Goal: Transaction & Acquisition: Purchase product/service

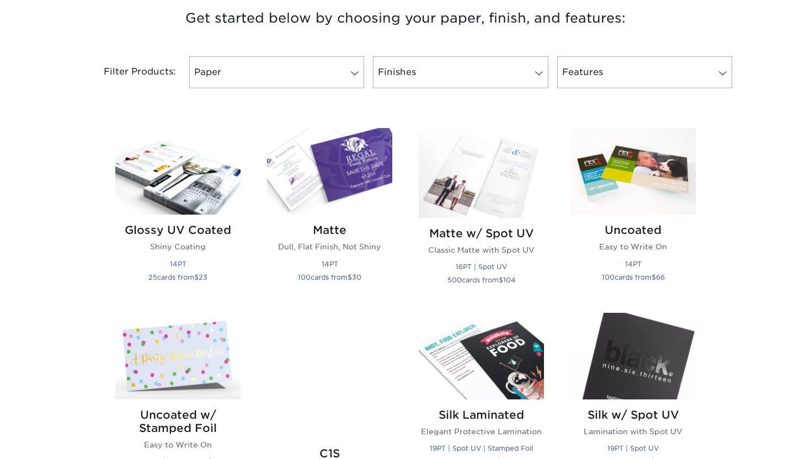
scroll to position [428, 0]
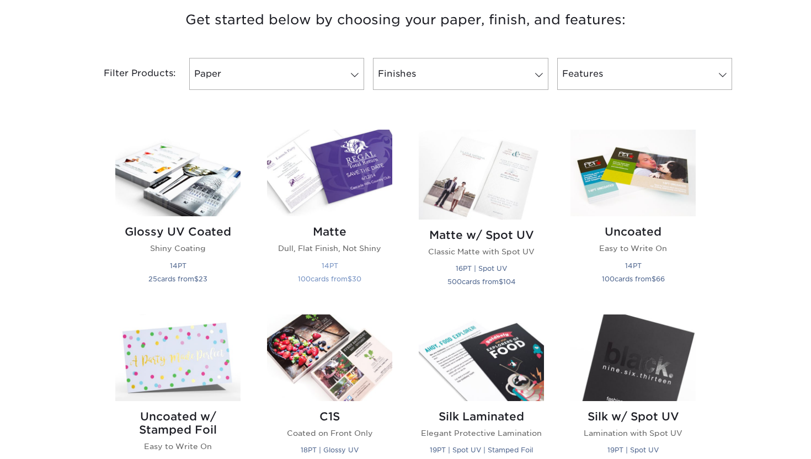
click at [334, 172] on img at bounding box center [329, 173] width 125 height 87
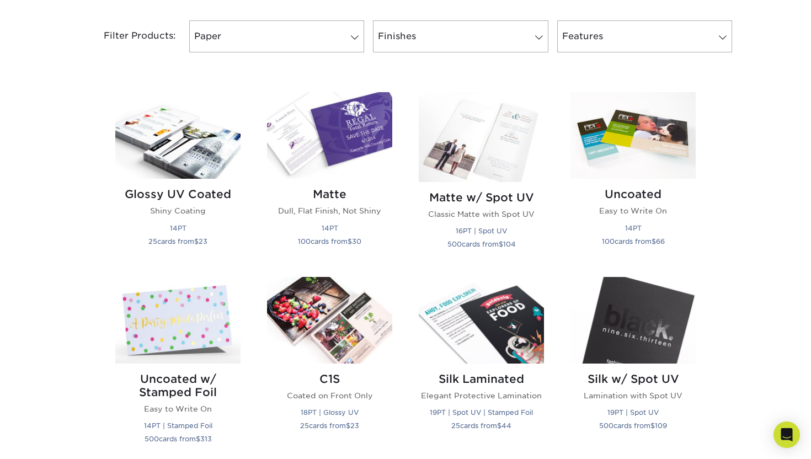
scroll to position [451, 0]
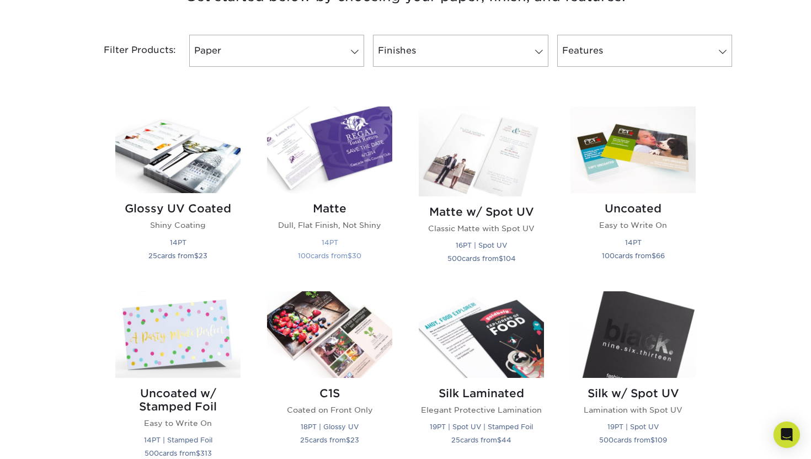
click at [326, 143] on img at bounding box center [329, 149] width 125 height 87
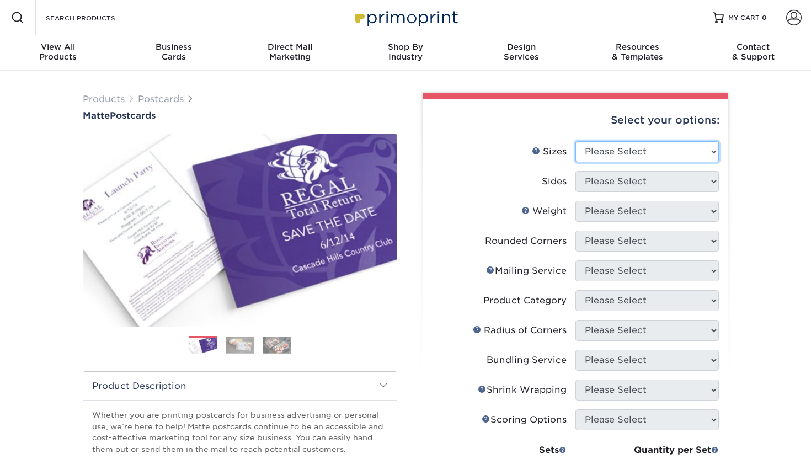
click at [598, 149] on select "Please Select 1.5" x 7" 2" x 4" 2" x 6" 2" x 7" 2" x 8" 2.12" x 5.5" 2.125" x 5…" at bounding box center [646, 151] width 143 height 21
select select "7.00x8.50"
click at [575, 141] on select "Please Select 1.5" x 7" 2" x 4" 2" x 6" 2" x 7" 2" x 8" 2.12" x 5.5" 2.125" x 5…" at bounding box center [646, 151] width 143 height 21
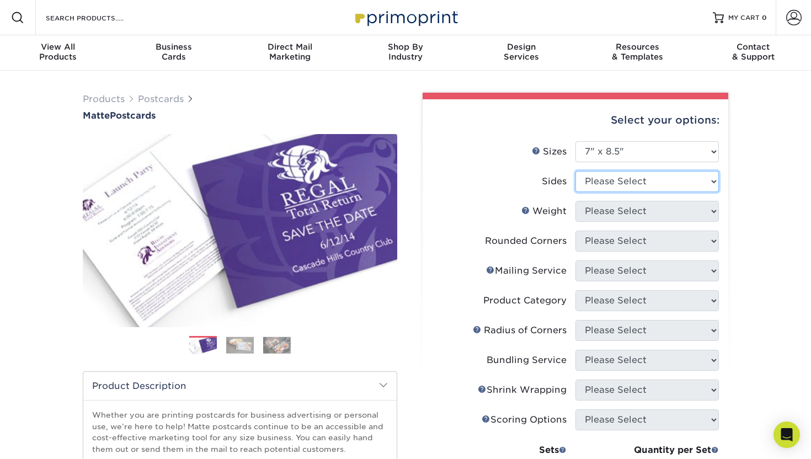
click at [594, 180] on select "Please Select Print Both Sides Print Front Only" at bounding box center [646, 181] width 143 height 21
select select "13abbda7-1d64-4f25-8bb2-c179b224825d"
click at [575, 171] on select "Please Select Print Both Sides Print Front Only" at bounding box center [646, 181] width 143 height 21
click at [596, 212] on select "Please Select 14PT 16PT" at bounding box center [646, 211] width 143 height 21
select select "16PT"
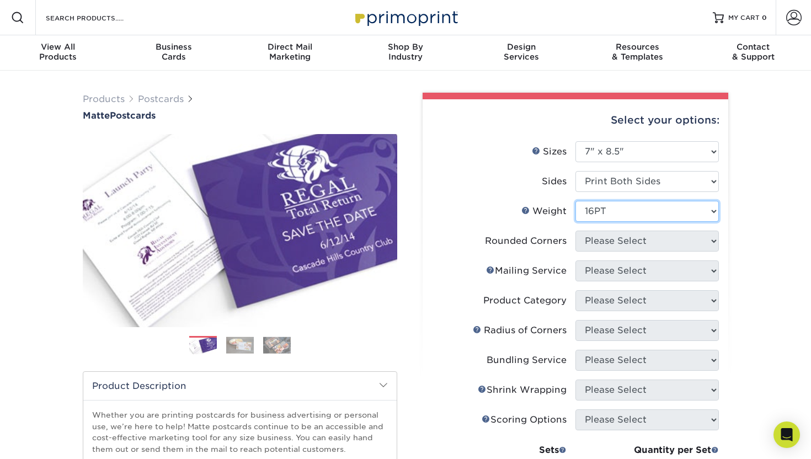
click at [575, 201] on select "Please Select 14PT 16PT" at bounding box center [646, 211] width 143 height 21
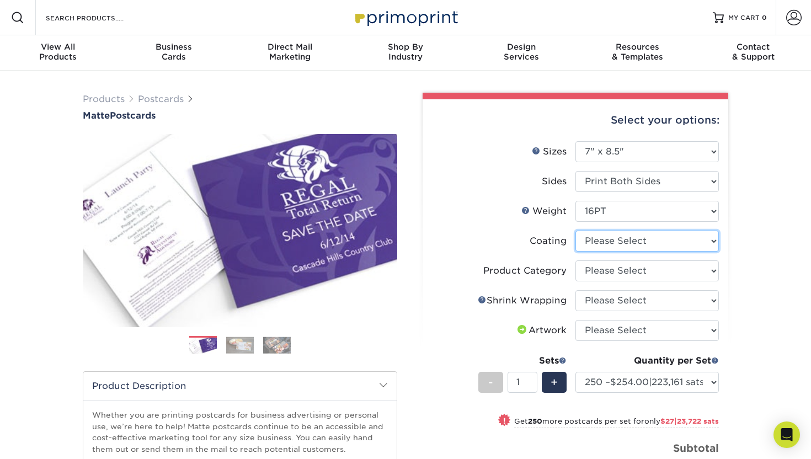
click at [590, 239] on select at bounding box center [646, 240] width 143 height 21
select select "121bb7b5-3b4d-429f-bd8d-bbf80e953313"
click at [575, 230] on select at bounding box center [646, 240] width 143 height 21
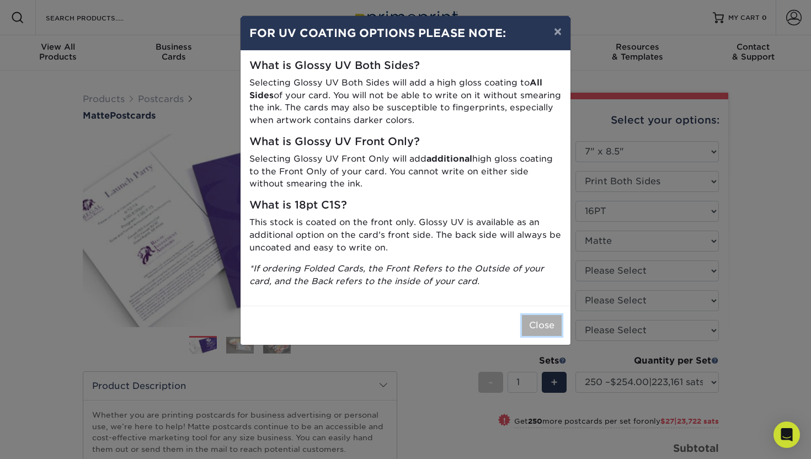
click at [538, 325] on button "Close" at bounding box center [542, 325] width 40 height 21
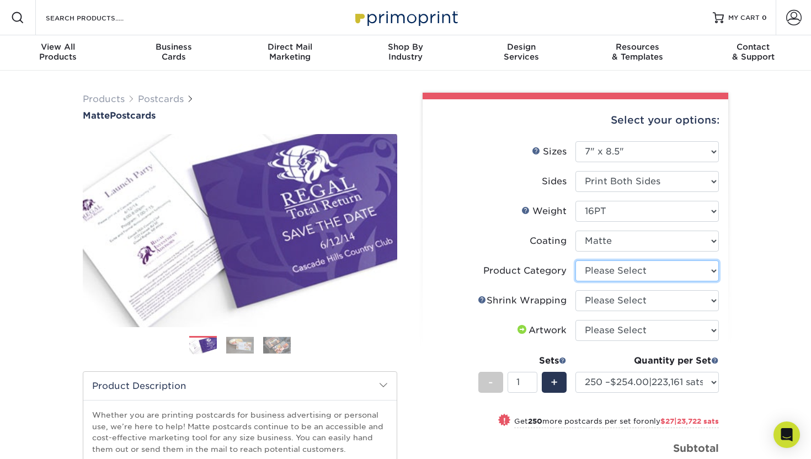
click at [597, 266] on select "Please Select Postcards" at bounding box center [646, 270] width 143 height 21
select select "9b7272e0-d6c8-4c3c-8e97-d3a1bcdab858"
click at [575, 260] on select "Please Select Postcards" at bounding box center [646, 270] width 143 height 21
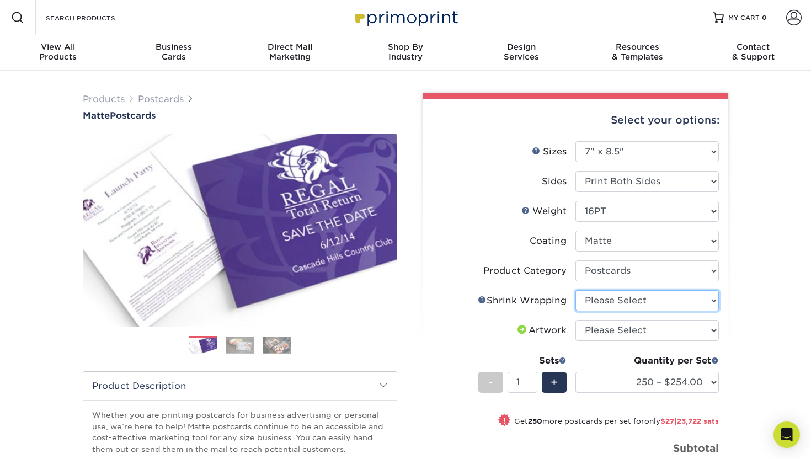
click at [596, 304] on select "Please Select No Shrink Wrapping Shrink Wrap 100 Per Package Shrink Wrap 50 Per…" at bounding box center [646, 300] width 143 height 21
select select "c8749376-e7da-41d0-b3dc-647faf84d907"
click at [575, 290] on select "Please Select No Shrink Wrapping Shrink Wrap 100 Per Package Shrink Wrap 50 Per…" at bounding box center [646, 300] width 143 height 21
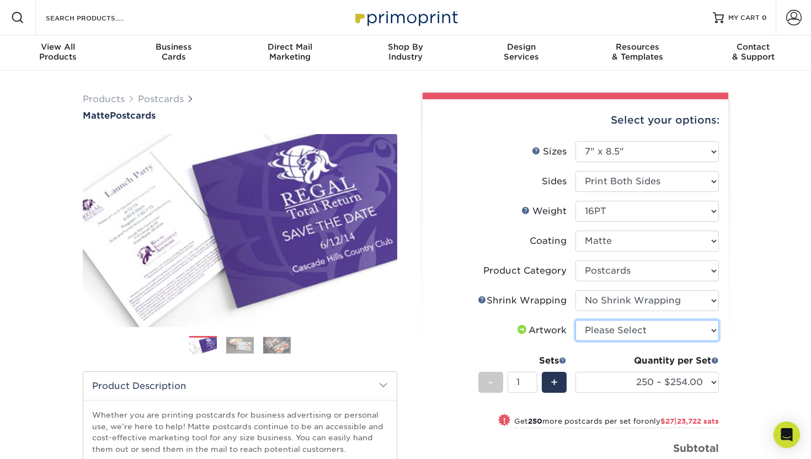
click at [600, 330] on select "Please Select I will upload files I need a design - $150 | 131,788 sats" at bounding box center [646, 330] width 143 height 21
select select "upload"
click at [575, 320] on select "Please Select I will upload files I need a design - $150 | 131,788 sats" at bounding box center [646, 330] width 143 height 21
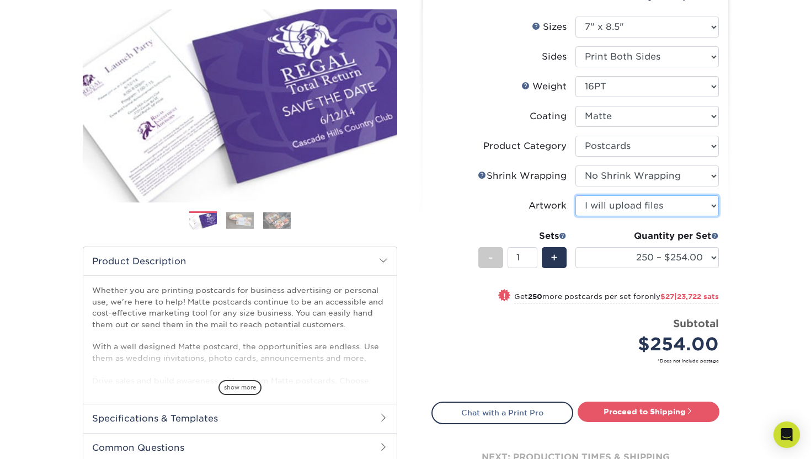
scroll to position [134, 0]
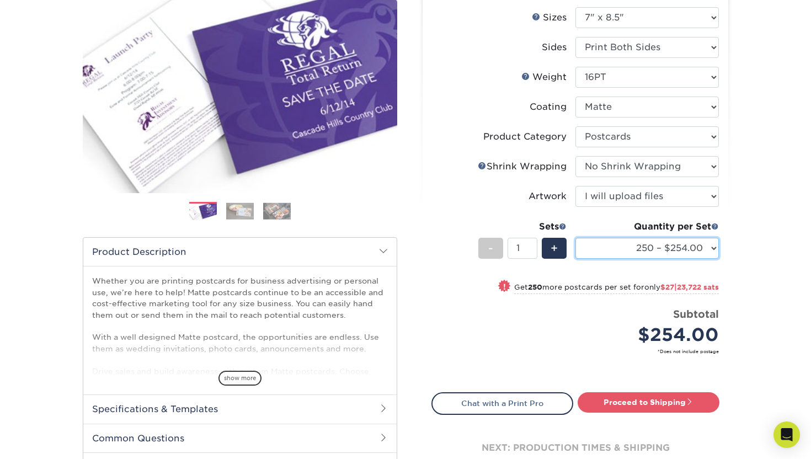
click at [672, 249] on select "250 – $254.00 500 – $281.00 1000 – $324.00 2500 – $521.00 5000 – $800.00 10000 …" at bounding box center [646, 248] width 143 height 21
select select "500 – $281.00"
click at [575, 238] on select "250 – $254.00 500 – $281.00 1000 – $324.00 2500 – $521.00 5000 – $800.00 10000 …" at bounding box center [646, 248] width 143 height 21
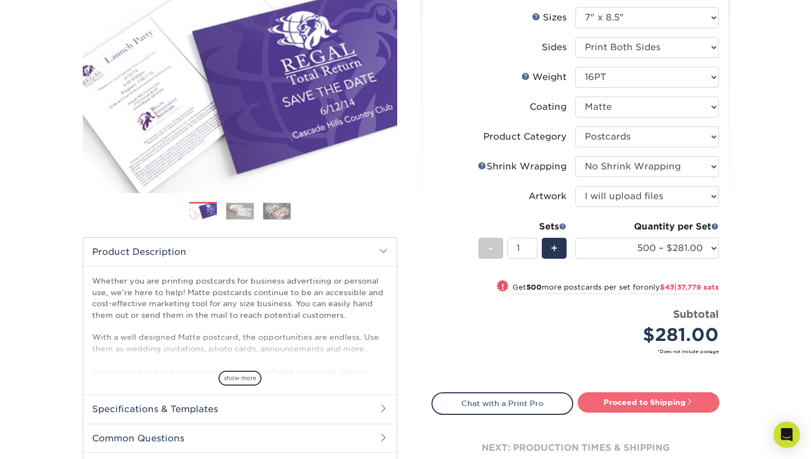
click at [640, 403] on link "Proceed to Shipping" at bounding box center [648, 402] width 142 height 20
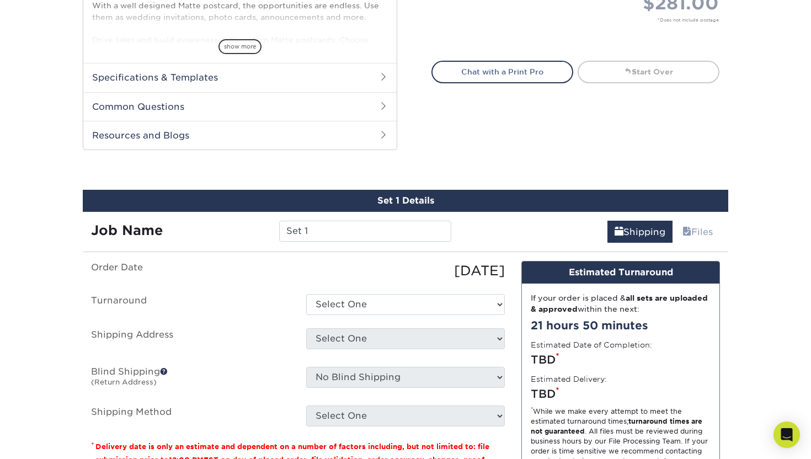
scroll to position [561, 0]
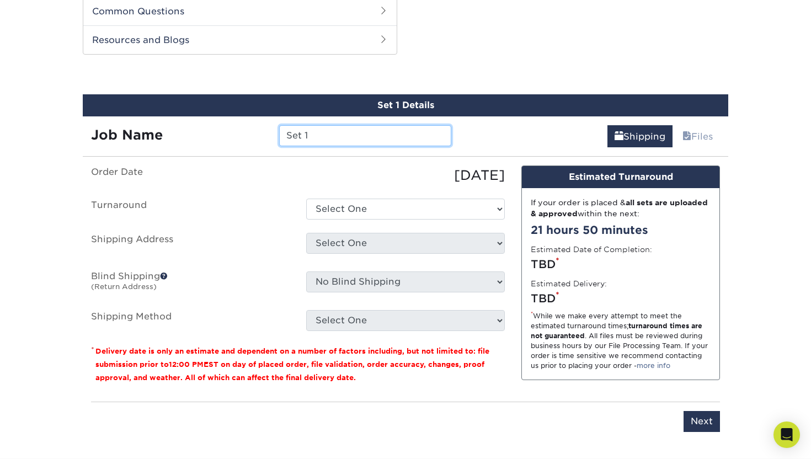
drag, startPoint x: 312, startPoint y: 137, endPoint x: 229, endPoint y: 133, distance: 82.8
click at [229, 133] on div "Job Name Set 1" at bounding box center [271, 135] width 377 height 21
type input "Miniprint Trio - Red Rocks"
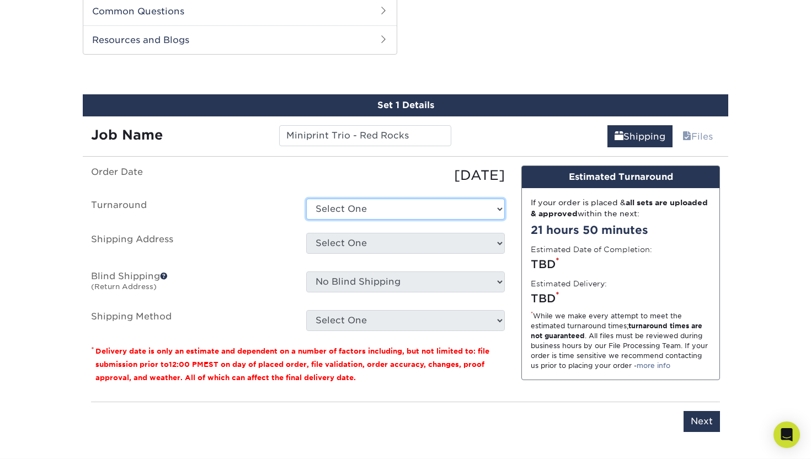
click at [371, 211] on select "Select One 2-4 Business Days 2 Day Next Business Day" at bounding box center [405, 209] width 199 height 21
select select "92d7623c-ee8c-4a65-8283-6056fbccd976"
click at [306, 199] on select "Select One 2-4 Business Days 2 Day Next Business Day" at bounding box center [405, 209] width 199 height 21
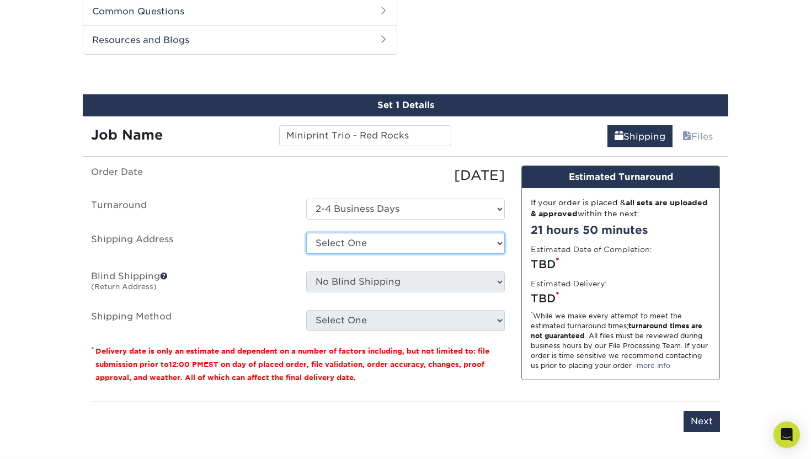
click at [357, 241] on select "Select One + Add New Address - Login" at bounding box center [405, 243] width 199 height 21
click at [306, 254] on select "Select One + Add New Address - Login" at bounding box center [405, 243] width 199 height 21
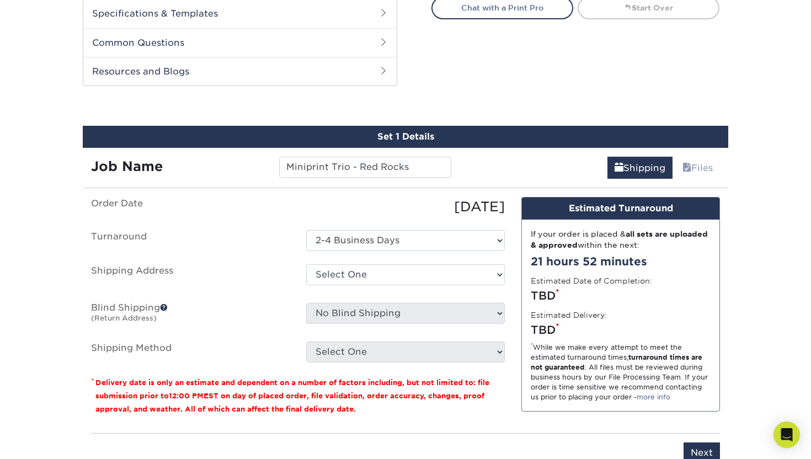
scroll to position [550, 0]
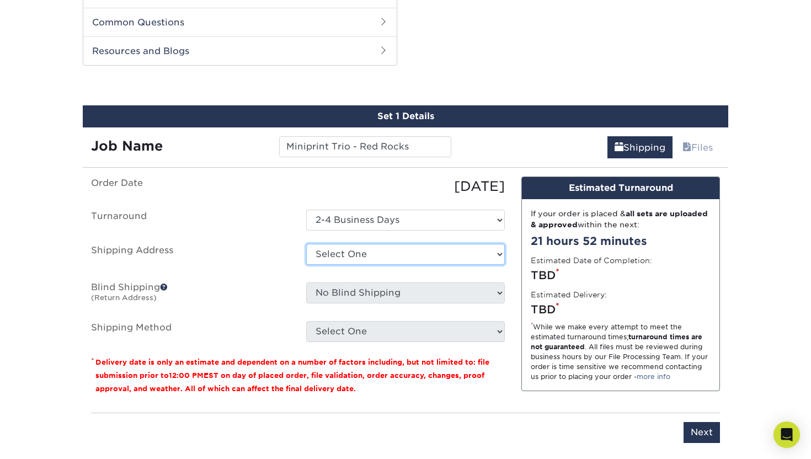
click at [326, 253] on select "Select One + Add New Address - Login" at bounding box center [405, 254] width 199 height 21
click at [306, 265] on select "Select One + Add New Address - Login" at bounding box center [405, 254] width 199 height 21
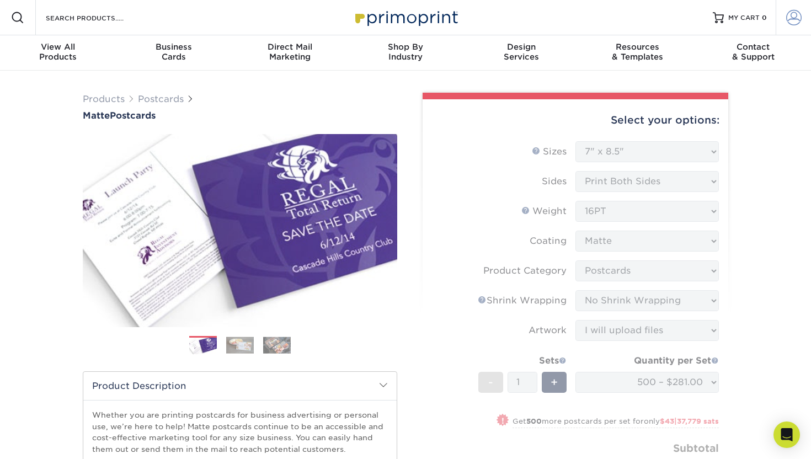
click at [796, 17] on span at bounding box center [793, 17] width 15 height 15
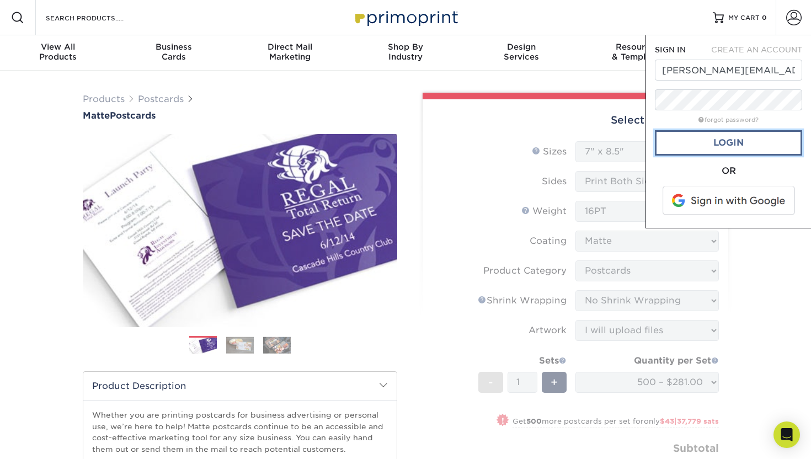
click at [722, 143] on link "Login" at bounding box center [728, 142] width 147 height 25
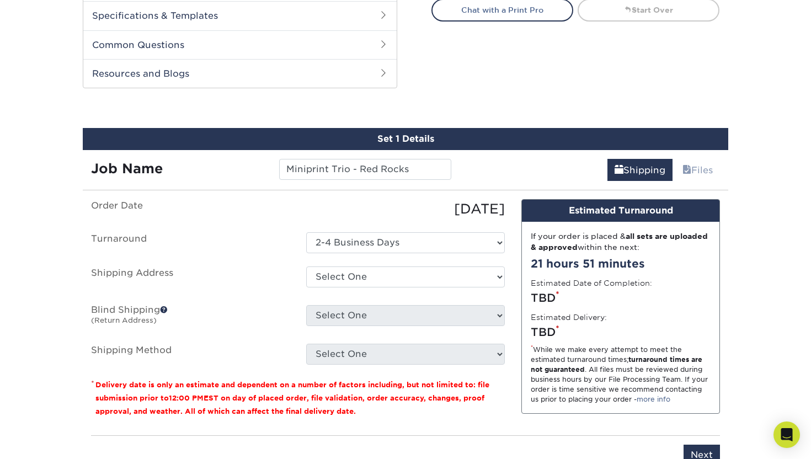
scroll to position [581, 0]
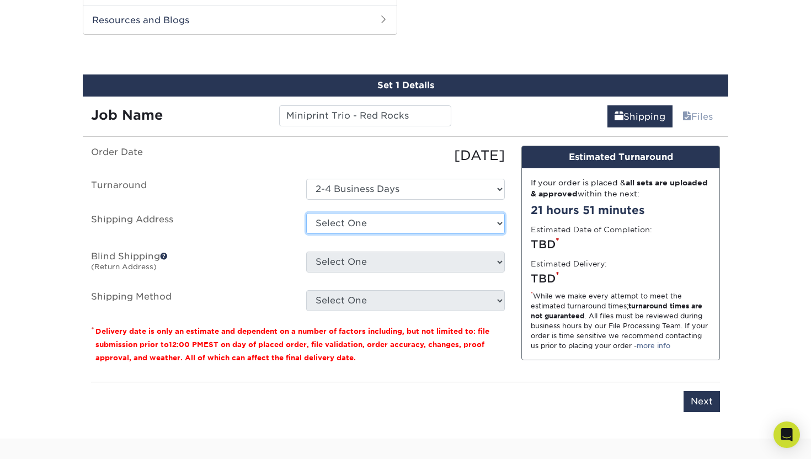
click at [344, 220] on select "Select One 400 N LEXINGTON ST, PITTSBURGH, PA 947 MALORY ST, LAFAYETTE, CO 1765…" at bounding box center [405, 223] width 199 height 21
select select "278487"
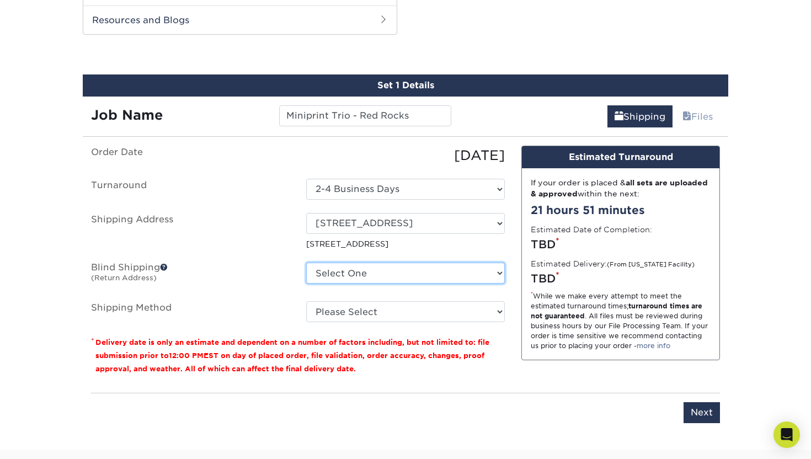
click at [337, 270] on select "Select One 400 N LEXINGTON ST, PITTSBURGH, PA 947 MALORY ST, LAFAYETTE, CO 1765…" at bounding box center [405, 272] width 199 height 21
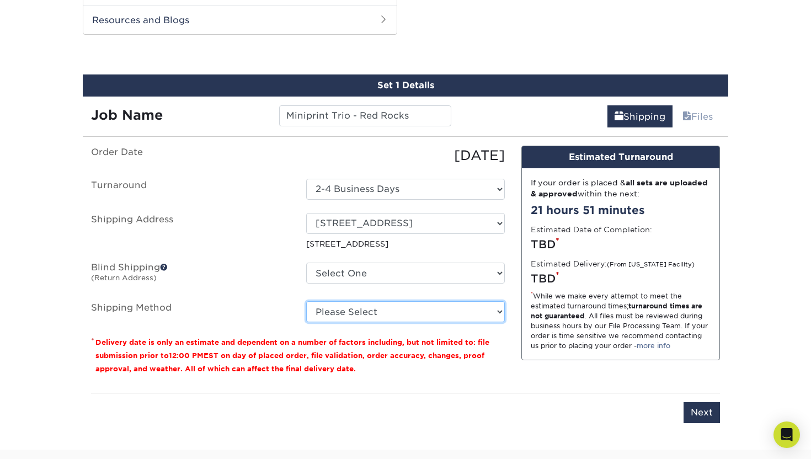
click at [345, 314] on select "Please Select Ground Shipping (+ $41.64 | 36,584 sats ) 3 Day Shipping Service …" at bounding box center [405, 311] width 199 height 21
select select "03"
click at [306, 301] on select "Please Select Ground Shipping (+ $41.64 | 36,584 sats ) 3 Day Shipping Service …" at bounding box center [405, 311] width 199 height 21
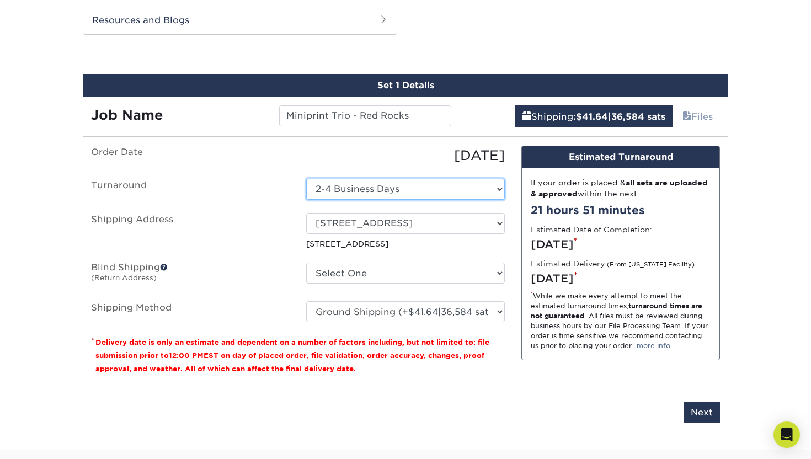
click at [333, 187] on select "Select One 2-4 Business Days 2 Day Next Business Day" at bounding box center [405, 189] width 199 height 21
click at [306, 179] on select "Select One 2-4 Business Days 2 Day Next Business Day" at bounding box center [405, 189] width 199 height 21
click at [221, 180] on label "Turnaround" at bounding box center [190, 189] width 215 height 21
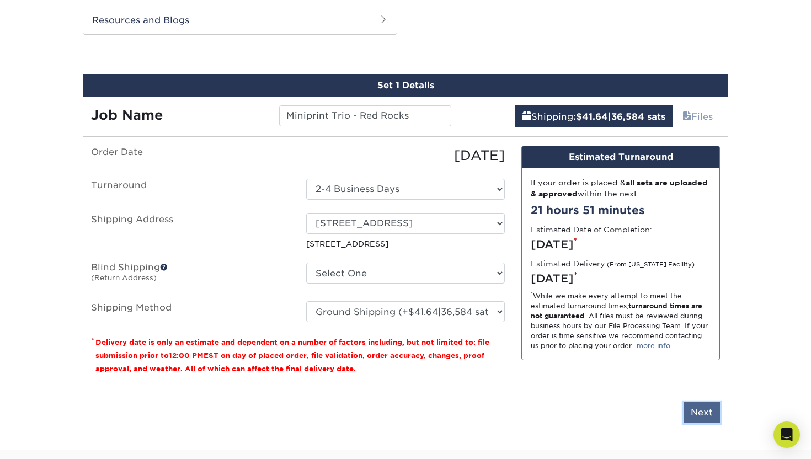
click at [697, 413] on input "Next" at bounding box center [701, 412] width 36 height 21
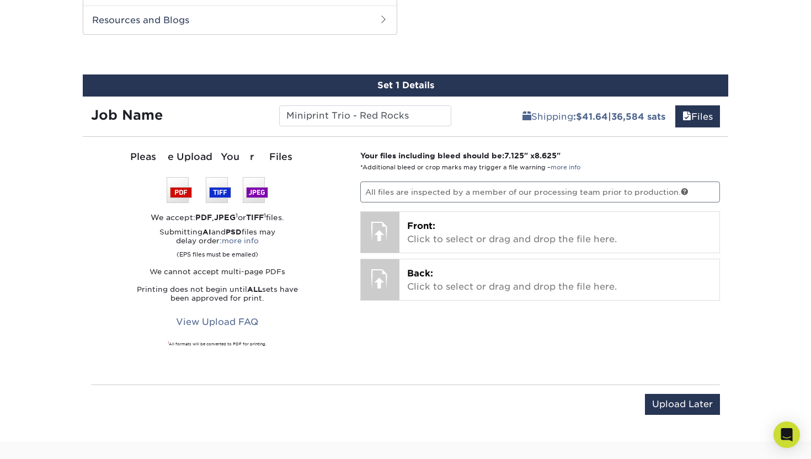
click at [392, 191] on p "All files are inspected by a member of our processing team prior to production." at bounding box center [540, 191] width 360 height 21
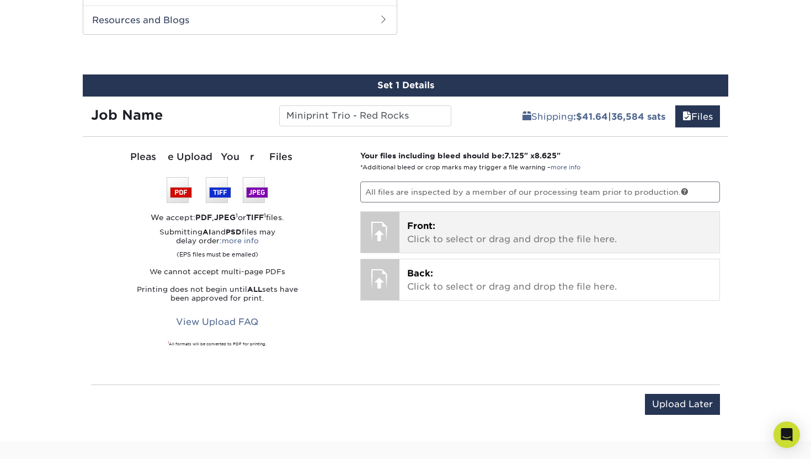
click at [373, 229] on div at bounding box center [380, 231] width 39 height 39
click at [439, 231] on p "Front: Click to select or drag and drop the file here." at bounding box center [559, 232] width 305 height 26
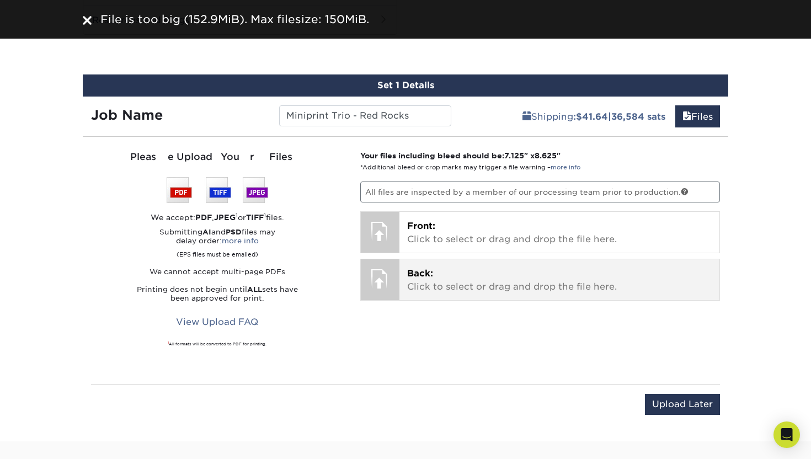
click at [418, 286] on p "Back: Click to select or drag and drop the file here." at bounding box center [559, 280] width 305 height 26
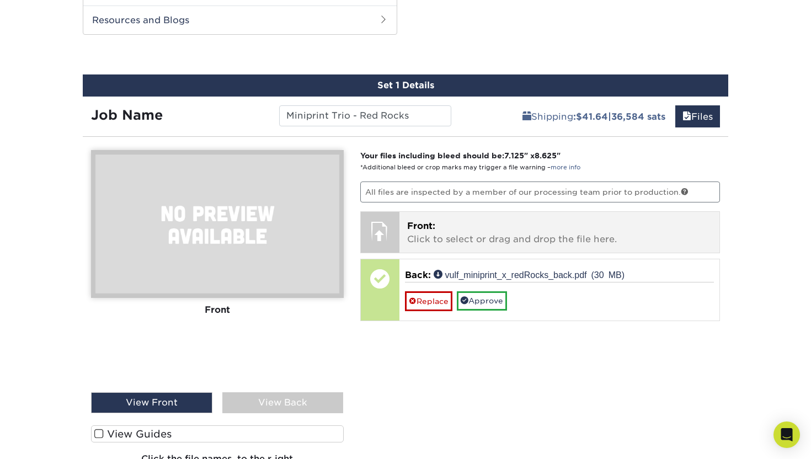
click at [485, 238] on p "Front: Click to select or drag and drop the file here." at bounding box center [559, 232] width 305 height 26
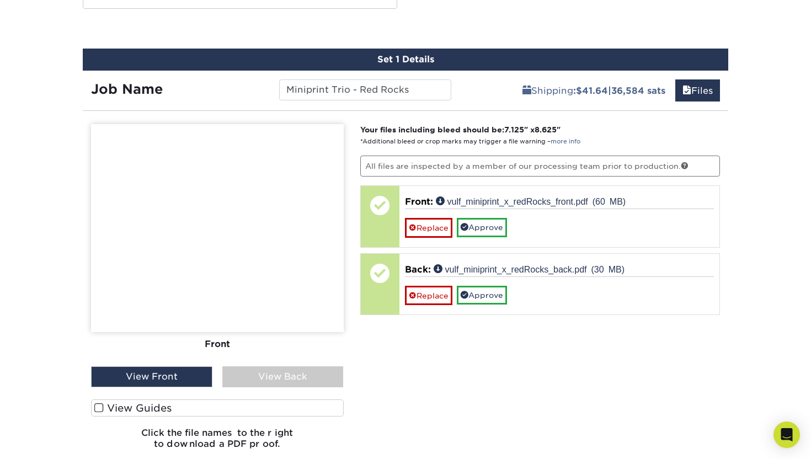
scroll to position [608, 0]
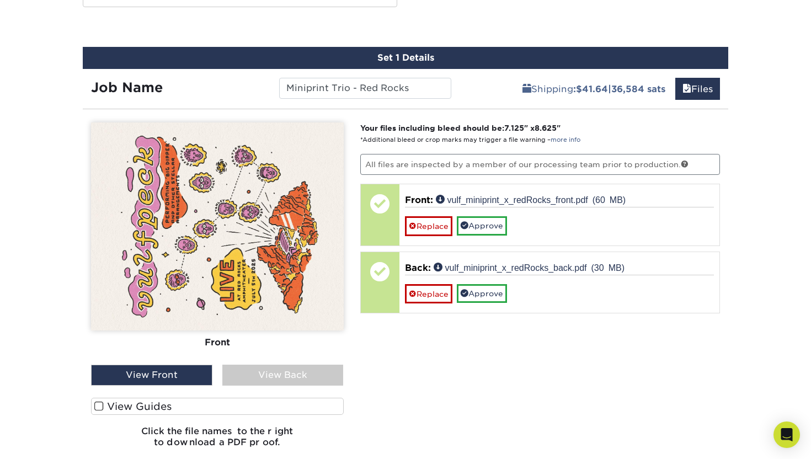
click at [97, 405] on span at bounding box center [98, 406] width 9 height 10
click at [0, 0] on input "View Guides" at bounding box center [0, 0] width 0 height 0
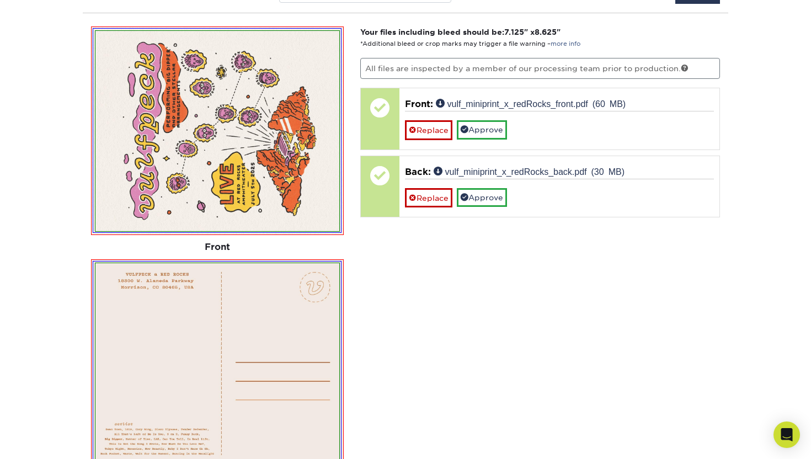
scroll to position [705, 0]
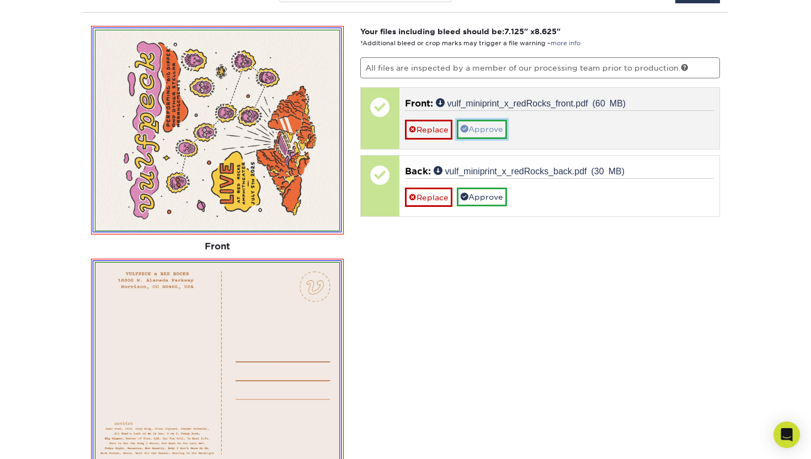
click at [477, 126] on link "Approve" at bounding box center [482, 129] width 50 height 19
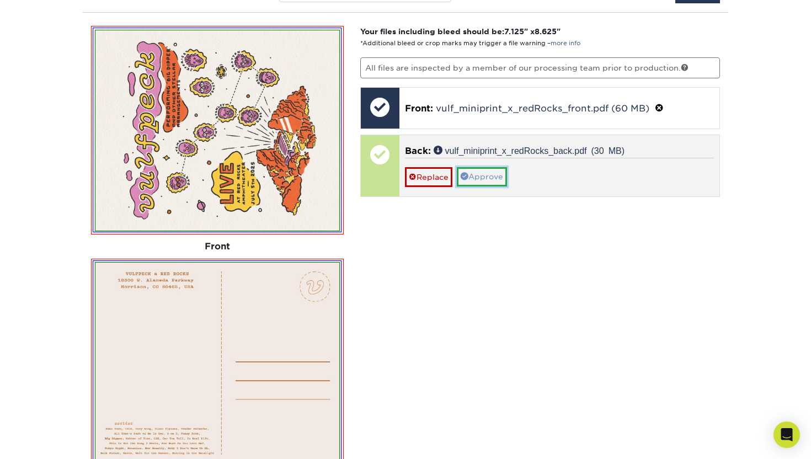
click at [482, 173] on link "Approve" at bounding box center [482, 176] width 50 height 19
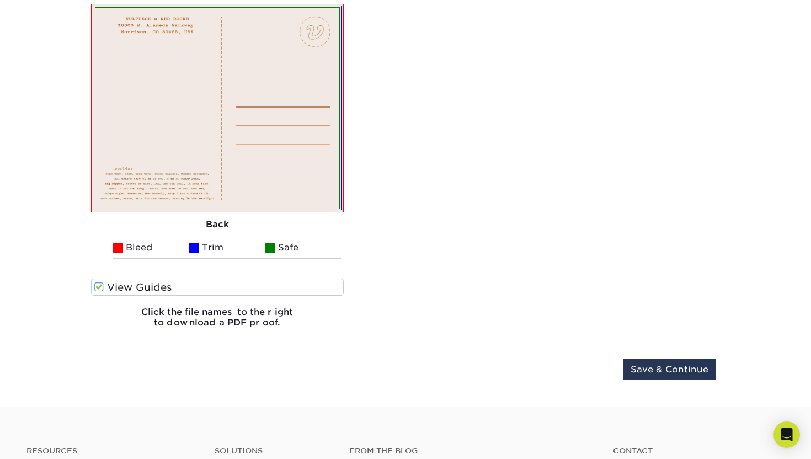
scroll to position [981, 0]
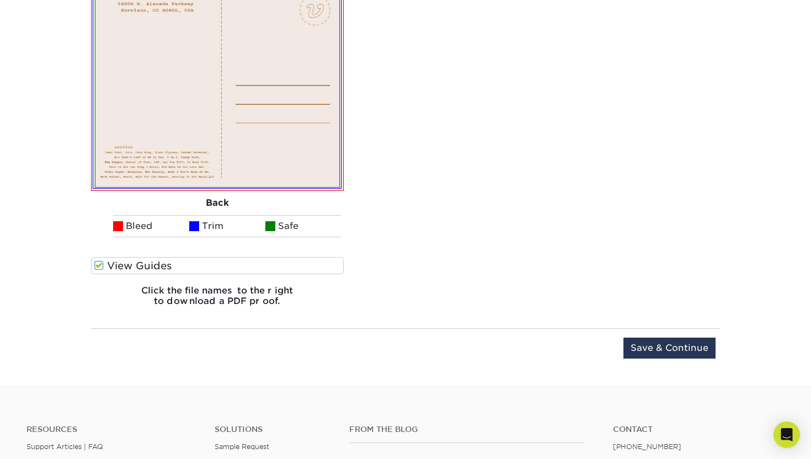
click at [96, 266] on span at bounding box center [98, 265] width 9 height 10
click at [0, 0] on input "View Guides" at bounding box center [0, 0] width 0 height 0
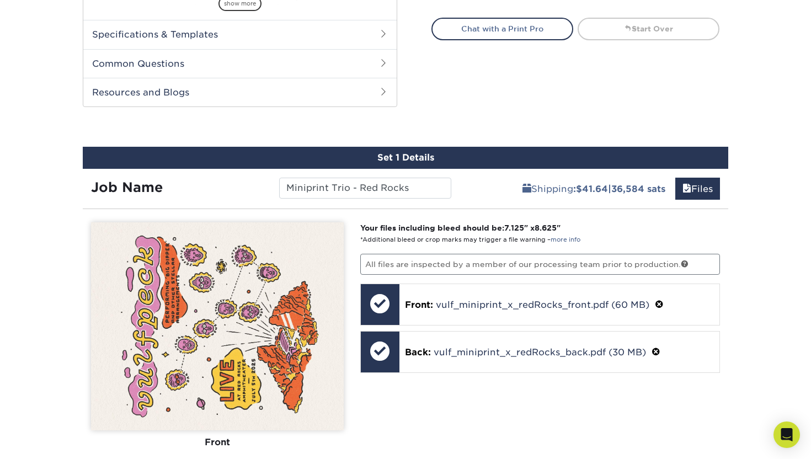
scroll to position [618, 0]
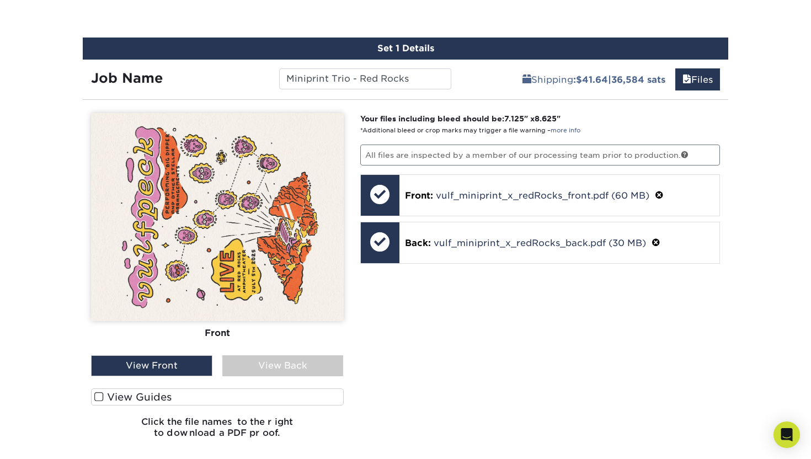
click at [281, 368] on div "View Back" at bounding box center [282, 365] width 121 height 21
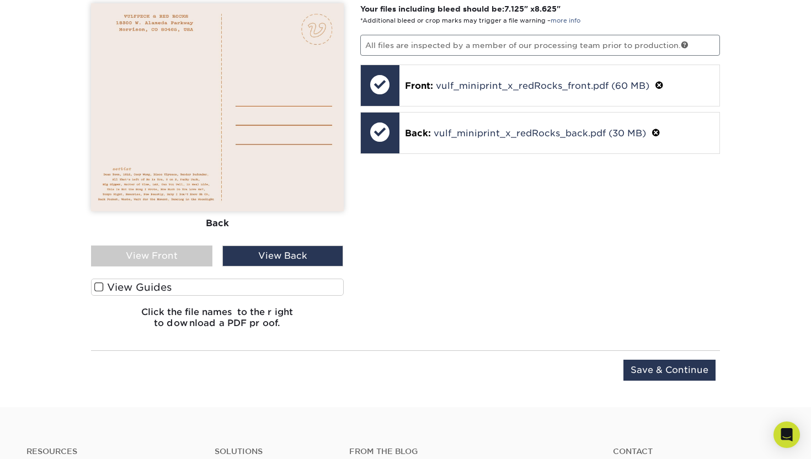
scroll to position [786, 0]
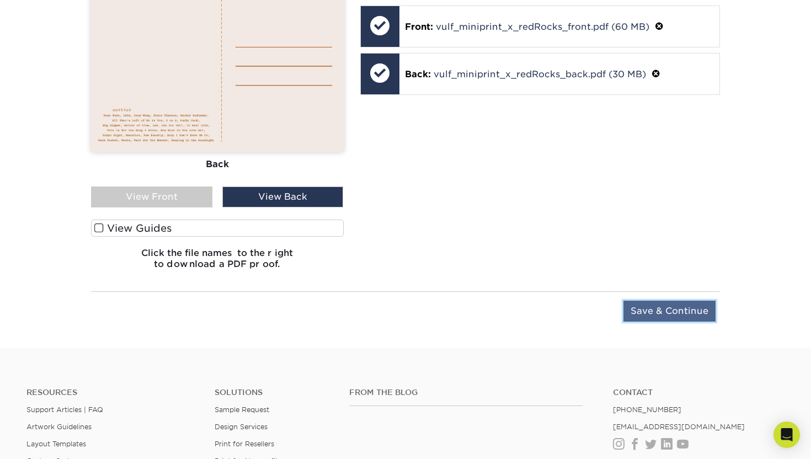
click at [676, 312] on input "Save & Continue" at bounding box center [669, 311] width 92 height 21
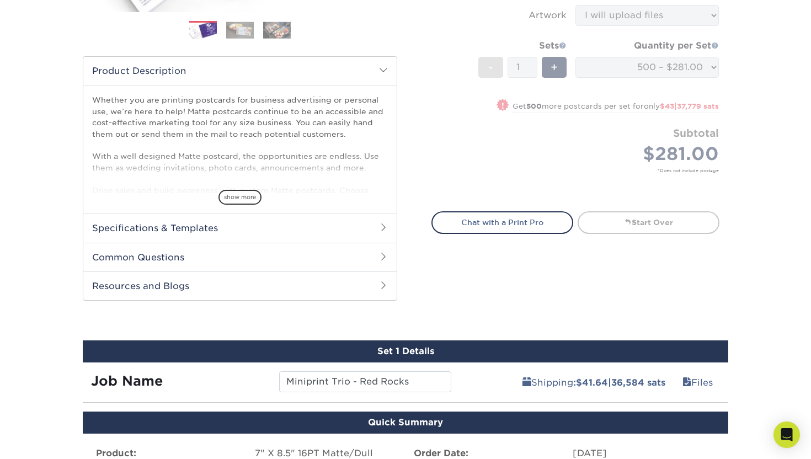
scroll to position [555, 0]
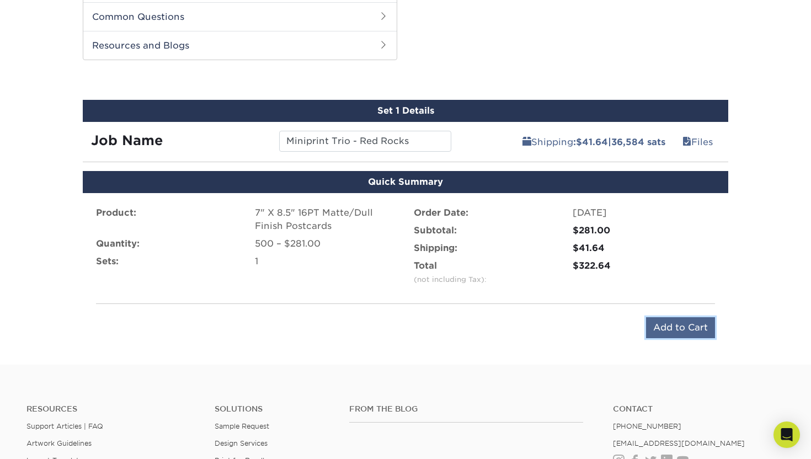
click at [672, 328] on input "Add to Cart" at bounding box center [680, 327] width 69 height 21
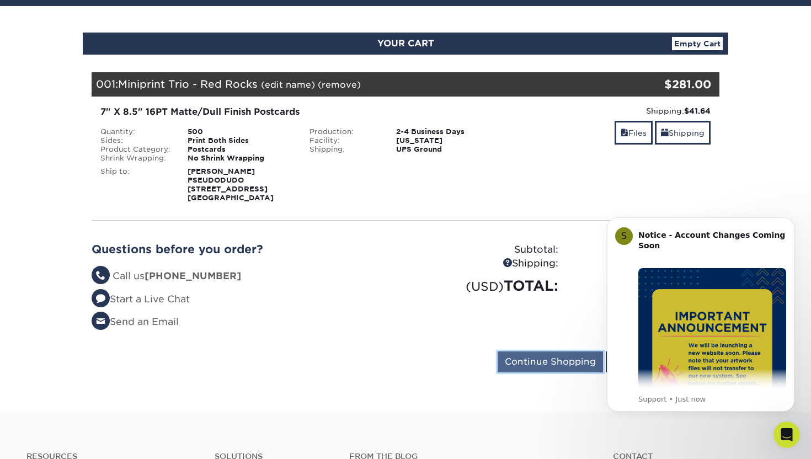
click at [529, 360] on input "Continue Shopping" at bounding box center [549, 361] width 105 height 21
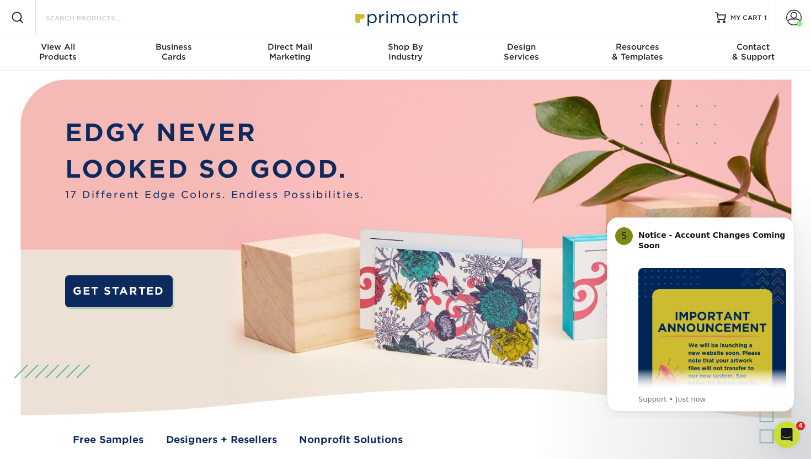
click at [68, 12] on input "Search Products" at bounding box center [99, 17] width 108 height 13
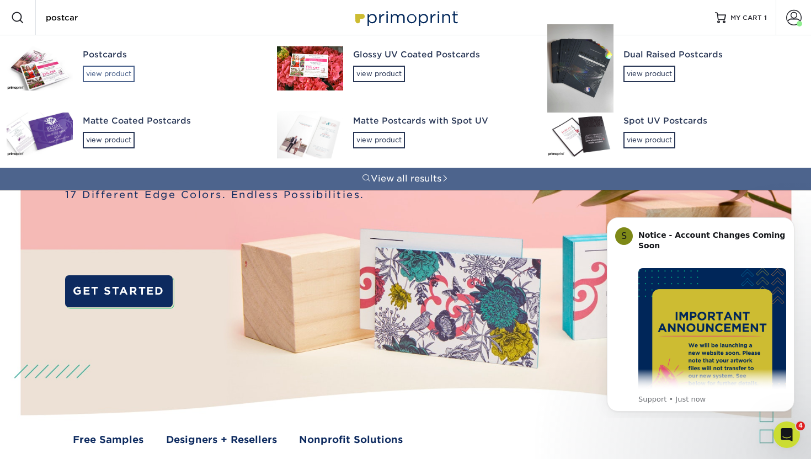
type input "postcar"
click at [98, 73] on div "view product" at bounding box center [109, 74] width 52 height 17
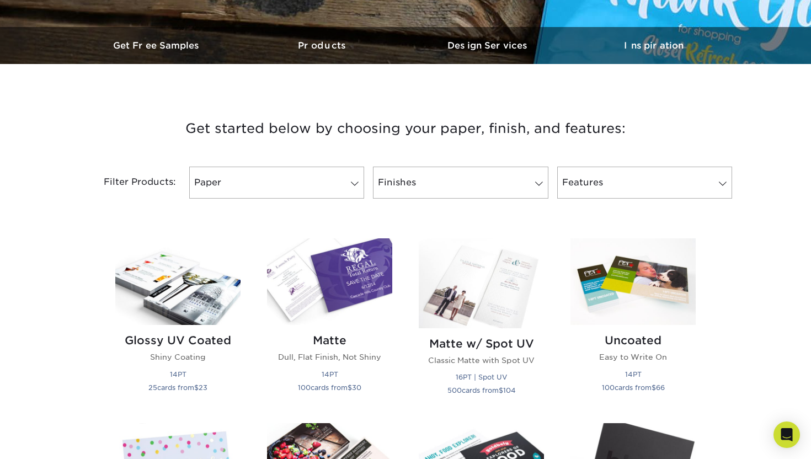
scroll to position [337, 0]
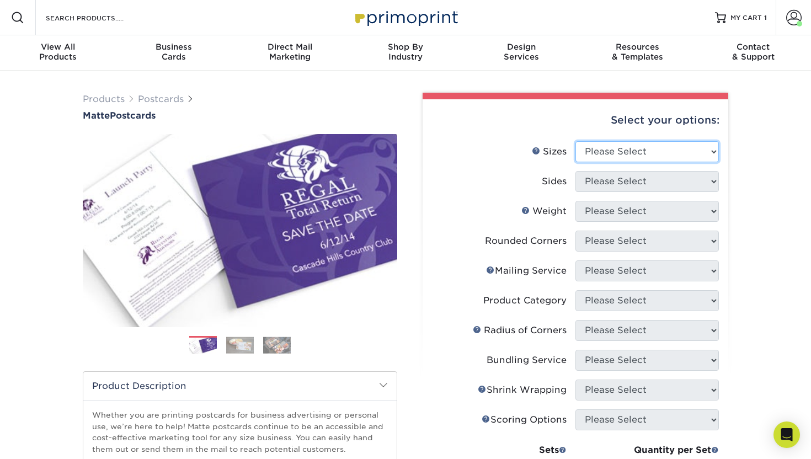
click at [588, 155] on select "Please Select 1.5" x 7" 2" x 4" 2" x 6" 2" x 7" 2" x 8" 2.12" x 5.5" 2.125" x 5…" at bounding box center [646, 151] width 143 height 21
select select "7.00x8.50"
click at [575, 141] on select "Please Select 1.5" x 7" 2" x 4" 2" x 6" 2" x 7" 2" x 8" 2.12" x 5.5" 2.125" x 5…" at bounding box center [646, 151] width 143 height 21
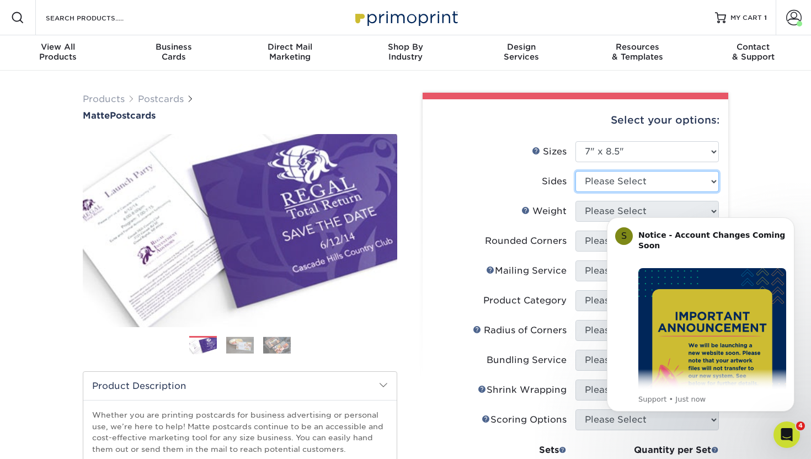
click at [591, 188] on select "Please Select Print Both Sides Print Front Only" at bounding box center [646, 181] width 143 height 21
select select "13abbda7-1d64-4f25-8bb2-c179b224825d"
click at [575, 171] on select "Please Select Print Both Sides Print Front Only" at bounding box center [646, 181] width 143 height 21
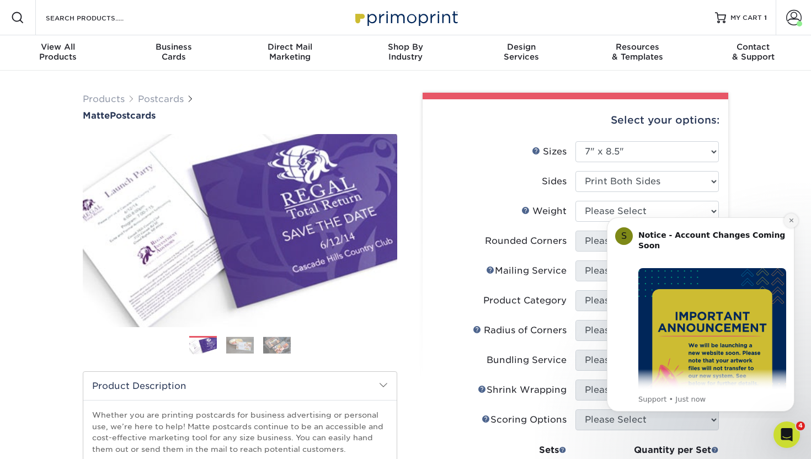
click at [788, 219] on icon "Dismiss notification" at bounding box center [791, 220] width 6 height 6
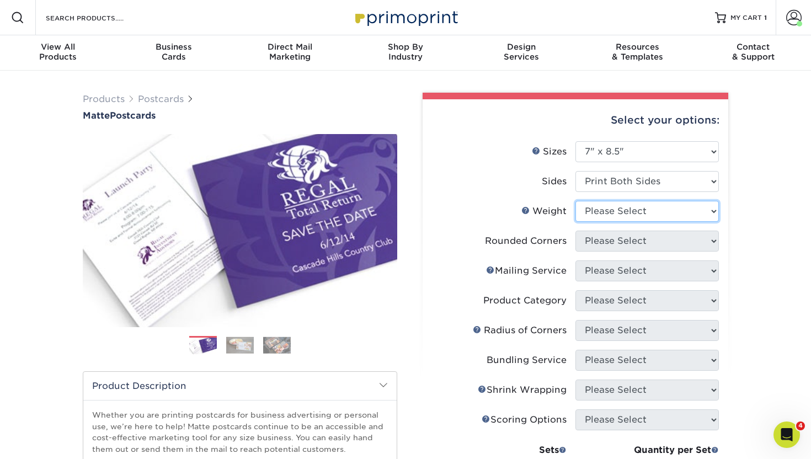
click at [614, 213] on select "Please Select 14PT 16PT" at bounding box center [646, 211] width 143 height 21
select select "16PT"
click at [575, 201] on select "Please Select 14PT 16PT" at bounding box center [646, 211] width 143 height 21
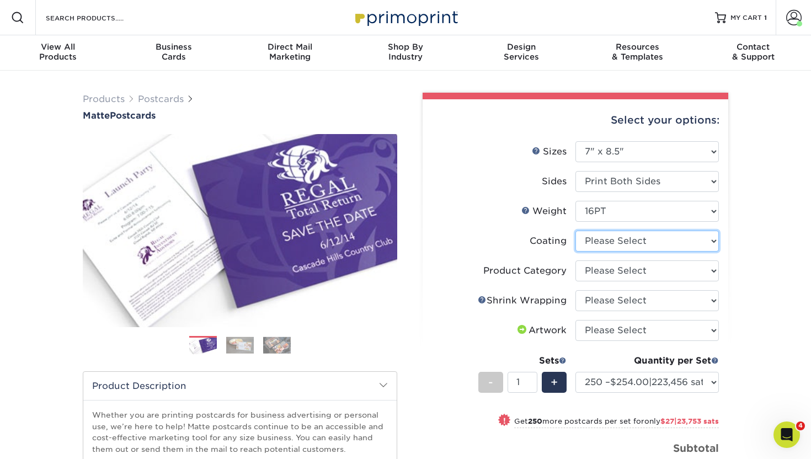
click at [599, 243] on select at bounding box center [646, 240] width 143 height 21
select select "121bb7b5-3b4d-429f-bd8d-bbf80e953313"
click at [575, 230] on select at bounding box center [646, 240] width 143 height 21
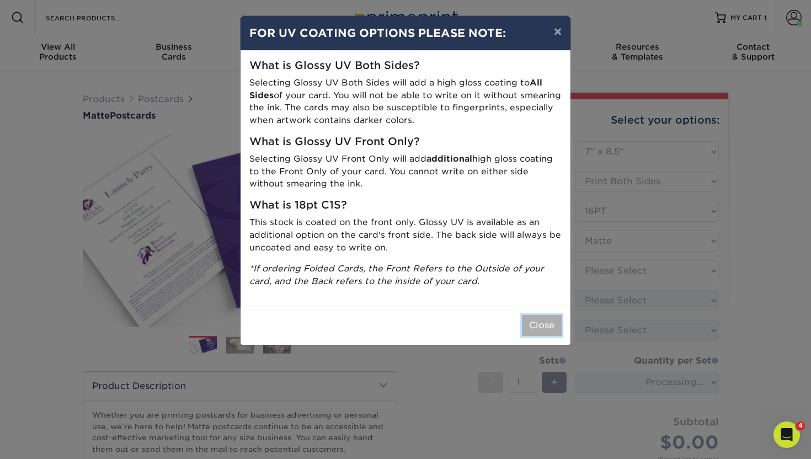
click at [534, 326] on button "Close" at bounding box center [542, 325] width 40 height 21
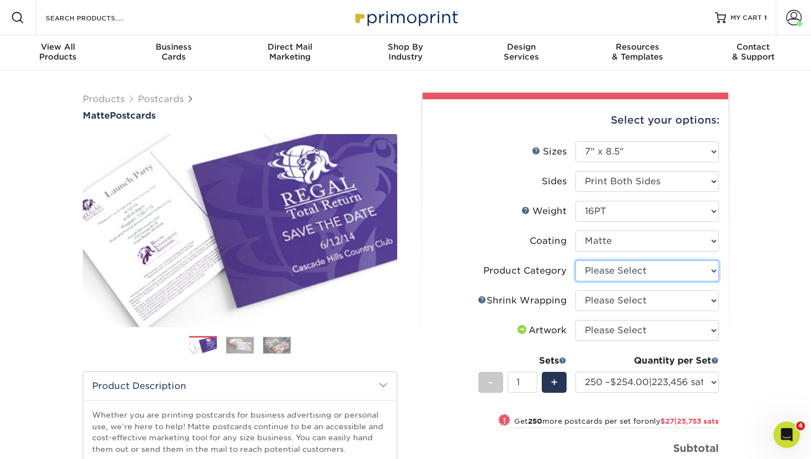
click at [641, 276] on select "Please Select Postcards" at bounding box center [646, 270] width 143 height 21
select select "9b7272e0-d6c8-4c3c-8e97-d3a1bcdab858"
click at [575, 260] on select "Please Select Postcards" at bounding box center [646, 270] width 143 height 21
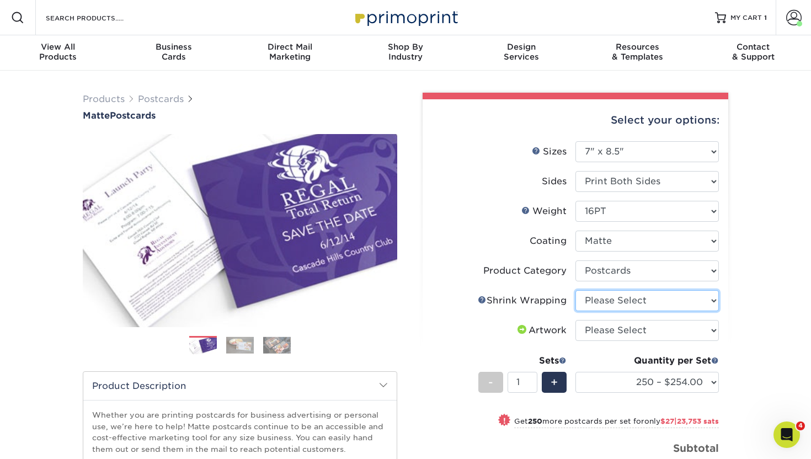
click at [632, 298] on select "Please Select No Shrink Wrapping Shrink Wrap 100 Per Package Shrink Wrap 50 Per…" at bounding box center [646, 300] width 143 height 21
select select "c8749376-e7da-41d0-b3dc-647faf84d907"
click at [575, 290] on select "Please Select No Shrink Wrapping Shrink Wrap 100 Per Package Shrink Wrap 50 Per…" at bounding box center [646, 300] width 143 height 21
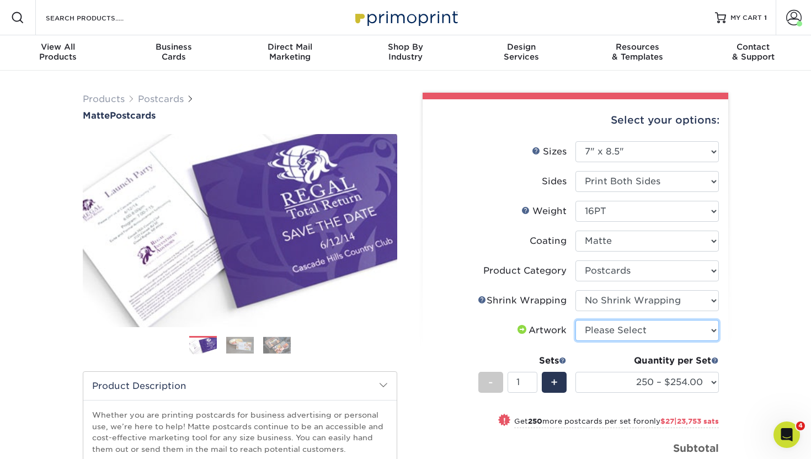
click at [597, 335] on select "Please Select I will upload files I need a design - $150 | 131,962 sats" at bounding box center [646, 330] width 143 height 21
select select "upload"
click at [575, 320] on select "Please Select I will upload files I need a design - $150 | 131,962 sats" at bounding box center [646, 330] width 143 height 21
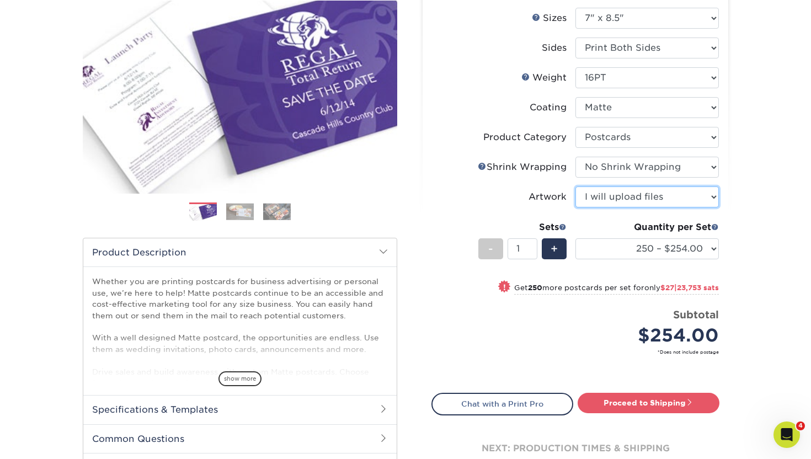
scroll to position [224, 0]
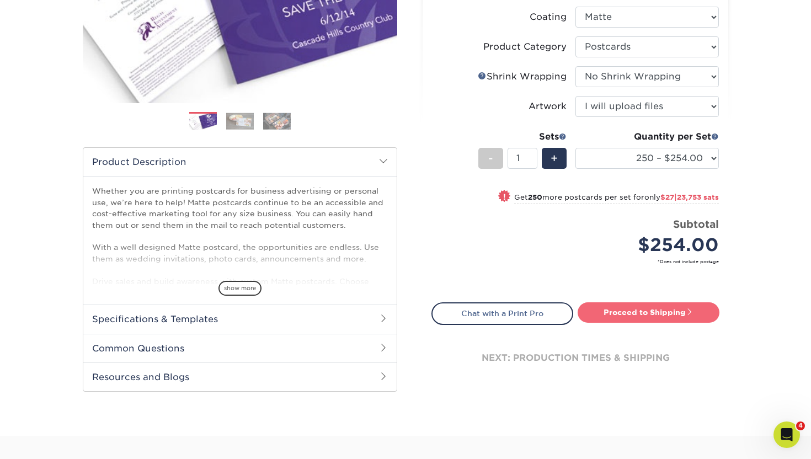
click at [640, 319] on link "Proceed to Shipping" at bounding box center [648, 312] width 142 height 20
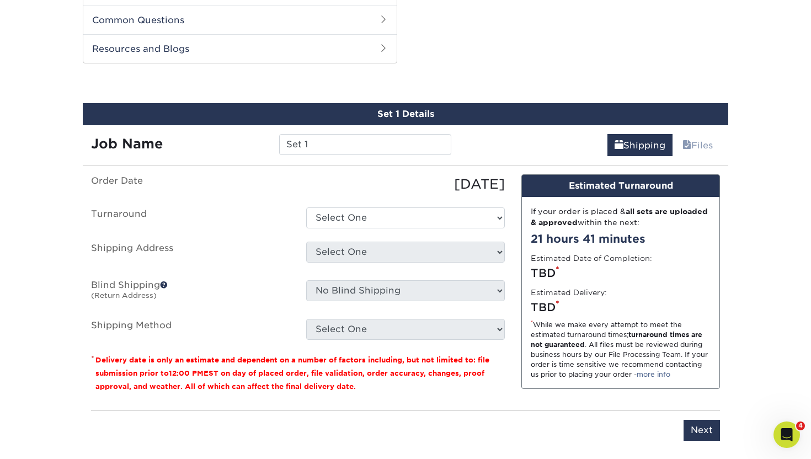
scroll to position [561, 0]
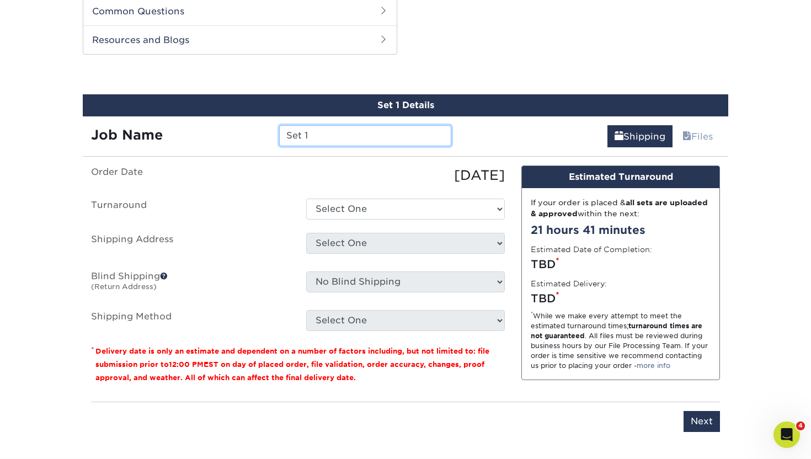
drag, startPoint x: 317, startPoint y: 136, endPoint x: 252, endPoint y: 135, distance: 65.1
click at [252, 135] on div "Job Name Set 1" at bounding box center [271, 135] width 377 height 21
type input "Miniprint Trio - Fuji Rock"
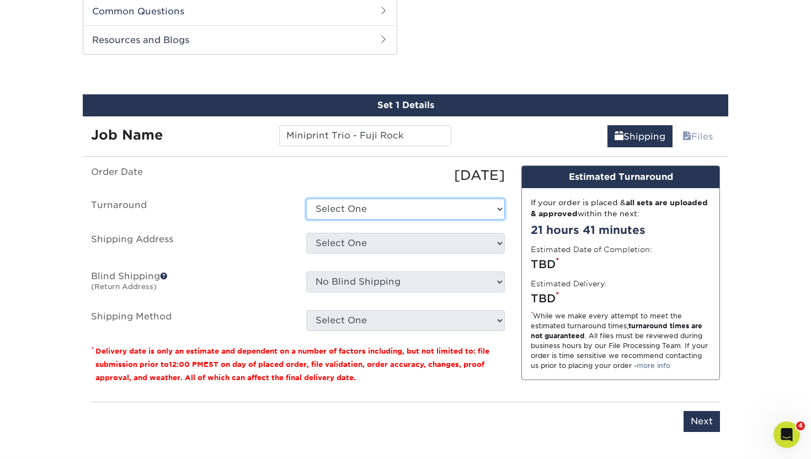
click at [429, 211] on select "Select One 2-4 Business Days 2 Day Next Business Day" at bounding box center [405, 209] width 199 height 21
select select "e57ffd7c-1148-4623-84f4-2fc3369bfd1d"
click at [306, 199] on select "Select One 2-4 Business Days 2 Day Next Business Day" at bounding box center [405, 209] width 199 height 21
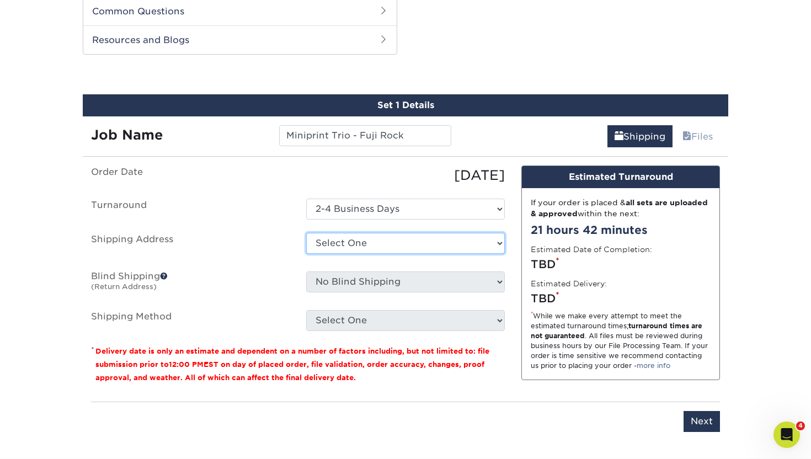
click at [354, 241] on select "Select One Cambium - Front St. Clocktower Greenlaw Grey Robbins MAPLE CITY + Ad…" at bounding box center [405, 243] width 199 height 21
select select "278487"
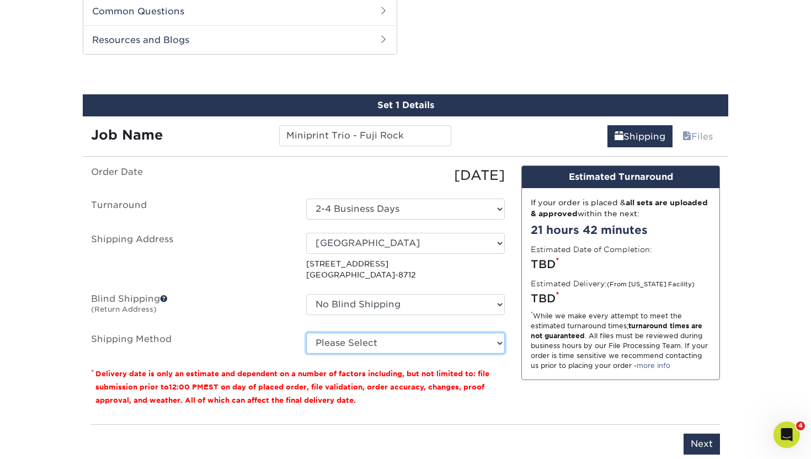
click at [337, 340] on select "Please Select Ground Shipping (+ $40.04 | 35,225 sats ) 3 Day Shipping Service …" at bounding box center [405, 342] width 199 height 21
select select "03"
click at [306, 332] on select "Please Select Ground Shipping (+ $40.04 | 35,225 sats ) 3 Day Shipping Service …" at bounding box center [405, 342] width 199 height 21
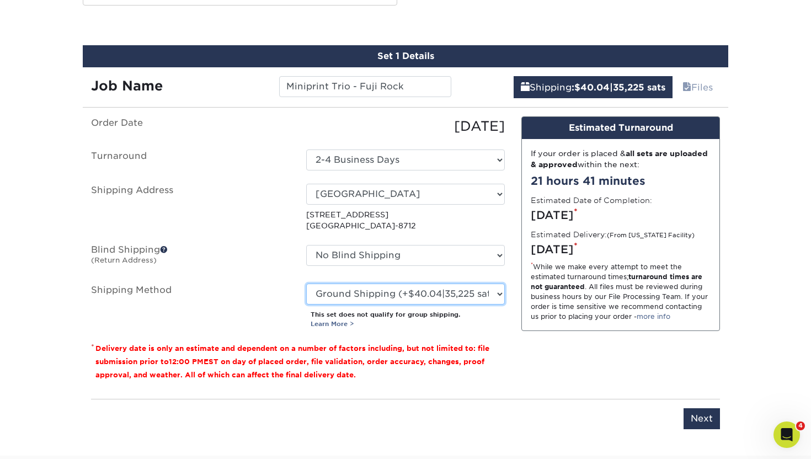
scroll to position [613, 0]
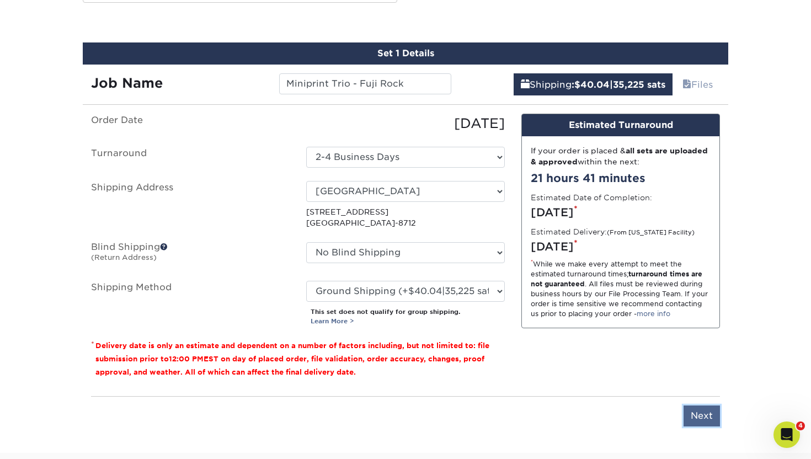
click at [701, 416] on input "Next" at bounding box center [701, 415] width 36 height 21
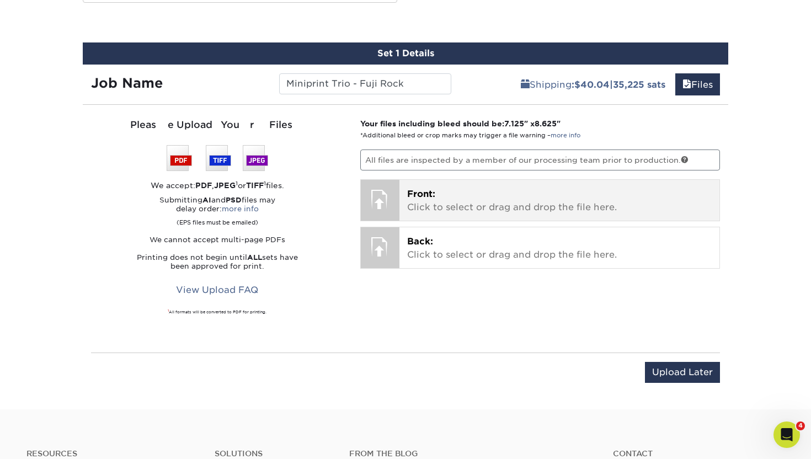
click at [431, 199] on p "Front: Click to select or drag and drop the file here." at bounding box center [559, 200] width 305 height 26
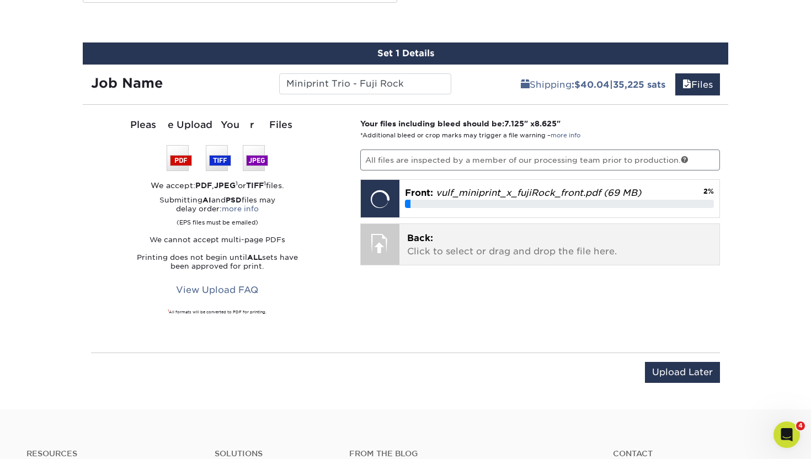
click at [427, 246] on p "Back: Click to select or drag and drop the file here." at bounding box center [559, 245] width 305 height 26
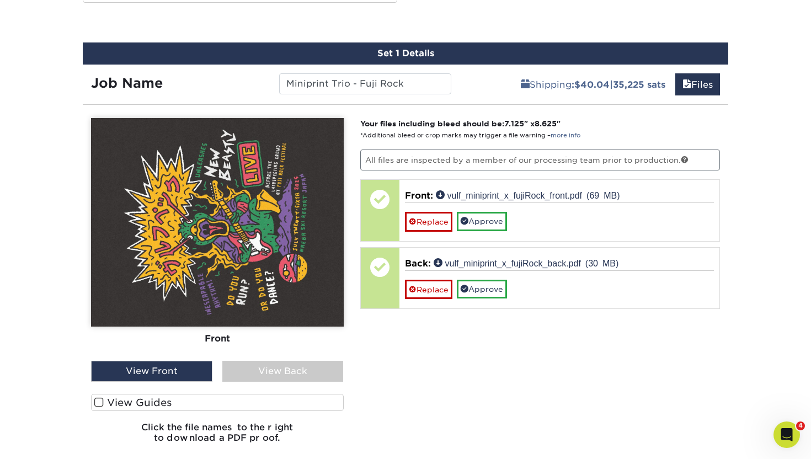
click at [99, 401] on span at bounding box center [98, 402] width 9 height 10
click at [0, 0] on input "View Guides" at bounding box center [0, 0] width 0 height 0
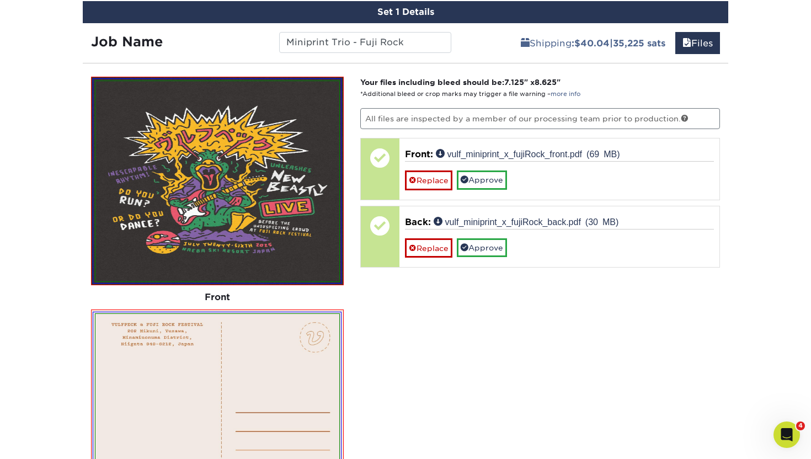
scroll to position [796, 0]
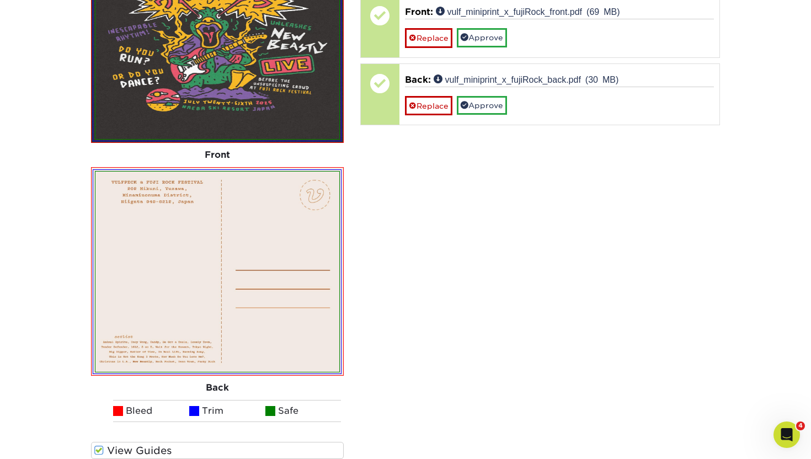
click at [100, 446] on span at bounding box center [98, 450] width 9 height 10
click at [0, 0] on input "View Guides" at bounding box center [0, 0] width 0 height 0
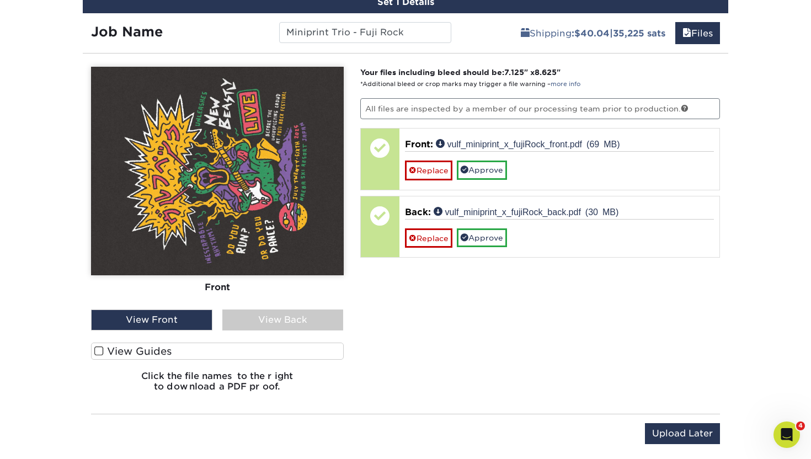
scroll to position [664, 0]
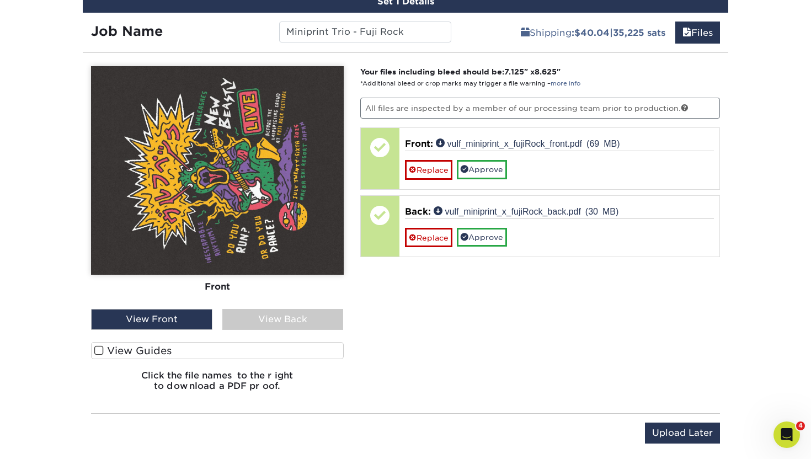
click at [100, 347] on span at bounding box center [98, 350] width 9 height 10
click at [0, 0] on input "View Guides" at bounding box center [0, 0] width 0 height 0
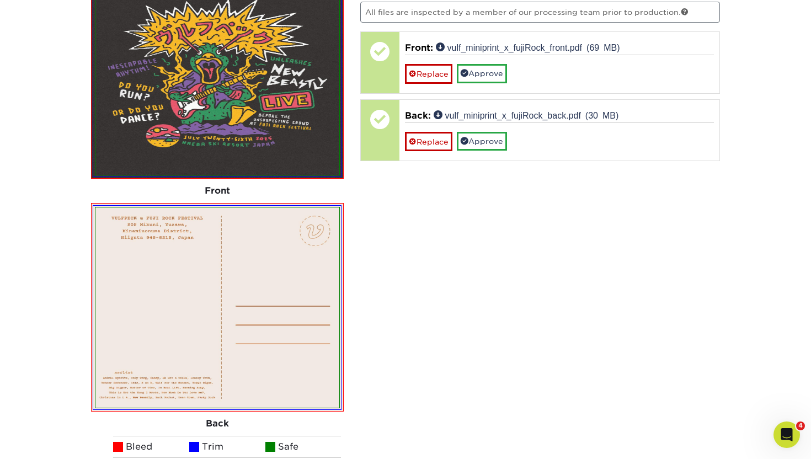
scroll to position [792, 0]
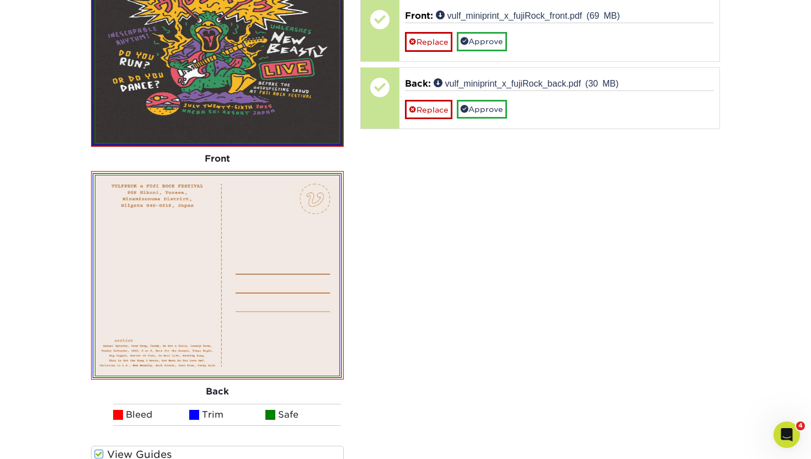
click at [100, 455] on span at bounding box center [98, 454] width 9 height 10
click at [0, 0] on input "View Guides" at bounding box center [0, 0] width 0 height 0
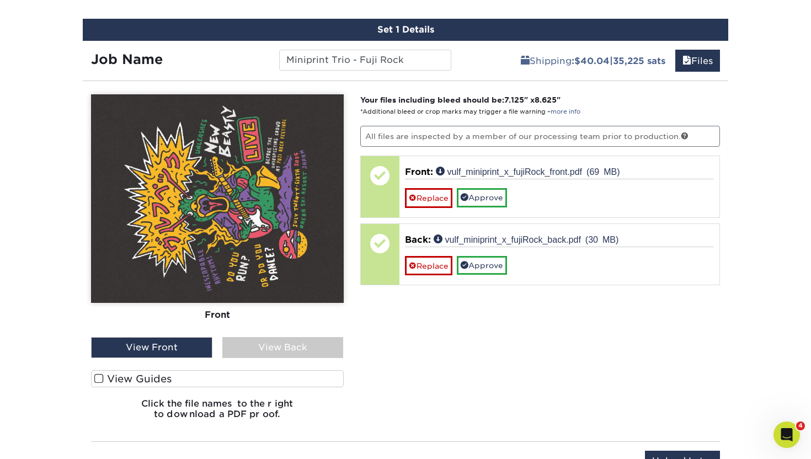
scroll to position [640, 0]
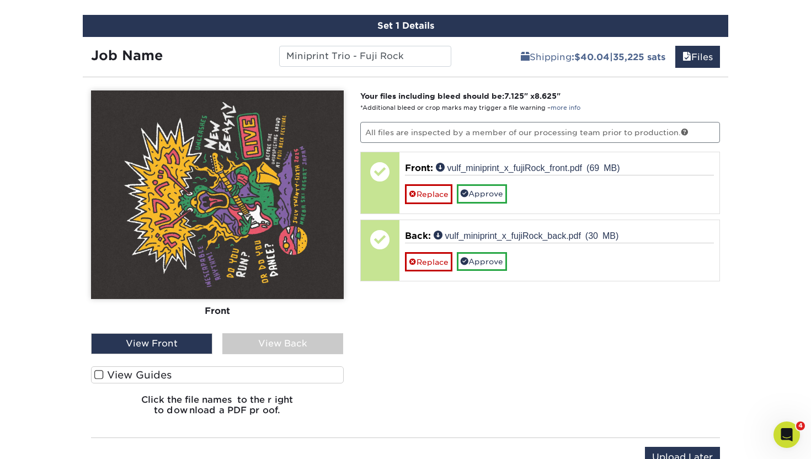
click at [100, 371] on span at bounding box center [98, 374] width 9 height 10
click at [0, 0] on input "View Guides" at bounding box center [0, 0] width 0 height 0
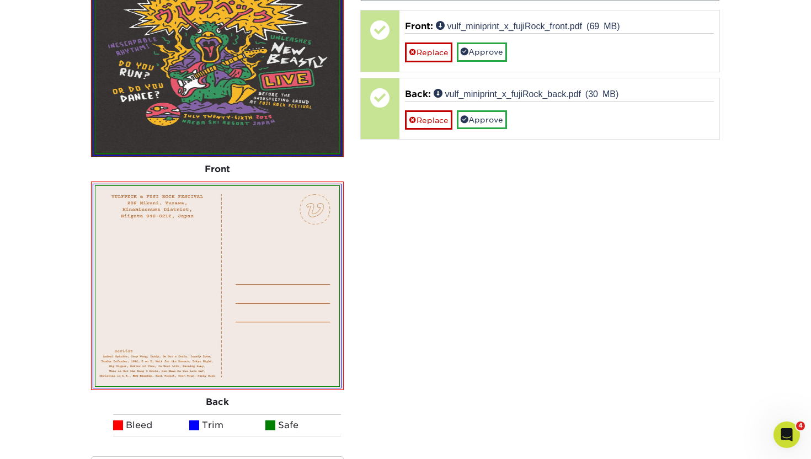
scroll to position [804, 0]
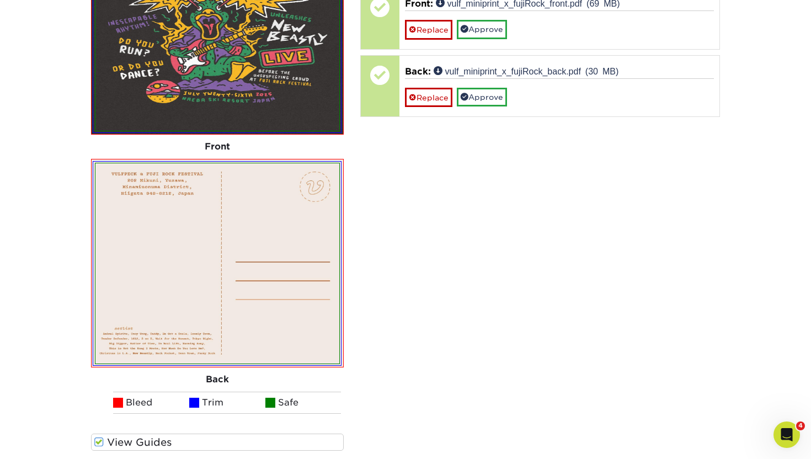
click at [99, 440] on span at bounding box center [98, 442] width 9 height 10
click at [0, 0] on input "View Guides" at bounding box center [0, 0] width 0 height 0
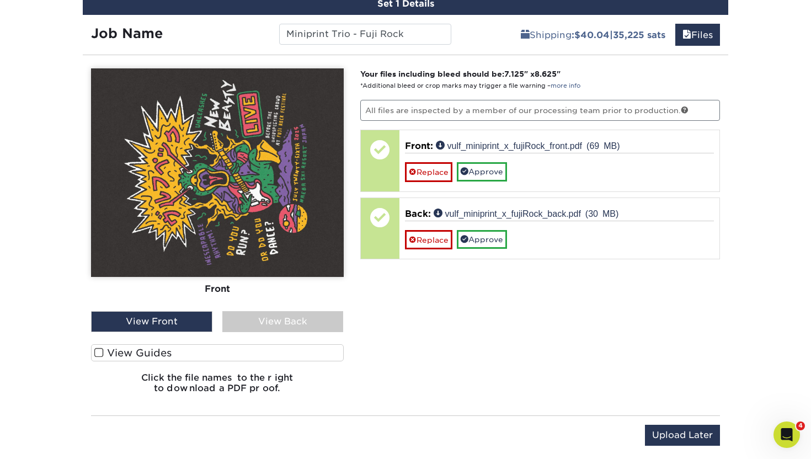
scroll to position [676, 0]
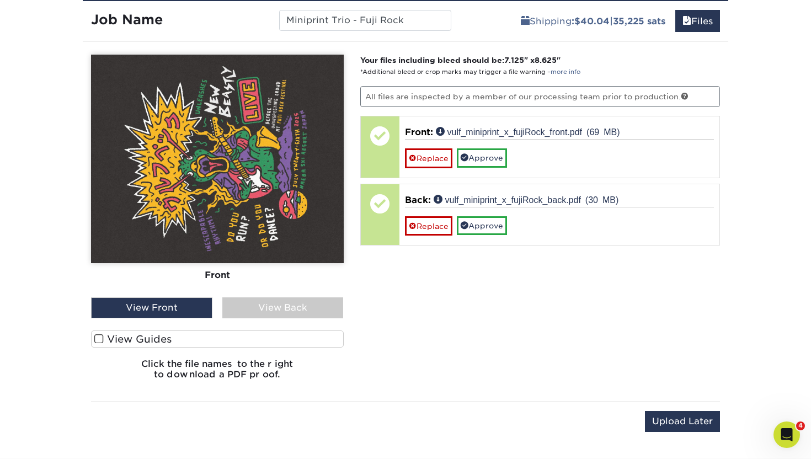
click at [239, 310] on div "View Back" at bounding box center [282, 307] width 121 height 21
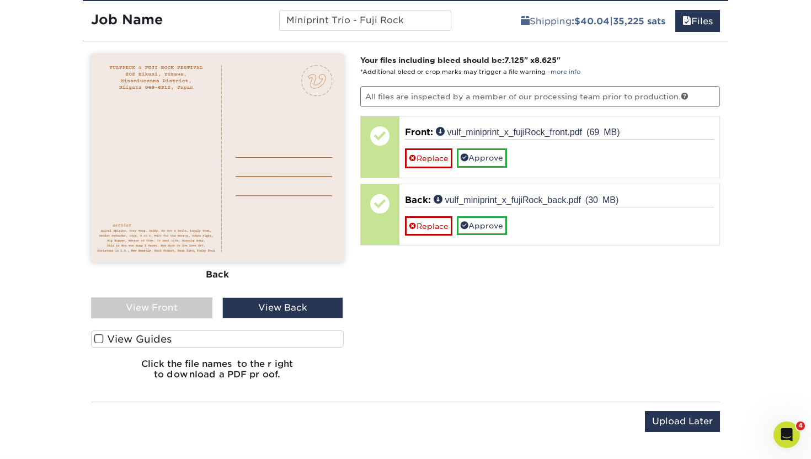
click at [96, 339] on span at bounding box center [98, 339] width 9 height 10
click at [0, 0] on input "View Guides" at bounding box center [0, 0] width 0 height 0
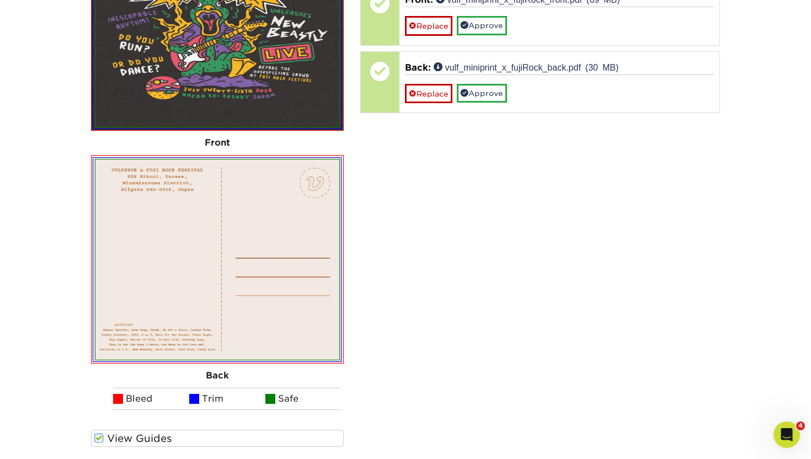
scroll to position [823, 0]
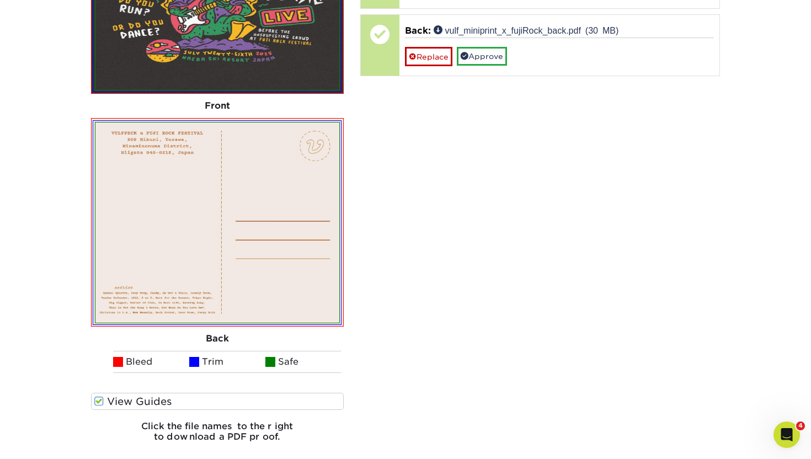
click at [101, 400] on span at bounding box center [98, 401] width 9 height 10
click at [0, 0] on input "View Guides" at bounding box center [0, 0] width 0 height 0
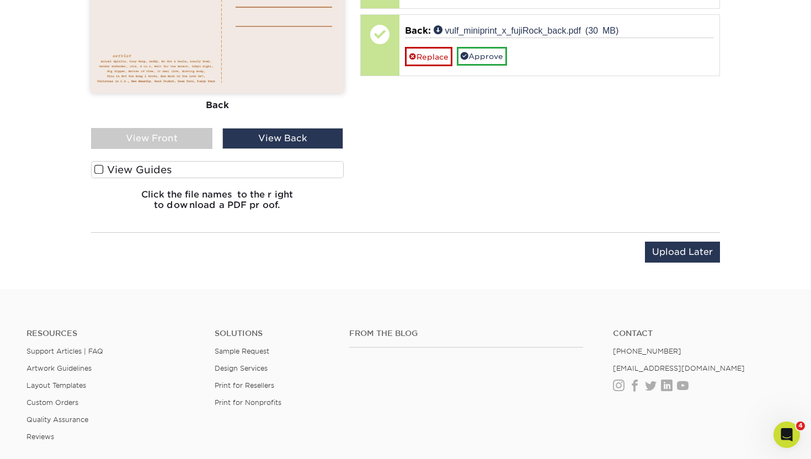
scroll to position [614, 0]
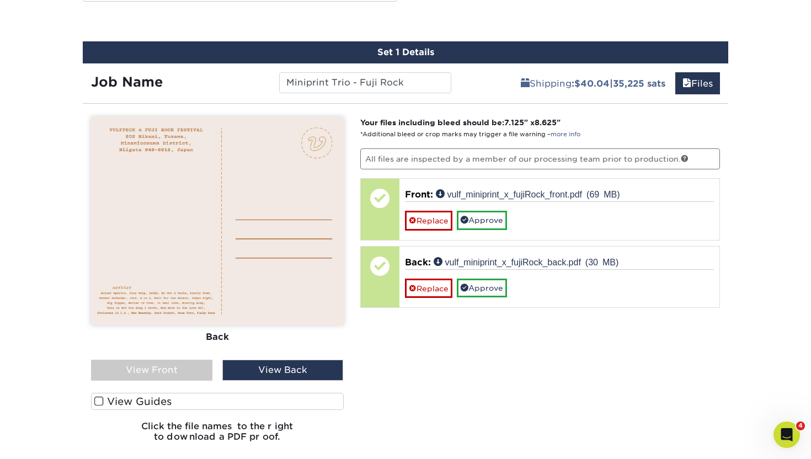
click at [155, 372] on div "View Front" at bounding box center [151, 370] width 121 height 21
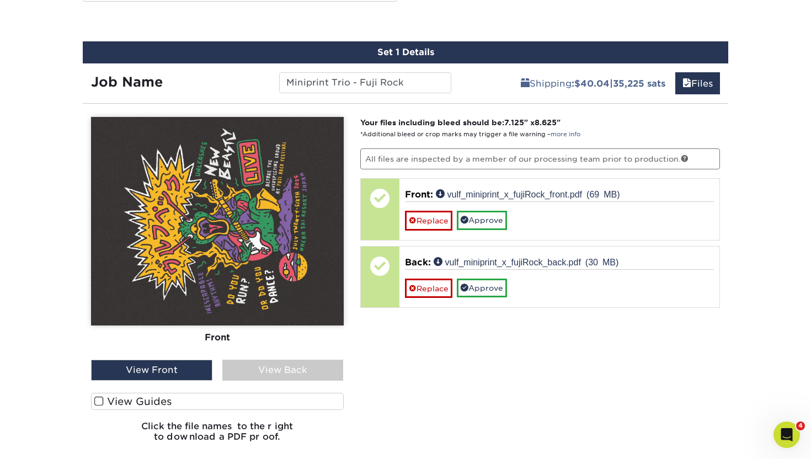
click at [267, 369] on div "View Back" at bounding box center [282, 370] width 121 height 21
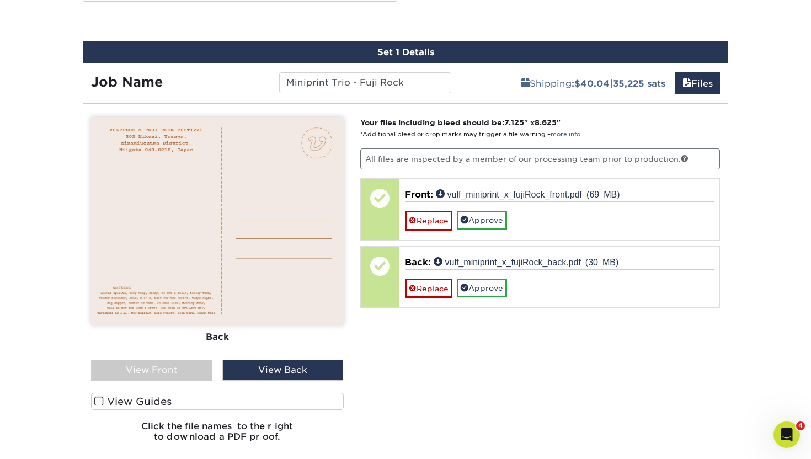
click at [184, 368] on div "View Front" at bounding box center [151, 370] width 121 height 21
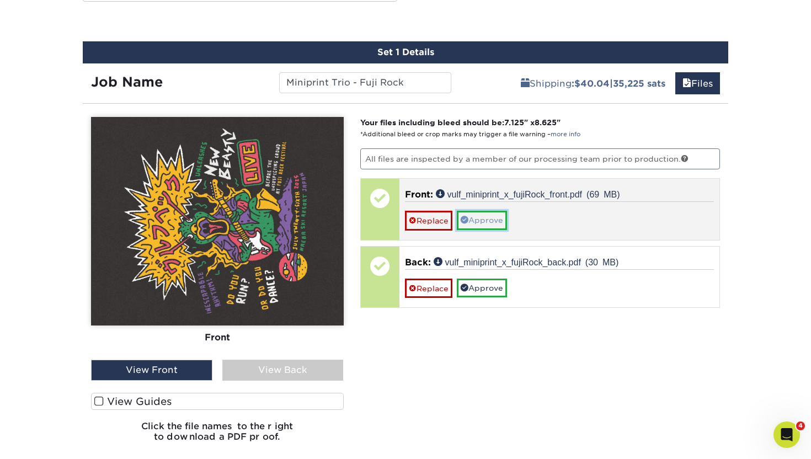
click at [484, 215] on link "Approve" at bounding box center [482, 220] width 50 height 19
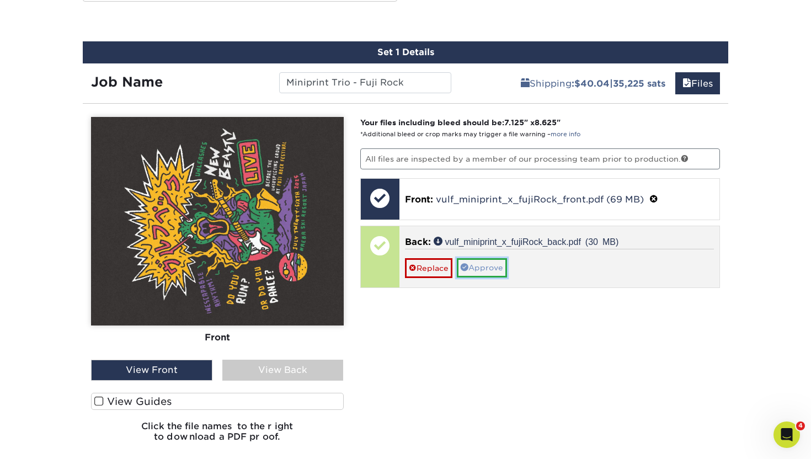
click at [471, 265] on link "Approve" at bounding box center [482, 267] width 50 height 19
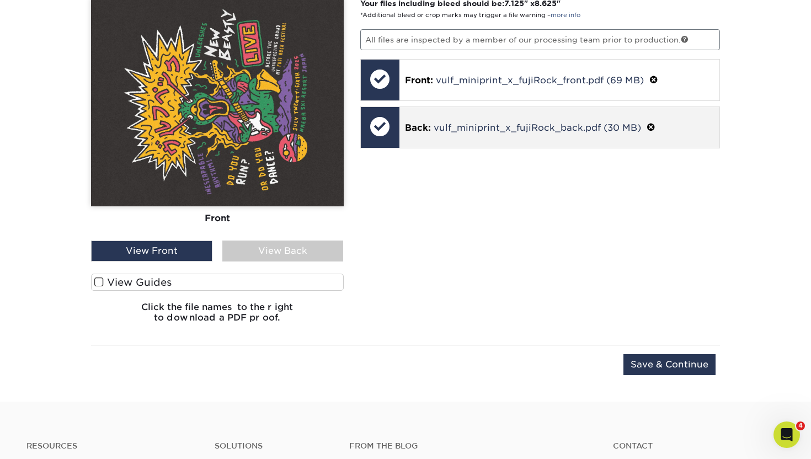
scroll to position [851, 0]
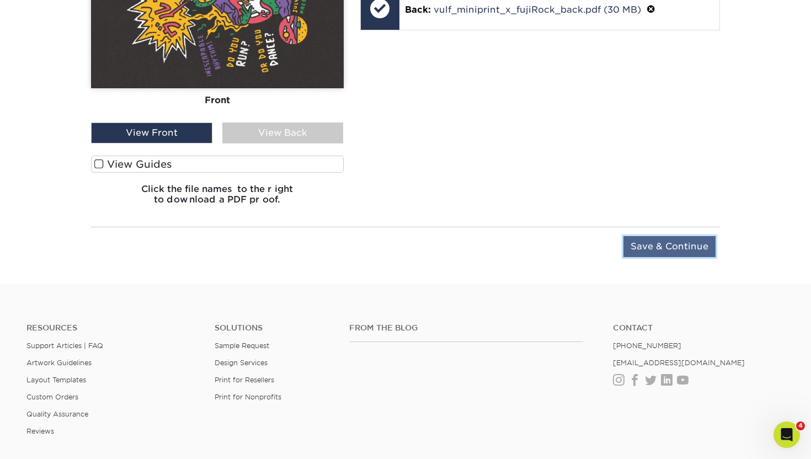
click at [683, 246] on input "Save & Continue" at bounding box center [669, 246] width 92 height 21
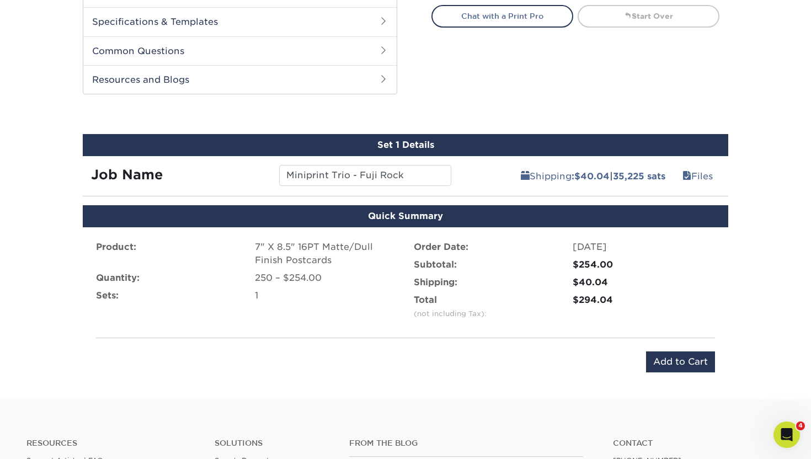
scroll to position [612, 0]
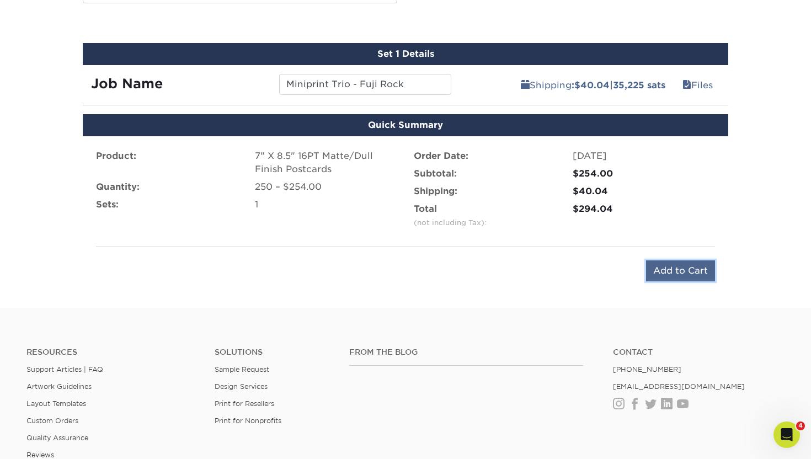
click at [679, 274] on input "Add to Cart" at bounding box center [680, 270] width 69 height 21
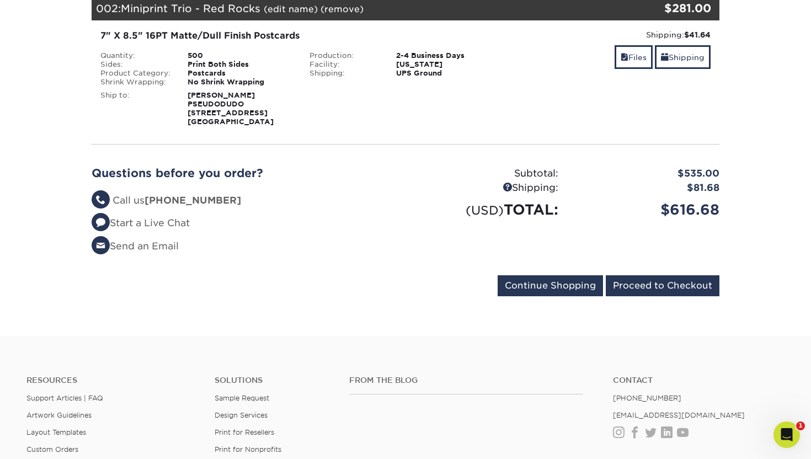
scroll to position [467, 0]
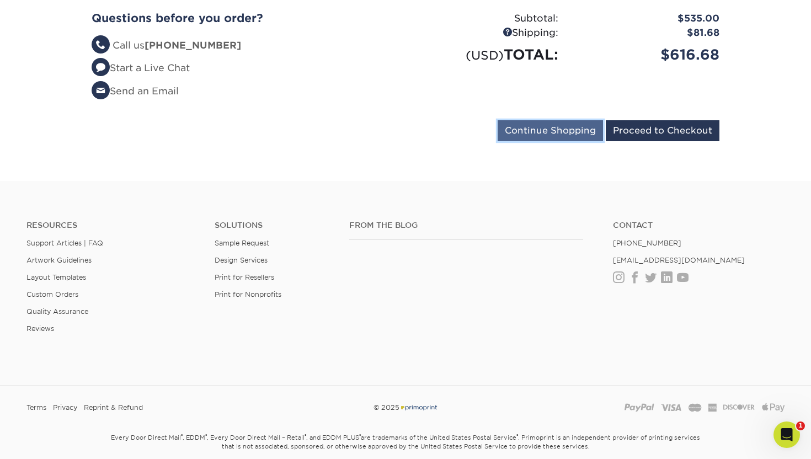
click at [566, 128] on input "Continue Shopping" at bounding box center [549, 130] width 105 height 21
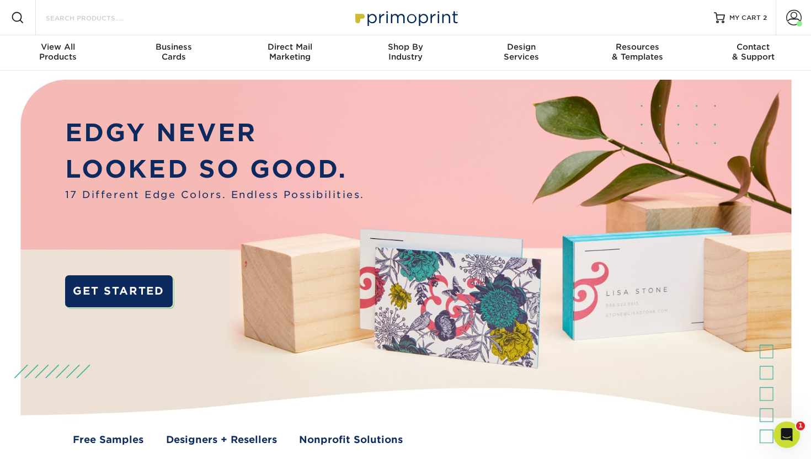
click at [114, 18] on input "Search Products" at bounding box center [99, 17] width 108 height 13
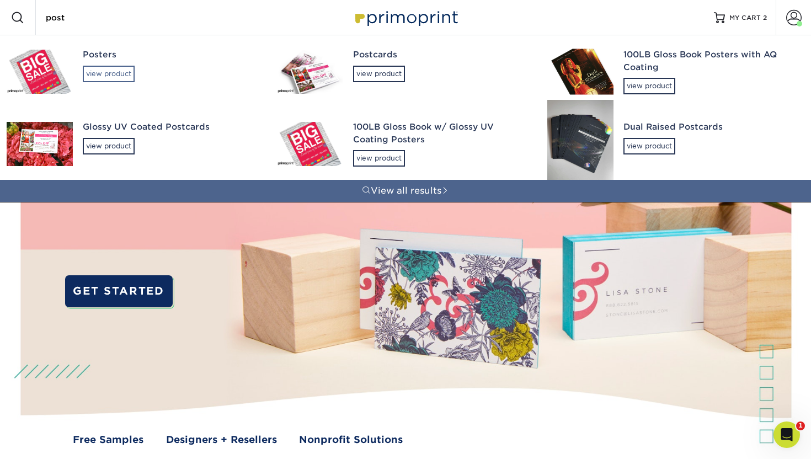
type input "post"
click at [119, 74] on div "view product" at bounding box center [109, 74] width 52 height 17
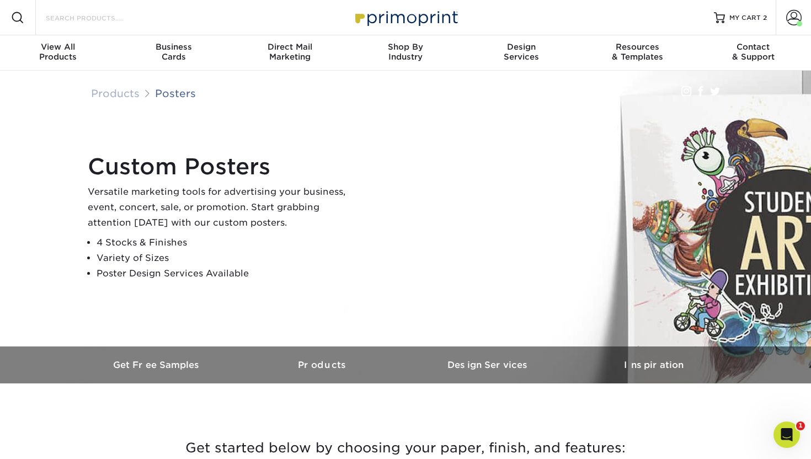
click at [77, 17] on input "Search Products" at bounding box center [99, 17] width 108 height 13
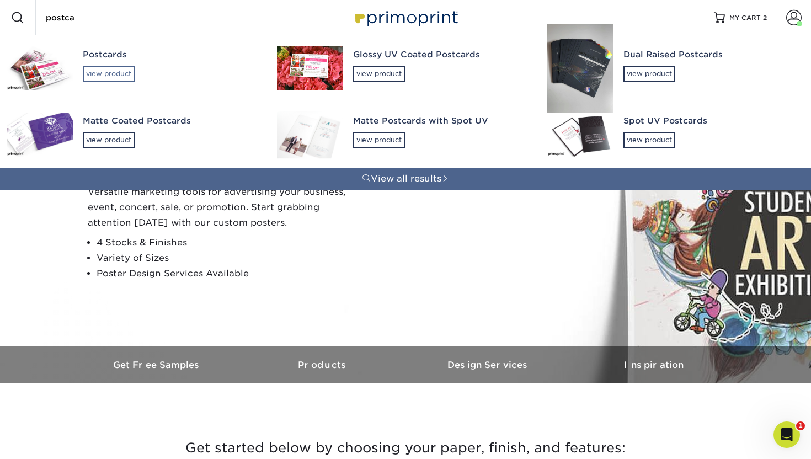
type input "postca"
click at [108, 71] on div "view product" at bounding box center [109, 74] width 52 height 17
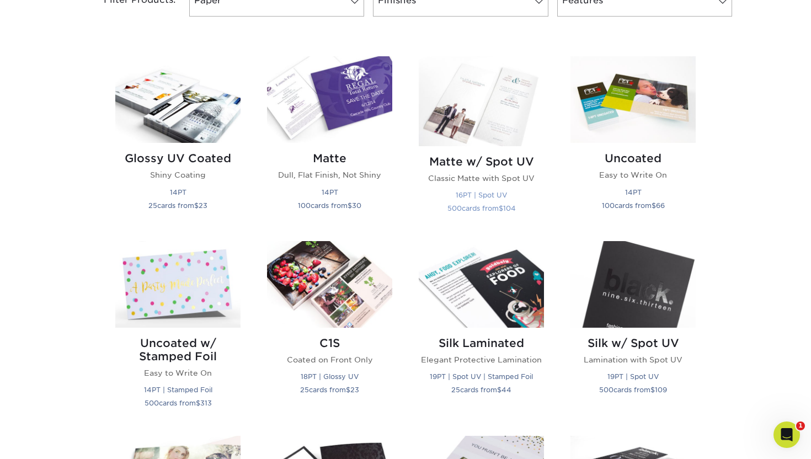
scroll to position [511, 0]
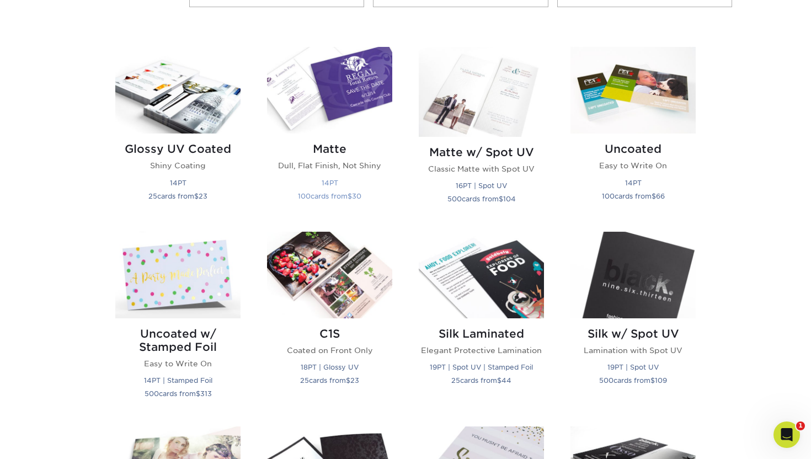
click at [303, 90] on img at bounding box center [329, 90] width 125 height 87
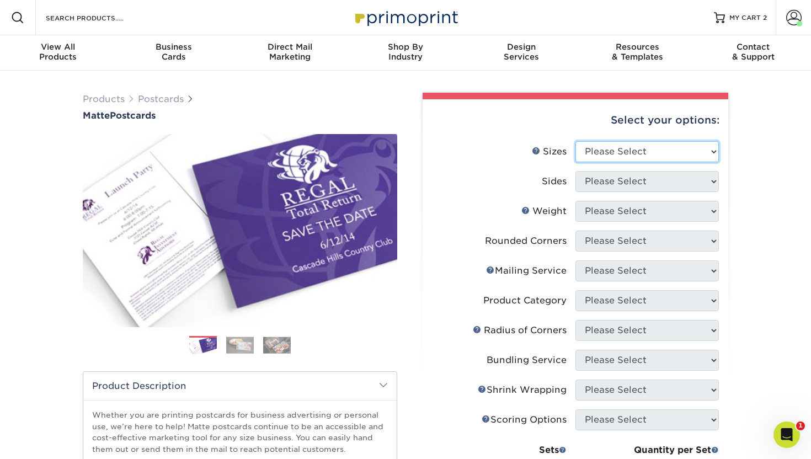
click at [616, 158] on select "Please Select 1.5" x 7" 2" x 4" 2" x 6" 2" x 7" 2" x 8" 2.12" x 5.5" 2.125" x 5…" at bounding box center [646, 151] width 143 height 21
select select "7.00x8.50"
click at [575, 141] on select "Please Select 1.5" x 7" 2" x 4" 2" x 6" 2" x 7" 2" x 8" 2.12" x 5.5" 2.125" x 5…" at bounding box center [646, 151] width 143 height 21
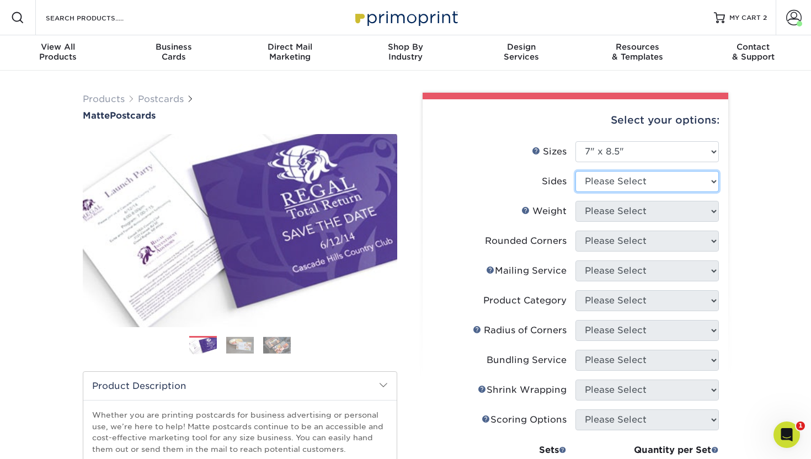
click at [594, 186] on select "Please Select Print Both Sides Print Front Only" at bounding box center [646, 181] width 143 height 21
select select "13abbda7-1d64-4f25-8bb2-c179b224825d"
click at [575, 171] on select "Please Select Print Both Sides Print Front Only" at bounding box center [646, 181] width 143 height 21
click at [595, 207] on select "Please Select 14PT 16PT" at bounding box center [646, 211] width 143 height 21
select select "16PT"
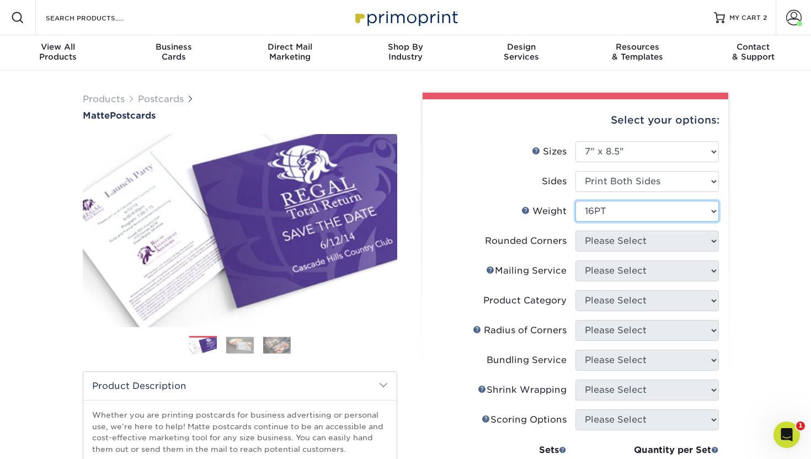
click at [575, 201] on select "Please Select 14PT 16PT" at bounding box center [646, 211] width 143 height 21
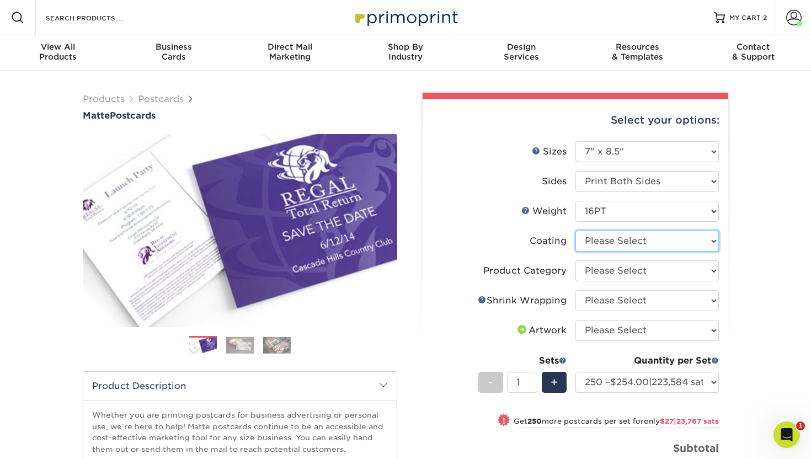
click at [594, 240] on select at bounding box center [646, 240] width 143 height 21
select select "121bb7b5-3b4d-429f-bd8d-bbf80e953313"
click at [575, 230] on select at bounding box center [646, 240] width 143 height 21
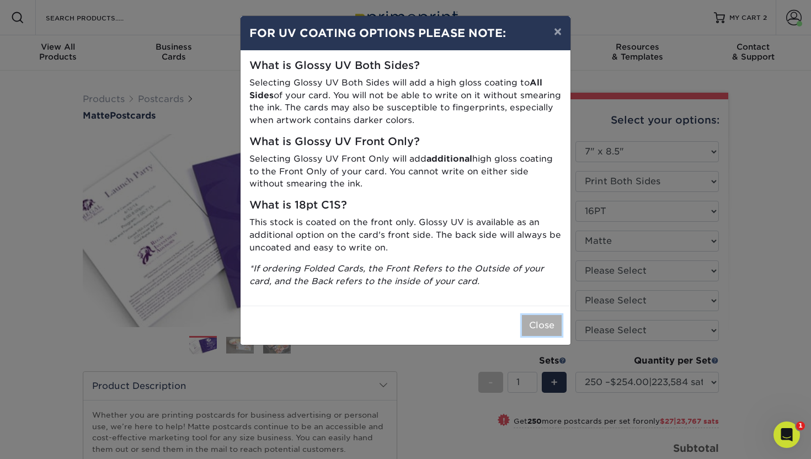
click at [544, 325] on button "Close" at bounding box center [542, 325] width 40 height 21
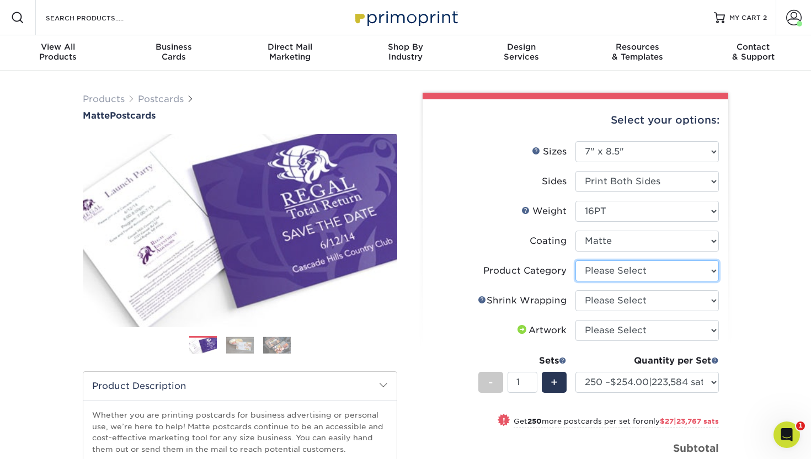
click at [590, 271] on select "Please Select Postcards" at bounding box center [646, 270] width 143 height 21
select select "9b7272e0-d6c8-4c3c-8e97-d3a1bcdab858"
click at [575, 260] on select "Please Select Postcards" at bounding box center [646, 270] width 143 height 21
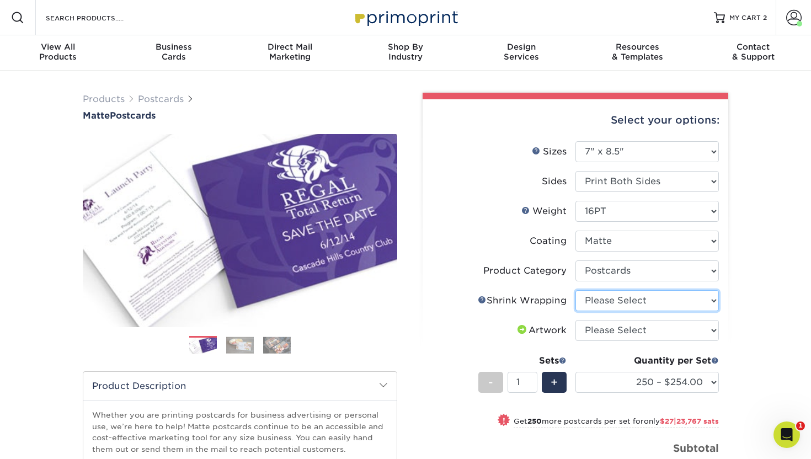
click at [592, 296] on select "Please Select No Shrink Wrapping Shrink Wrap 100 Per Package Shrink Wrap 50 Per…" at bounding box center [646, 300] width 143 height 21
click at [575, 290] on select "Please Select No Shrink Wrapping Shrink Wrap 100 Per Package Shrink Wrap 50 Per…" at bounding box center [646, 300] width 143 height 21
click at [592, 302] on select "Please Select No Shrink Wrapping Shrink Wrap 100 Per Package Shrink Wrap 50 Per…" at bounding box center [646, 300] width 143 height 21
select select "c8749376-e7da-41d0-b3dc-647faf84d907"
click at [575, 290] on select "Please Select No Shrink Wrapping Shrink Wrap 100 Per Package Shrink Wrap 50 Per…" at bounding box center [646, 300] width 143 height 21
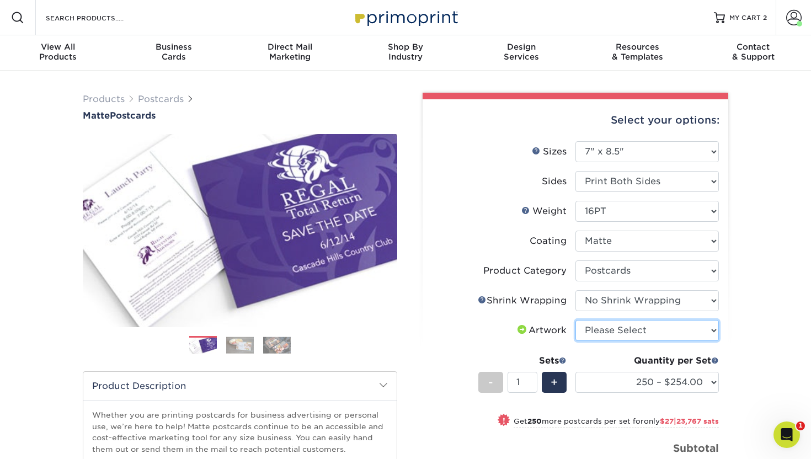
click at [593, 325] on select "Please Select I will upload files I need a design - $150 | 132,038 sats" at bounding box center [646, 330] width 143 height 21
select select "upload"
click at [575, 320] on select "Please Select I will upload files I need a design - $150 | 132,038 sats" at bounding box center [646, 330] width 143 height 21
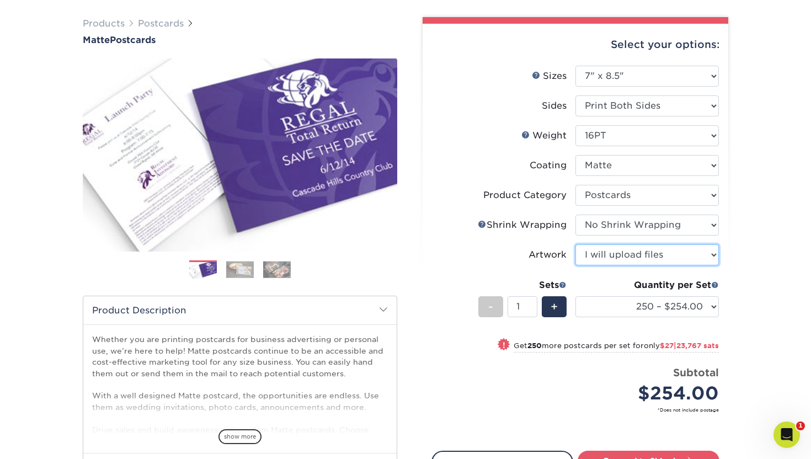
scroll to position [104, 0]
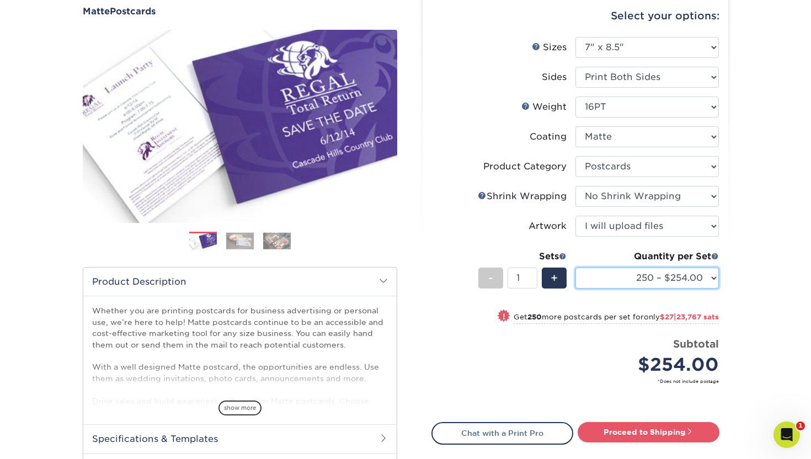
click at [700, 278] on select "250 – $254.00 500 – $281.00 1000 – $324.00 2500 – $521.00 5000 – $800.00 10000 …" at bounding box center [646, 277] width 143 height 21
select select "500 – $281.00"
click at [575, 267] on select "250 – $254.00 500 – $281.00 1000 – $324.00 2500 – $521.00 5000 – $800.00 10000 …" at bounding box center [646, 277] width 143 height 21
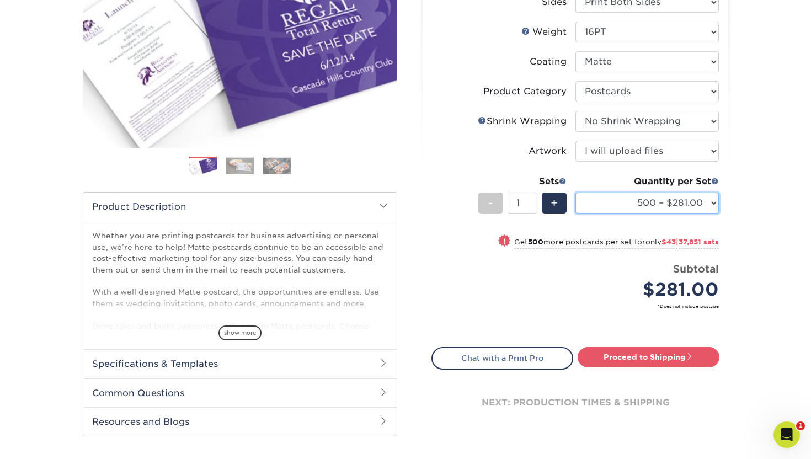
scroll to position [182, 0]
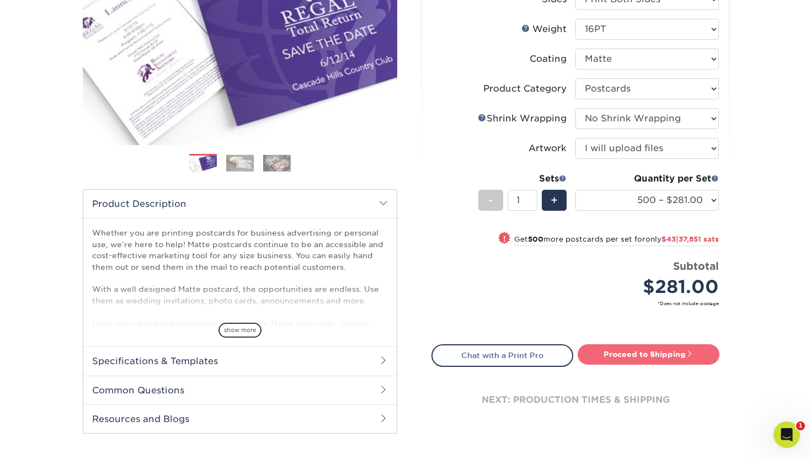
click at [641, 353] on link "Proceed to Shipping" at bounding box center [648, 354] width 142 height 20
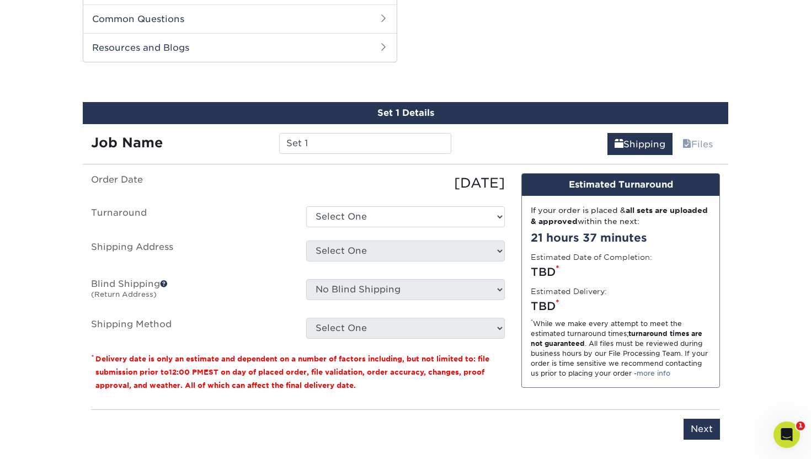
scroll to position [561, 0]
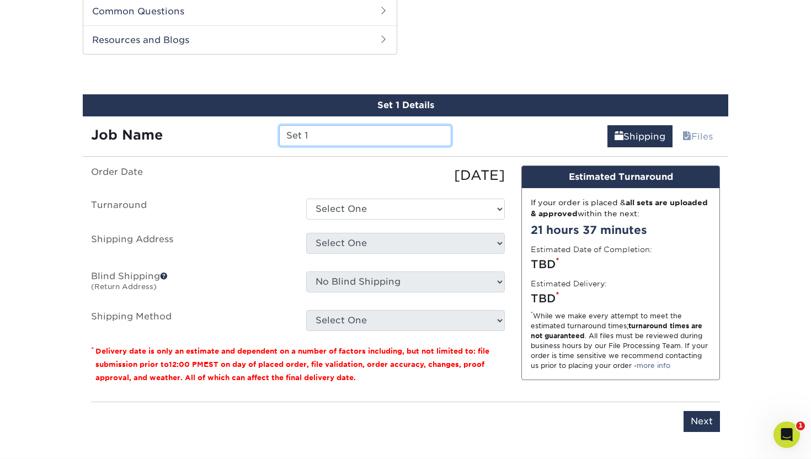
drag, startPoint x: 313, startPoint y: 131, endPoint x: 262, endPoint y: 130, distance: 50.7
click at [262, 130] on div "Job Name Set 1" at bounding box center [271, 135] width 377 height 21
type input "Miniprint Trio - MSG"
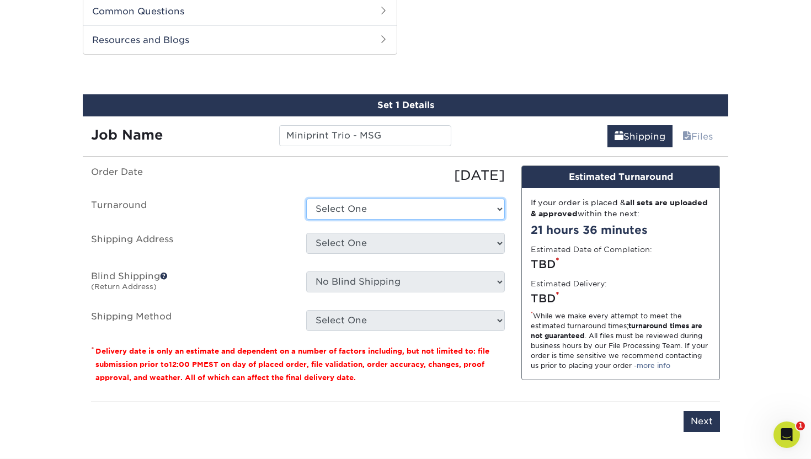
click at [345, 213] on select "Select One 2-4 Business Days 2 Day Next Business Day" at bounding box center [405, 209] width 199 height 21
select select "92d7623c-ee8c-4a65-8283-6056fbccd976"
click at [306, 199] on select "Select One 2-4 Business Days 2 Day Next Business Day" at bounding box center [405, 209] width 199 height 21
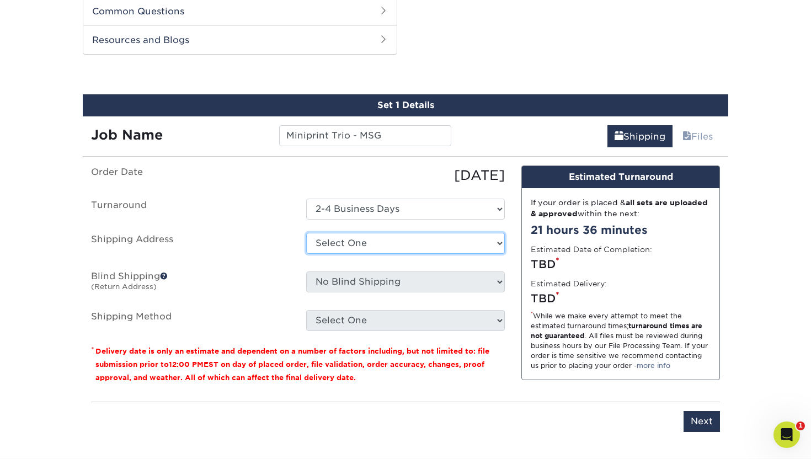
click at [337, 243] on select "Select One Cambium - Front St. Clocktower Greenlaw Grey Robbins MAPLE CITY + Ad…" at bounding box center [405, 243] width 199 height 21
select select "278487"
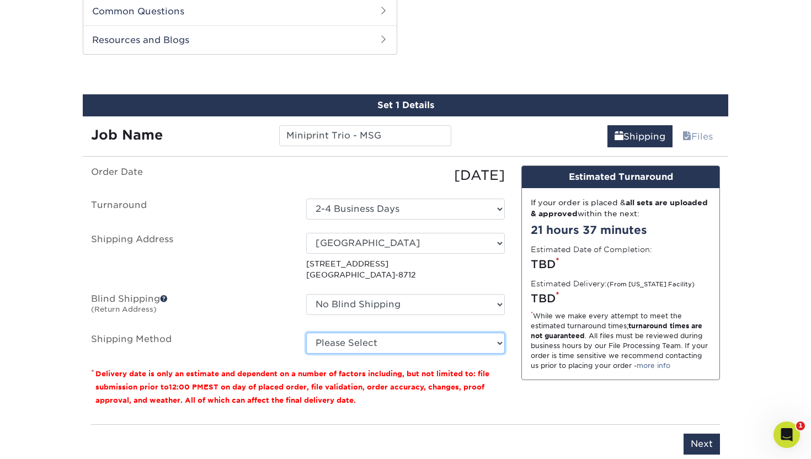
click at [317, 340] on select "Please Select Ground Shipping (+ $41.64 | 36,654 sats ) 3 Day Shipping Service …" at bounding box center [405, 342] width 199 height 21
select select "03"
click at [306, 332] on select "Please Select Ground Shipping (+ $41.64 | 36,654 sats ) 3 Day Shipping Service …" at bounding box center [405, 342] width 199 height 21
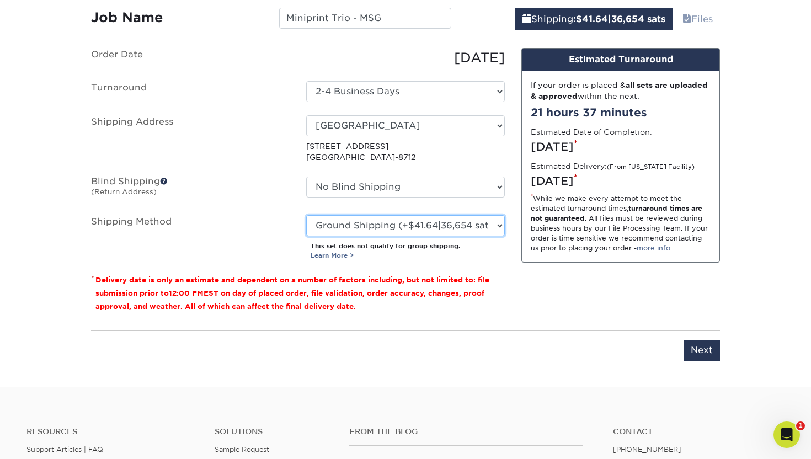
scroll to position [684, 0]
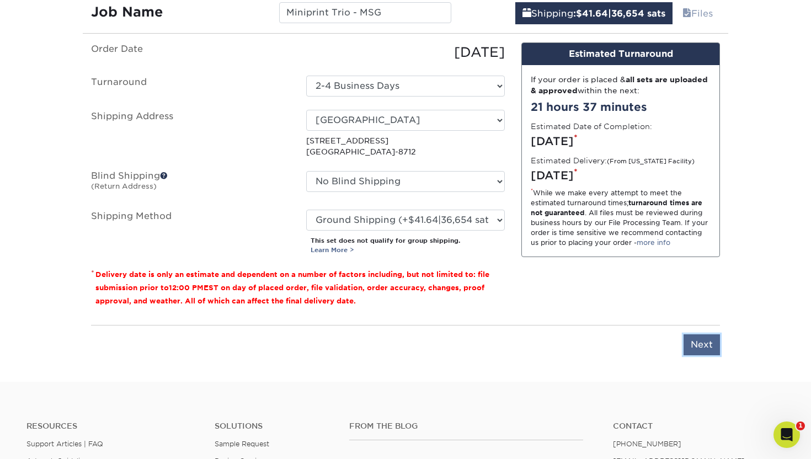
click at [693, 343] on input "Next" at bounding box center [701, 344] width 36 height 21
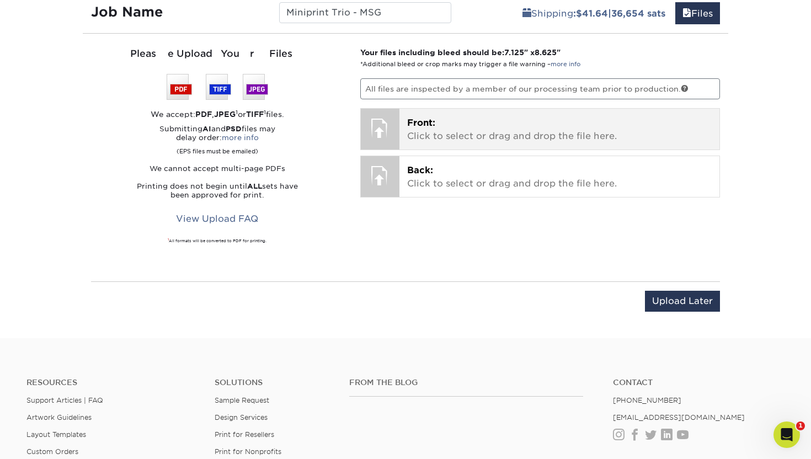
click at [419, 121] on span "Front:" at bounding box center [421, 122] width 28 height 10
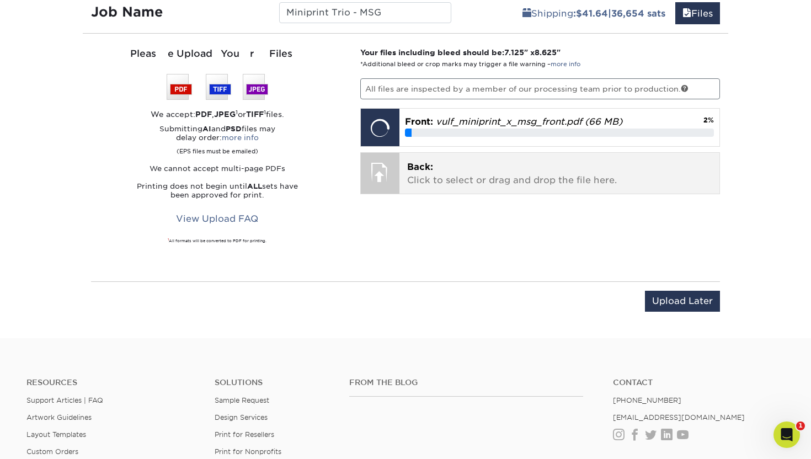
click at [420, 175] on p "Back: Click to select or drag and drop the file here." at bounding box center [559, 173] width 305 height 26
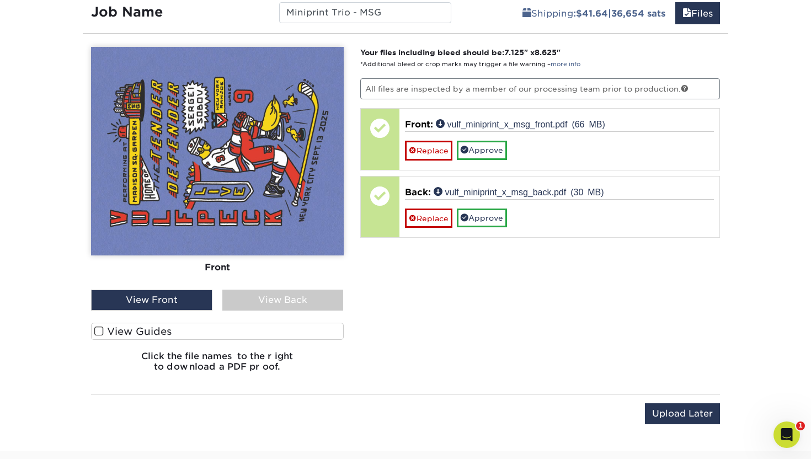
click at [287, 302] on div "View Back" at bounding box center [282, 299] width 121 height 21
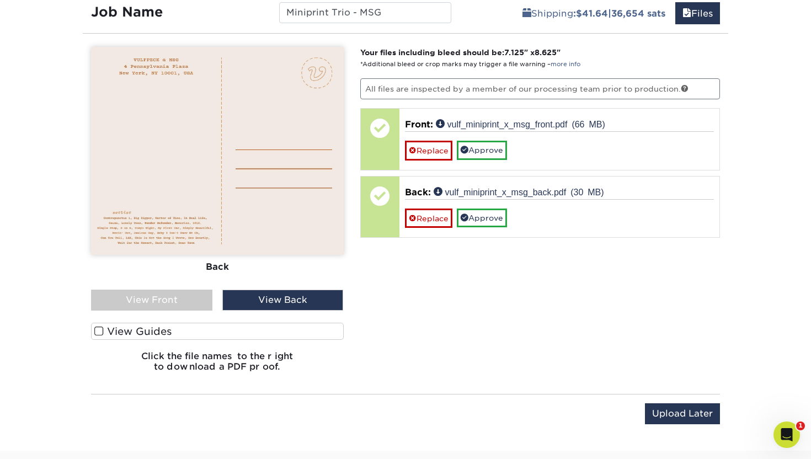
click at [100, 328] on span at bounding box center [98, 331] width 9 height 10
click at [0, 0] on input "View Guides" at bounding box center [0, 0] width 0 height 0
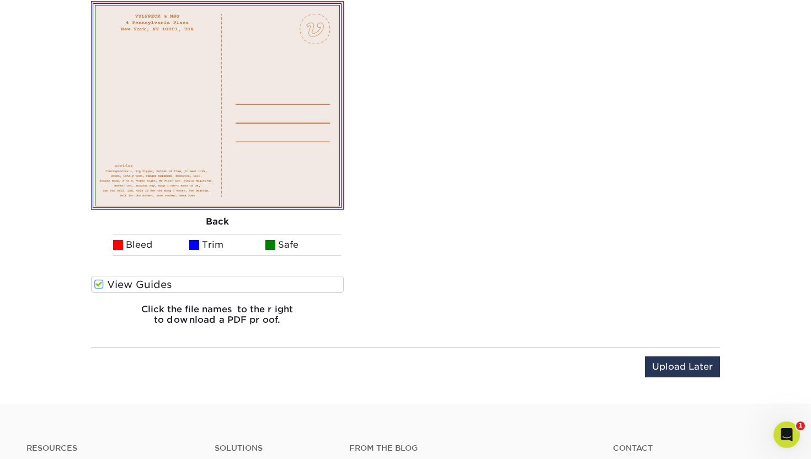
scroll to position [884, 0]
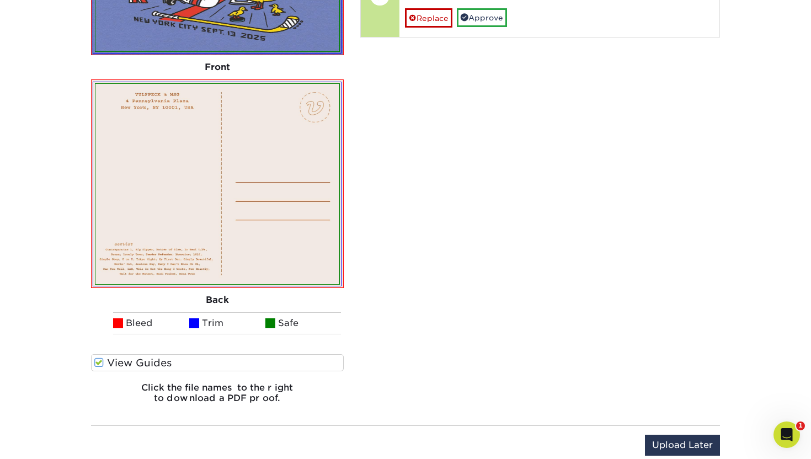
click at [95, 358] on span at bounding box center [98, 362] width 9 height 10
click at [0, 0] on input "View Guides" at bounding box center [0, 0] width 0 height 0
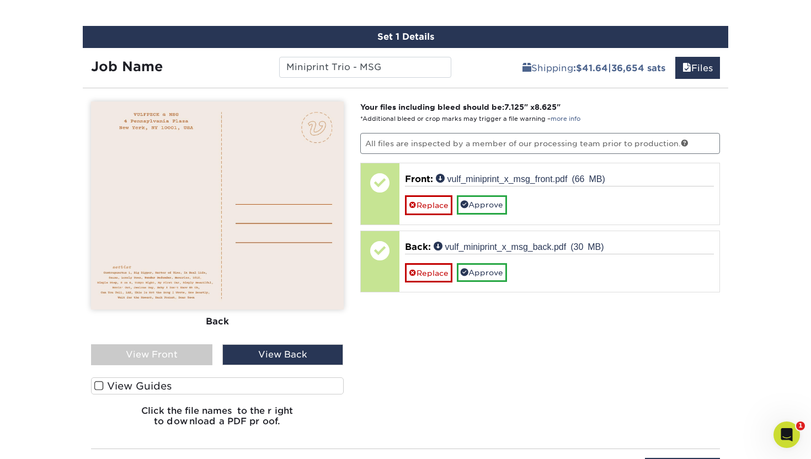
scroll to position [602, 0]
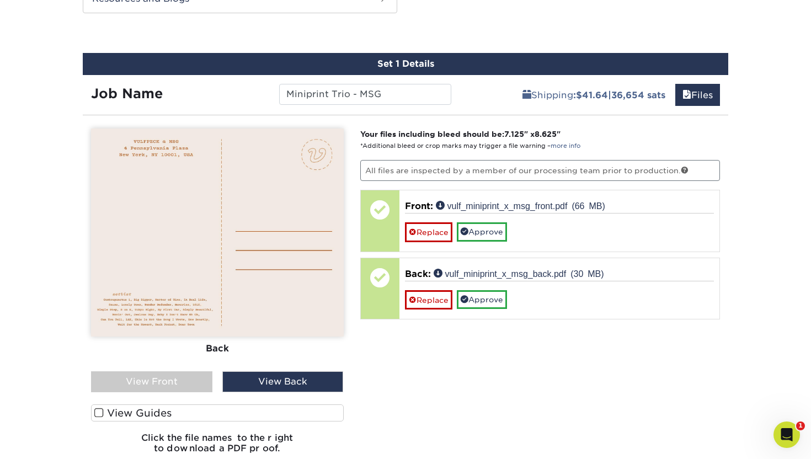
click at [132, 388] on div "View Front" at bounding box center [151, 381] width 121 height 21
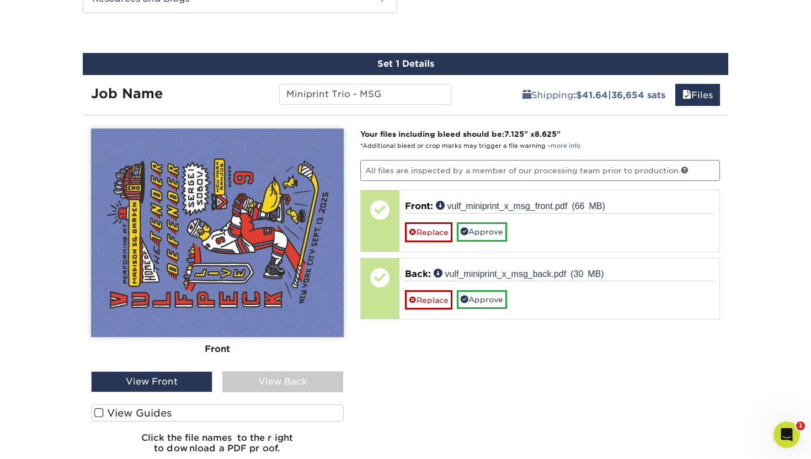
click at [272, 379] on div "View Back" at bounding box center [282, 381] width 121 height 21
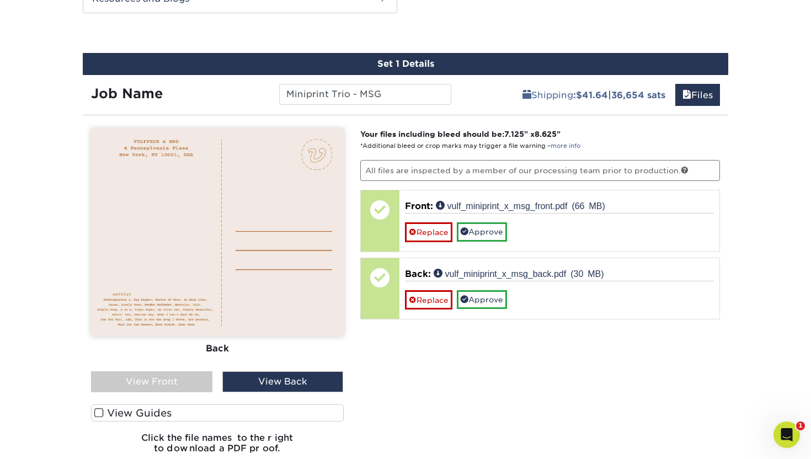
click at [156, 380] on div "View Front" at bounding box center [151, 381] width 121 height 21
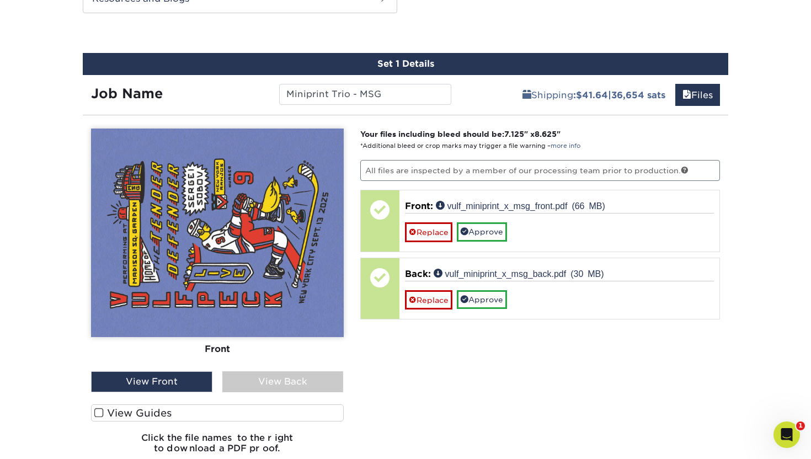
click at [290, 380] on div "View Back" at bounding box center [282, 381] width 121 height 21
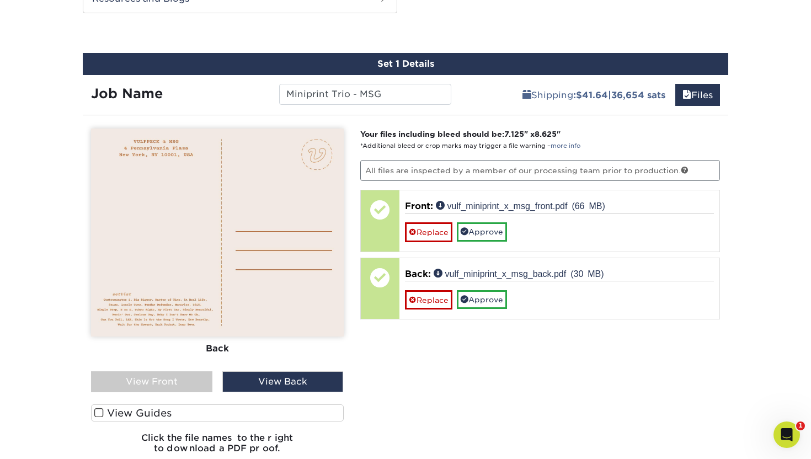
click at [185, 387] on div "View Front" at bounding box center [151, 381] width 121 height 21
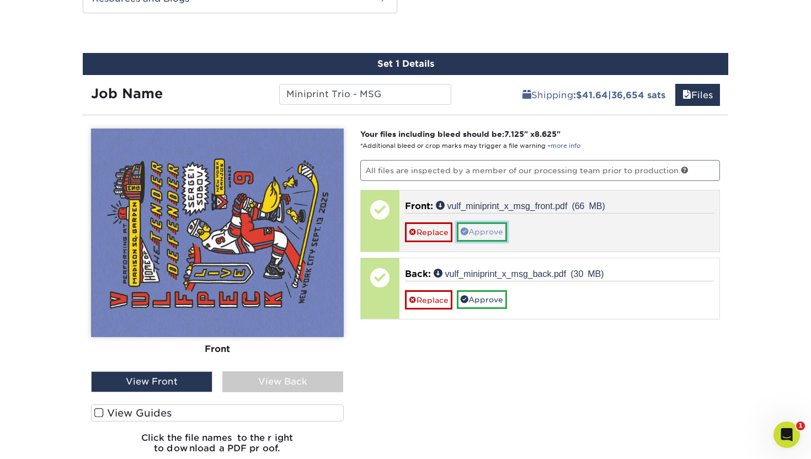
click at [491, 239] on link "Approve" at bounding box center [482, 231] width 50 height 19
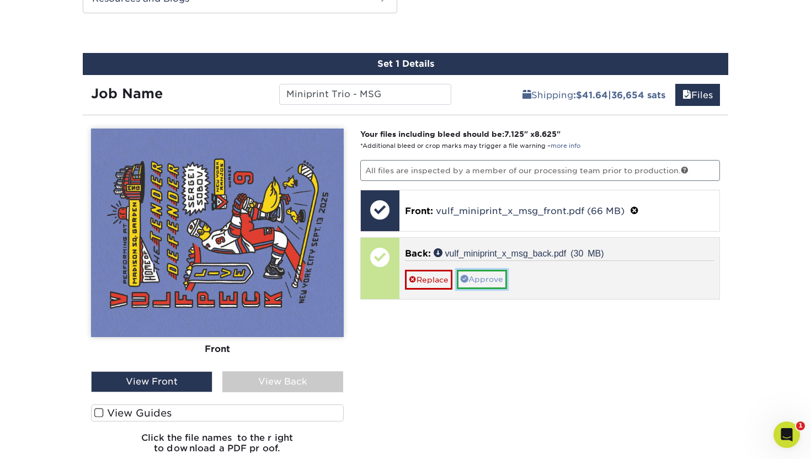
click at [484, 273] on link "Approve" at bounding box center [482, 279] width 50 height 19
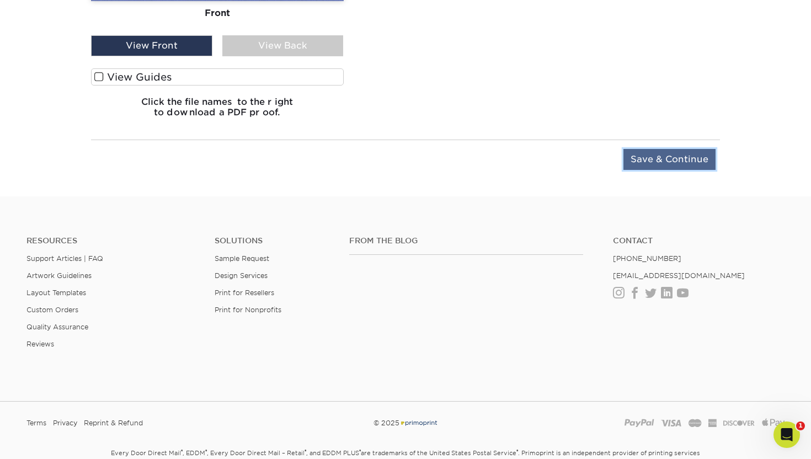
click at [636, 160] on input "Save & Continue" at bounding box center [669, 159] width 92 height 21
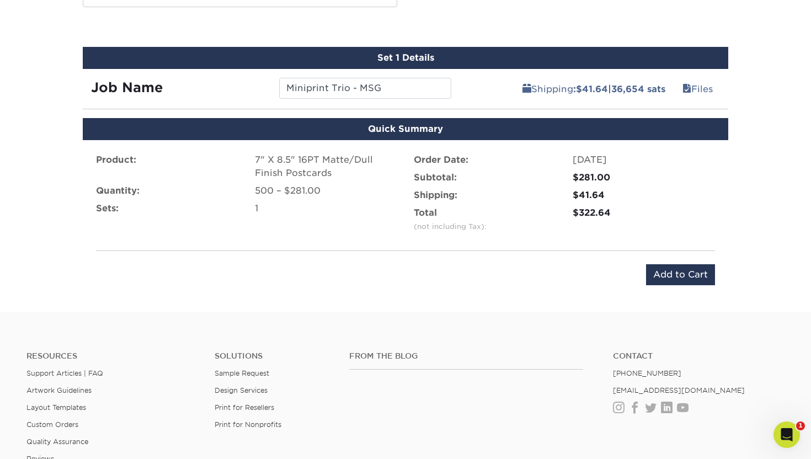
scroll to position [561, 0]
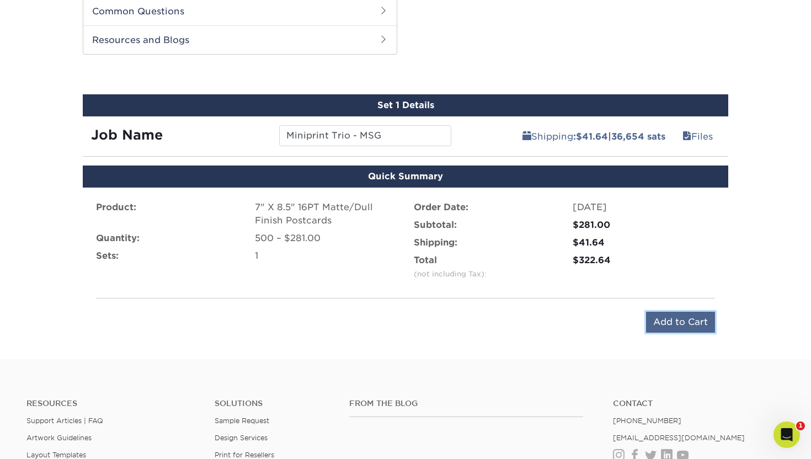
click at [686, 321] on input "Add to Cart" at bounding box center [680, 322] width 69 height 21
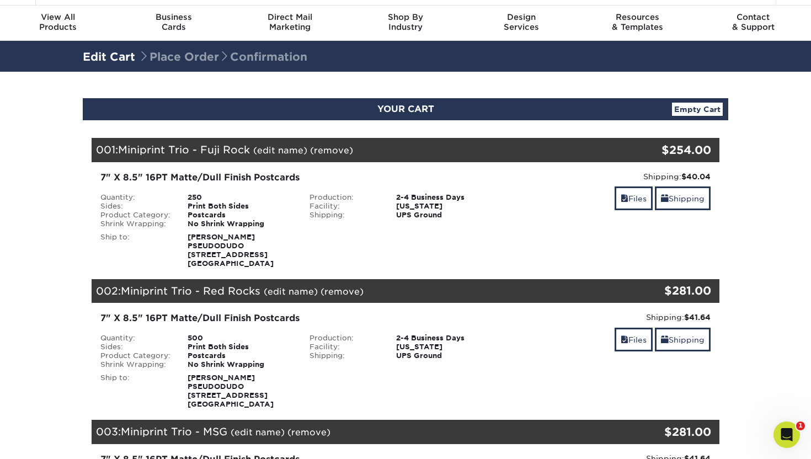
scroll to position [20, 0]
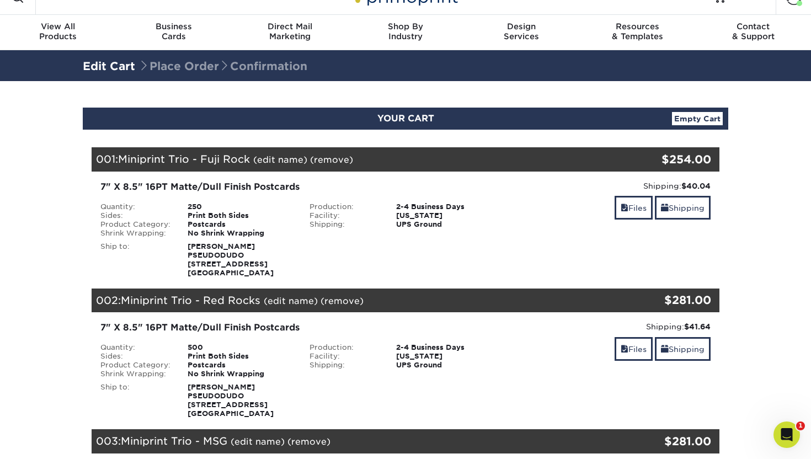
click at [221, 251] on strong "[PERSON_NAME] Mate PSEUDODUDO [STREET_ADDRESS]" at bounding box center [230, 259] width 86 height 35
click at [248, 151] on div "001: Miniprint Trio - Fuji Rock (edit name) (remove) Are you sure you want to r…" at bounding box center [353, 159] width 523 height 24
click at [218, 199] on div "7" X 8.5" 16PT Matte/Dull Finish Postcards Quantity: 250 Sides: Print Both Side…" at bounding box center [300, 228] width 417 height 97
click at [197, 183] on div "7" X 8.5" 16PT Matte/Dull Finish Postcards" at bounding box center [300, 186] width 401 height 13
click at [187, 213] on div "Print Both Sides" at bounding box center [240, 215] width 122 height 9
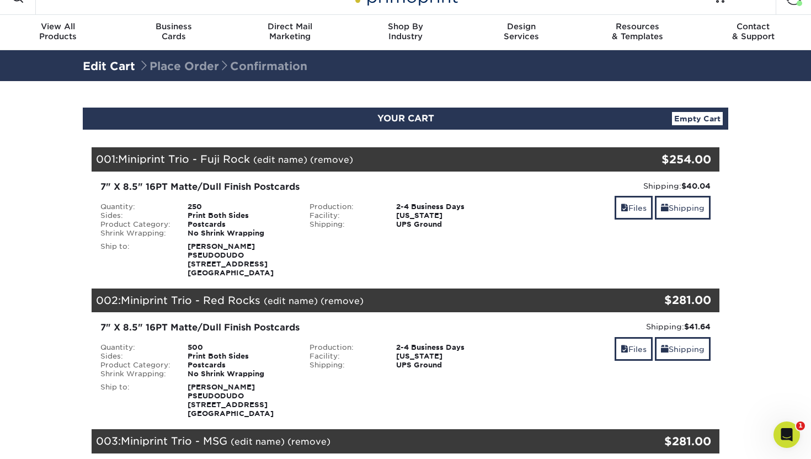
click at [197, 214] on div "Print Both Sides" at bounding box center [240, 215] width 122 height 9
click at [230, 283] on div "7" X 8.5" 16PT Matte/Dull Finish Postcards Quantity: 250 Sides: Print Both Side…" at bounding box center [405, 228] width 644 height 115
click at [426, 222] on div "UPS Ground" at bounding box center [449, 224] width 122 height 9
click at [626, 204] on link "Files" at bounding box center [633, 208] width 38 height 24
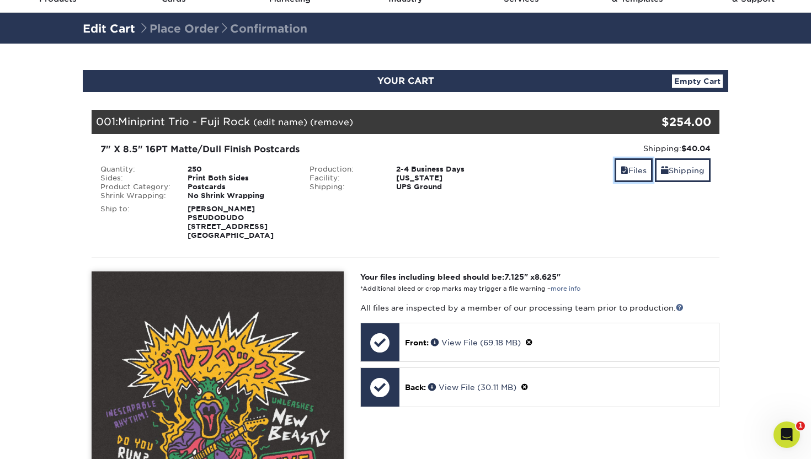
scroll to position [54, 0]
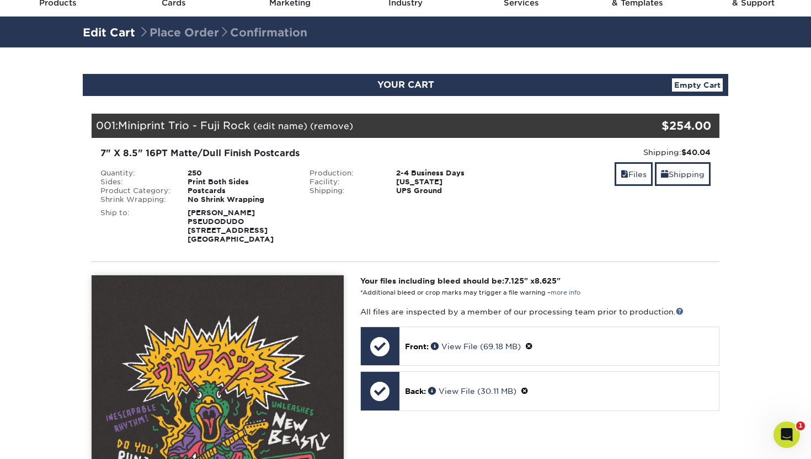
click at [336, 126] on link "(remove)" at bounding box center [331, 126] width 43 height 10
click at [541, 124] on link "Yes" at bounding box center [535, 126] width 15 height 10
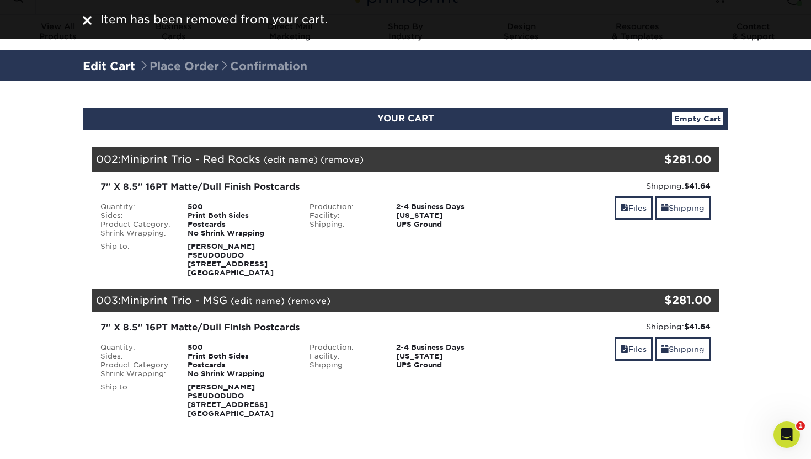
scroll to position [0, 0]
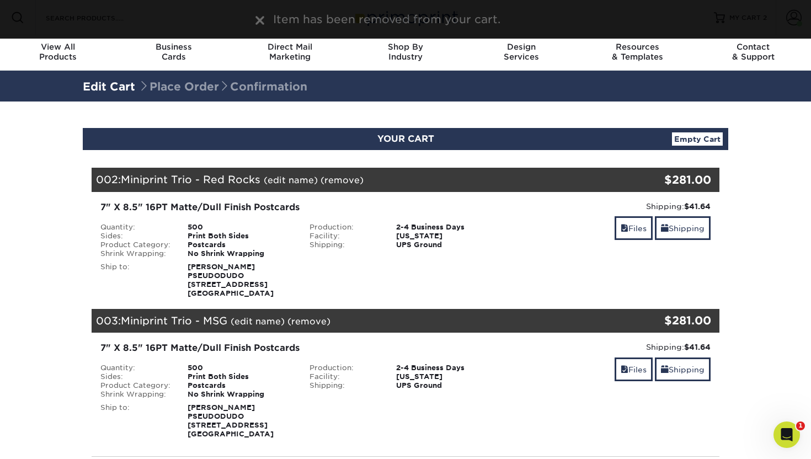
click at [85, 20] on div "Item has been removed from your cart." at bounding box center [405, 19] width 662 height 17
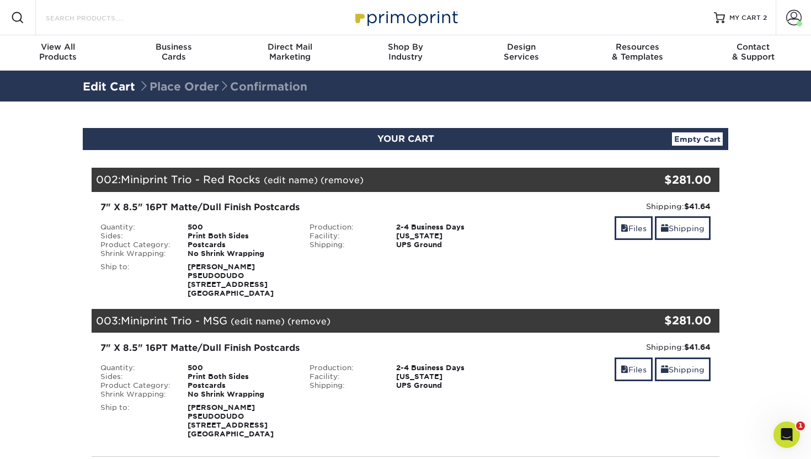
click at [107, 19] on input "Search Products" at bounding box center [99, 17] width 108 height 13
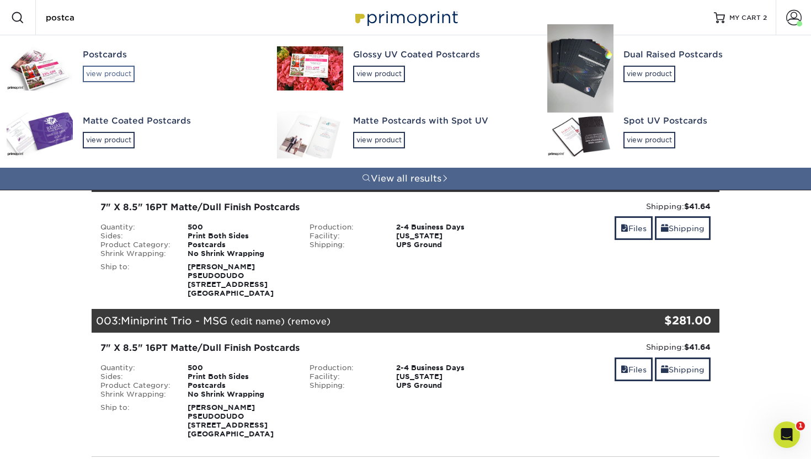
type input "postca"
click at [114, 69] on div "view product" at bounding box center [109, 74] width 52 height 17
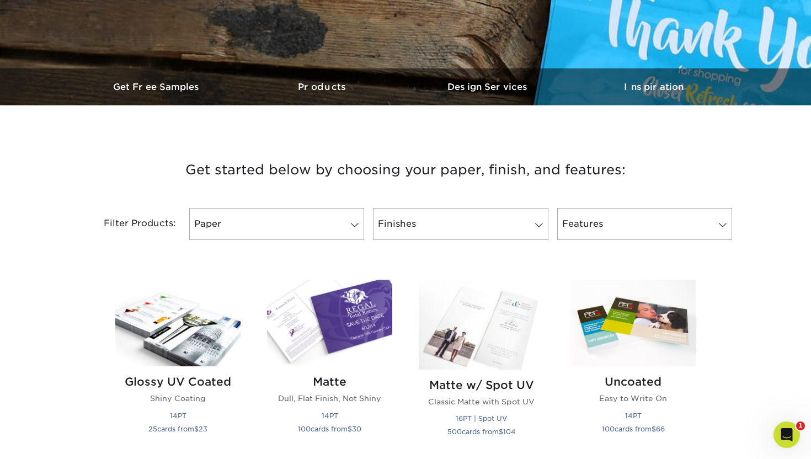
scroll to position [290, 0]
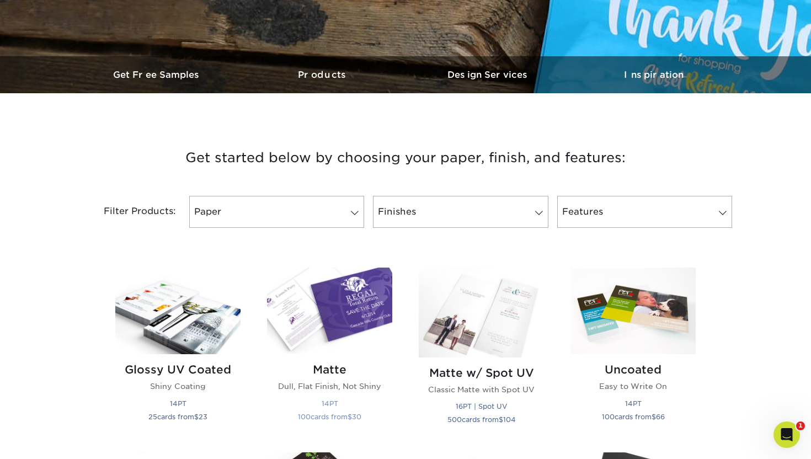
click at [350, 300] on img at bounding box center [329, 310] width 125 height 87
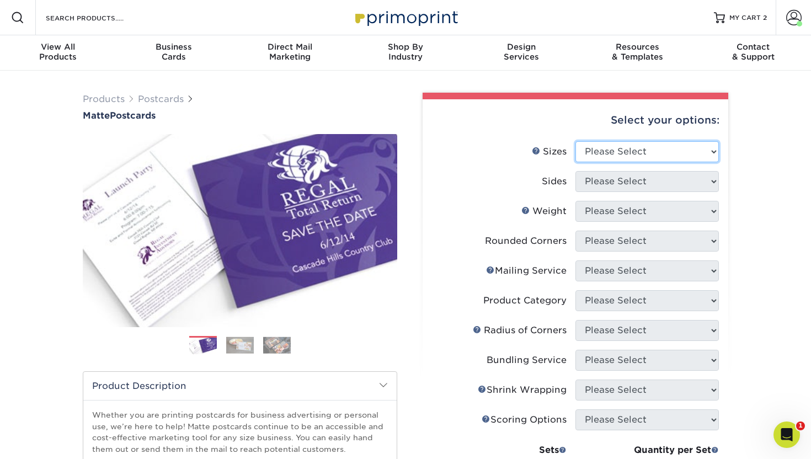
click at [613, 155] on select "Please Select 1.5" x 7" 2" x 4" 2" x 6" 2" x 7" 2" x 8" 2.12" x 5.5" 2.125" x 5…" at bounding box center [646, 151] width 143 height 21
select select "7.00x8.50"
click at [575, 141] on select "Please Select 1.5" x 7" 2" x 4" 2" x 6" 2" x 7" 2" x 8" 2.12" x 5.5" 2.125" x 5…" at bounding box center [646, 151] width 143 height 21
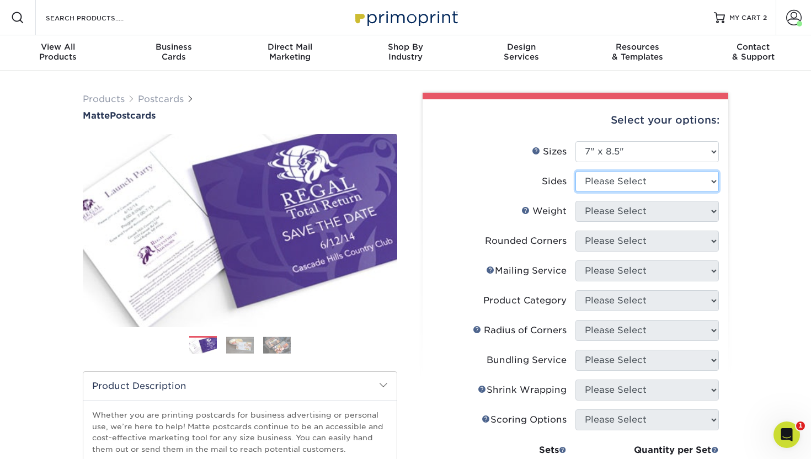
click at [598, 176] on select "Please Select Print Both Sides Print Front Only" at bounding box center [646, 181] width 143 height 21
select select "13abbda7-1d64-4f25-8bb2-c179b224825d"
click at [575, 171] on select "Please Select Print Both Sides Print Front Only" at bounding box center [646, 181] width 143 height 21
click at [602, 212] on select "Please Select 14PT 16PT" at bounding box center [646, 211] width 143 height 21
select select "16PT"
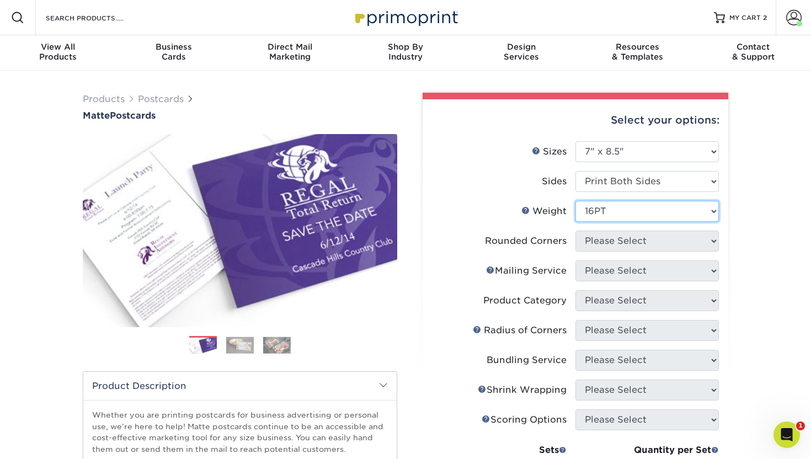
click at [575, 201] on select "Please Select 14PT 16PT" at bounding box center [646, 211] width 143 height 21
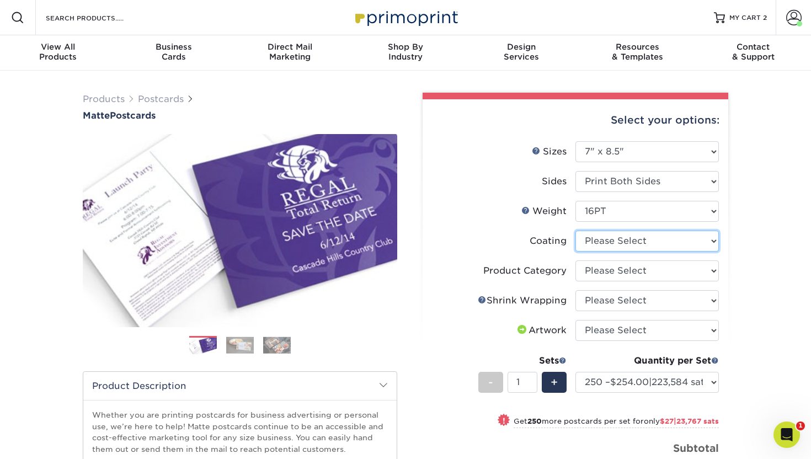
click at [600, 237] on select at bounding box center [646, 240] width 143 height 21
select select "121bb7b5-3b4d-429f-bd8d-bbf80e953313"
click at [575, 230] on select at bounding box center [646, 240] width 143 height 21
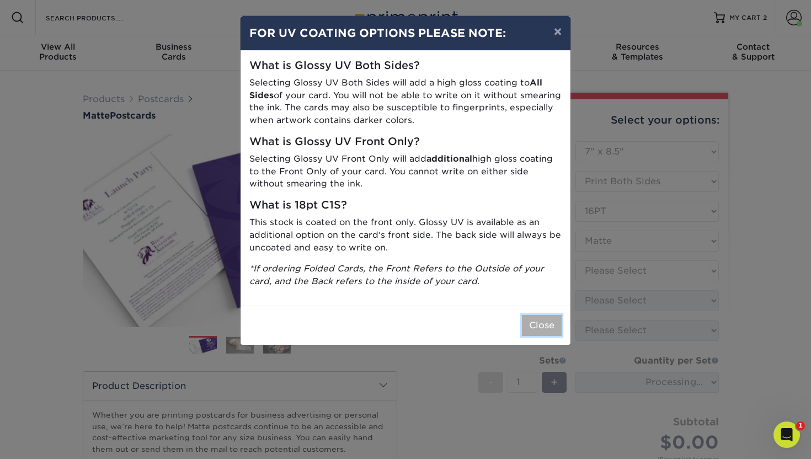
click at [540, 330] on button "Close" at bounding box center [542, 325] width 40 height 21
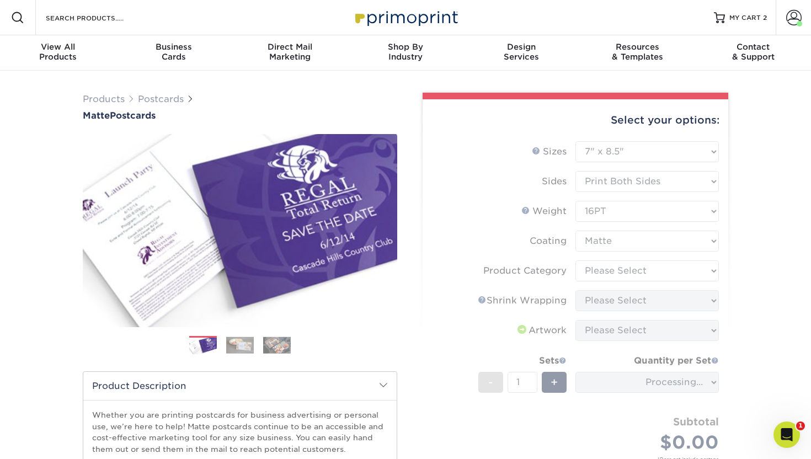
click at [613, 270] on form "Sizes Help Sizes Please Select 1.5" x 7" 2" x 4" 2" x 6" 2" x 7" 2" x 8" 2.12" …" at bounding box center [575, 314] width 288 height 346
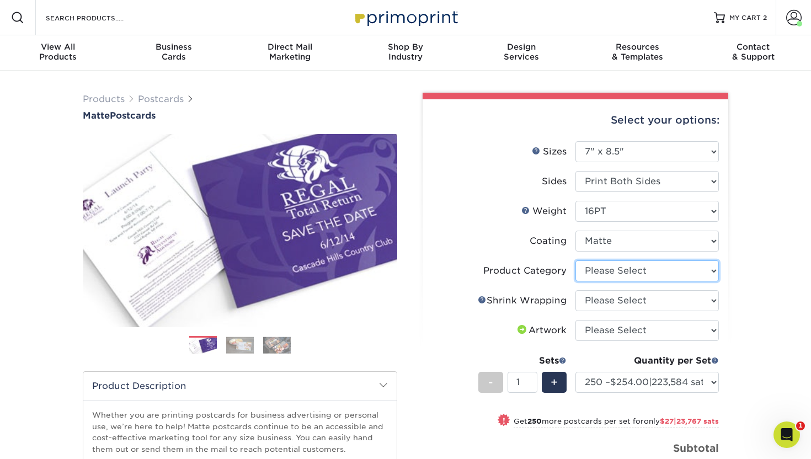
click at [583, 267] on select "Please Select Postcards" at bounding box center [646, 270] width 143 height 21
select select "9b7272e0-d6c8-4c3c-8e97-d3a1bcdab858"
click at [575, 260] on select "Please Select Postcards" at bounding box center [646, 270] width 143 height 21
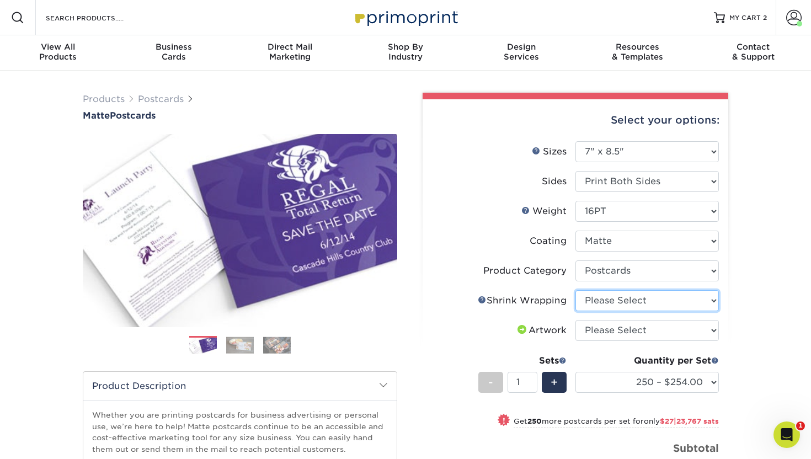
click at [600, 301] on select "Please Select No Shrink Wrapping Shrink Wrap 100 Per Package Shrink Wrap 50 Per…" at bounding box center [646, 300] width 143 height 21
select select "c8749376-e7da-41d0-b3dc-647faf84d907"
click at [575, 290] on select "Please Select No Shrink Wrapping Shrink Wrap 100 Per Package Shrink Wrap 50 Per…" at bounding box center [646, 300] width 143 height 21
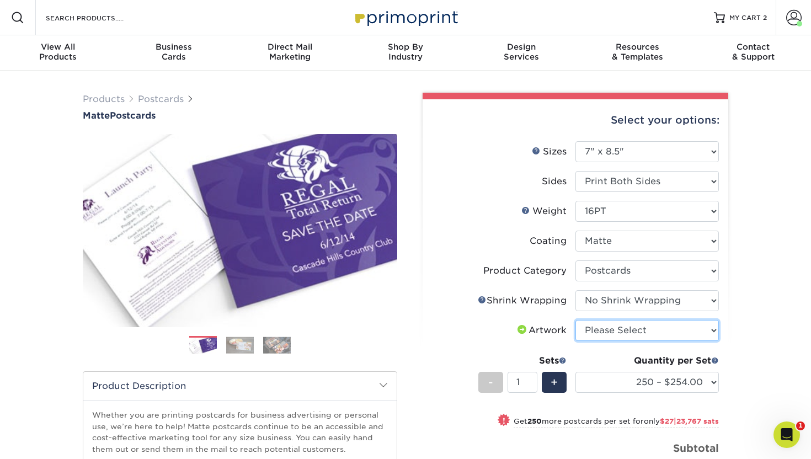
click at [599, 332] on select "Please Select I will upload files I need a design - $150 | 132,038 sats" at bounding box center [646, 330] width 143 height 21
select select "upload"
click at [575, 320] on select "Please Select I will upload files I need a design - $150 | 132,038 sats" at bounding box center [646, 330] width 143 height 21
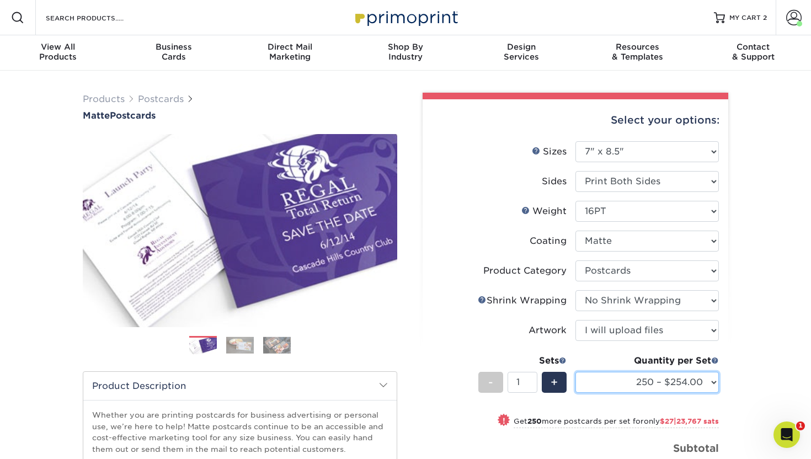
click at [588, 375] on select "250 – $254.00 500 – $281.00 1000 – $324.00 2500 – $521.00 5000 – $800.00 10000 …" at bounding box center [646, 382] width 143 height 21
select select "500 – $281.00"
click at [575, 372] on select "250 – $254.00 500 – $281.00 1000 – $324.00 2500 – $521.00 5000 – $800.00 10000 …" at bounding box center [646, 382] width 143 height 21
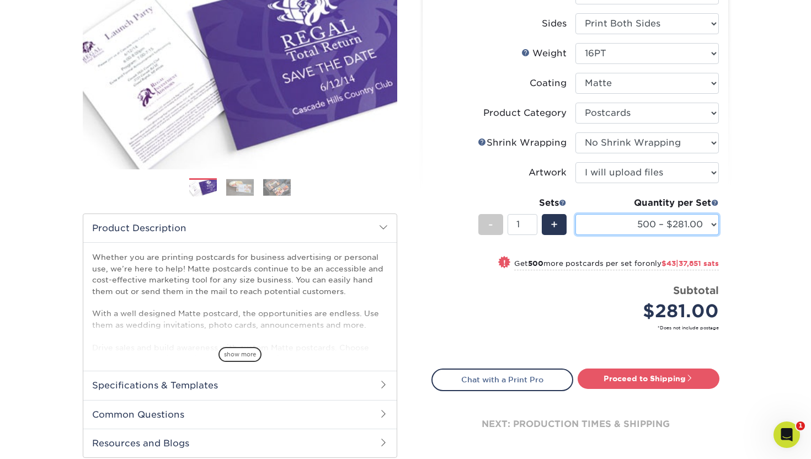
scroll to position [187, 0]
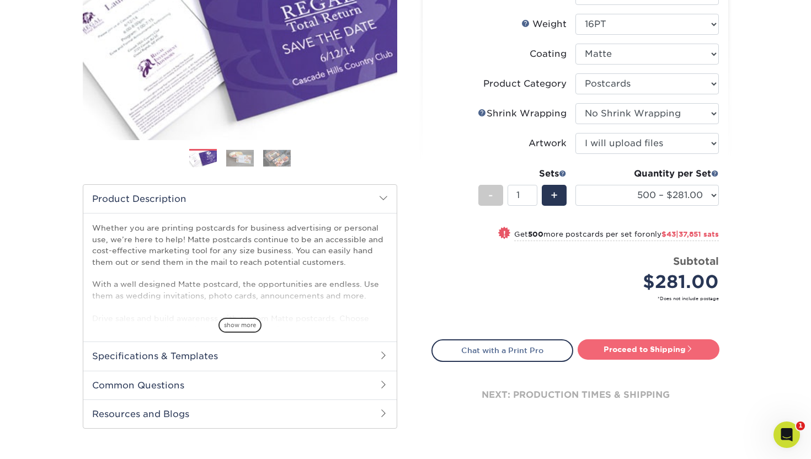
click at [611, 352] on link "Proceed to Shipping" at bounding box center [648, 349] width 142 height 20
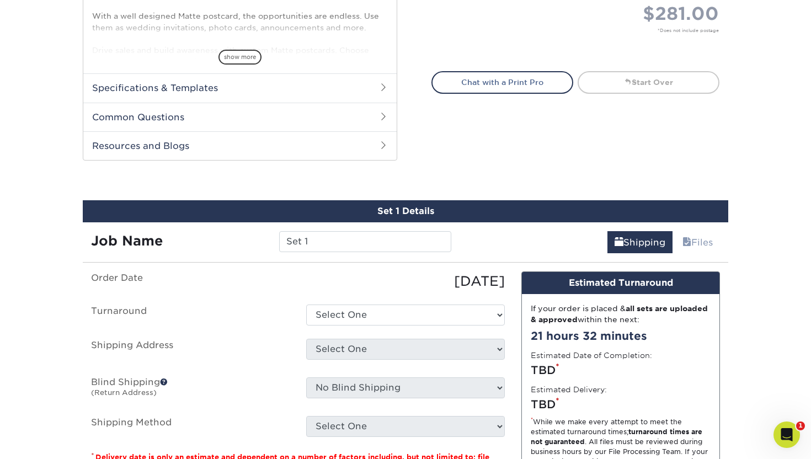
scroll to position [468, 0]
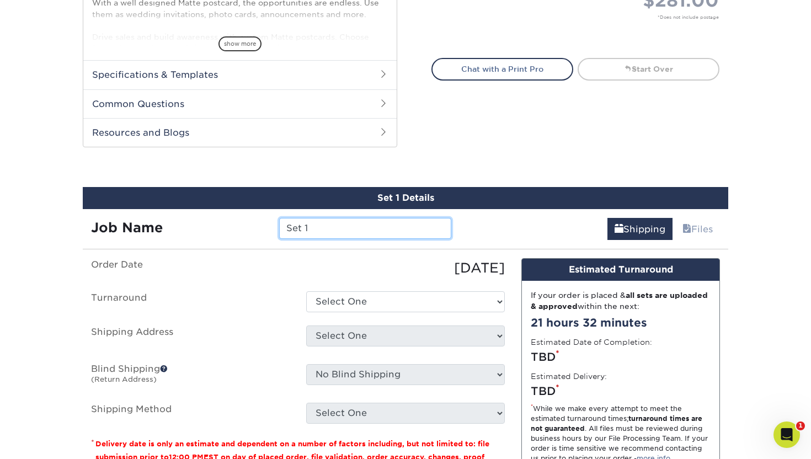
click at [316, 228] on input "Set 1" at bounding box center [364, 228] width 171 height 21
type input "Miniprint Trio - Fuji Rock"
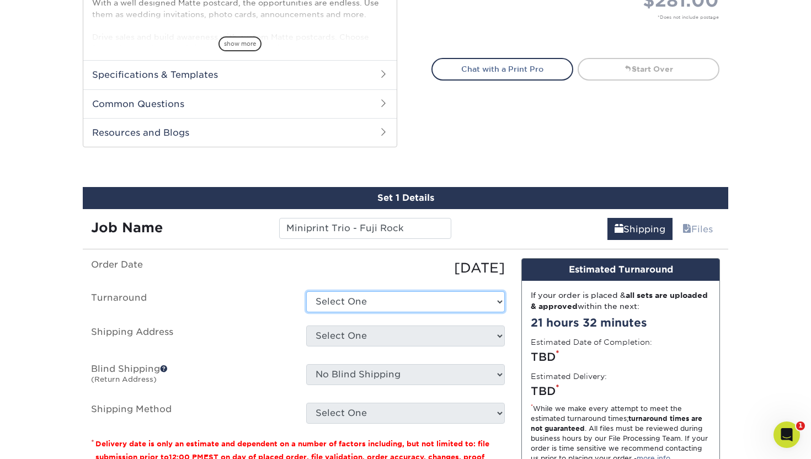
click at [345, 307] on select "Select One 2-4 Business Days 2 Day Next Business Day" at bounding box center [405, 301] width 199 height 21
select select "92d7623c-ee8c-4a65-8283-6056fbccd976"
click at [306, 291] on select "Select One 2-4 Business Days 2 Day Next Business Day" at bounding box center [405, 301] width 199 height 21
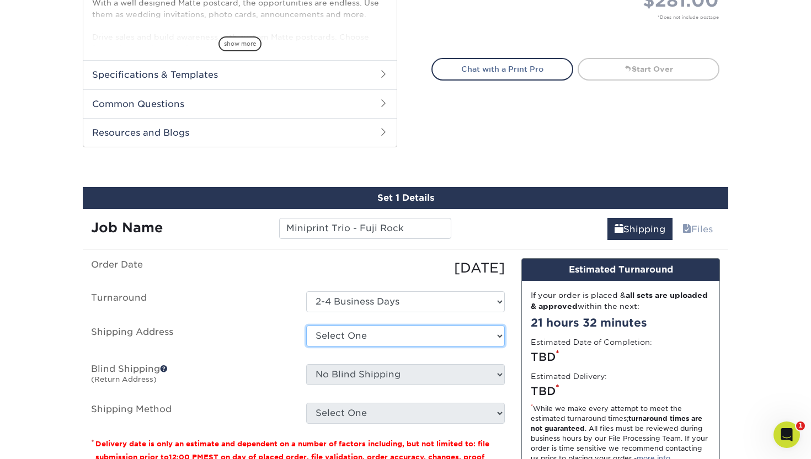
click at [348, 336] on select "Select One Cambium - Front St. Clocktower [PERSON_NAME] Grey [PERSON_NAME] [GEO…" at bounding box center [405, 335] width 199 height 21
select select "278487"
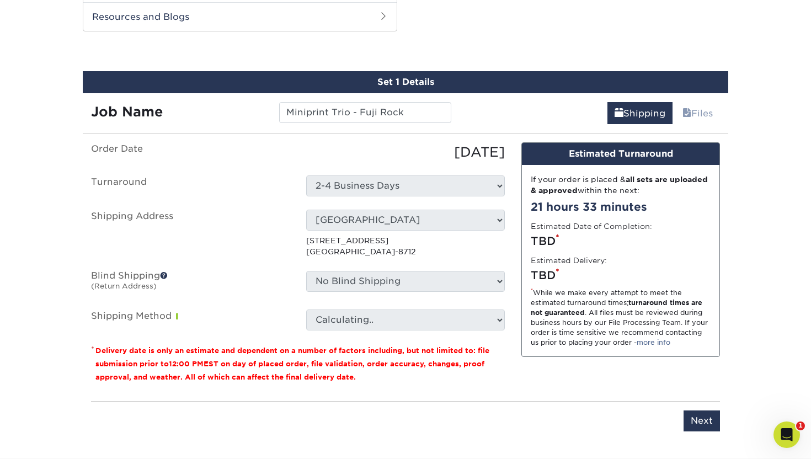
scroll to position [624, 0]
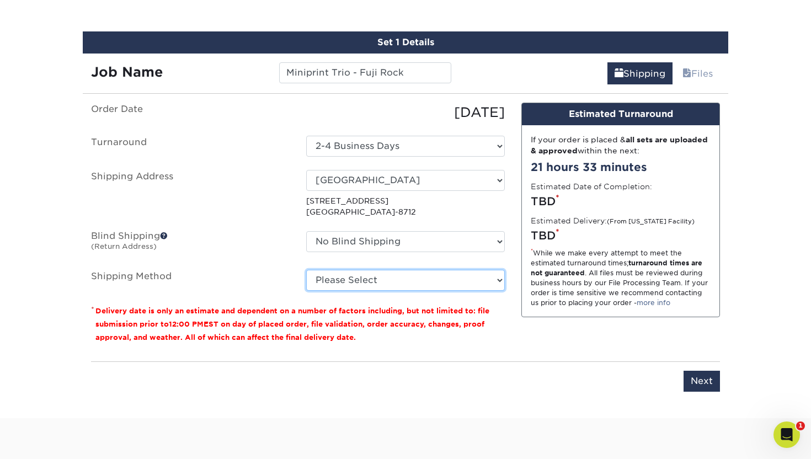
click at [324, 278] on select "Please Select Ground Shipping (+ $41.64 | 36,654 sats ) 3 Day Shipping Service …" at bounding box center [405, 280] width 199 height 21
select select "03"
click at [306, 270] on select "Please Select Ground Shipping (+ $41.64 | 36,654 sats ) 3 Day Shipping Service …" at bounding box center [405, 280] width 199 height 21
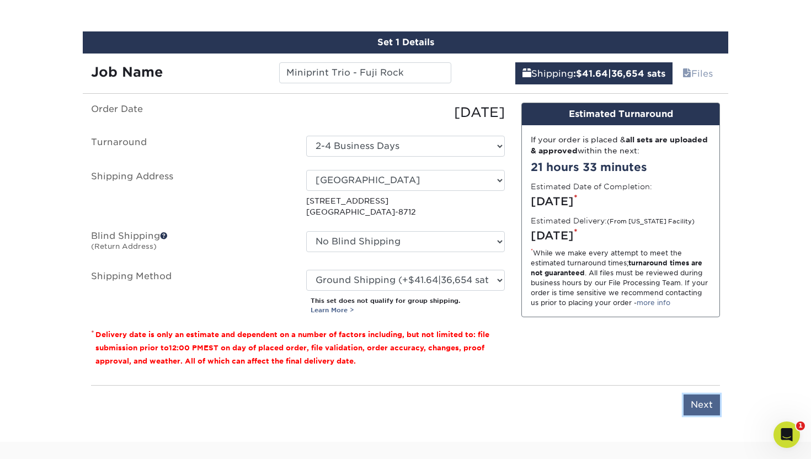
click at [698, 402] on input "Next" at bounding box center [701, 404] width 36 height 21
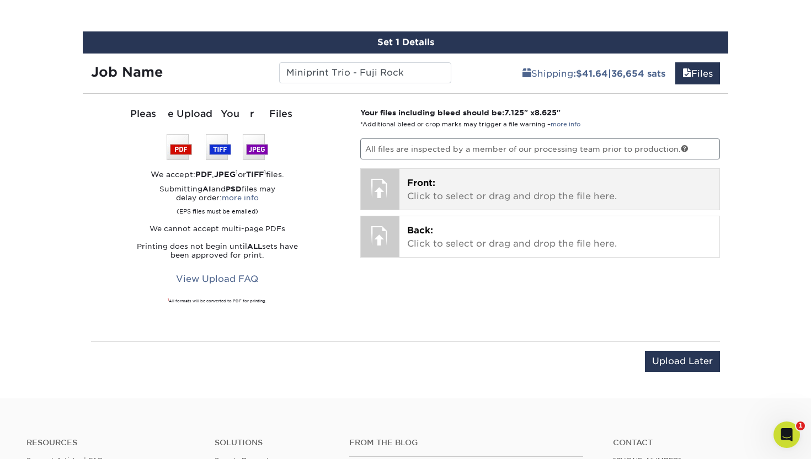
click at [447, 187] on p "Front: Click to select or drag and drop the file here." at bounding box center [559, 189] width 305 height 26
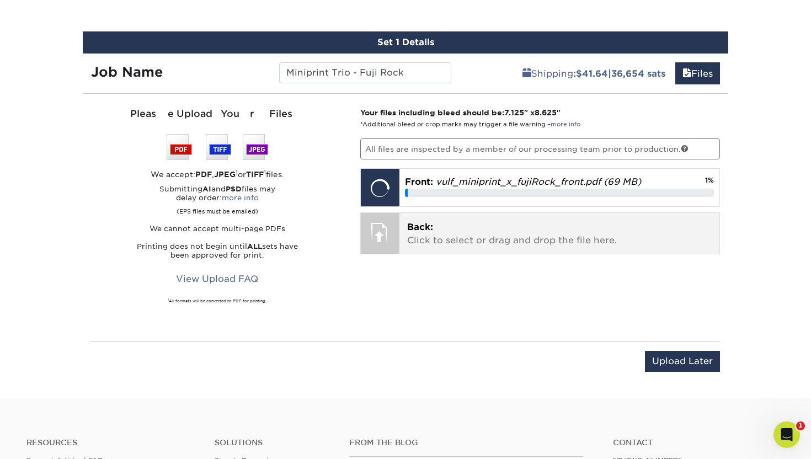
click at [417, 224] on span "Back:" at bounding box center [420, 227] width 26 height 10
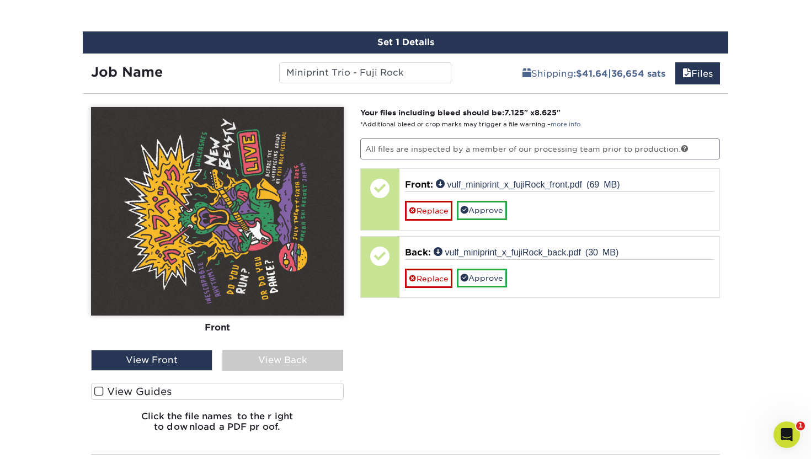
click at [251, 359] on div "View Back" at bounding box center [282, 360] width 121 height 21
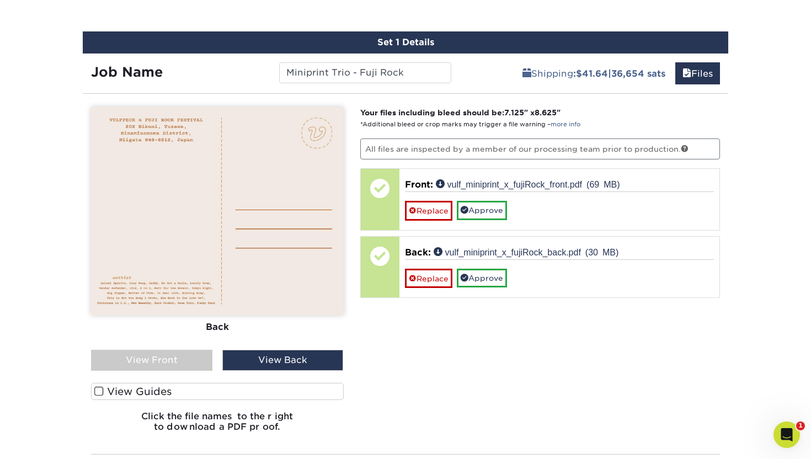
click at [159, 359] on div "View Front" at bounding box center [151, 360] width 121 height 21
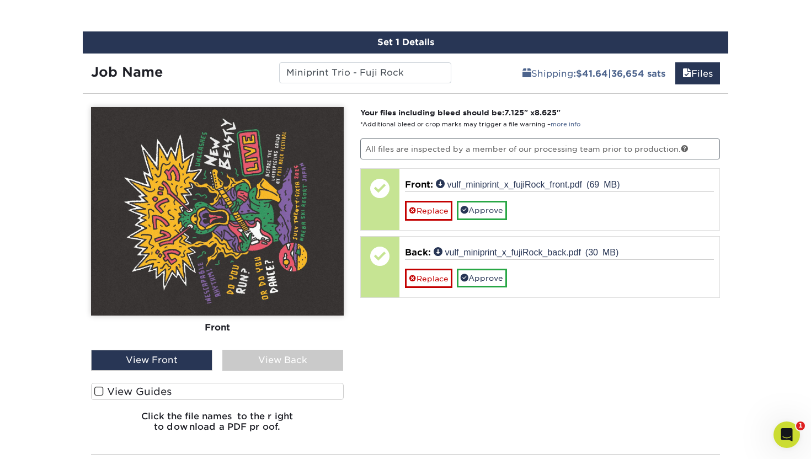
click at [263, 359] on div "View Back" at bounding box center [282, 360] width 121 height 21
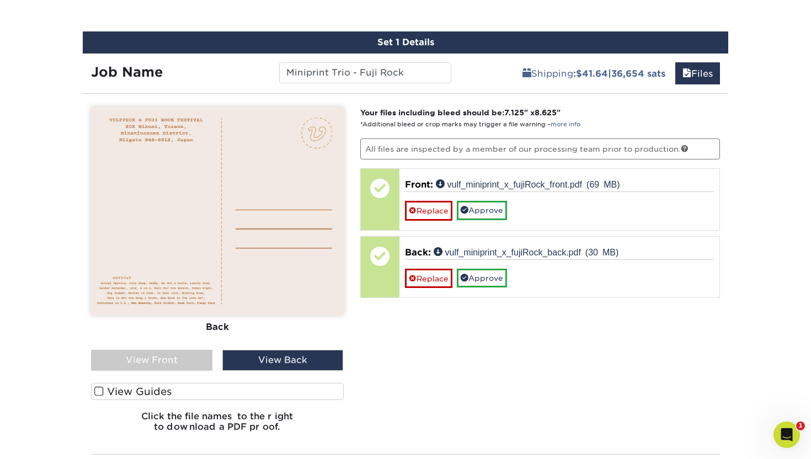
click at [98, 388] on span at bounding box center [98, 391] width 9 height 10
click at [0, 0] on input "View Guides" at bounding box center [0, 0] width 0 height 0
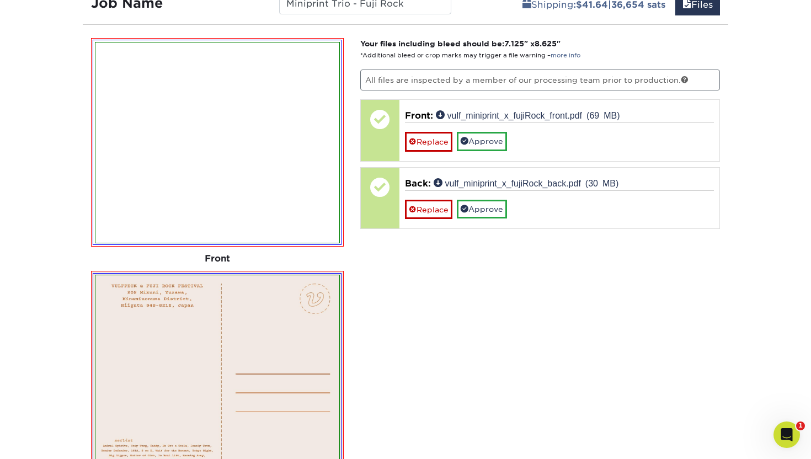
scroll to position [807, 0]
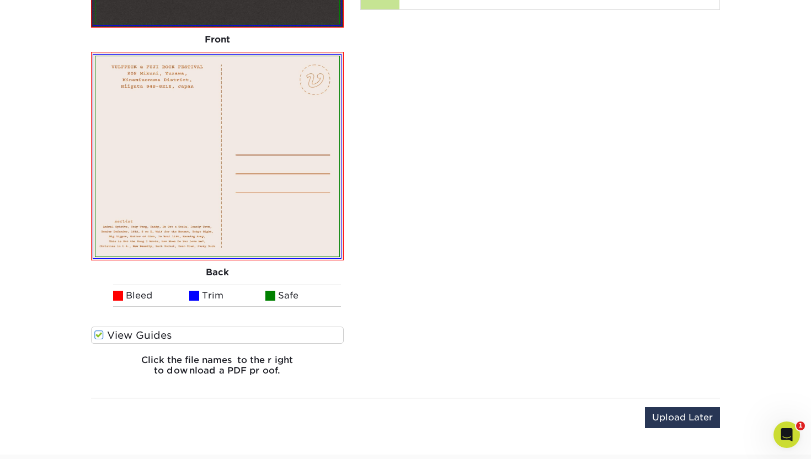
click at [98, 334] on span at bounding box center [98, 335] width 9 height 10
click at [0, 0] on input "View Guides" at bounding box center [0, 0] width 0 height 0
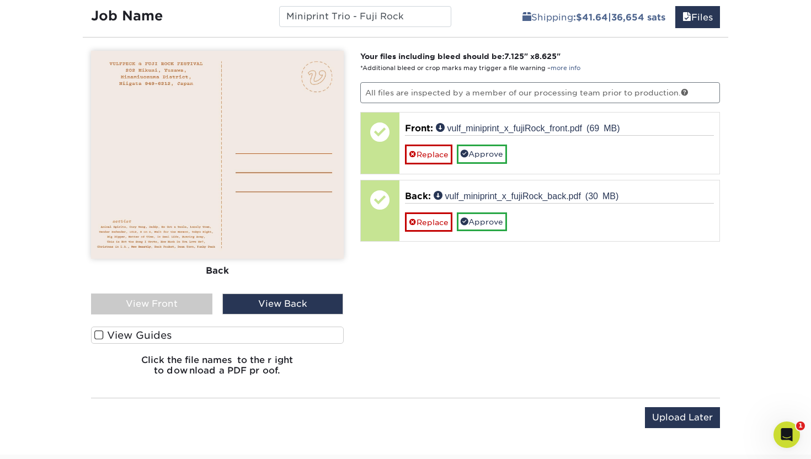
click at [175, 302] on div "View Front" at bounding box center [151, 303] width 121 height 21
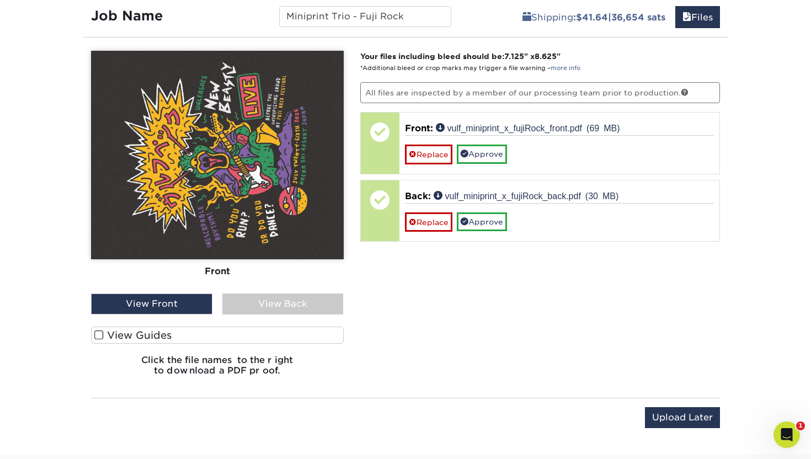
click at [300, 301] on div "View Back" at bounding box center [282, 303] width 121 height 21
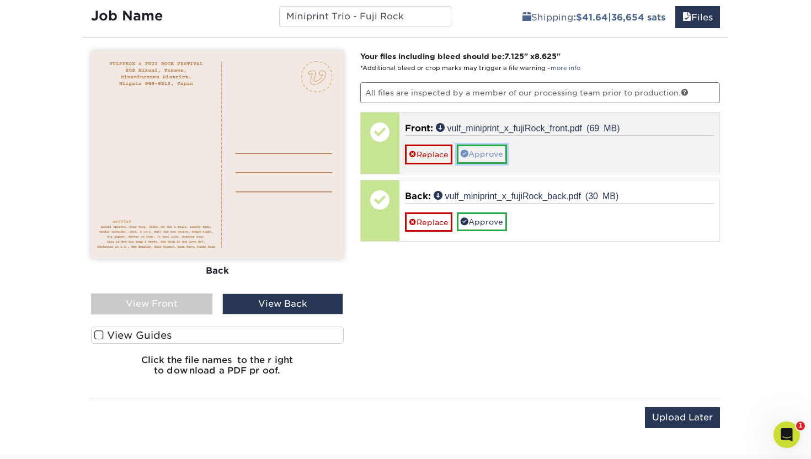
click at [474, 157] on link "Approve" at bounding box center [482, 153] width 50 height 19
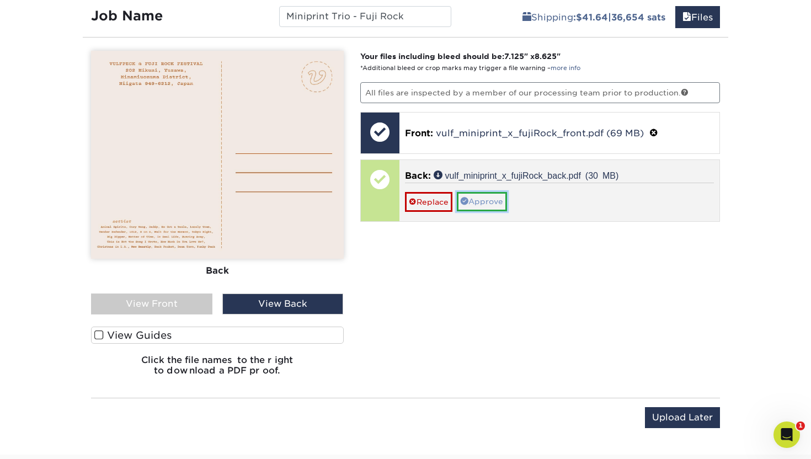
click at [480, 199] on link "Approve" at bounding box center [482, 201] width 50 height 19
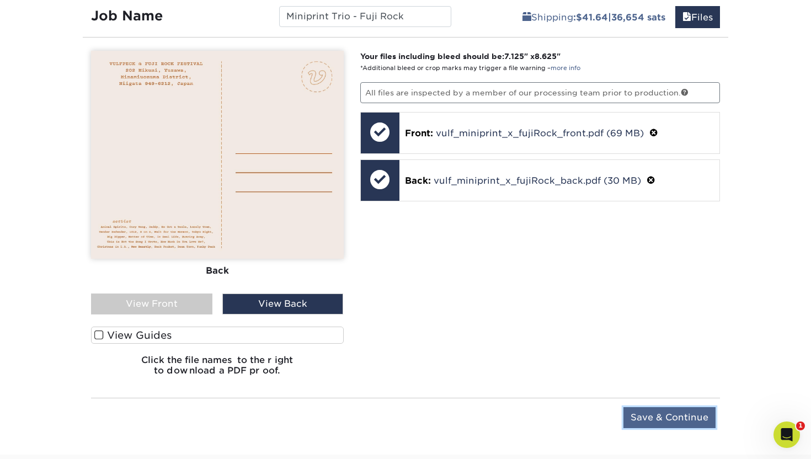
click at [659, 415] on input "Save & Continue" at bounding box center [669, 417] width 92 height 21
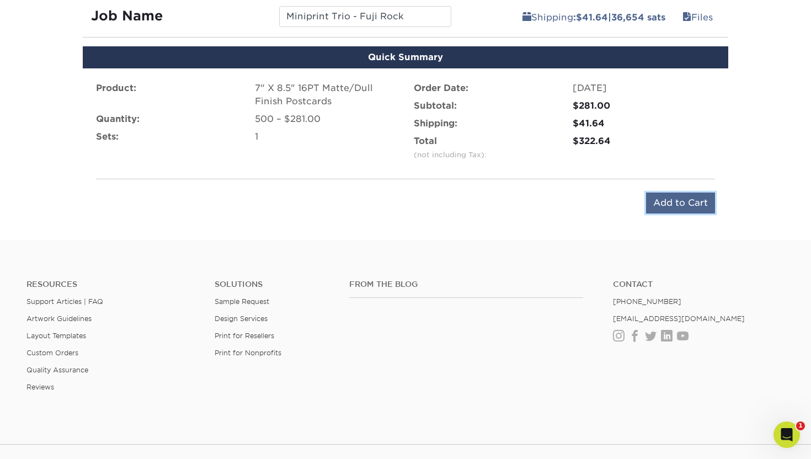
click at [664, 202] on input "Add to Cart" at bounding box center [680, 202] width 69 height 21
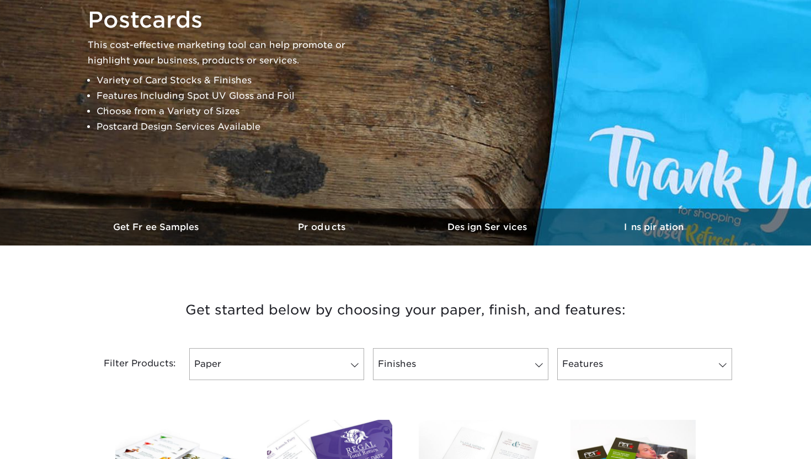
scroll to position [232, 0]
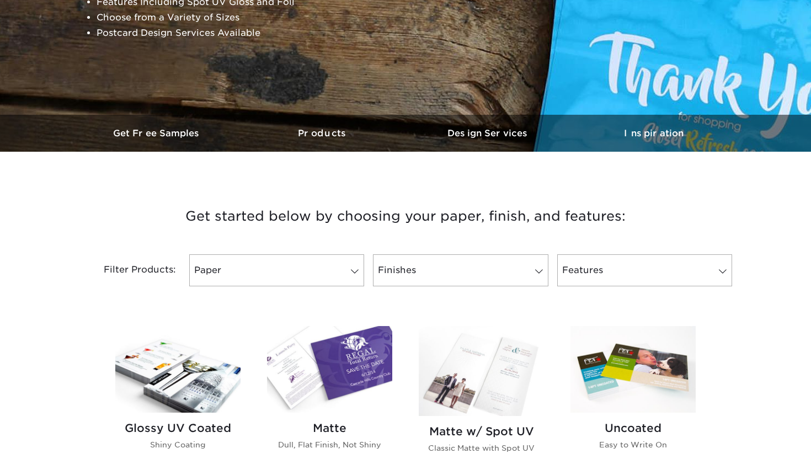
click at [335, 371] on img at bounding box center [329, 369] width 125 height 87
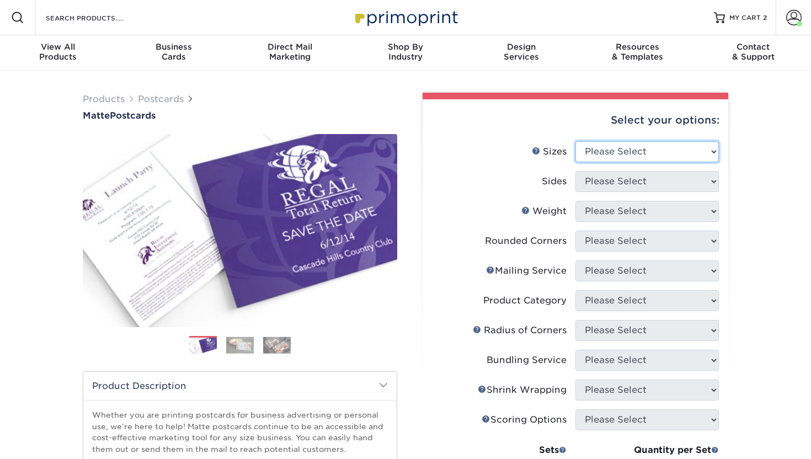
click at [602, 147] on select "Please Select 1.5" x 7" 2" x 4" 2" x 6" 2" x 7" 2" x 8" 2.12" x 5.5" 2.125" x 5…" at bounding box center [646, 151] width 143 height 21
select select "7.00x8.50"
click at [575, 141] on select "Please Select 1.5" x 7" 2" x 4" 2" x 6" 2" x 7" 2" x 8" 2.12" x 5.5" 2.125" x 5…" at bounding box center [646, 151] width 143 height 21
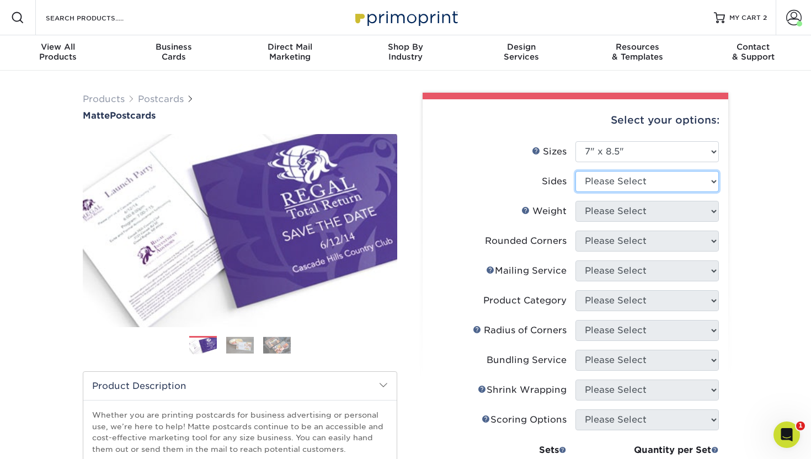
click at [587, 181] on select "Please Select Print Both Sides Print Front Only" at bounding box center [646, 181] width 143 height 21
select select "13abbda7-1d64-4f25-8bb2-c179b224825d"
click at [575, 171] on select "Please Select Print Both Sides Print Front Only" at bounding box center [646, 181] width 143 height 21
click at [602, 210] on select "Please Select 14PT 16PT" at bounding box center [646, 211] width 143 height 21
select select "16PT"
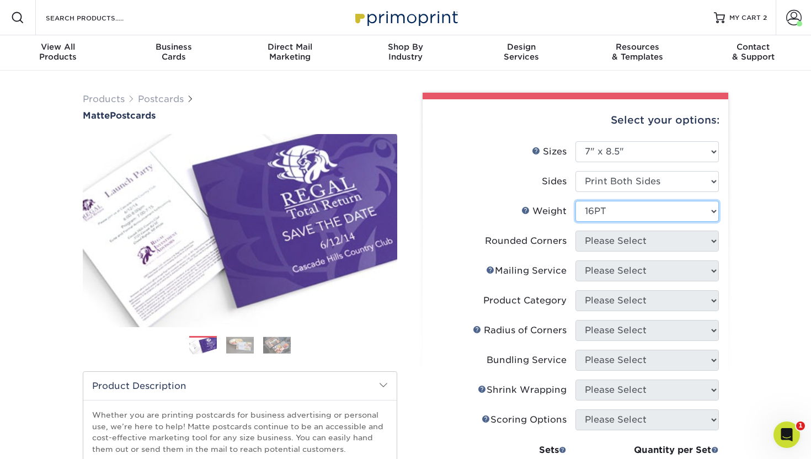
click at [575, 201] on select "Please Select 14PT 16PT" at bounding box center [646, 211] width 143 height 21
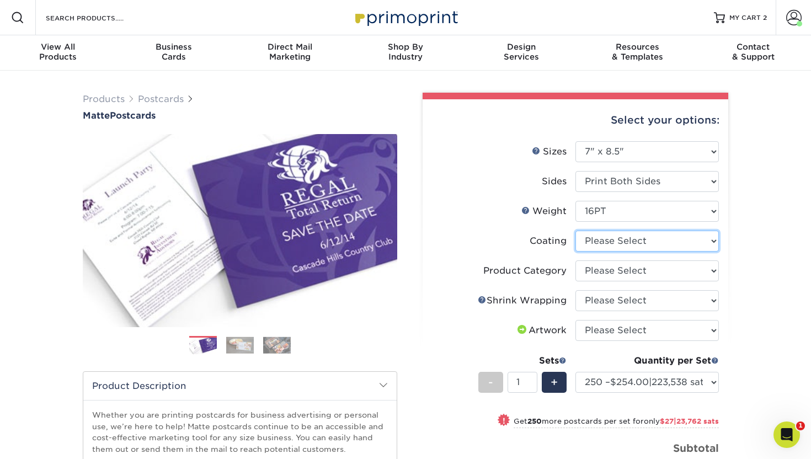
click at [675, 240] on select at bounding box center [646, 240] width 143 height 21
select select "121bb7b5-3b4d-429f-bd8d-bbf80e953313"
click at [575, 230] on select at bounding box center [646, 240] width 143 height 21
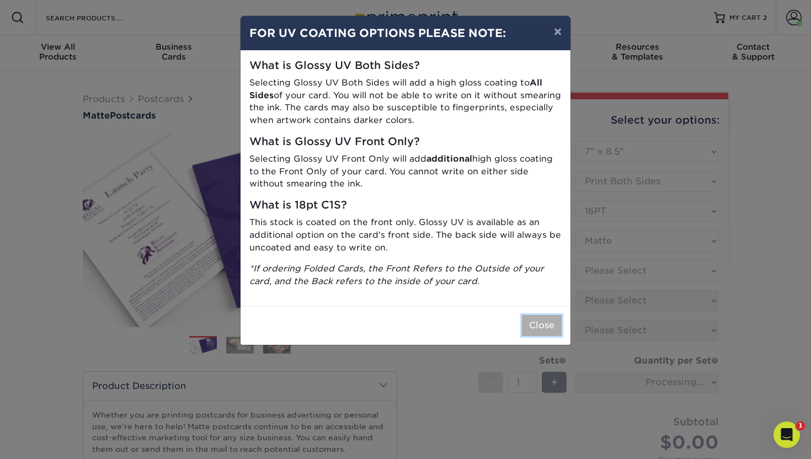
click at [539, 322] on button "Close" at bounding box center [542, 325] width 40 height 21
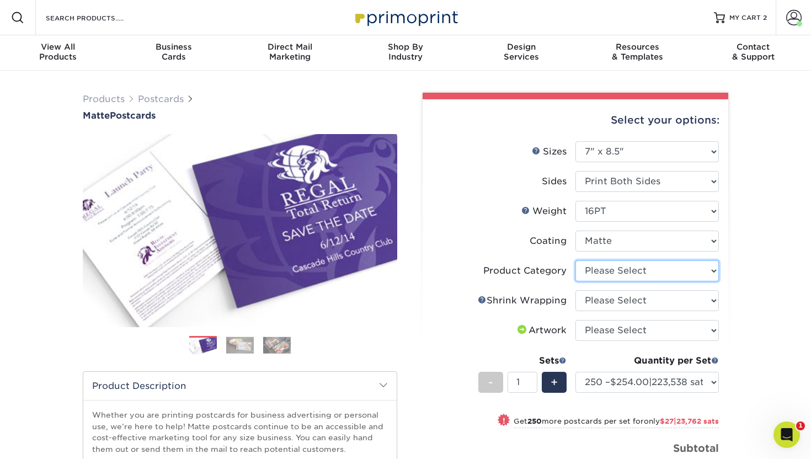
click at [648, 272] on select "Please Select Postcards" at bounding box center [646, 270] width 143 height 21
select select "9b7272e0-d6c8-4c3c-8e97-d3a1bcdab858"
click at [575, 260] on select "Please Select Postcards" at bounding box center [646, 270] width 143 height 21
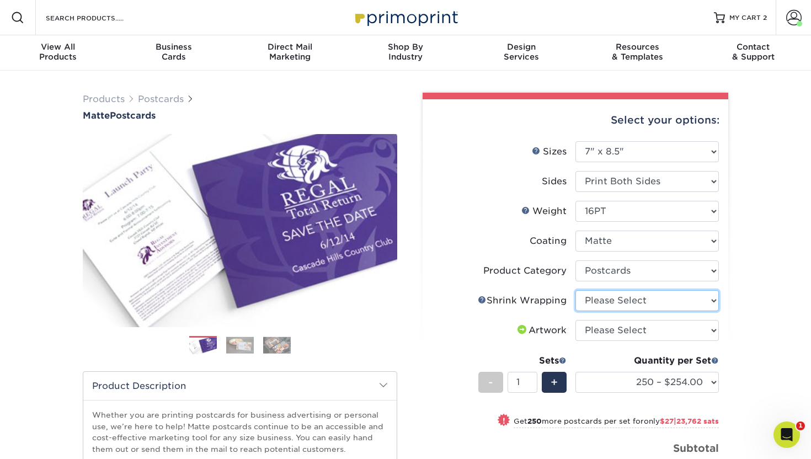
click at [613, 298] on select "Please Select No Shrink Wrapping Shrink Wrap 100 Per Package Shrink Wrap 50 Per…" at bounding box center [646, 300] width 143 height 21
select select "c8749376-e7da-41d0-b3dc-647faf84d907"
click at [575, 290] on select "Please Select No Shrink Wrapping Shrink Wrap 100 Per Package Shrink Wrap 50 Per…" at bounding box center [646, 300] width 143 height 21
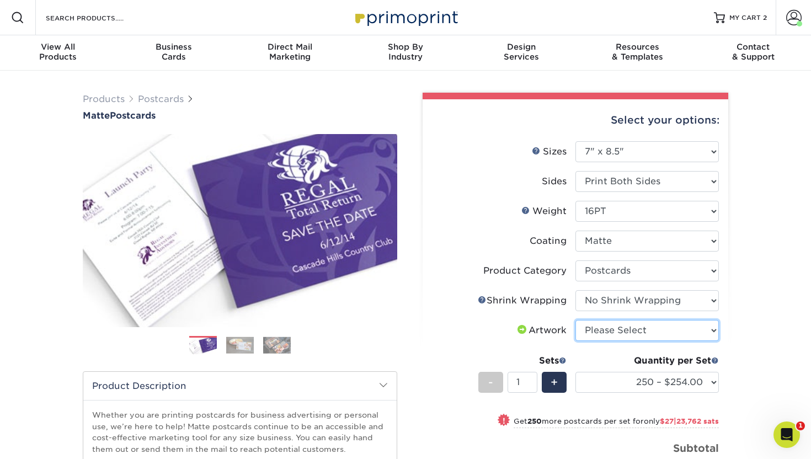
click at [612, 331] on select "Please Select I will upload files I need a design - $150 | 132,011 sats" at bounding box center [646, 330] width 143 height 21
select select "upload"
click at [575, 320] on select "Please Select I will upload files I need a design - $150 | 132,011 sats" at bounding box center [646, 330] width 143 height 21
click at [553, 380] on span "+" at bounding box center [553, 382] width 7 height 17
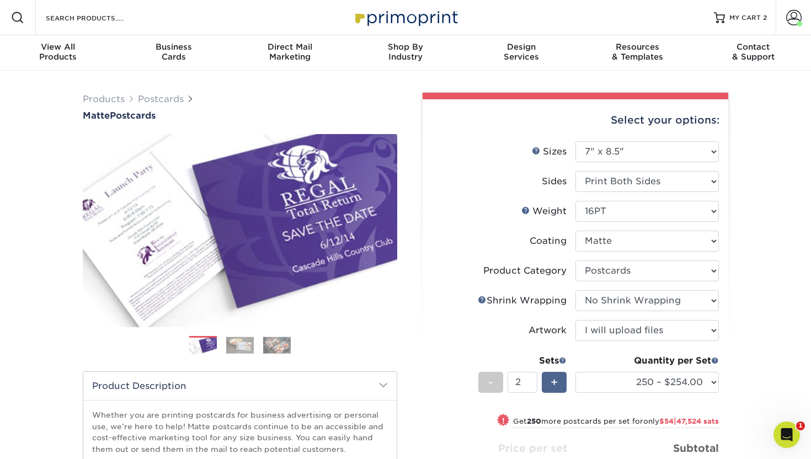
type input "3"
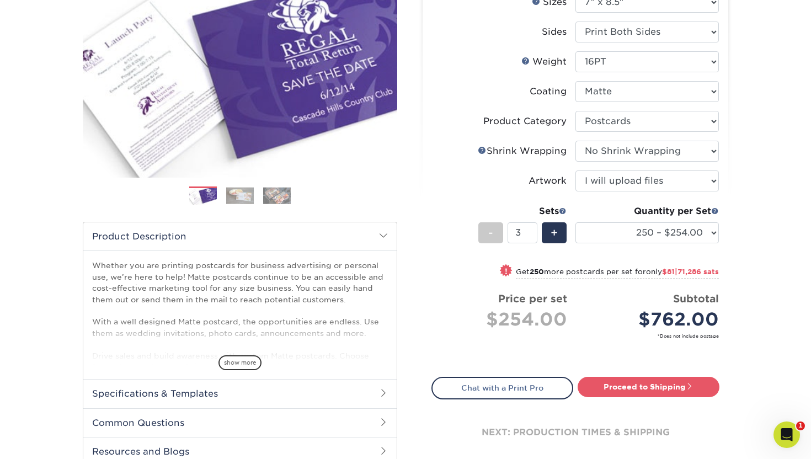
scroll to position [187, 0]
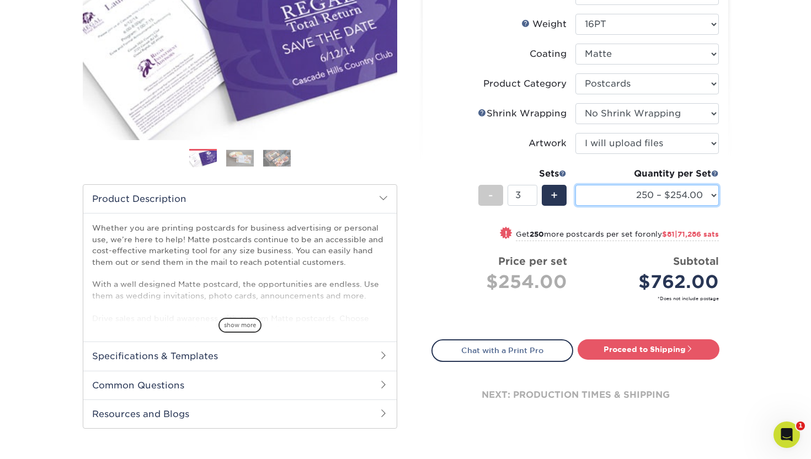
click at [637, 189] on select "250 – $254.00 500 – $281.00 1000 – $324.00 2500 – $521.00 5000 – $800.00 10000 …" at bounding box center [646, 195] width 143 height 21
select select "500 – $281.00"
click at [575, 185] on select "250 – $254.00 500 – $281.00 1000 – $324.00 2500 – $521.00 5000 – $800.00 10000 …" at bounding box center [646, 195] width 143 height 21
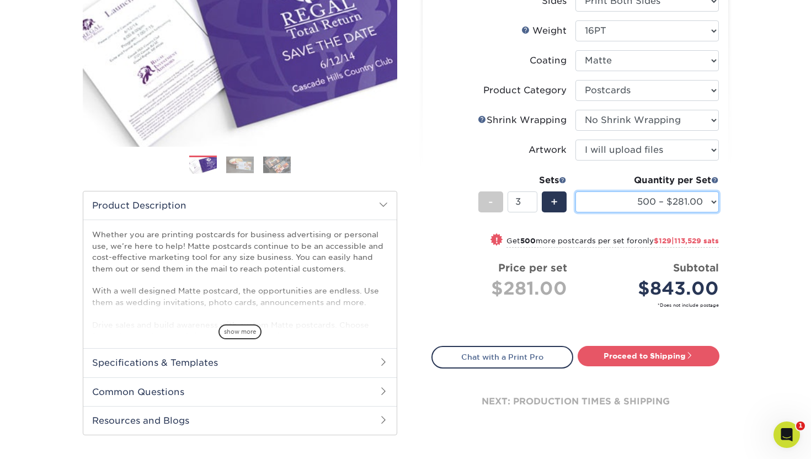
scroll to position [206, 0]
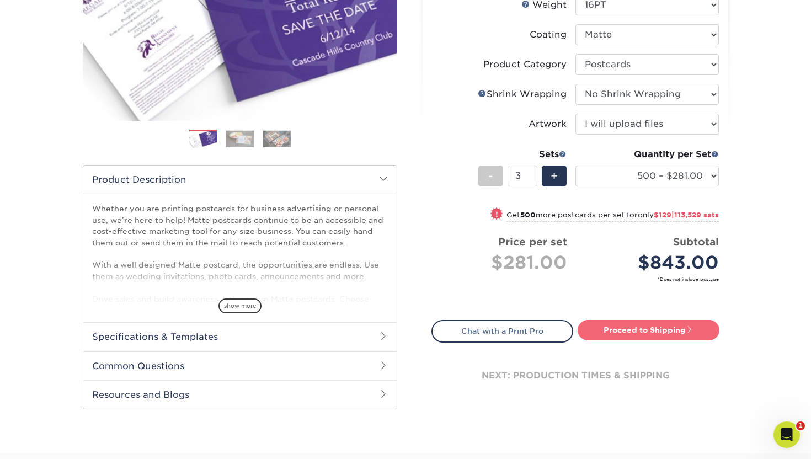
click at [647, 331] on link "Proceed to Shipping" at bounding box center [648, 330] width 142 height 20
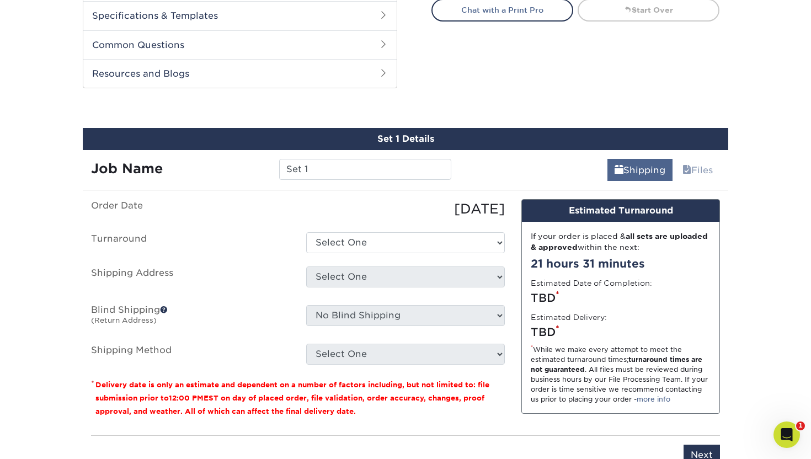
scroll to position [561, 0]
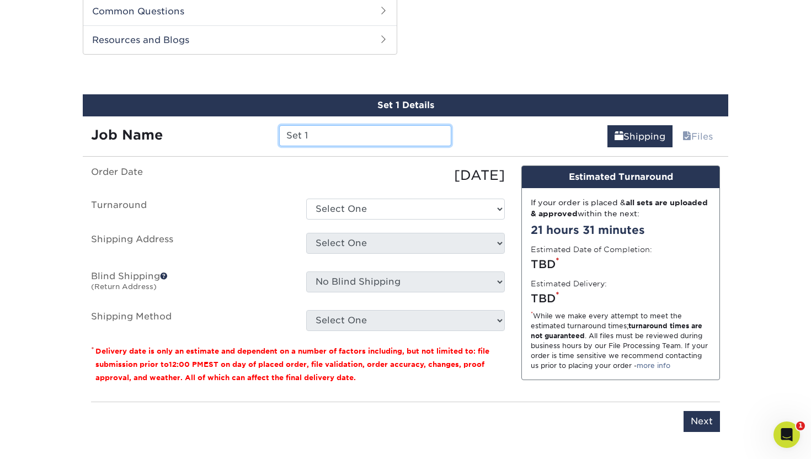
drag, startPoint x: 326, startPoint y: 136, endPoint x: 251, endPoint y: 125, distance: 75.3
click at [251, 125] on div "Job Name Set 1" at bounding box center [271, 135] width 377 height 21
type input "Miniprint Trio"
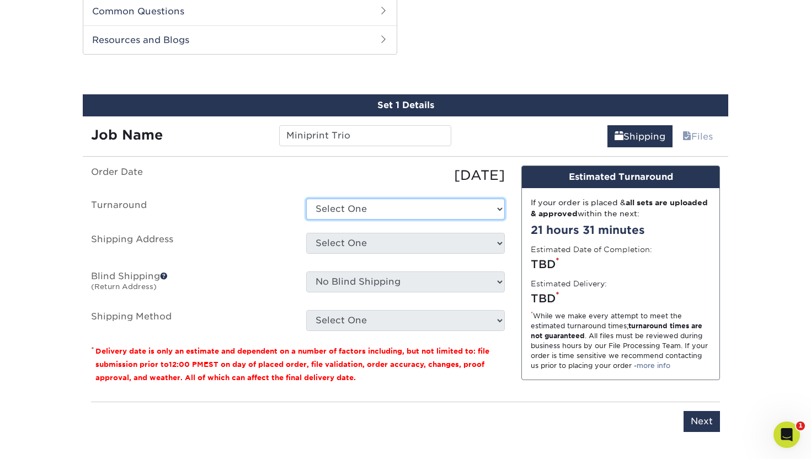
click at [353, 212] on select "Select One 2-4 Business Days 2 Day Next Business Day" at bounding box center [405, 209] width 199 height 21
select select "92d7623c-ee8c-4a65-8283-6056fbccd976"
click at [306, 199] on select "Select One 2-4 Business Days 2 Day Next Business Day" at bounding box center [405, 209] width 199 height 21
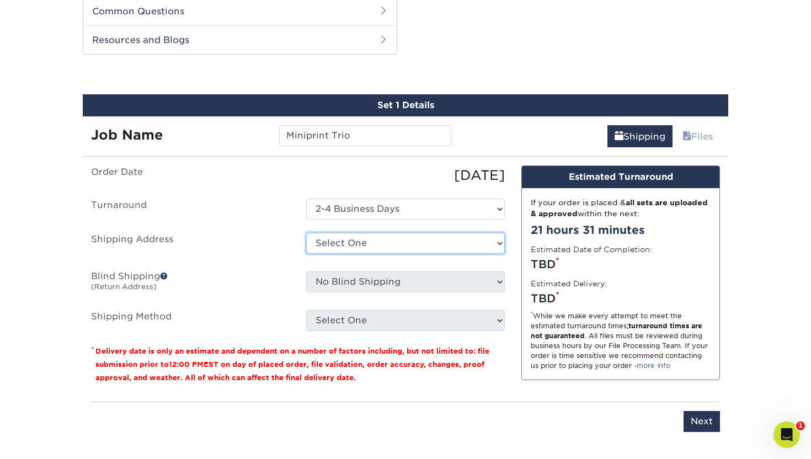
click at [357, 243] on select "Select One Cambium - Front St. Clocktower Greenlaw Grey Robbins MAPLE CITY + Ad…" at bounding box center [405, 243] width 199 height 21
select select "278487"
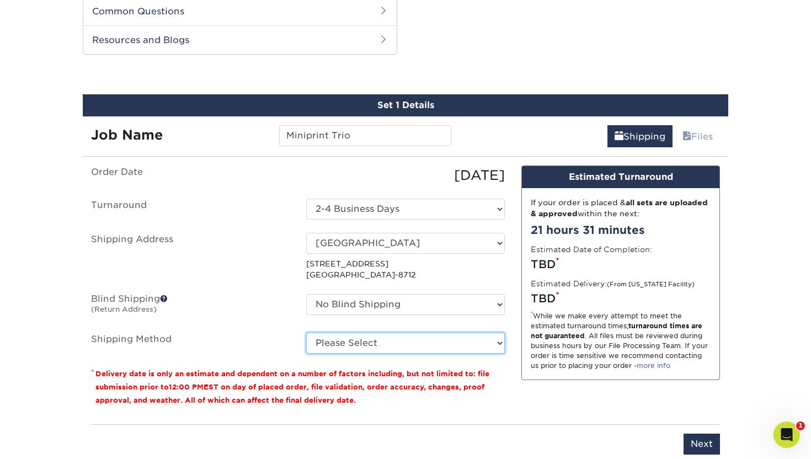
click at [346, 344] on select "Please Select Ground Shipping (+ $41.64 | 36,646 sats ) 3 Day Shipping Service …" at bounding box center [405, 342] width 199 height 21
select select "03"
click at [306, 332] on select "Please Select Ground Shipping (+ $41.64 | 36,646 sats ) 3 Day Shipping Service …" at bounding box center [405, 342] width 199 height 21
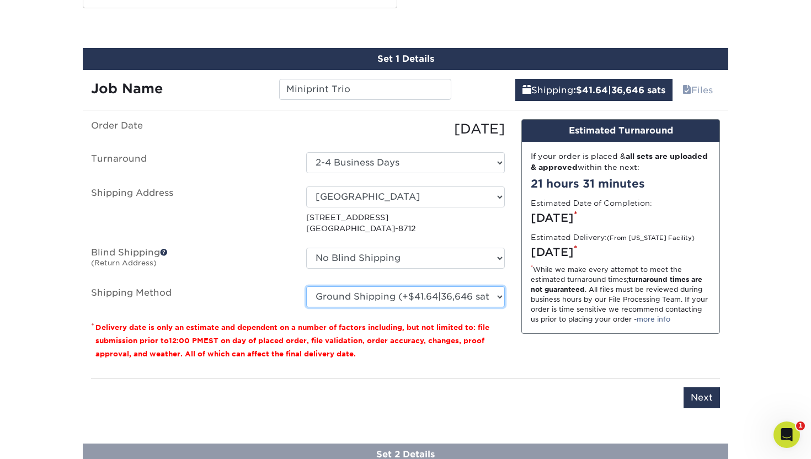
scroll to position [643, 0]
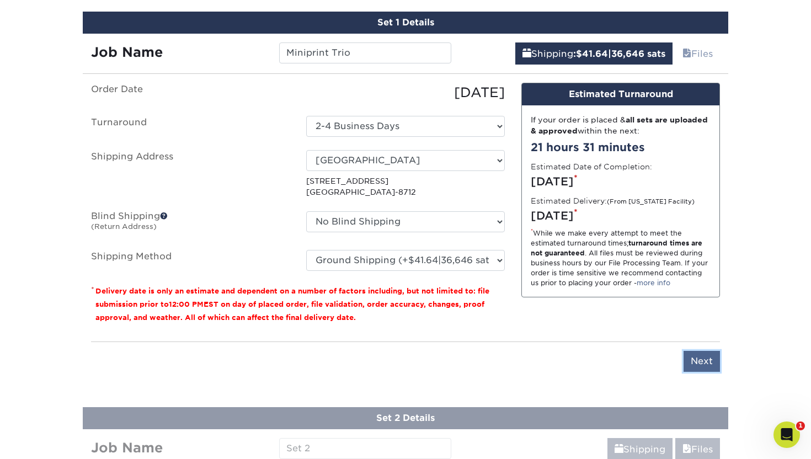
click at [694, 360] on input "Next" at bounding box center [701, 361] width 36 height 21
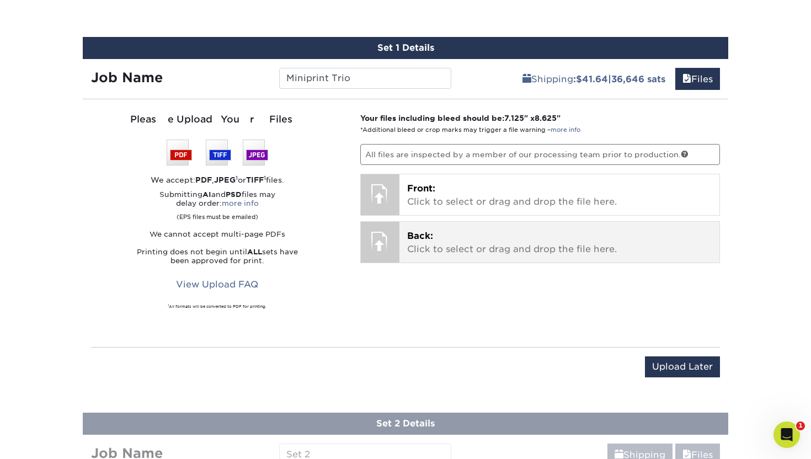
scroll to position [616, 0]
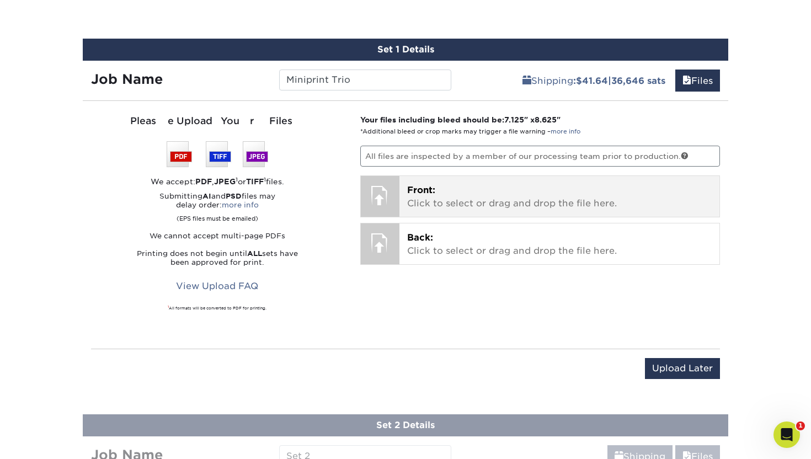
click at [423, 204] on p "Front: Click to select or drag and drop the file here." at bounding box center [559, 197] width 305 height 26
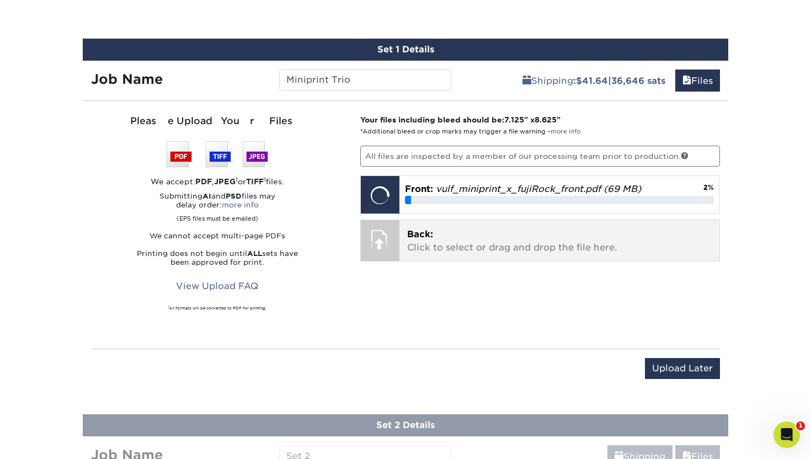
click at [439, 235] on p "Back: Click to select or drag and drop the file here." at bounding box center [559, 241] width 305 height 26
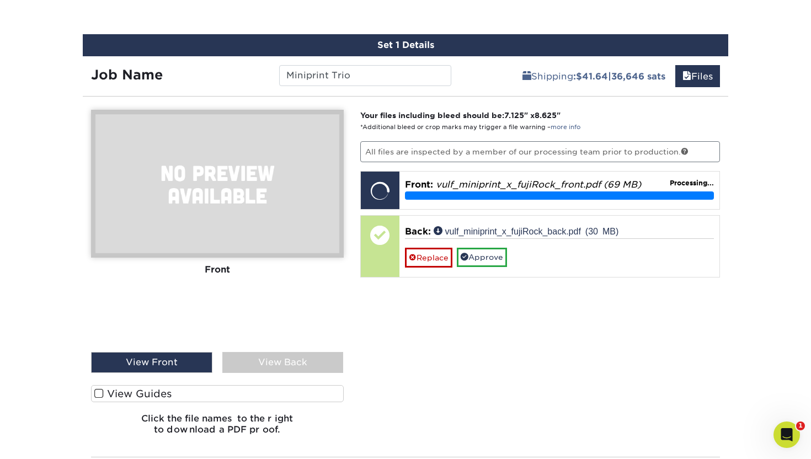
scroll to position [586, 0]
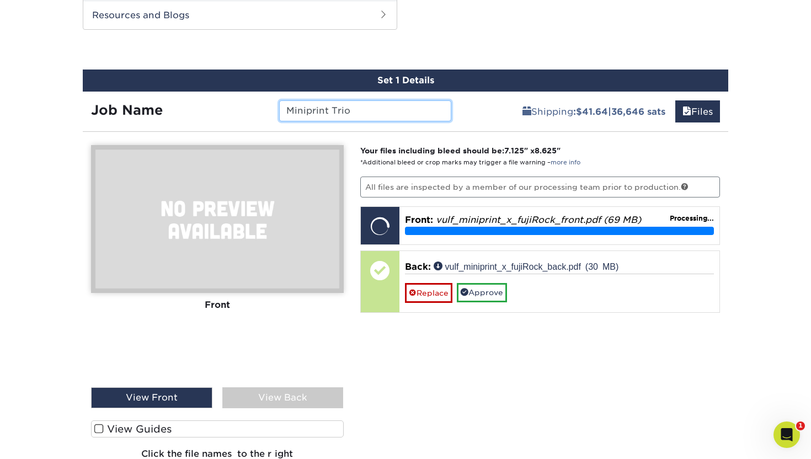
click at [359, 111] on input "Miniprint Trio" at bounding box center [364, 110] width 171 height 21
type input "Miniprint Trio - Fuji Rock"
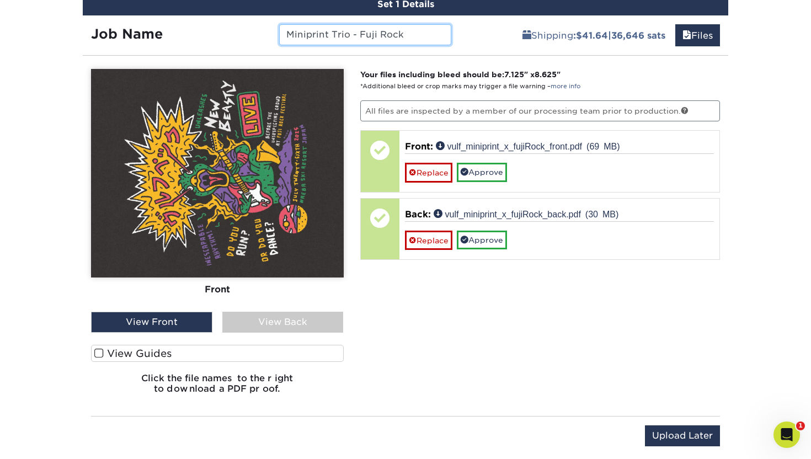
scroll to position [701, 0]
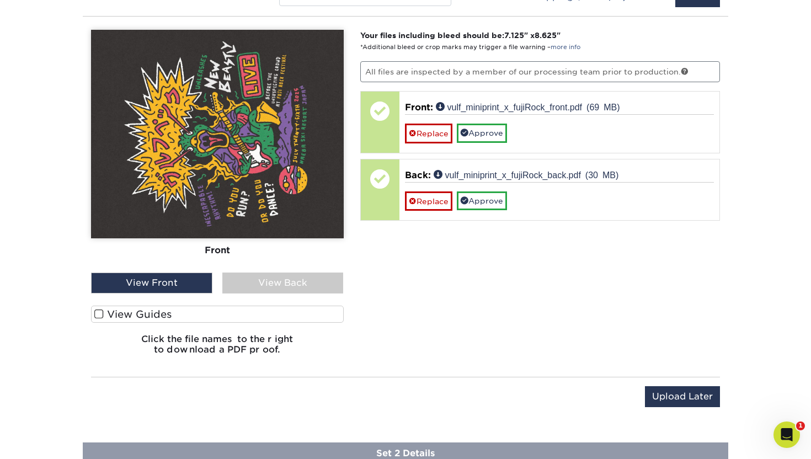
click at [271, 283] on div "View Back" at bounding box center [282, 282] width 121 height 21
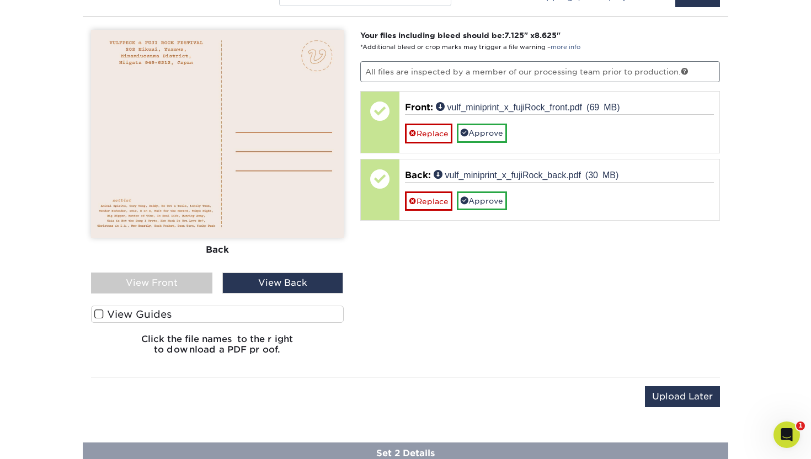
click at [168, 283] on div "View Front" at bounding box center [151, 282] width 121 height 21
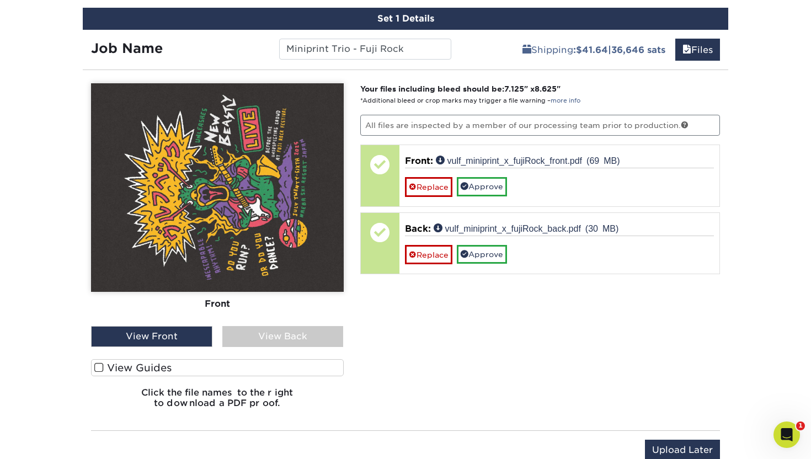
scroll to position [649, 0]
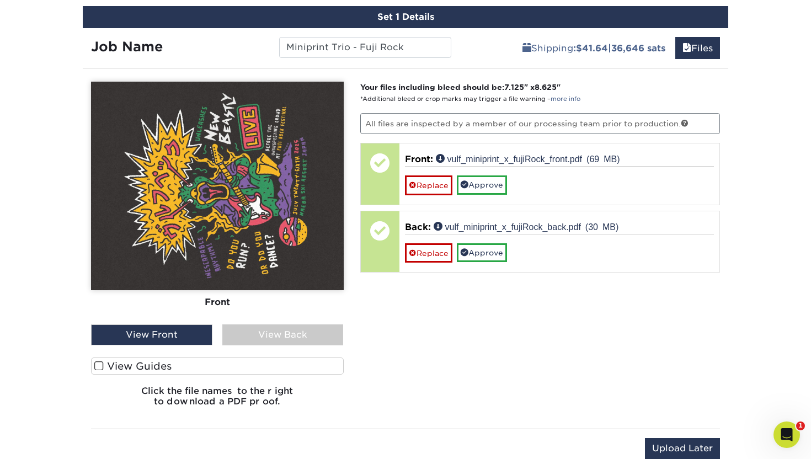
click at [253, 334] on div "View Back" at bounding box center [282, 334] width 121 height 21
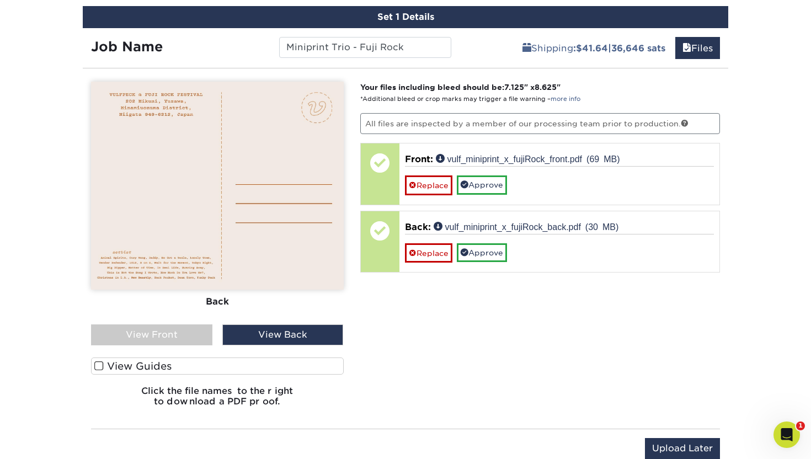
click at [100, 365] on span at bounding box center [98, 366] width 9 height 10
click at [0, 0] on input "View Guides" at bounding box center [0, 0] width 0 height 0
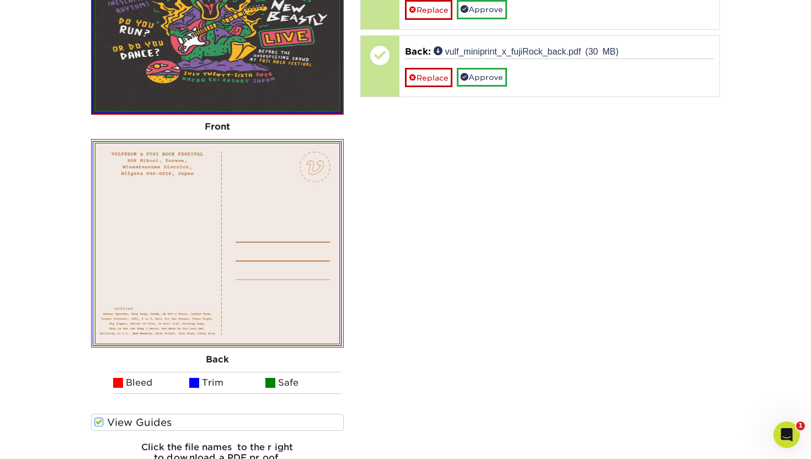
scroll to position [823, 0]
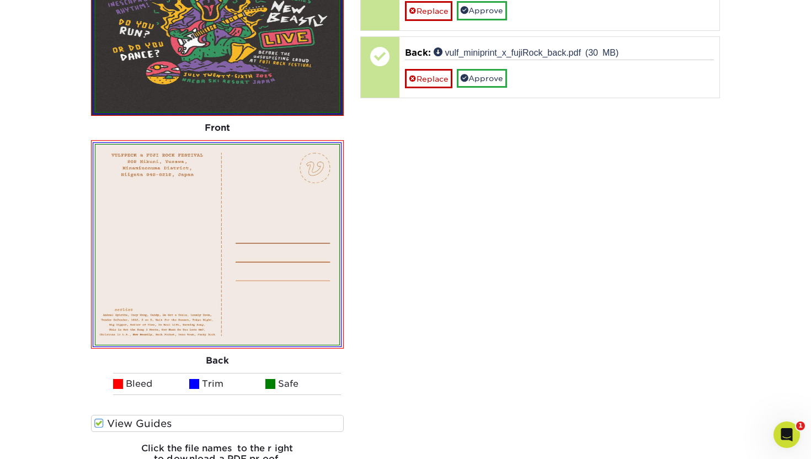
click at [100, 420] on span at bounding box center [98, 423] width 9 height 10
click at [0, 0] on input "View Guides" at bounding box center [0, 0] width 0 height 0
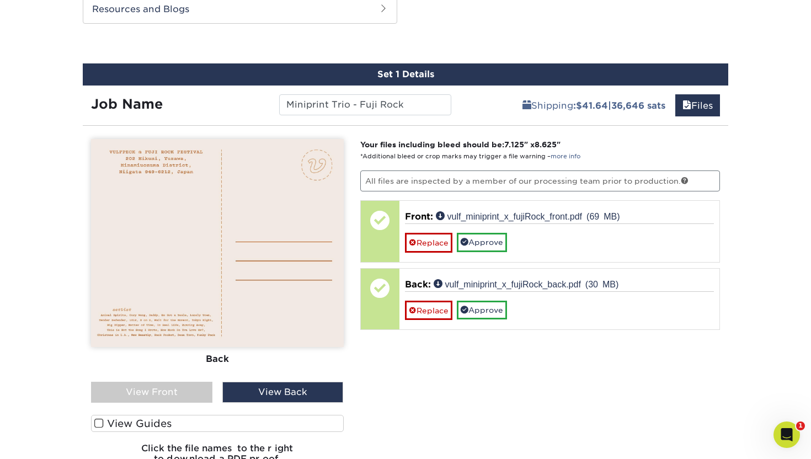
click at [155, 395] on div "View Front" at bounding box center [151, 392] width 121 height 21
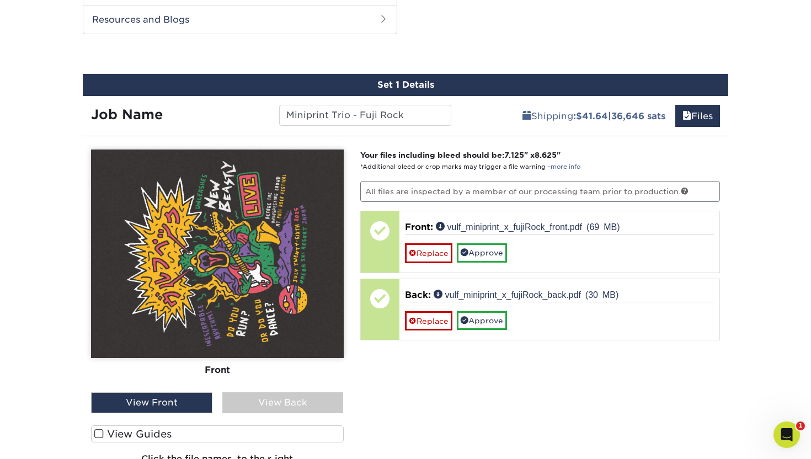
scroll to position [567, 0]
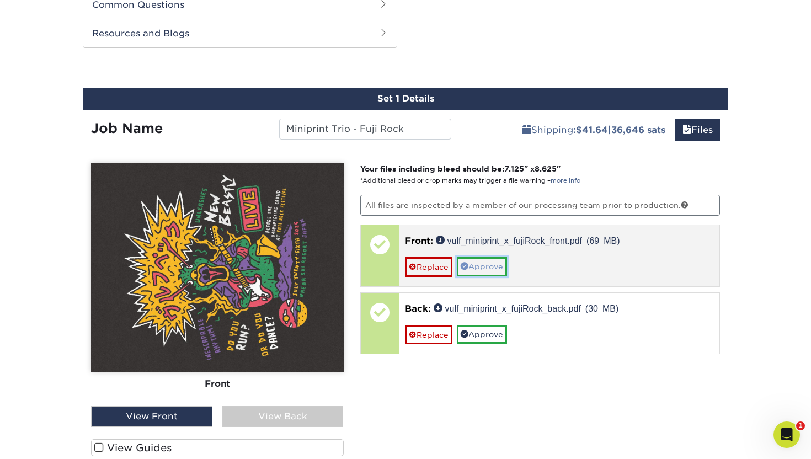
click at [485, 273] on link "Approve" at bounding box center [482, 266] width 50 height 19
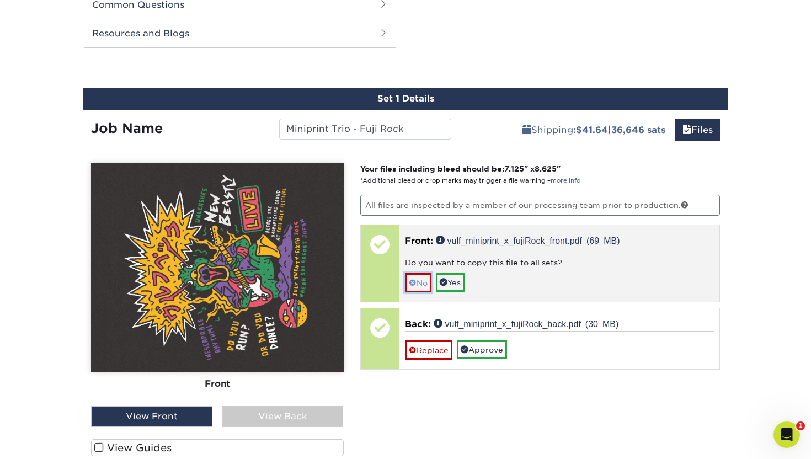
click at [418, 283] on link "No" at bounding box center [418, 282] width 26 height 19
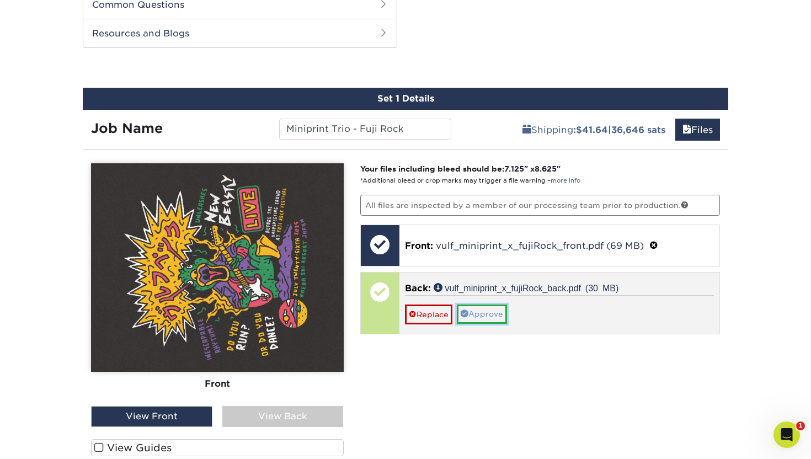
click at [478, 312] on link "Approve" at bounding box center [482, 313] width 50 height 19
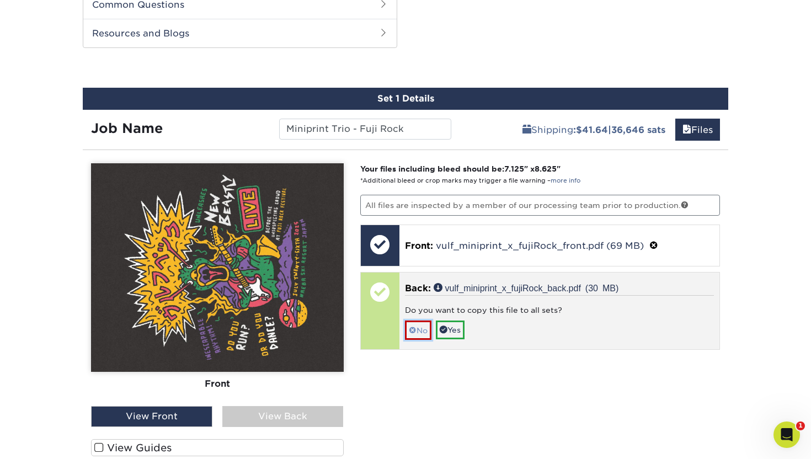
click at [414, 331] on span at bounding box center [413, 330] width 8 height 9
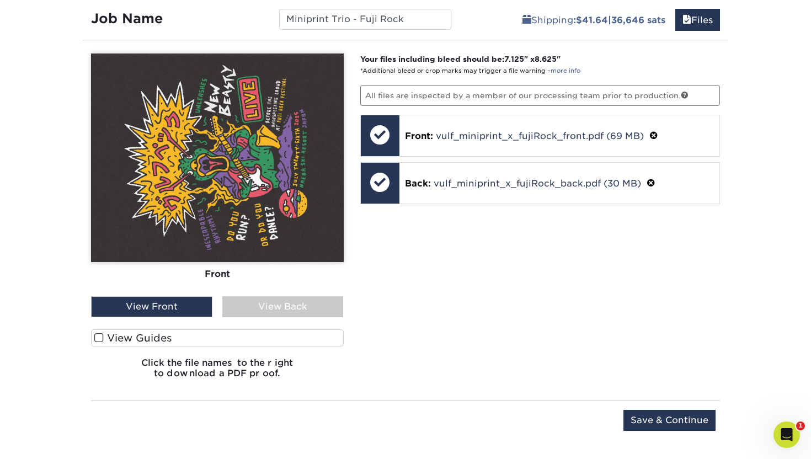
scroll to position [691, 0]
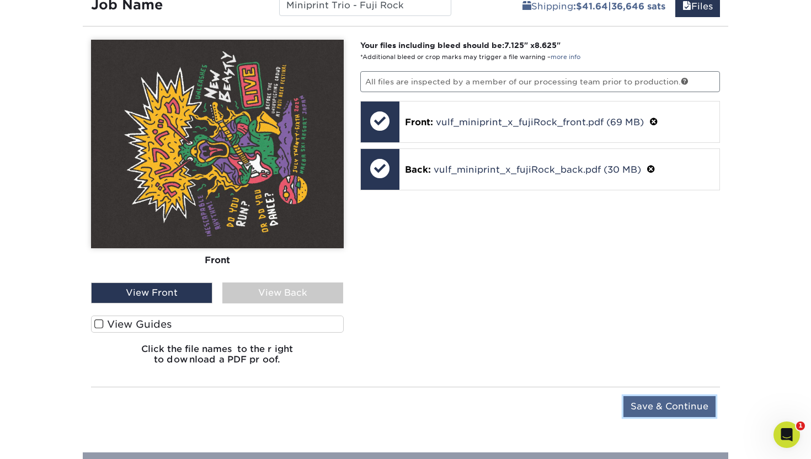
click at [668, 408] on input "Save & Continue" at bounding box center [669, 406] width 92 height 21
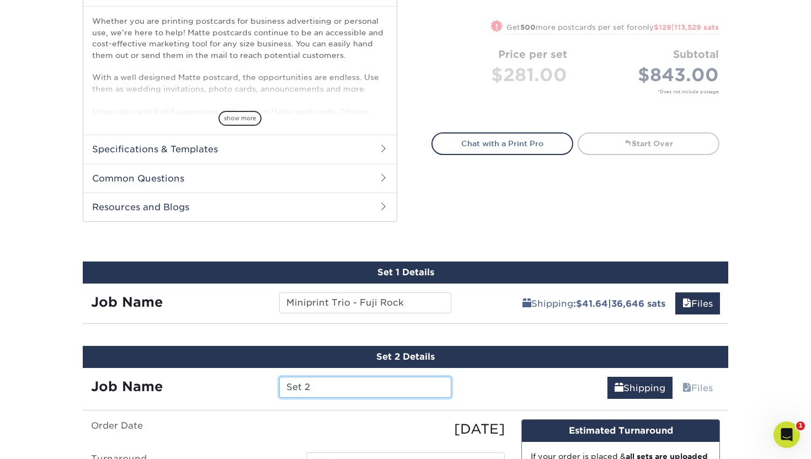
scroll to position [427, 0]
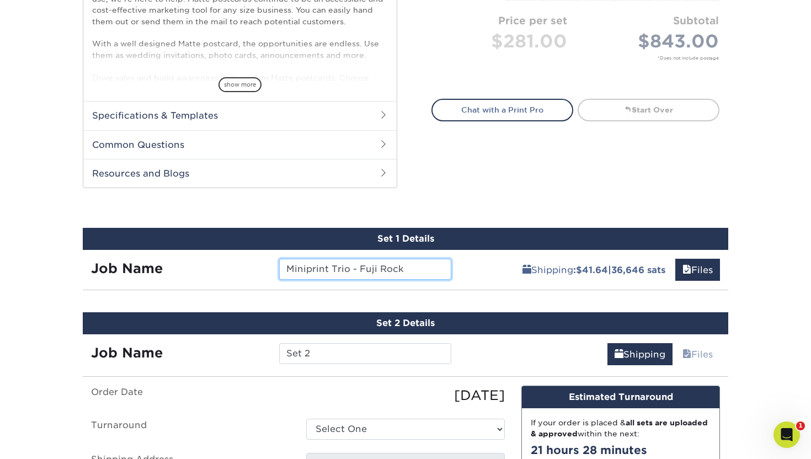
drag, startPoint x: 405, startPoint y: 272, endPoint x: 285, endPoint y: 269, distance: 120.2
click at [285, 269] on input "Miniprint Trio - Fuji Rock" at bounding box center [364, 269] width 171 height 21
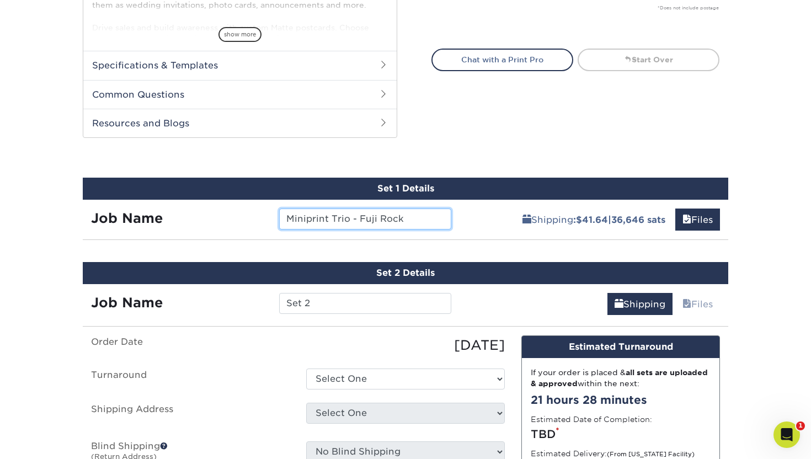
scroll to position [532, 0]
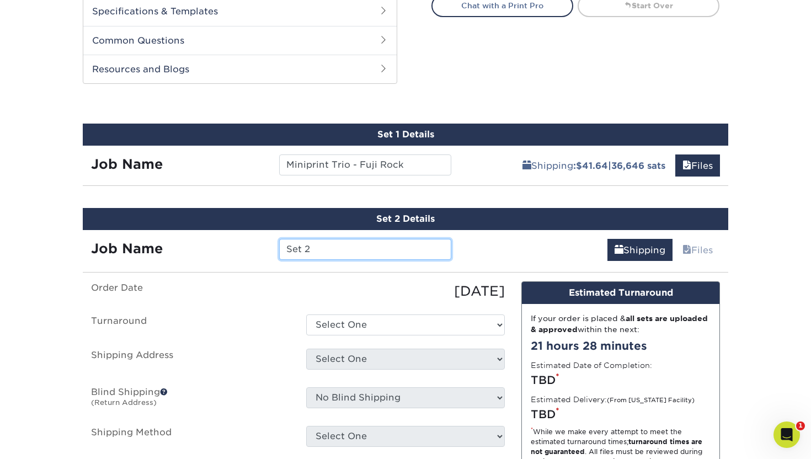
drag, startPoint x: 312, startPoint y: 247, endPoint x: 247, endPoint y: 245, distance: 65.1
click at [247, 245] on div "Job Name Set 2" at bounding box center [271, 249] width 377 height 21
paste input "Miniprint Trio - Fuji Rock"
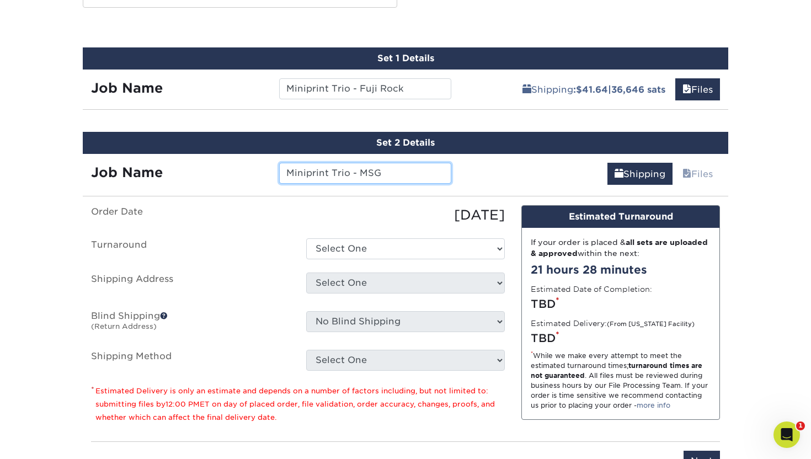
scroll to position [631, 0]
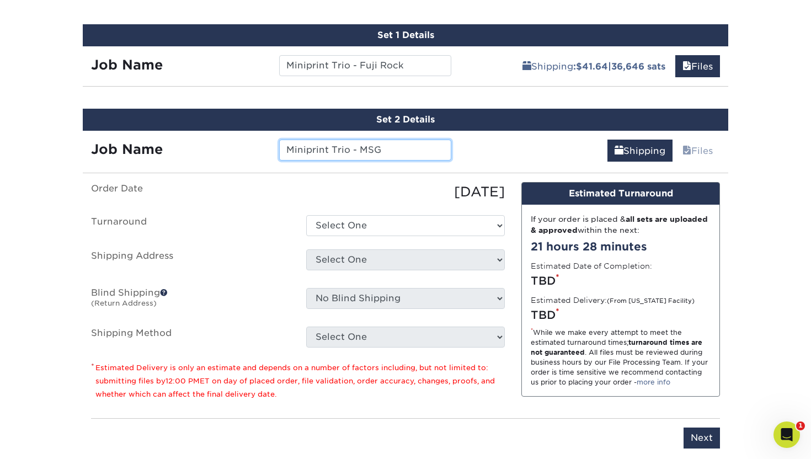
type input "Miniprint Trio - MSG"
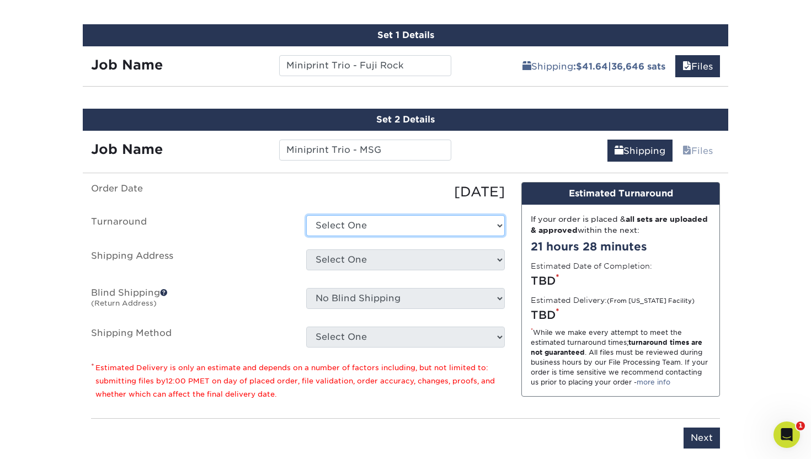
click at [384, 224] on select "Select One 2-4 Business Days 2 Day Next Business Day" at bounding box center [405, 225] width 199 height 21
select select "92d7623c-ee8c-4a65-8283-6056fbccd976"
click at [306, 215] on select "Select One 2-4 Business Days 2 Day Next Business Day" at bounding box center [405, 225] width 199 height 21
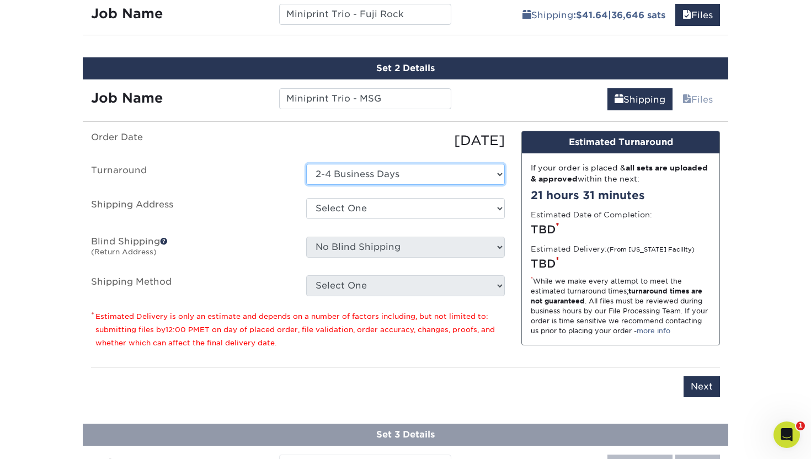
scroll to position [692, 0]
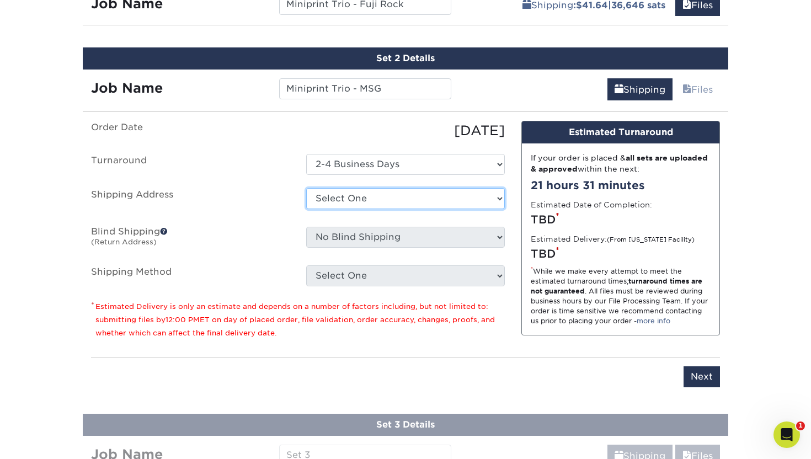
click at [325, 196] on select "Select One Cambium - Front St. Clocktower Greenlaw Grey Robbins MAPLE CITY + Ad…" at bounding box center [405, 198] width 199 height 21
select select "278487"
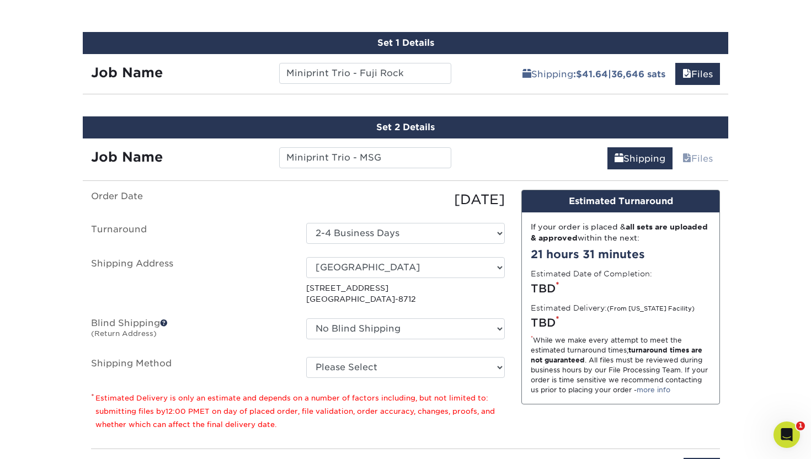
scroll to position [642, 0]
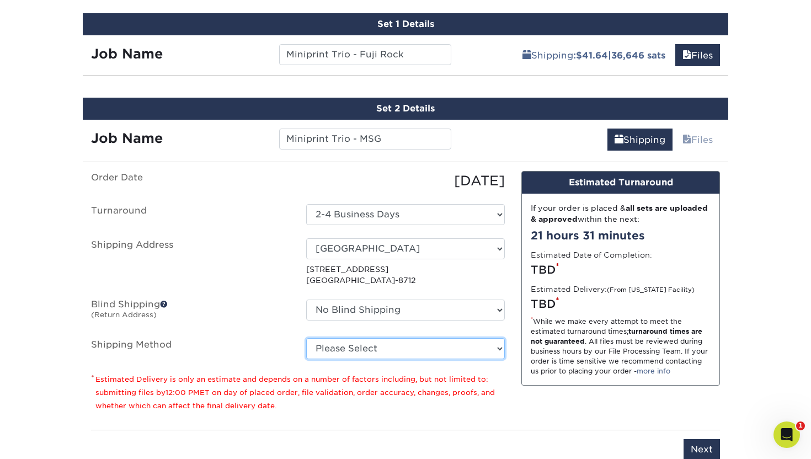
click at [329, 345] on select "Please Select Ground Shipping (+ $41.64 | 36,646 sats ) 3 Day Shipping Service …" at bounding box center [405, 348] width 199 height 21
select select "03"
click at [306, 338] on select "Please Select Ground Shipping (+ $41.64 | 36,646 sats ) 3 Day Shipping Service …" at bounding box center [405, 348] width 199 height 21
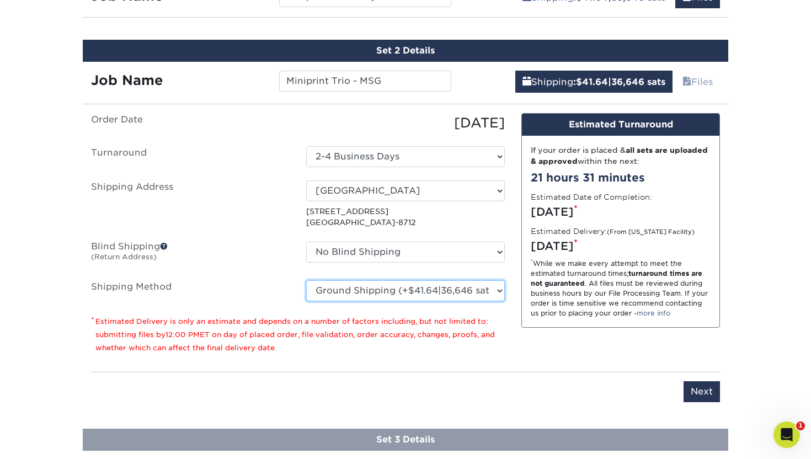
scroll to position [701, 0]
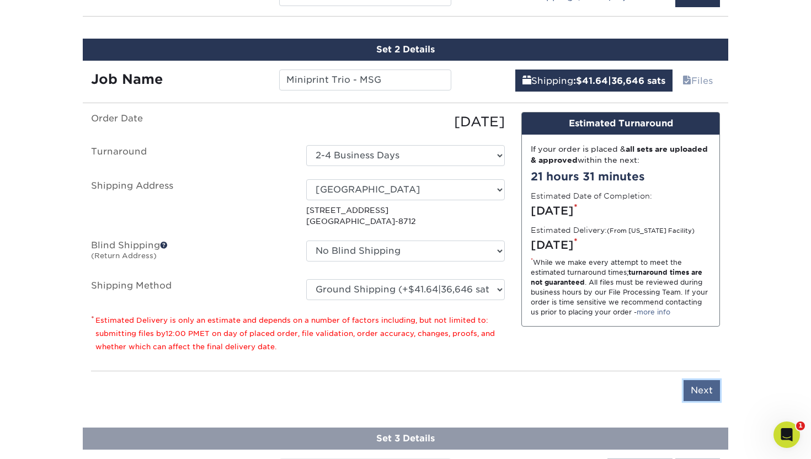
click at [697, 391] on input "Next" at bounding box center [701, 390] width 36 height 21
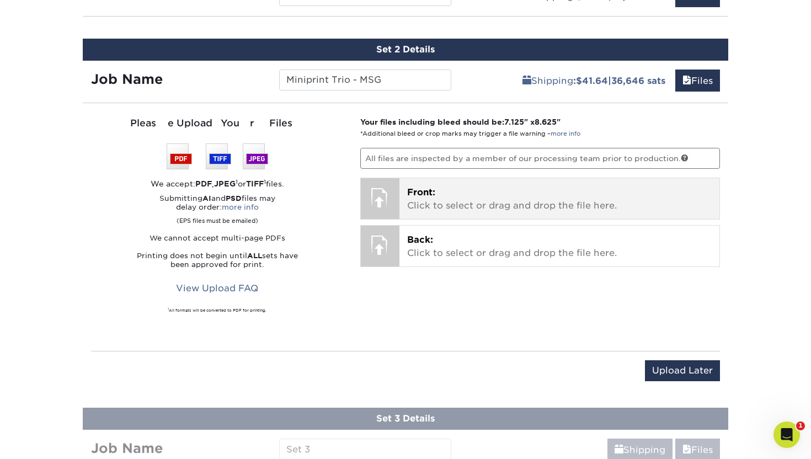
click at [421, 200] on p "Front: Click to select or drag and drop the file here." at bounding box center [559, 199] width 305 height 26
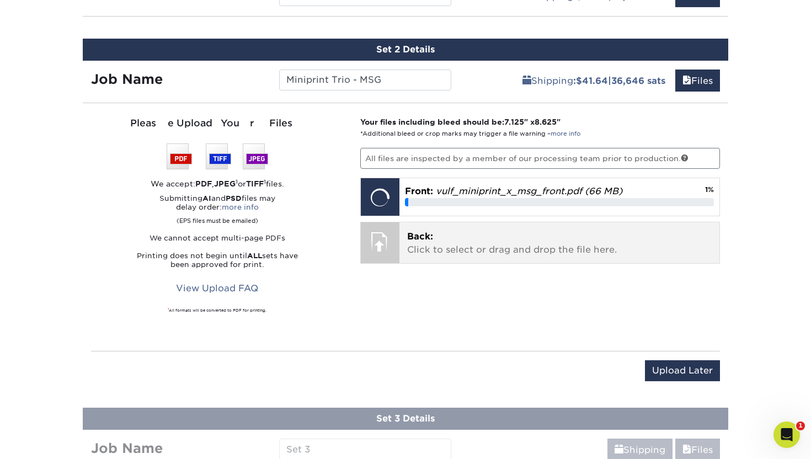
click at [503, 246] on p "Back: Click to select or drag and drop the file here." at bounding box center [559, 243] width 305 height 26
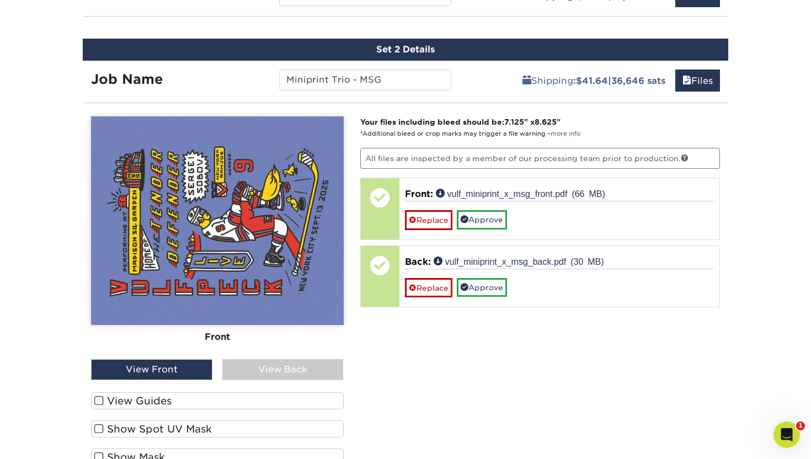
click at [298, 372] on div "View Back" at bounding box center [282, 369] width 121 height 21
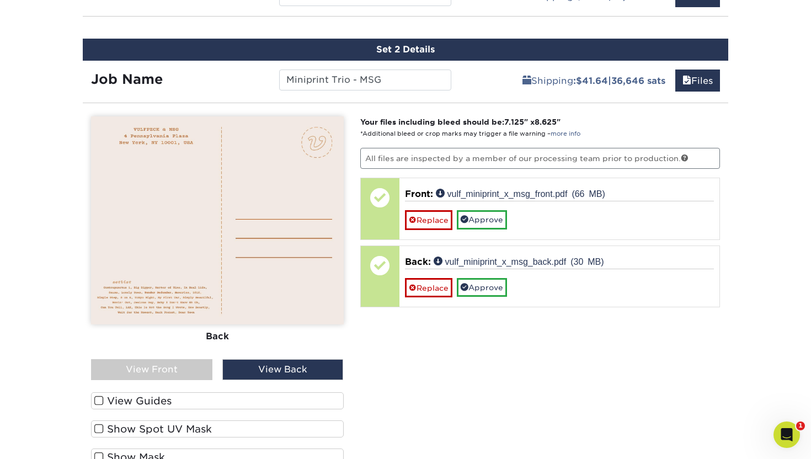
click at [157, 369] on div "View Front" at bounding box center [151, 369] width 121 height 21
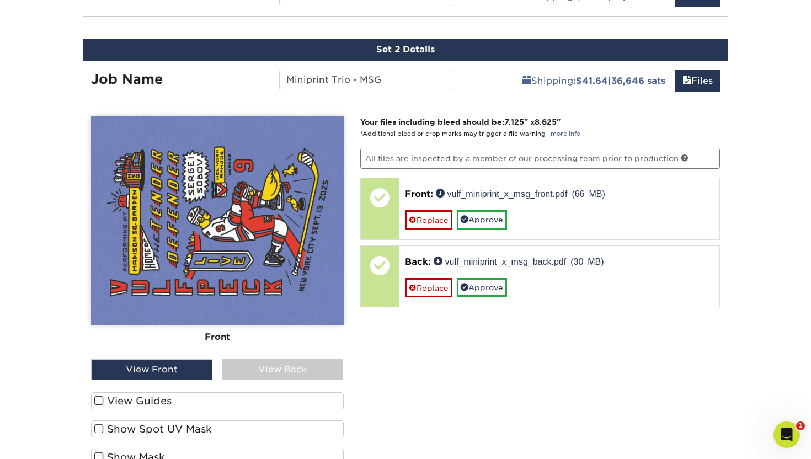
click at [249, 362] on div "View Back" at bounding box center [282, 369] width 121 height 21
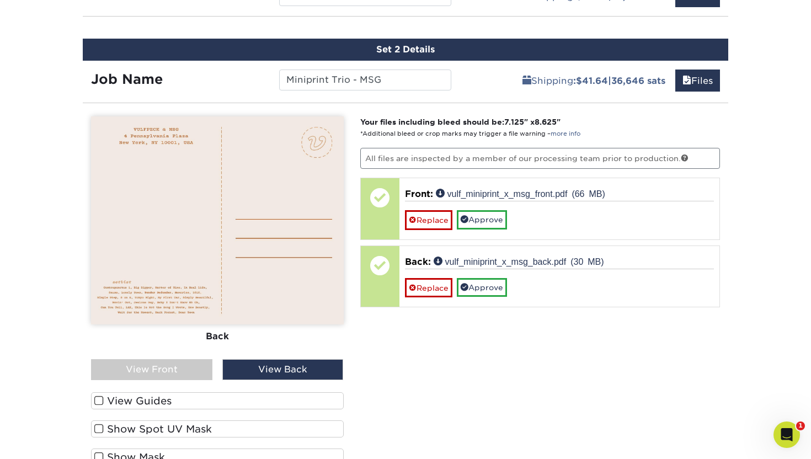
click at [100, 401] on span at bounding box center [98, 400] width 9 height 10
click at [0, 0] on input "View Guides" at bounding box center [0, 0] width 0 height 0
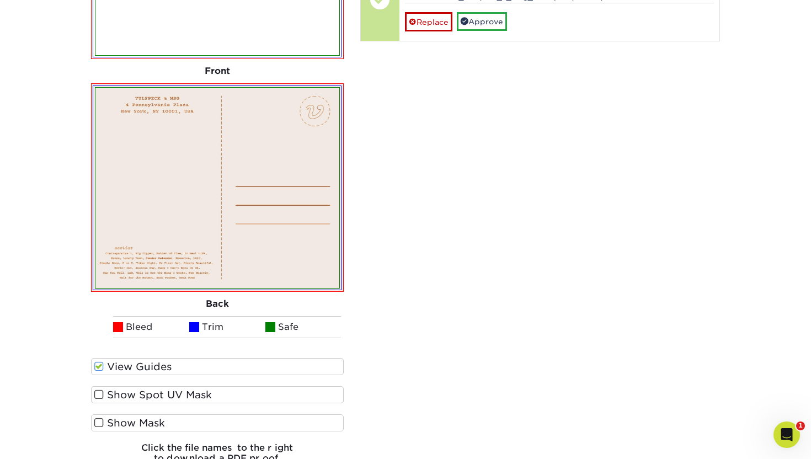
scroll to position [968, 0]
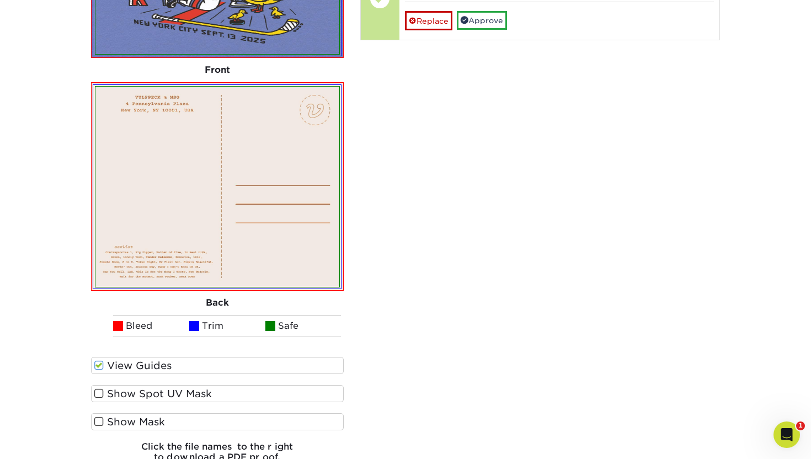
click at [99, 362] on span at bounding box center [98, 365] width 9 height 10
click at [0, 0] on input "View Guides" at bounding box center [0, 0] width 0 height 0
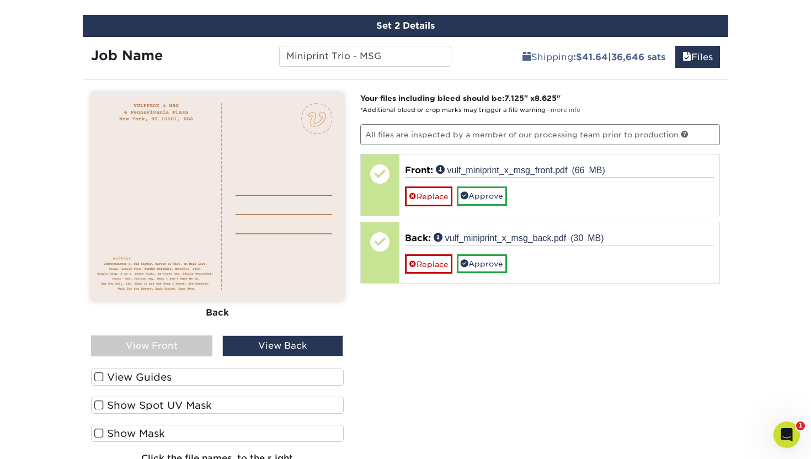
scroll to position [723, 0]
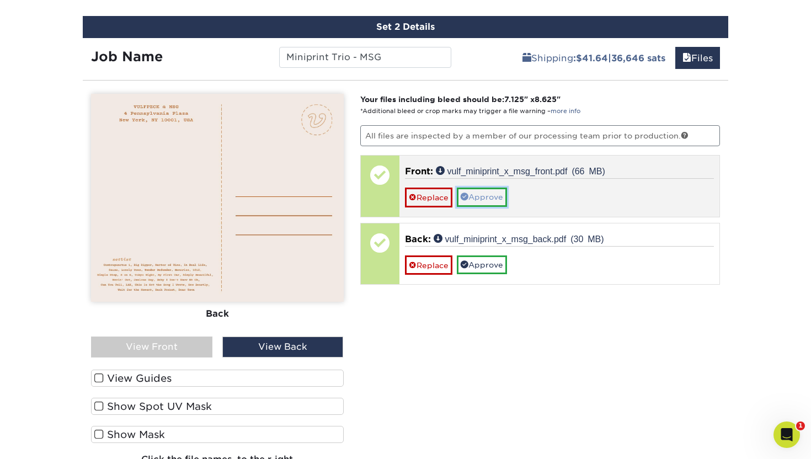
click at [474, 192] on link "Approve" at bounding box center [482, 196] width 50 height 19
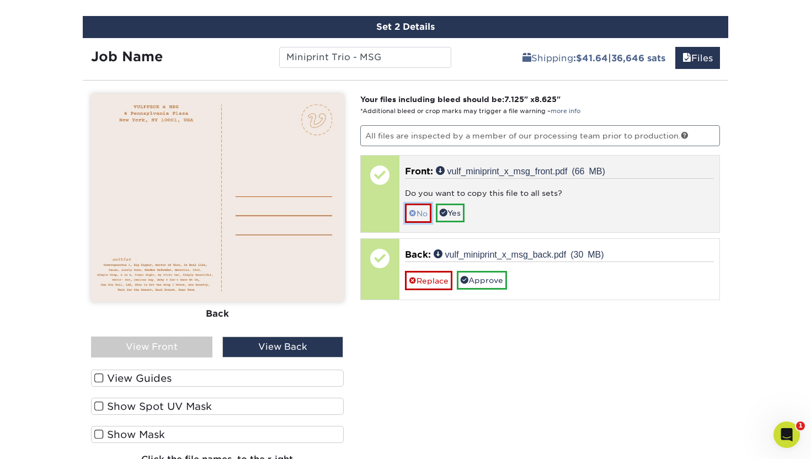
click at [423, 214] on link "No" at bounding box center [418, 212] width 26 height 19
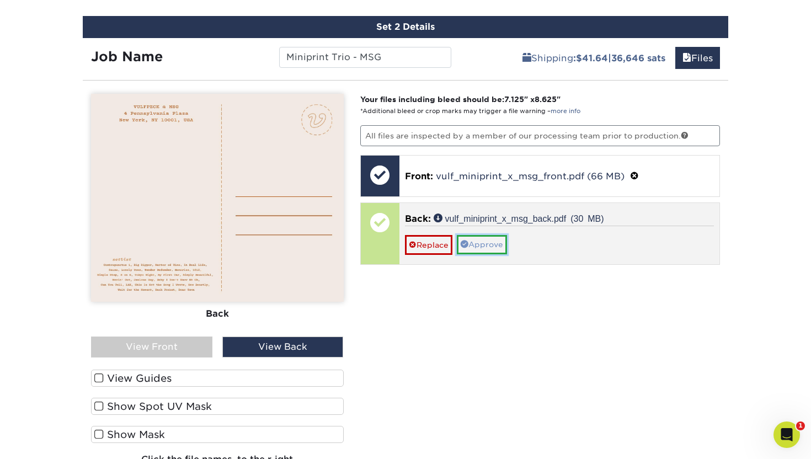
click at [485, 239] on link "Approve" at bounding box center [482, 244] width 50 height 19
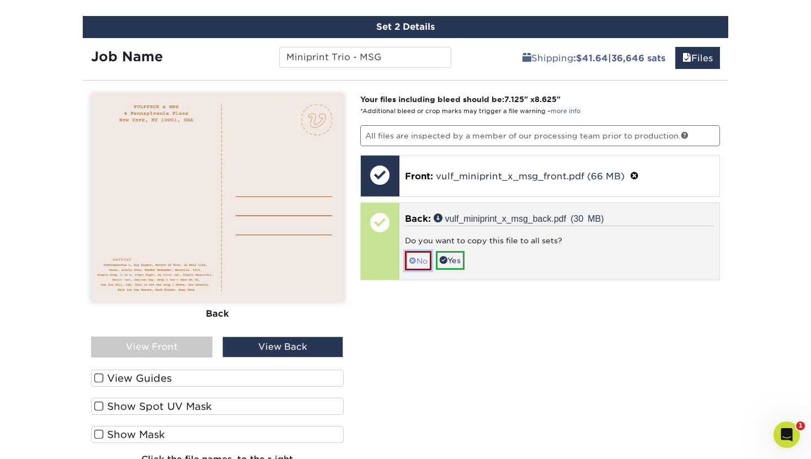
click at [414, 256] on span at bounding box center [413, 260] width 8 height 9
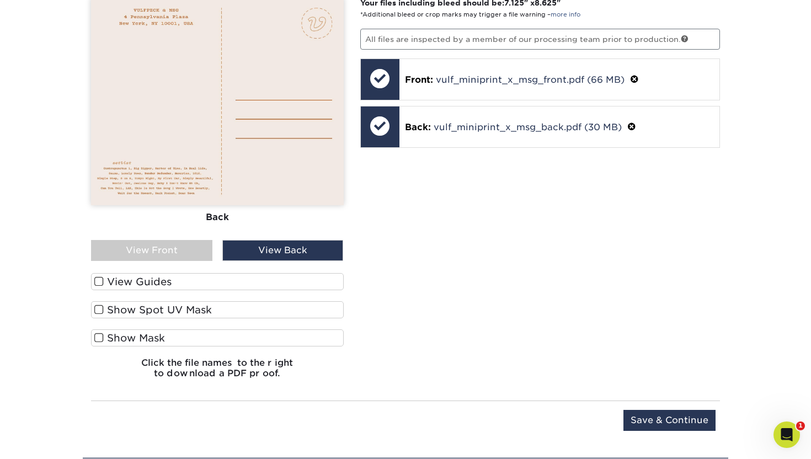
scroll to position [968, 0]
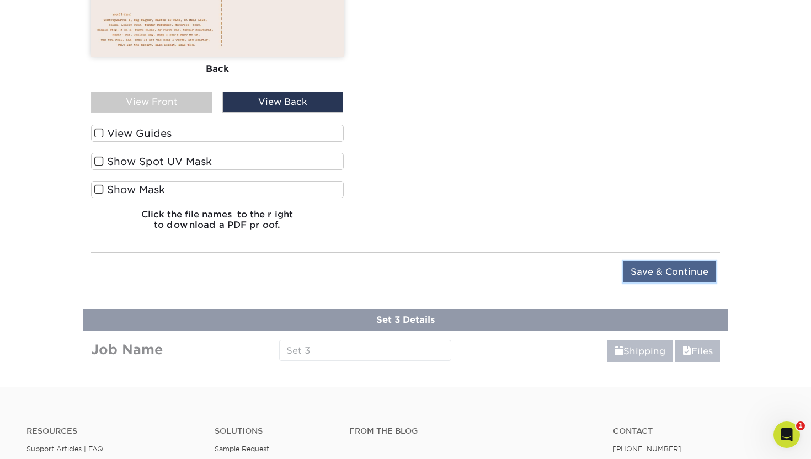
click at [677, 273] on input "Save & Continue" at bounding box center [669, 271] width 92 height 21
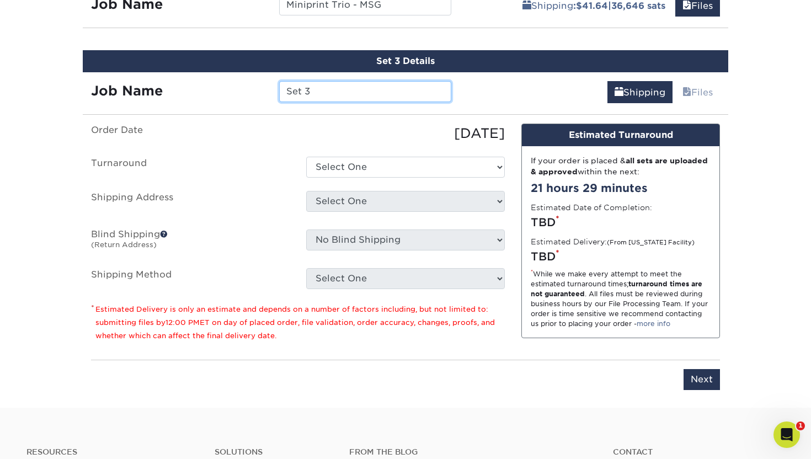
scroll to position [597, 0]
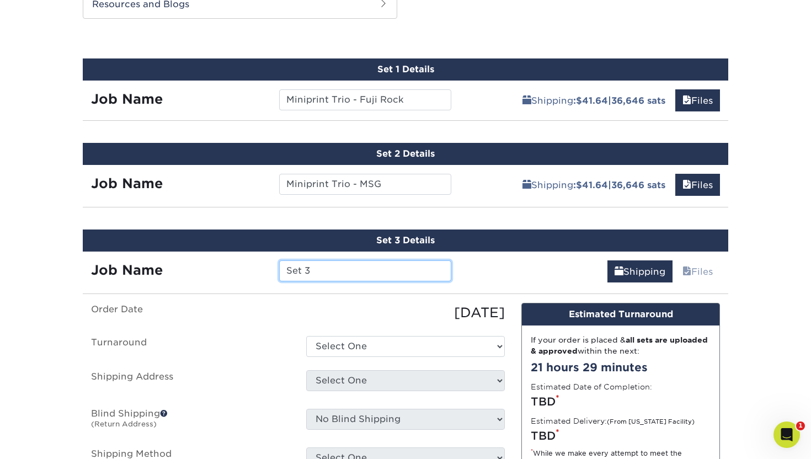
paste input "Miniprint Trio - Fuji Rock"
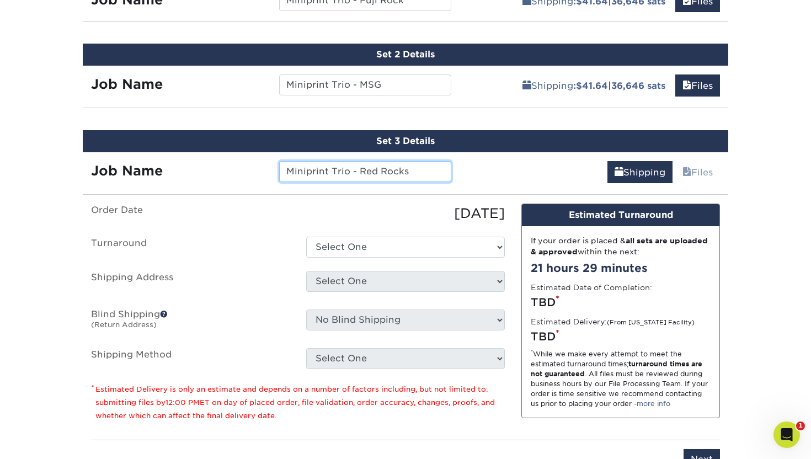
scroll to position [700, 0]
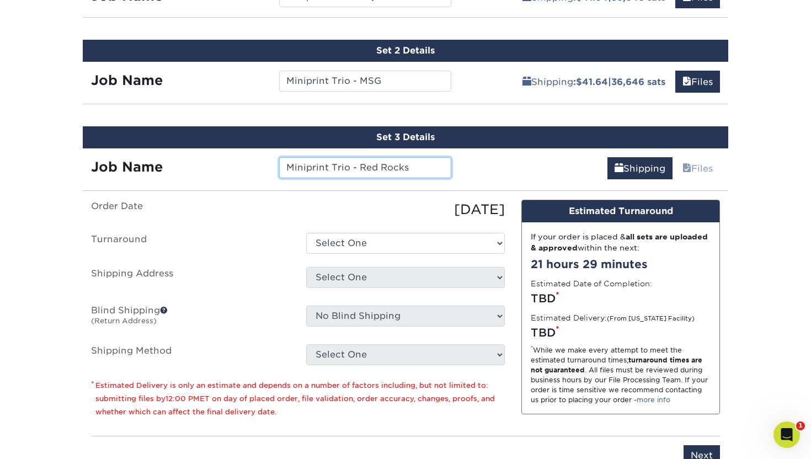
type input "Miniprint Trio - Red Rocks"
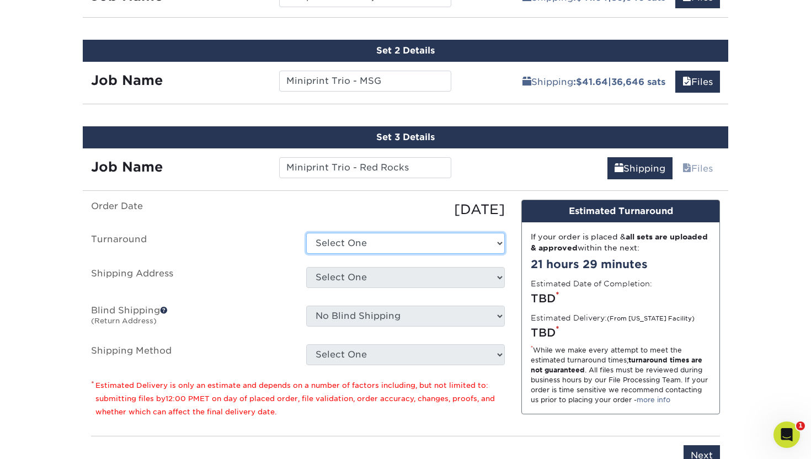
click at [411, 240] on select "Select One 2-4 Business Days 2 Day Next Business Day" at bounding box center [405, 243] width 199 height 21
select select "92d7623c-ee8c-4a65-8283-6056fbccd976"
click at [306, 233] on select "Select One 2-4 Business Days 2 Day Next Business Day" at bounding box center [405, 243] width 199 height 21
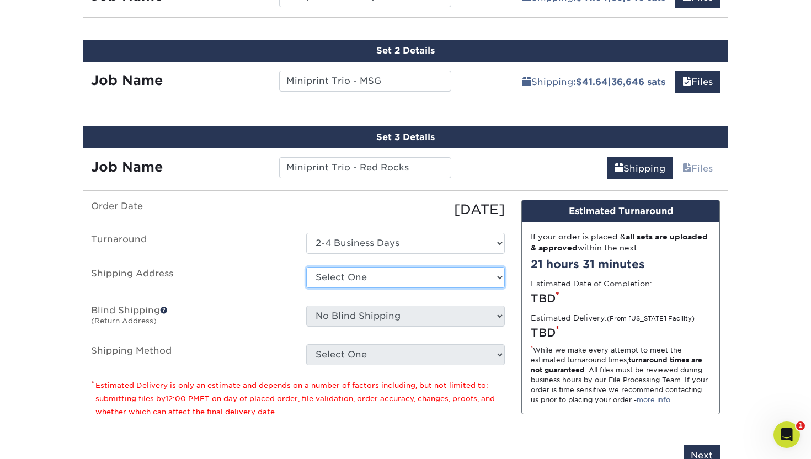
click at [350, 276] on select "Select One Cambium - Front St. Clocktower Greenlaw Grey Robbins MAPLE CITY + Ad…" at bounding box center [405, 277] width 199 height 21
select select "278487"
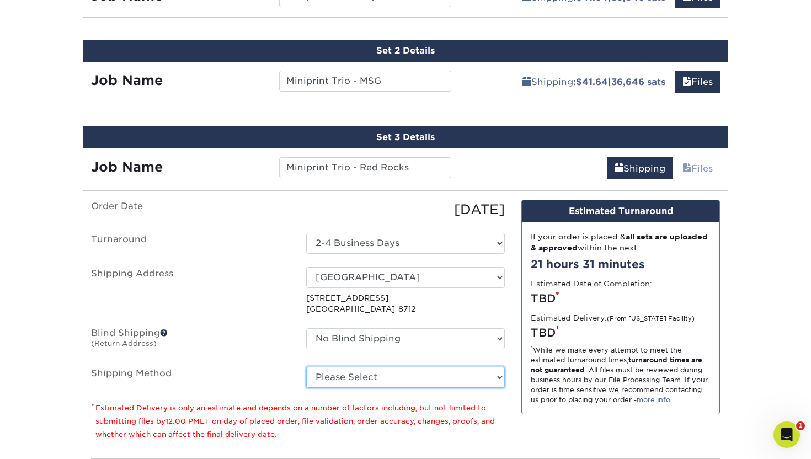
click at [331, 375] on select "Please Select Ground Shipping (+ $41.64 | 36,646 sats ) 3 Day Shipping Service …" at bounding box center [405, 377] width 199 height 21
select select "03"
click at [306, 367] on select "Please Select Ground Shipping (+ $41.64 | 36,646 sats ) 3 Day Shipping Service …" at bounding box center [405, 377] width 199 height 21
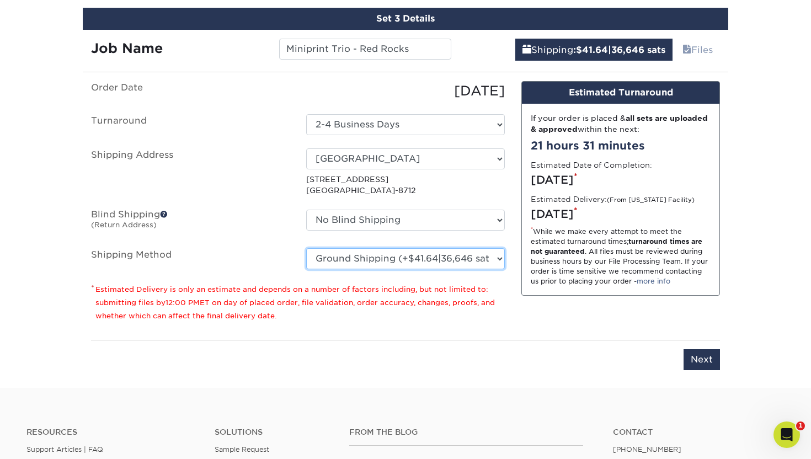
scroll to position [832, 0]
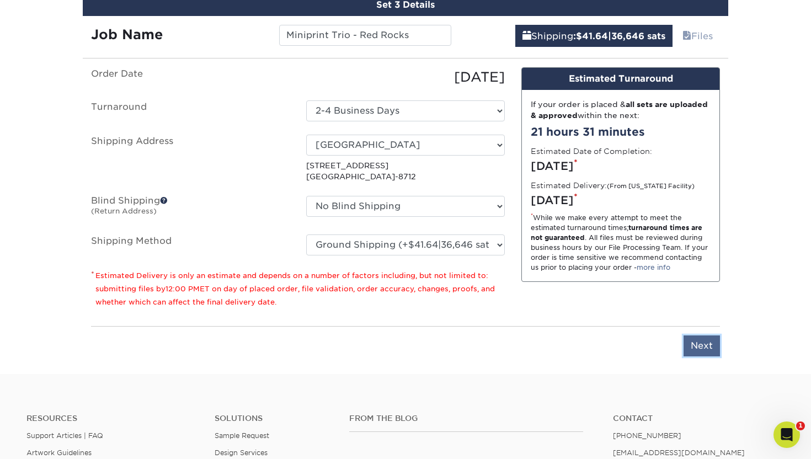
click at [695, 341] on input "Next" at bounding box center [701, 345] width 36 height 21
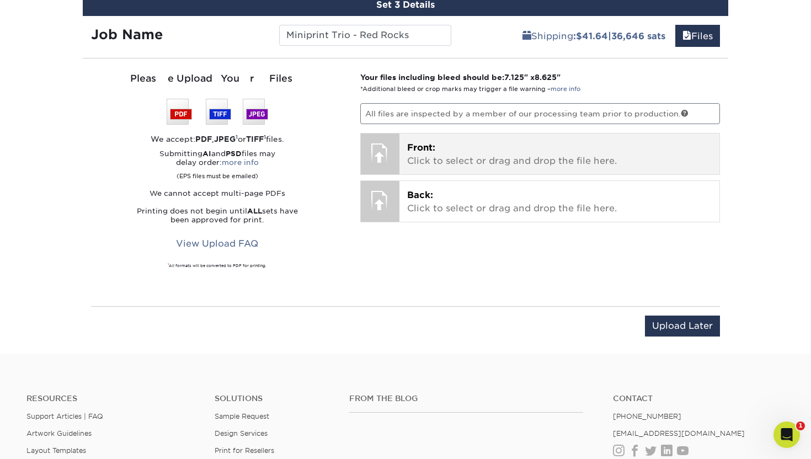
click at [419, 146] on span "Front:" at bounding box center [421, 147] width 28 height 10
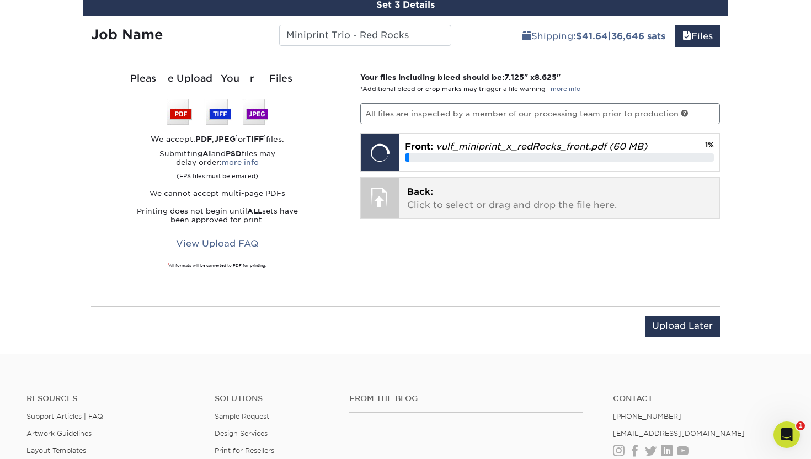
click at [432, 210] on p "Back: Click to select or drag and drop the file here." at bounding box center [559, 198] width 305 height 26
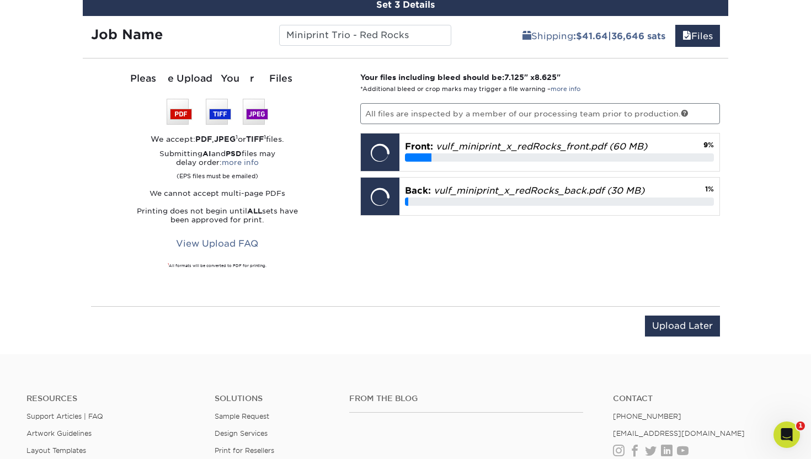
scroll to position [814, 0]
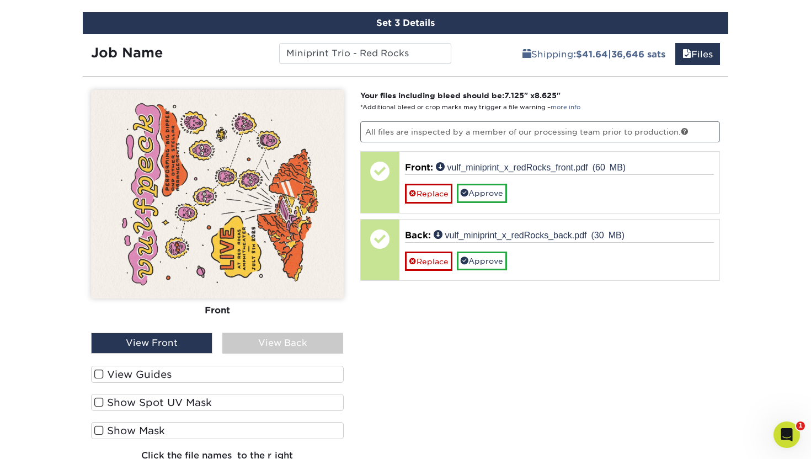
click at [257, 336] on div "View Back" at bounding box center [282, 342] width 121 height 21
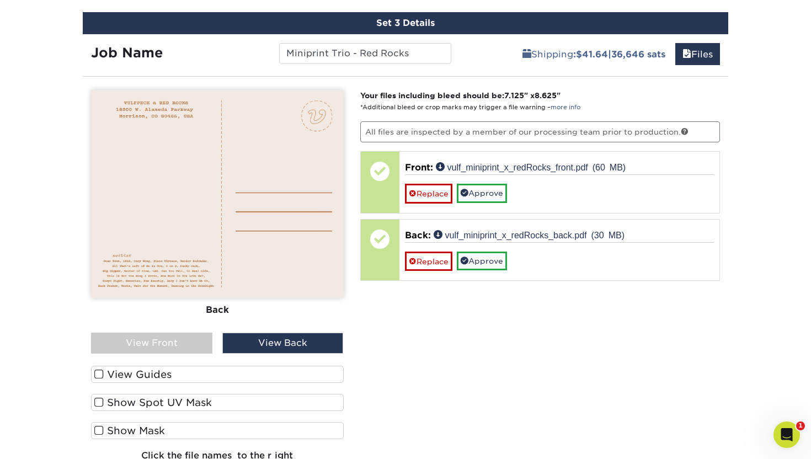
click at [172, 347] on div "View Front" at bounding box center [151, 342] width 121 height 21
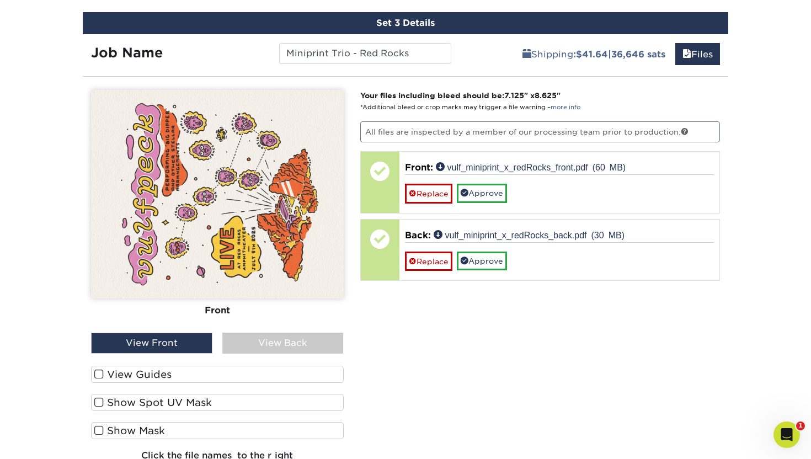
click at [99, 371] on span at bounding box center [98, 374] width 9 height 10
click at [0, 0] on input "View Guides" at bounding box center [0, 0] width 0 height 0
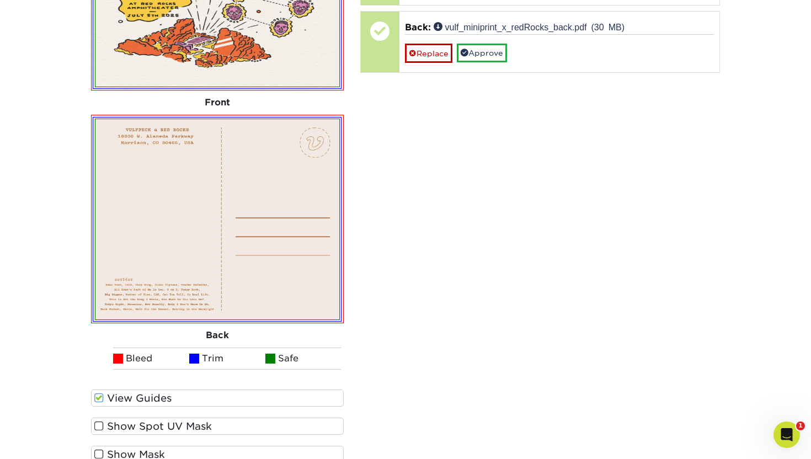
click at [101, 393] on span at bounding box center [98, 398] width 9 height 10
click at [0, 0] on input "View Guides" at bounding box center [0, 0] width 0 height 0
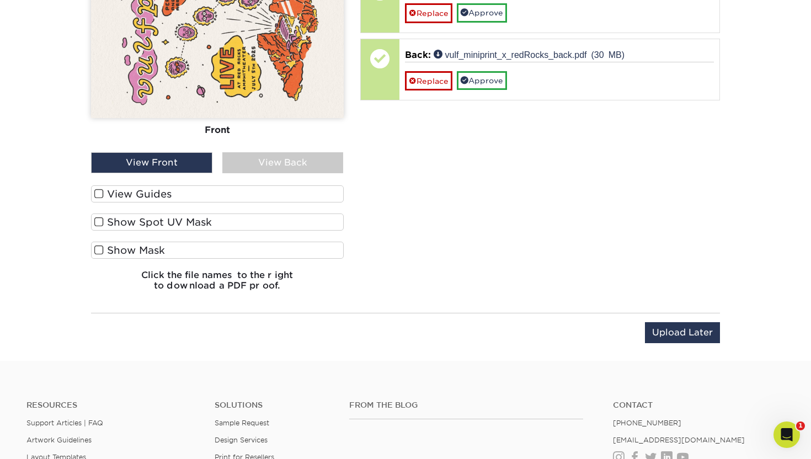
scroll to position [872, 0]
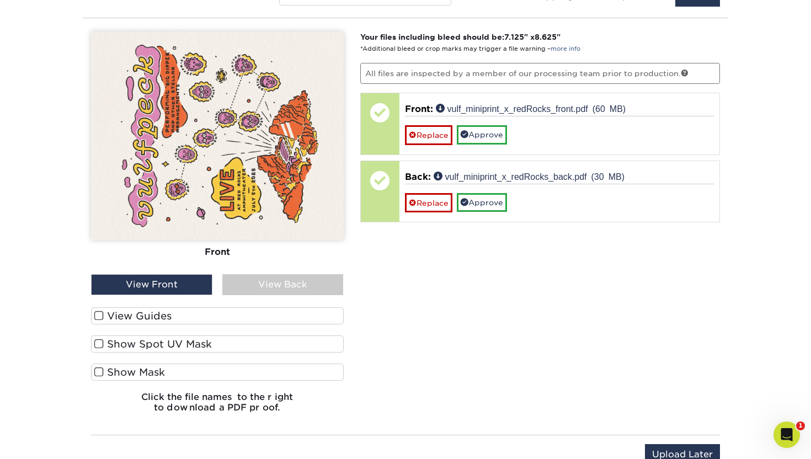
click at [252, 278] on div "View Back" at bounding box center [282, 284] width 121 height 21
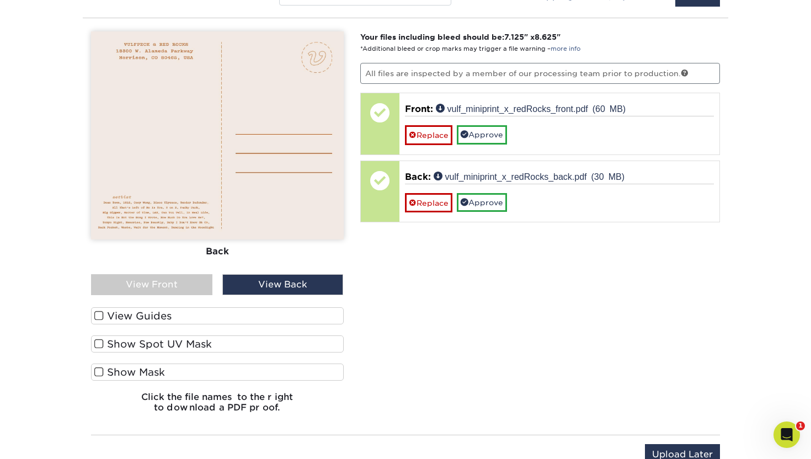
click at [158, 281] on div "View Front" at bounding box center [151, 284] width 121 height 21
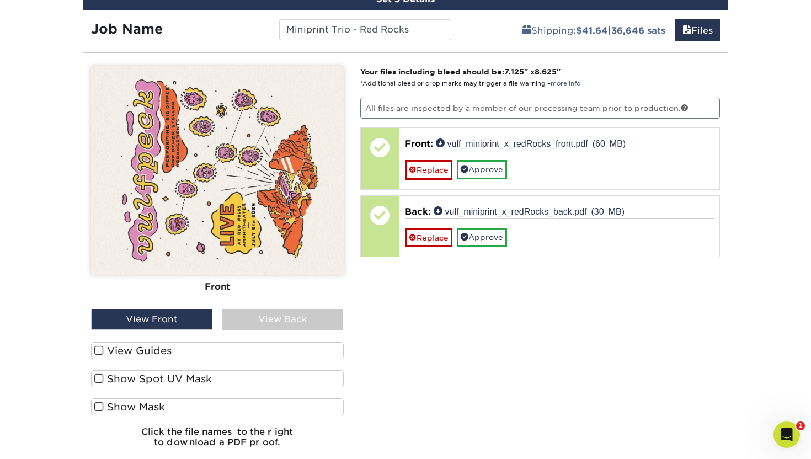
scroll to position [824, 0]
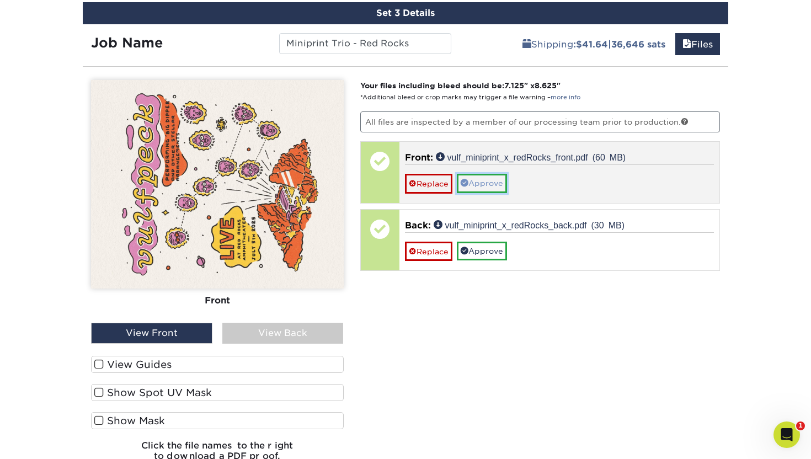
click at [476, 190] on link "Approve" at bounding box center [482, 183] width 50 height 19
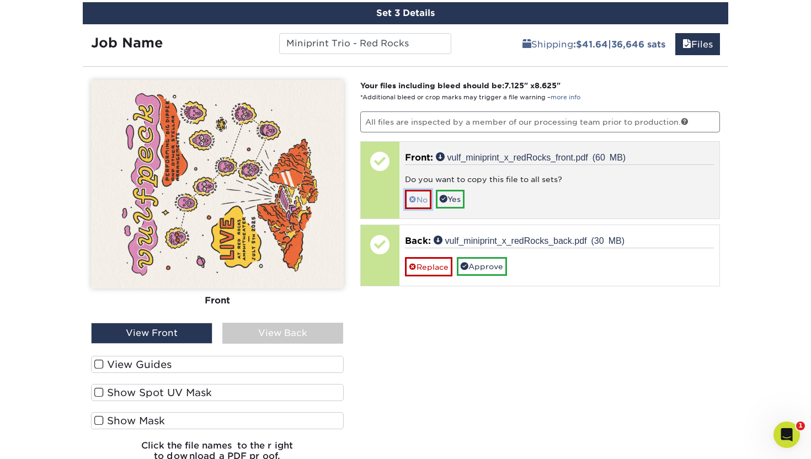
click at [414, 201] on span at bounding box center [413, 199] width 8 height 9
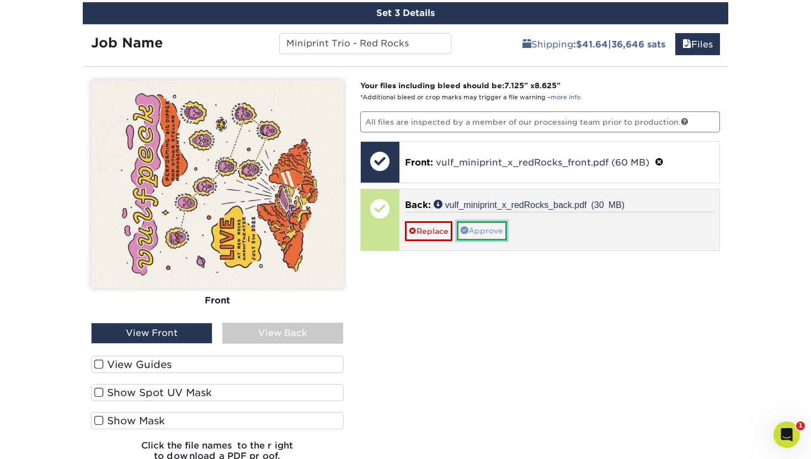
click at [481, 224] on link "Approve" at bounding box center [482, 230] width 50 height 19
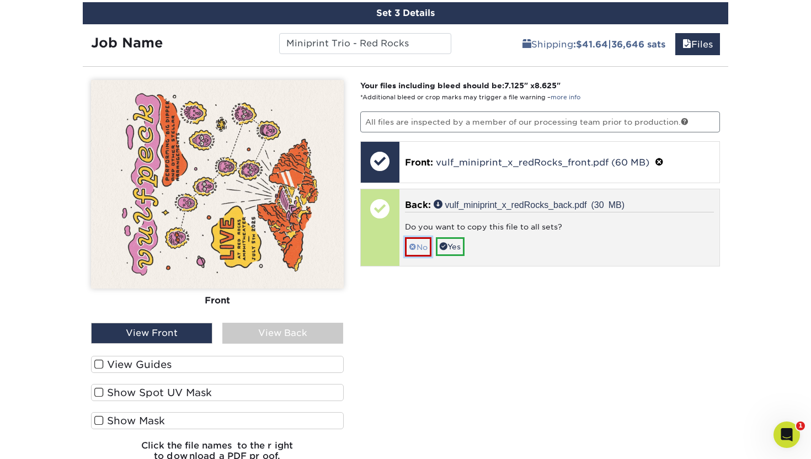
click at [416, 245] on link "No" at bounding box center [418, 246] width 26 height 19
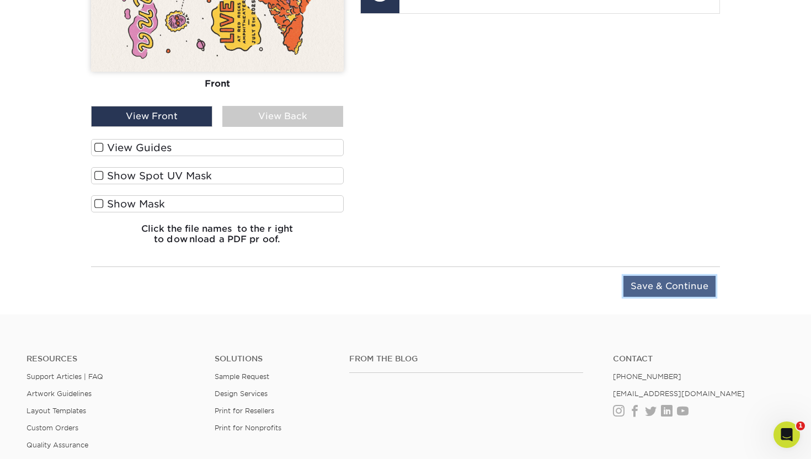
click at [647, 287] on input "Save & Continue" at bounding box center [669, 286] width 92 height 21
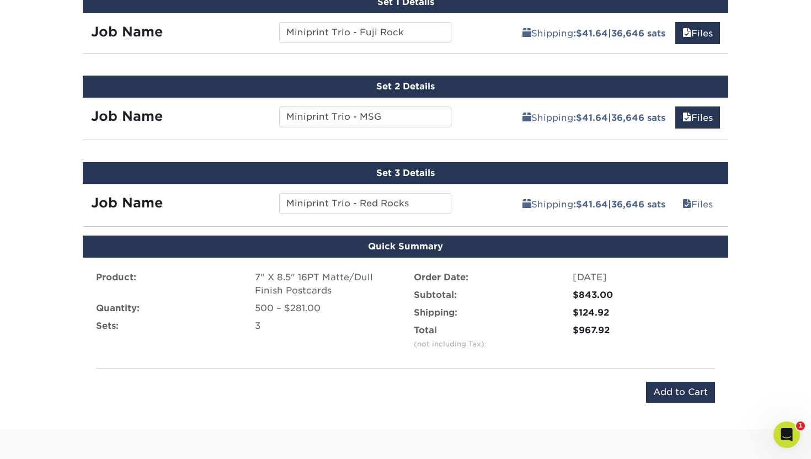
scroll to position [672, 0]
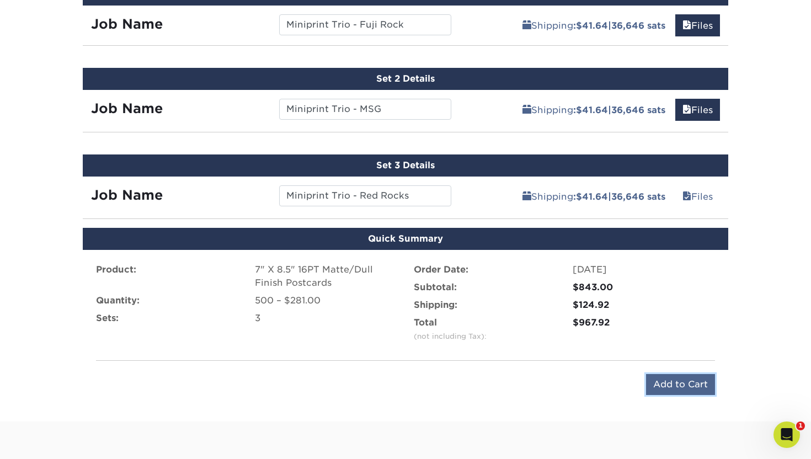
click at [661, 383] on input "Add to Cart" at bounding box center [680, 384] width 69 height 21
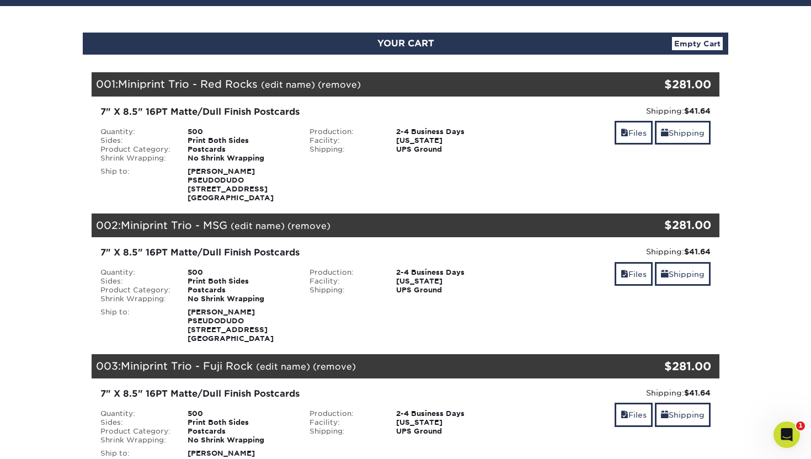
scroll to position [114, 0]
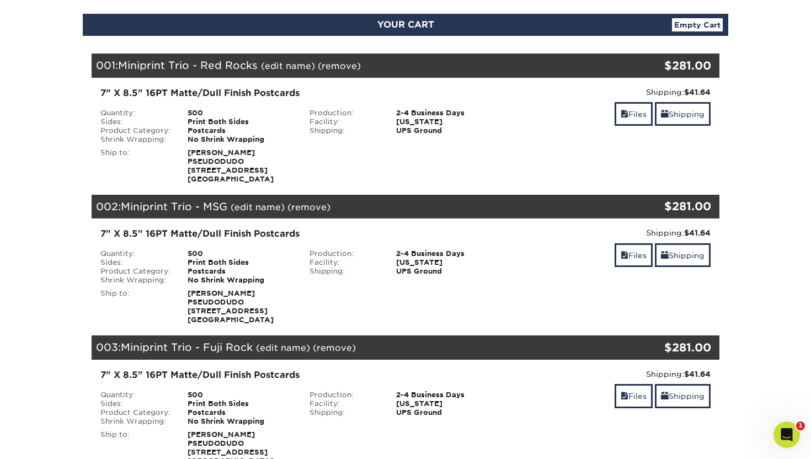
click at [334, 66] on link "(remove)" at bounding box center [339, 66] width 43 height 10
click at [543, 65] on link "Yes" at bounding box center [542, 66] width 15 height 10
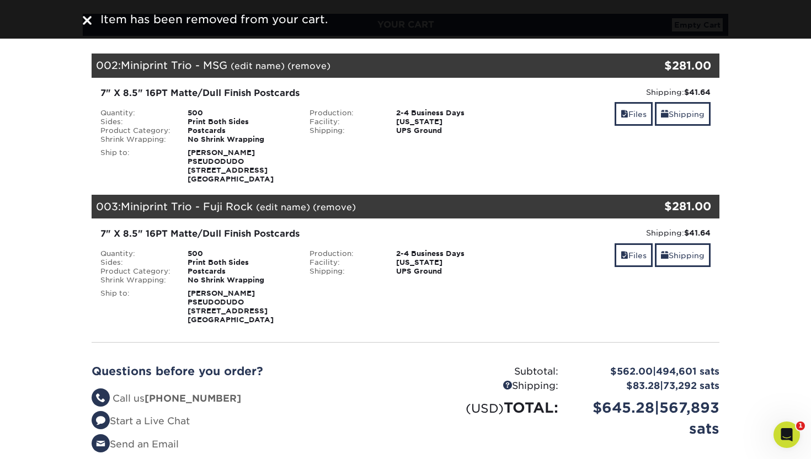
click at [312, 65] on link "(remove)" at bounding box center [308, 66] width 43 height 10
click at [517, 62] on link "Yes" at bounding box center [512, 66] width 15 height 10
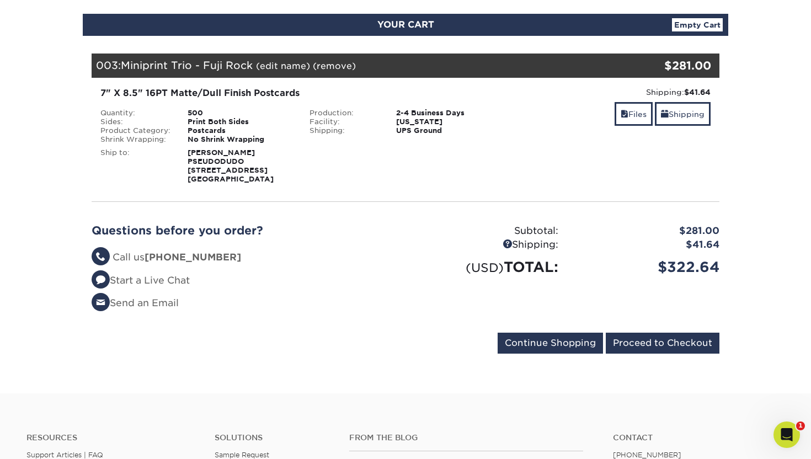
click at [329, 65] on link "(remove)" at bounding box center [334, 66] width 43 height 10
click at [534, 67] on link "Yes" at bounding box center [537, 66] width 15 height 10
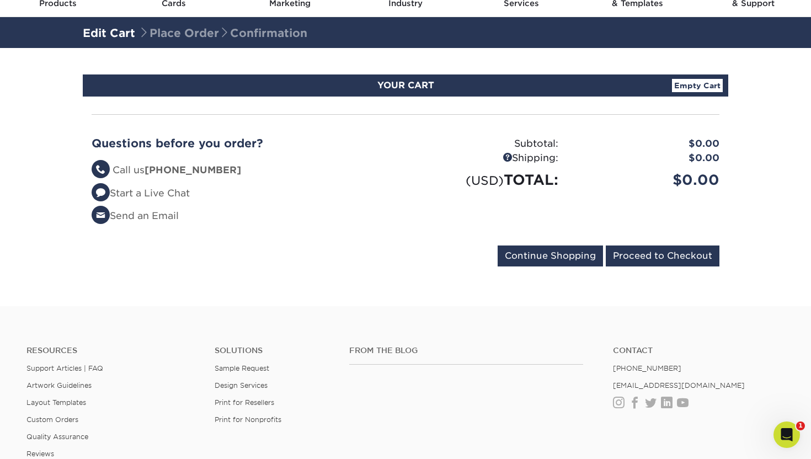
scroll to position [0, 0]
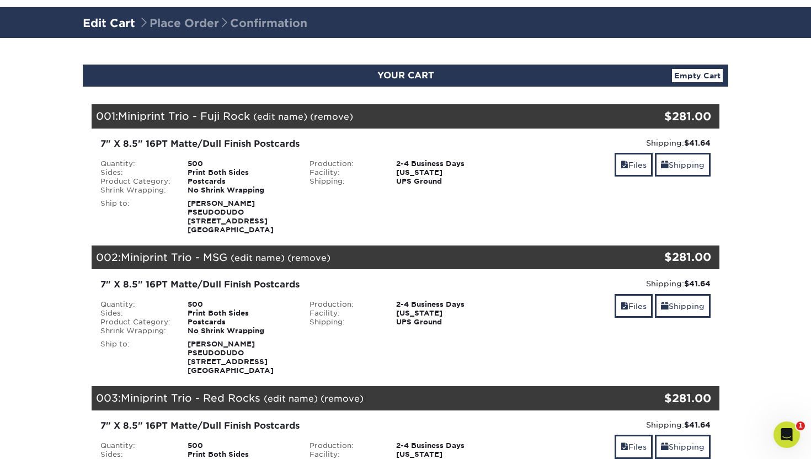
scroll to position [46, 0]
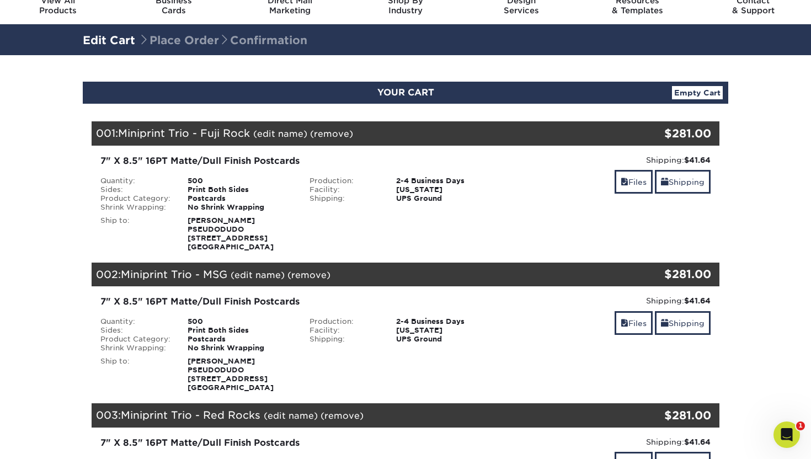
click at [628, 197] on div "Shipping: $41.64 Discount: - $0.00 Files Shipping" at bounding box center [613, 202] width 209 height 97
click at [628, 187] on link "Files" at bounding box center [633, 182] width 38 height 24
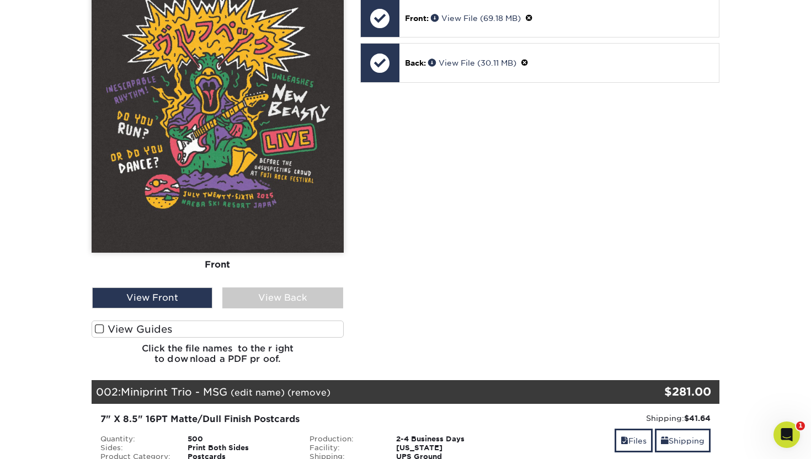
scroll to position [385, 0]
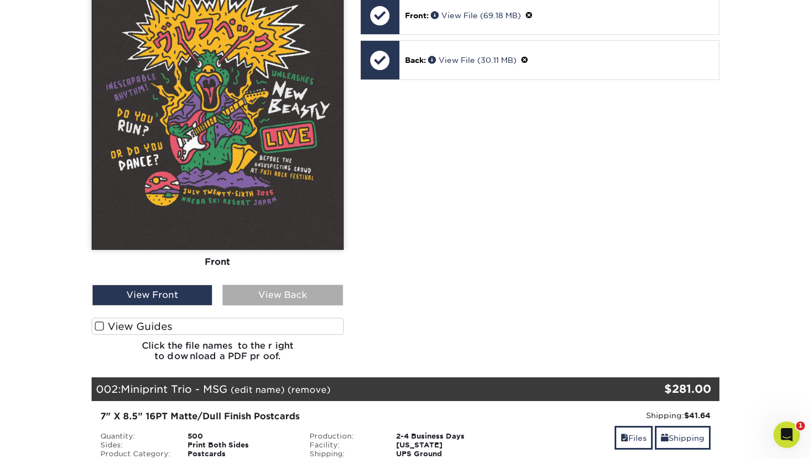
click at [280, 295] on div "View Back" at bounding box center [282, 295] width 120 height 21
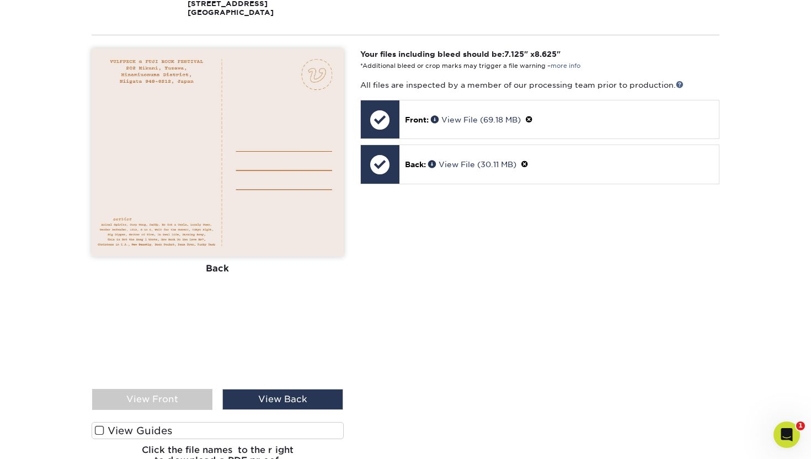
scroll to position [273, 0]
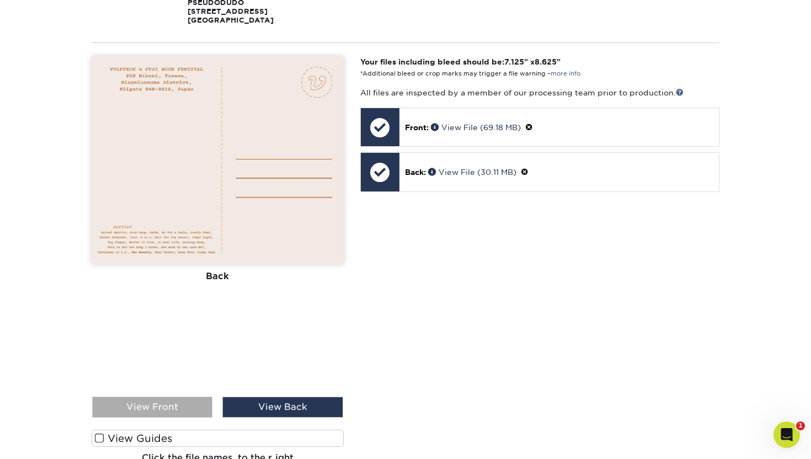
click at [159, 414] on div "View Front" at bounding box center [152, 406] width 120 height 21
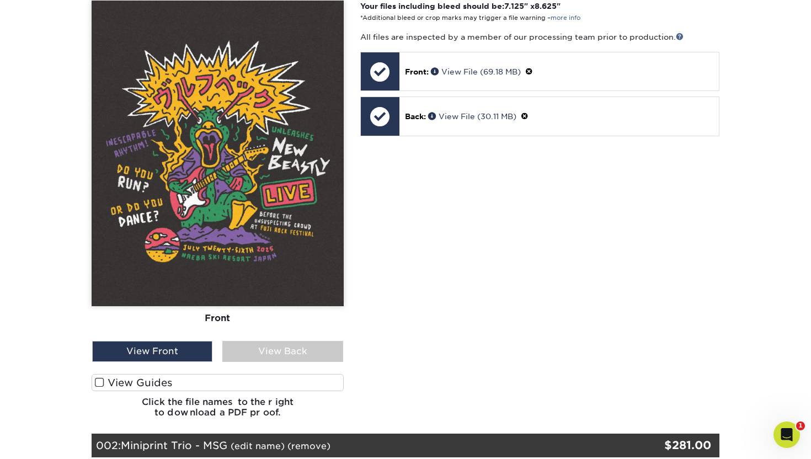
scroll to position [330, 0]
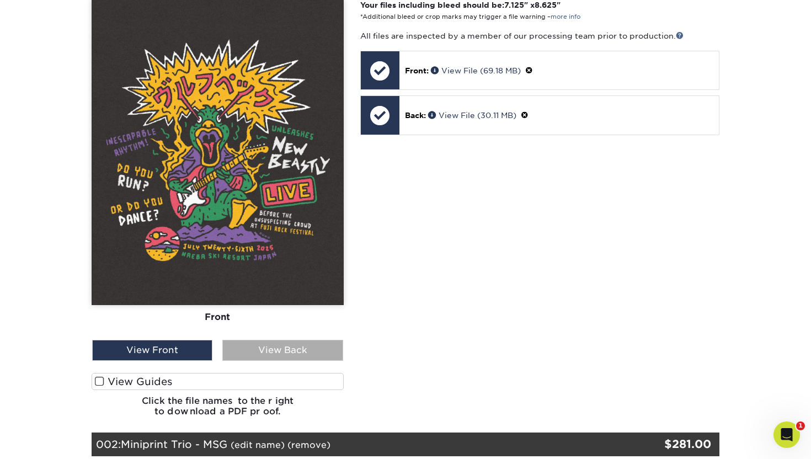
click at [251, 346] on div "View Back" at bounding box center [282, 350] width 120 height 21
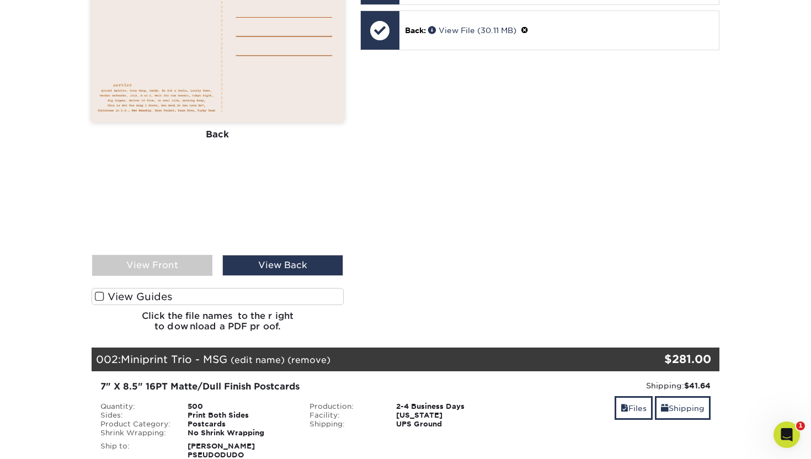
scroll to position [618, 0]
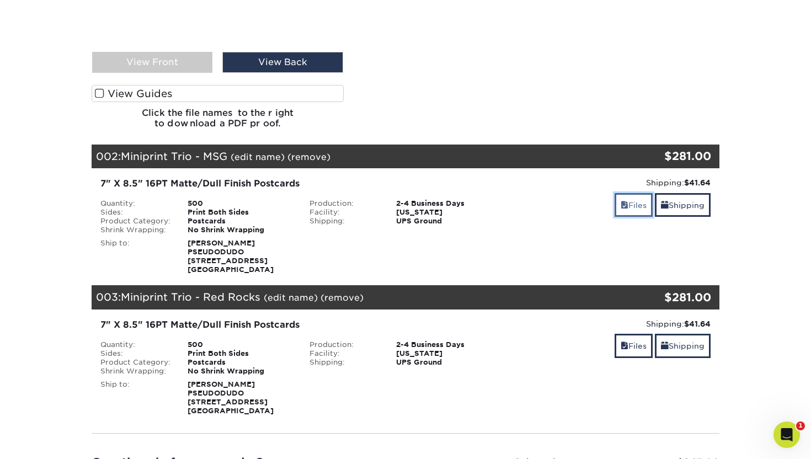
click at [626, 205] on link "Files" at bounding box center [633, 205] width 38 height 24
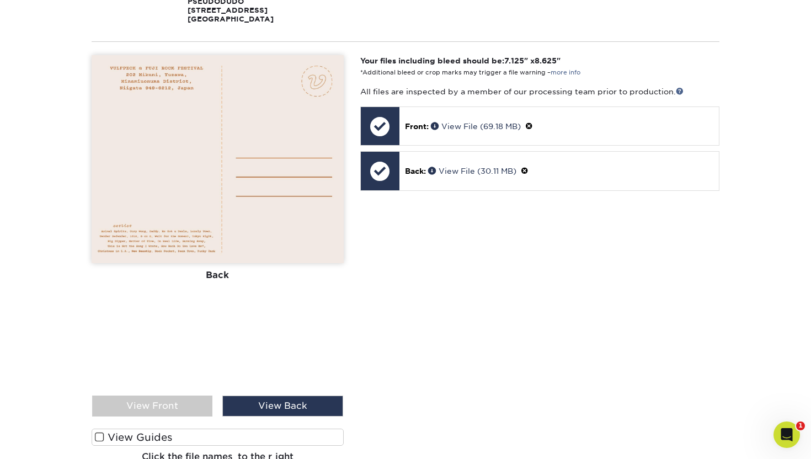
scroll to position [262, 0]
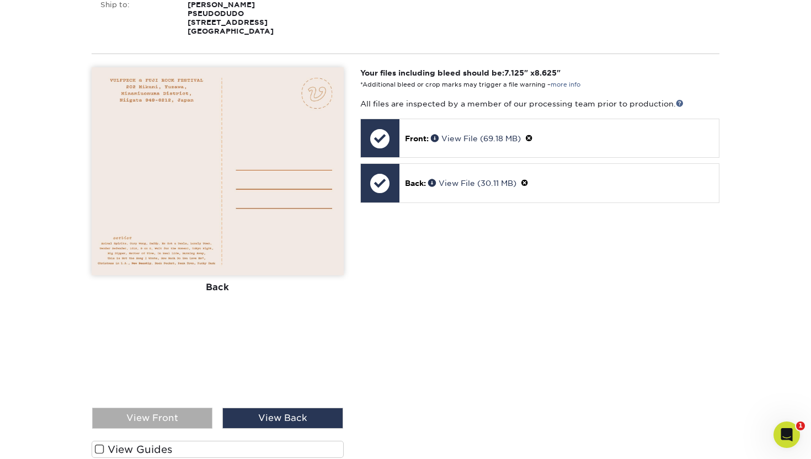
click at [171, 419] on div "View Front" at bounding box center [152, 417] width 120 height 21
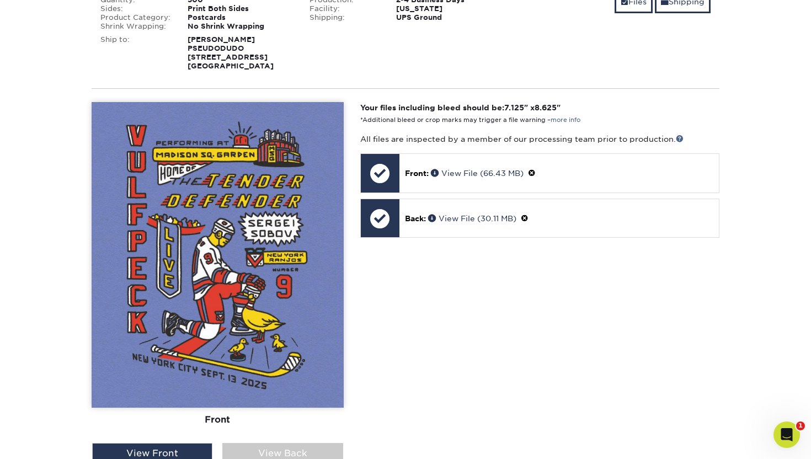
scroll to position [844, 0]
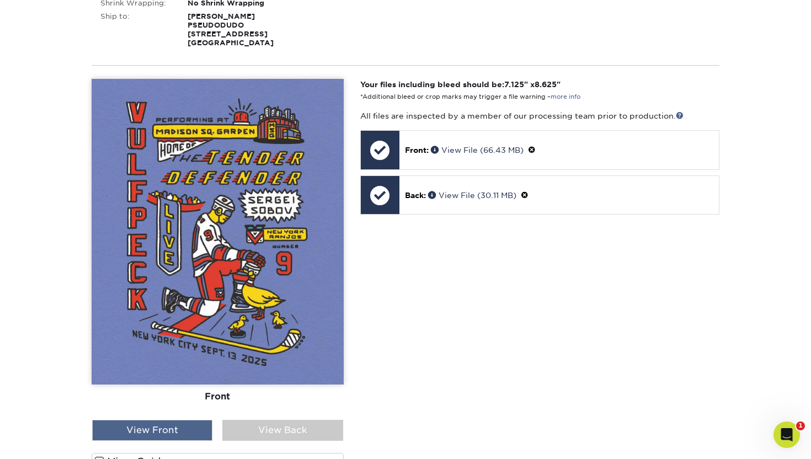
click at [168, 432] on div "View Front" at bounding box center [152, 430] width 120 height 21
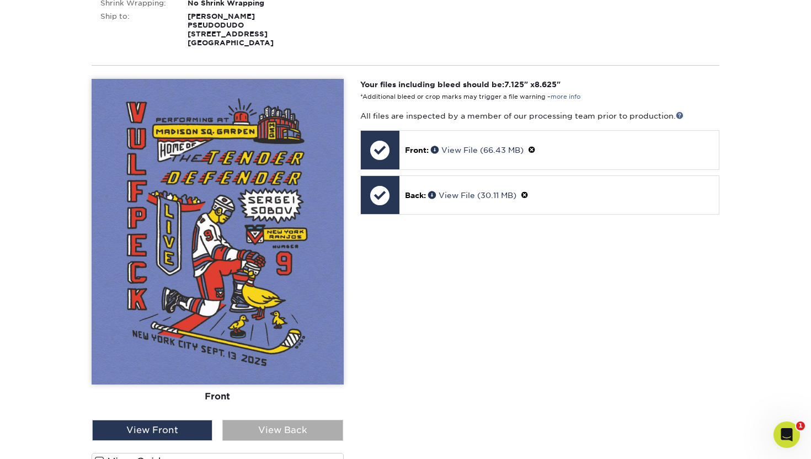
click at [256, 425] on div "View Back" at bounding box center [282, 430] width 120 height 21
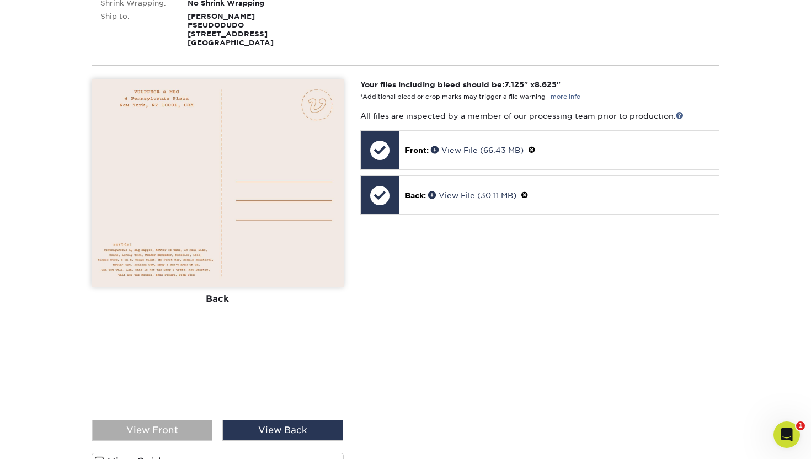
click at [130, 426] on div "View Front" at bounding box center [152, 430] width 120 height 21
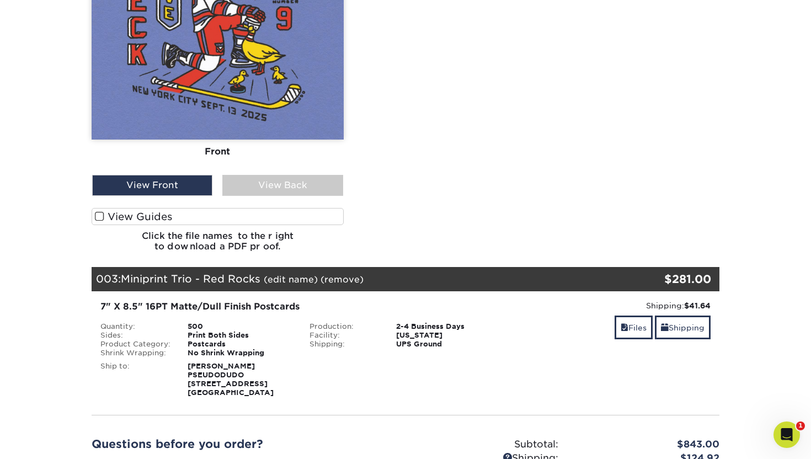
scroll to position [1189, 0]
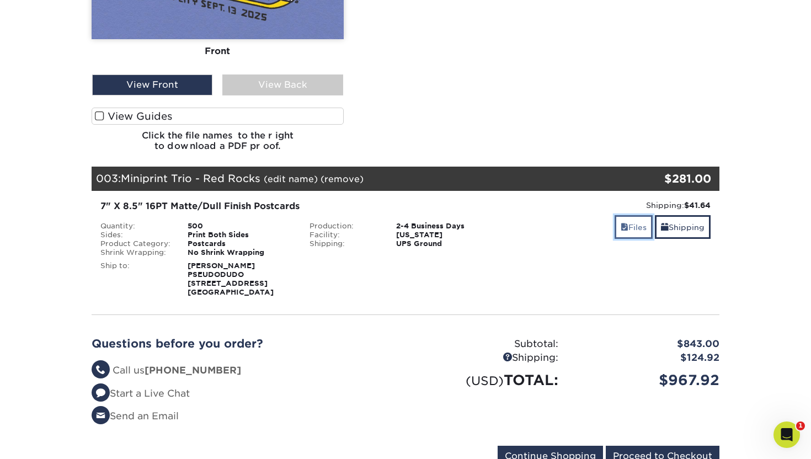
click at [630, 226] on link "Files" at bounding box center [633, 227] width 38 height 24
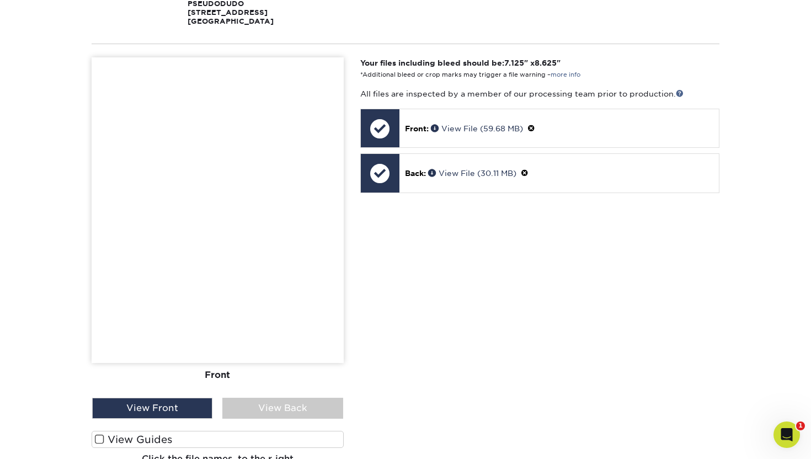
scroll to position [1466, 0]
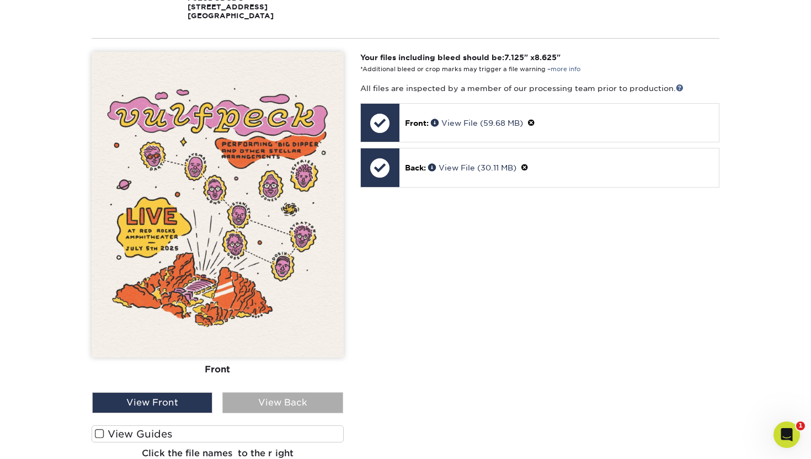
click at [262, 400] on div "View Back" at bounding box center [282, 402] width 120 height 21
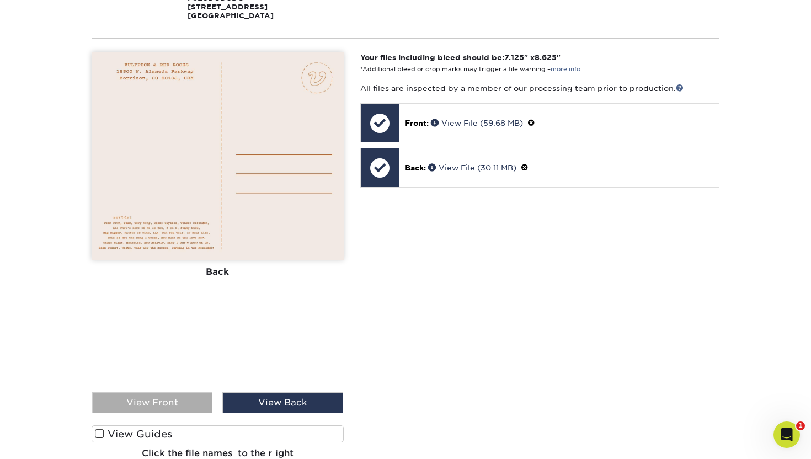
click at [187, 402] on div "View Front" at bounding box center [152, 402] width 120 height 21
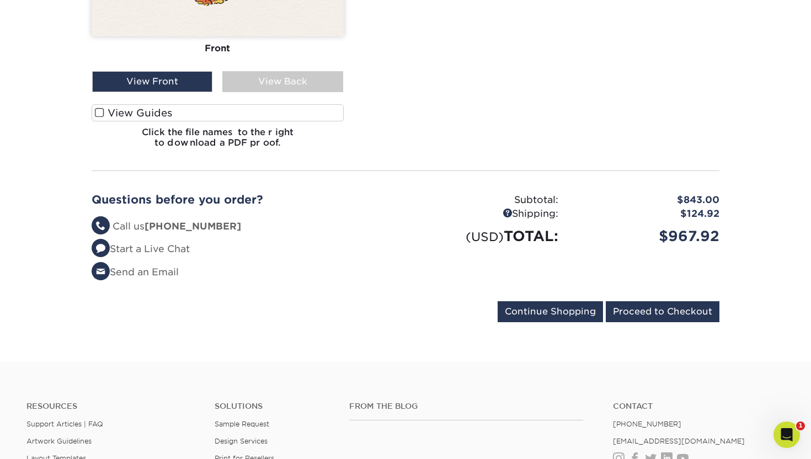
scroll to position [1805, 0]
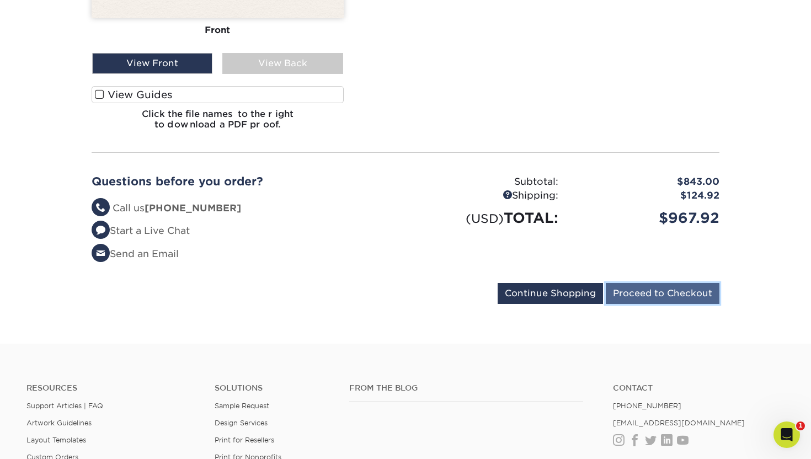
click at [648, 293] on input "Proceed to Checkout" at bounding box center [662, 293] width 114 height 21
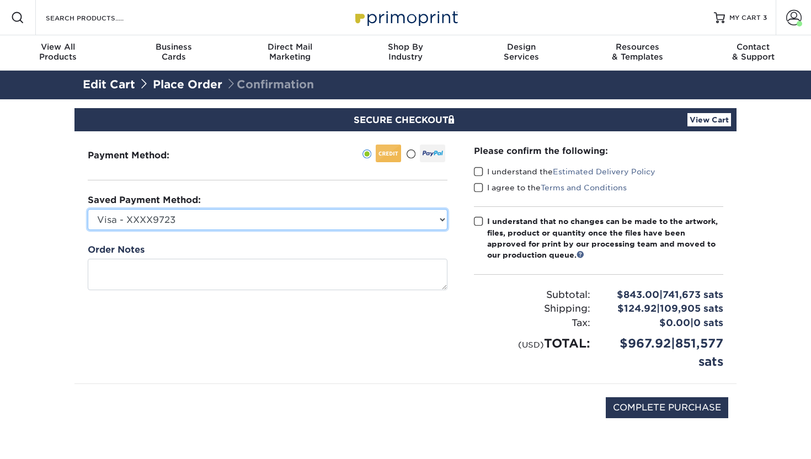
click at [216, 224] on select "Visa - XXXX9723 Visa - XXXX8445 New Credit Card" at bounding box center [268, 219] width 360 height 21
click at [310, 221] on select "Visa - XXXX9723 Visa - XXXX8445 New Credit Card" at bounding box center [268, 219] width 360 height 21
select select
click at [88, 209] on select "Visa - XXXX9723 Visa - XXXX8445 New Credit Card" at bounding box center [268, 219] width 360 height 21
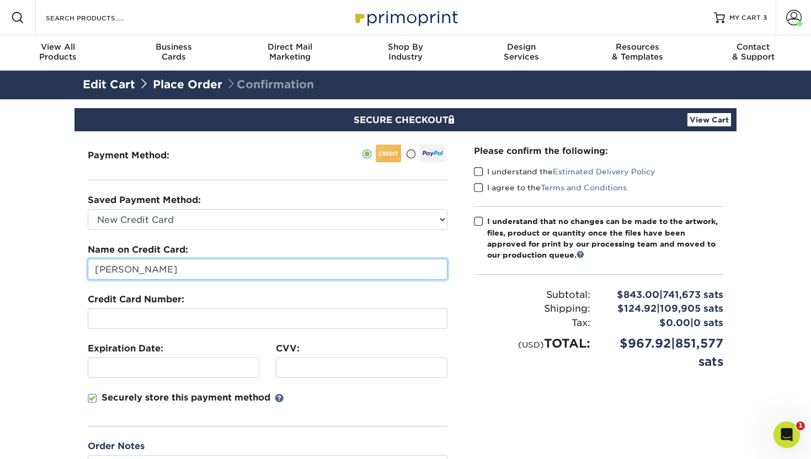
click at [117, 268] on input "[PERSON_NAME]" at bounding box center [268, 269] width 360 height 21
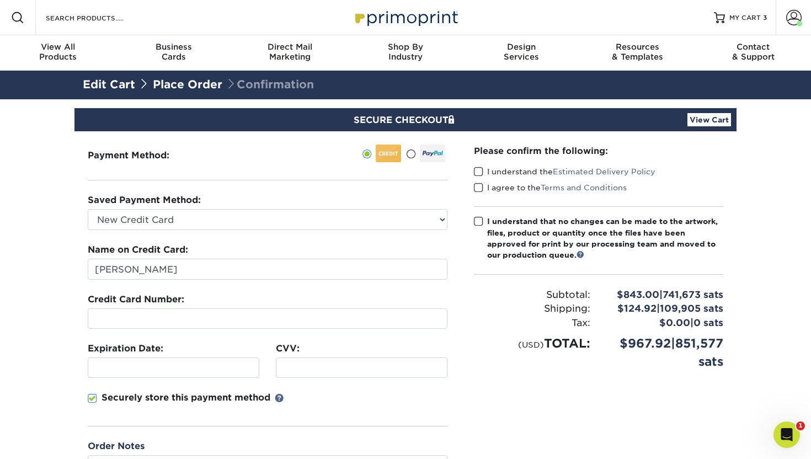
click at [72, 308] on section "SECURE CHECKOUT View Cart Payment Method: Saved Payment Method:" at bounding box center [405, 342] width 811 height 487
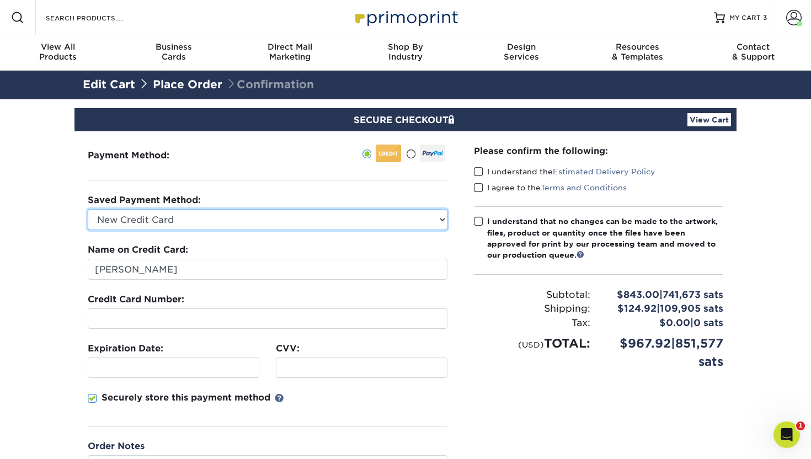
click at [130, 217] on select "Visa - XXXX9723 Visa - XXXX8445 New Credit Card" at bounding box center [268, 219] width 360 height 21
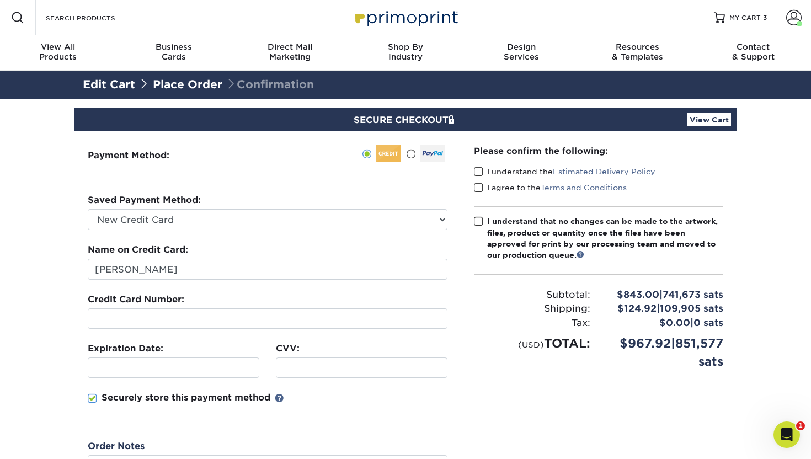
click at [111, 311] on div at bounding box center [268, 318] width 360 height 20
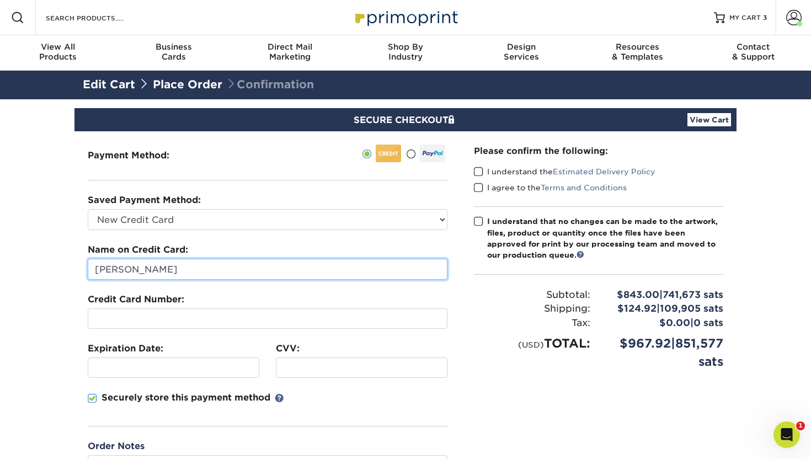
click at [160, 265] on input "[PERSON_NAME]" at bounding box center [268, 269] width 360 height 21
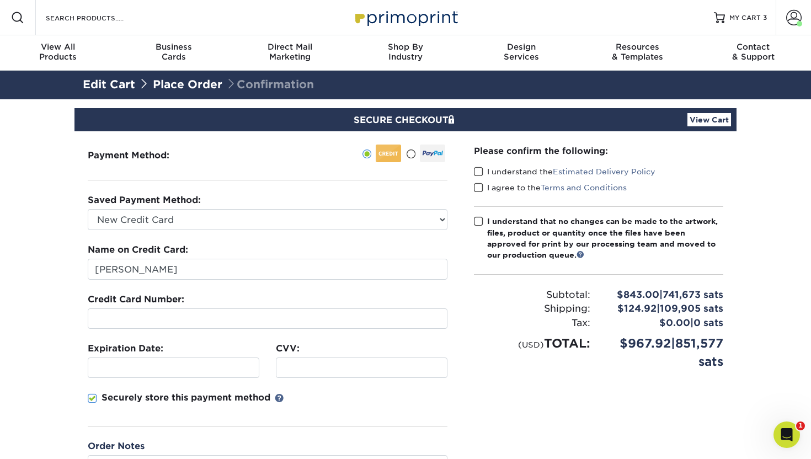
click at [101, 325] on div at bounding box center [268, 318] width 360 height 20
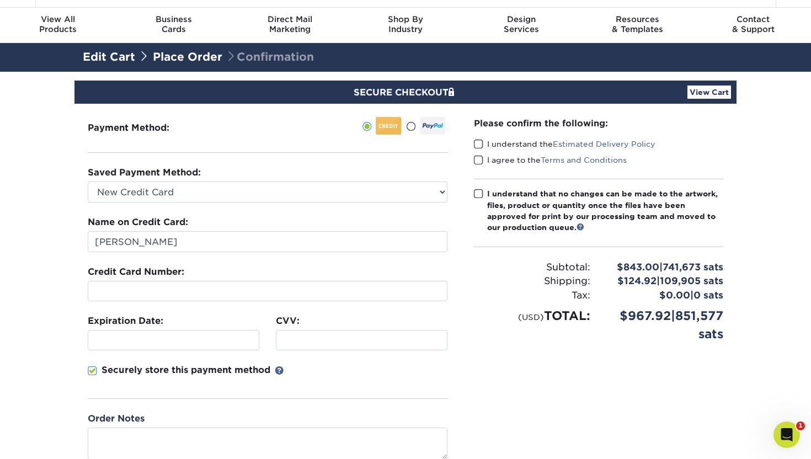
scroll to position [51, 0]
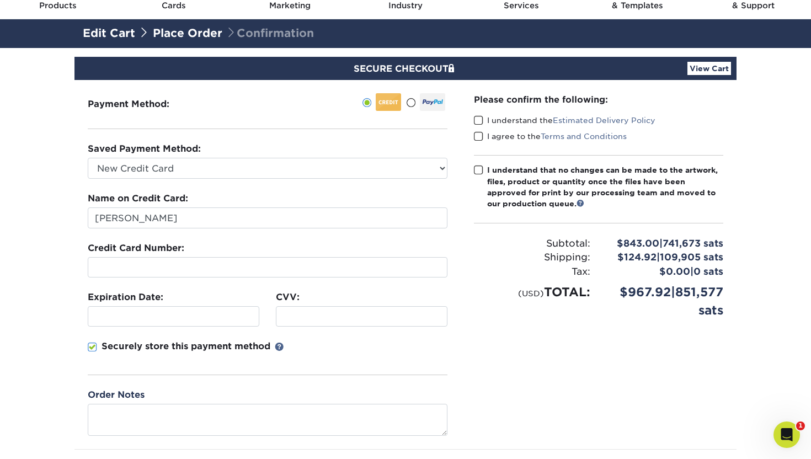
click at [477, 120] on span at bounding box center [478, 120] width 9 height 10
click at [0, 0] on input "I understand the Estimated Delivery Policy" at bounding box center [0, 0] width 0 height 0
click at [478, 138] on span at bounding box center [478, 136] width 9 height 10
click at [0, 0] on input "I agree to the Terms and Conditions" at bounding box center [0, 0] width 0 height 0
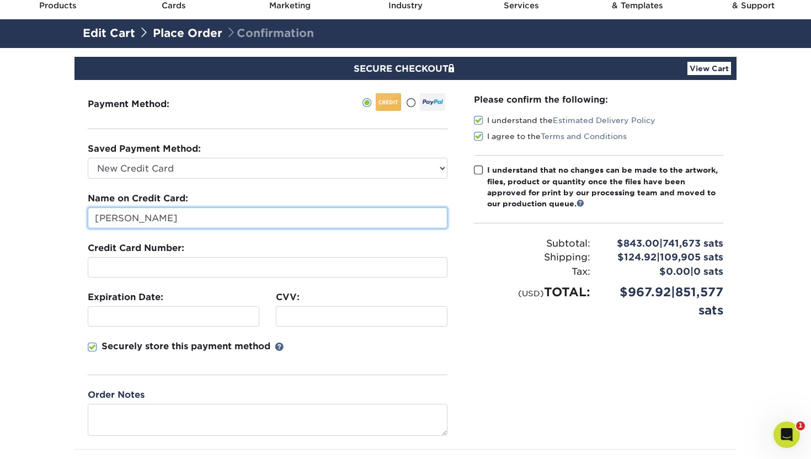
click at [144, 226] on input "[PERSON_NAME]" at bounding box center [268, 217] width 360 height 21
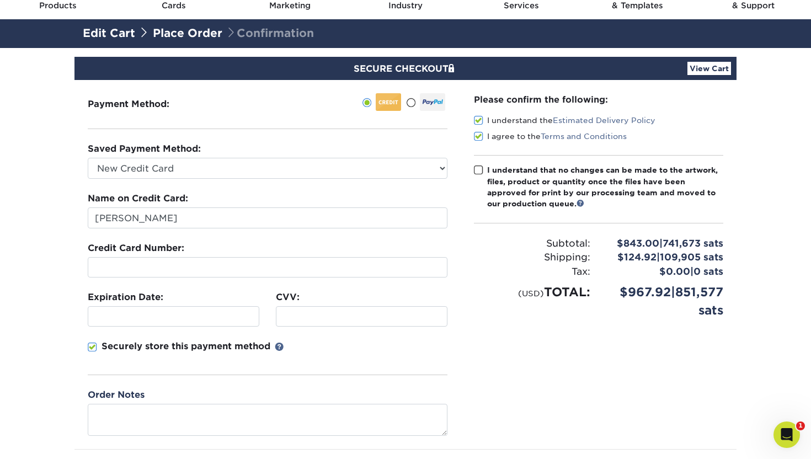
click at [118, 272] on div at bounding box center [268, 267] width 360 height 20
drag, startPoint x: 112, startPoint y: 245, endPoint x: 141, endPoint y: 255, distance: 29.6
click at [141, 255] on div "Credit Card Number:" at bounding box center [268, 260] width 360 height 36
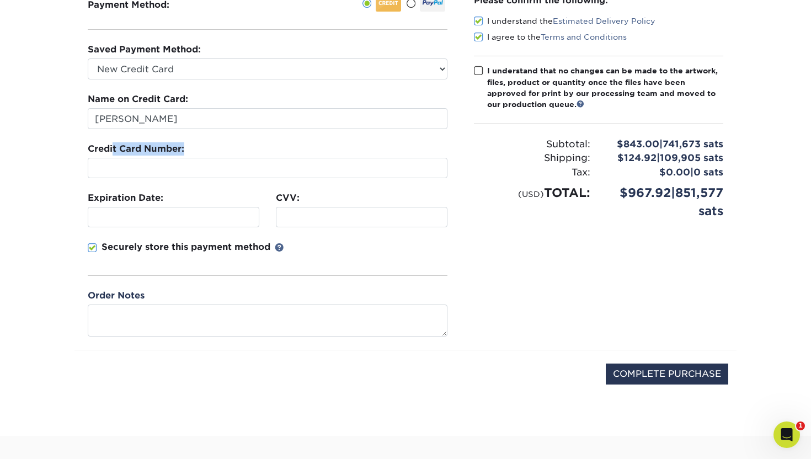
scroll to position [160, 0]
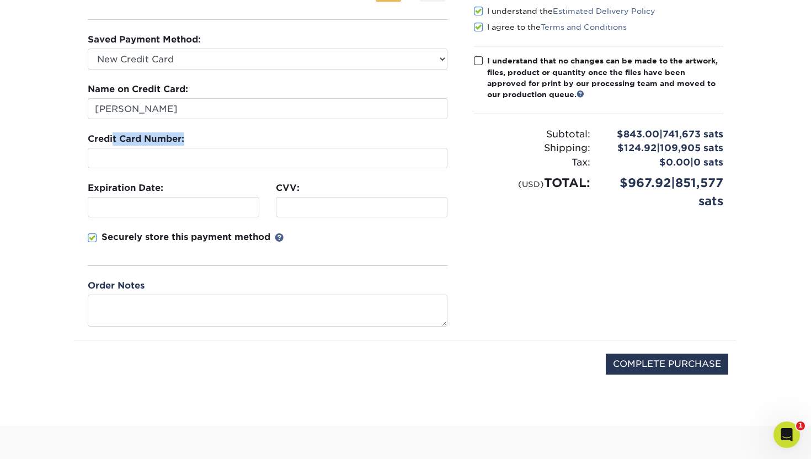
click at [141, 255] on div "Securely store this payment method" at bounding box center [268, 247] width 360 height 35
click at [139, 330] on div "Payment Method:" at bounding box center [267, 155] width 386 height 369
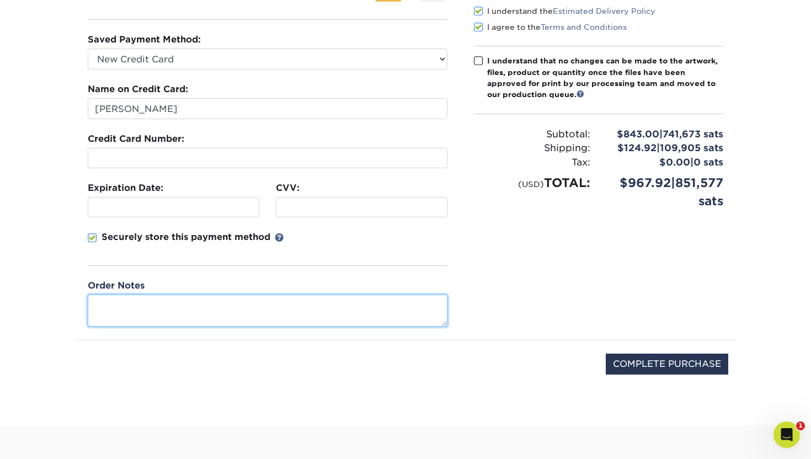
click at [131, 307] on textarea at bounding box center [268, 309] width 360 height 31
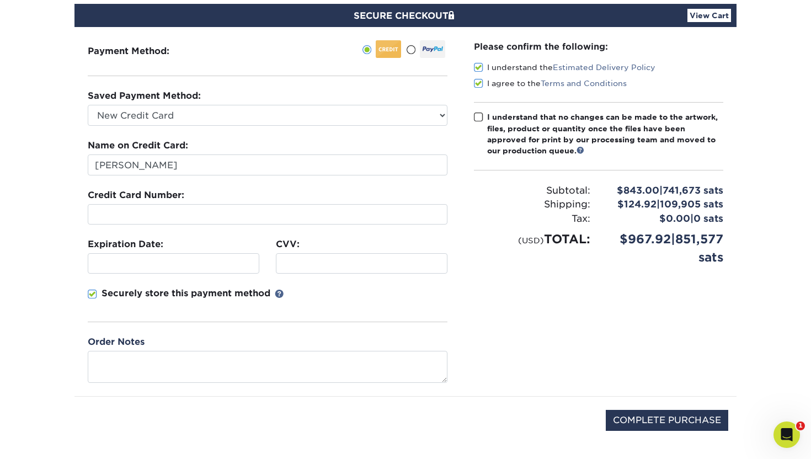
scroll to position [98, 0]
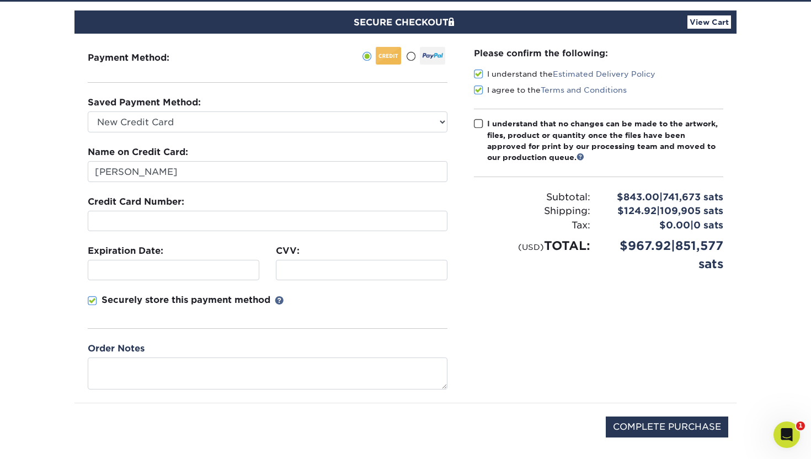
click at [478, 123] on span at bounding box center [478, 124] width 9 height 10
click at [0, 0] on input "I understand that no changes can be made to the artwork, files, product or quan…" at bounding box center [0, 0] width 0 height 0
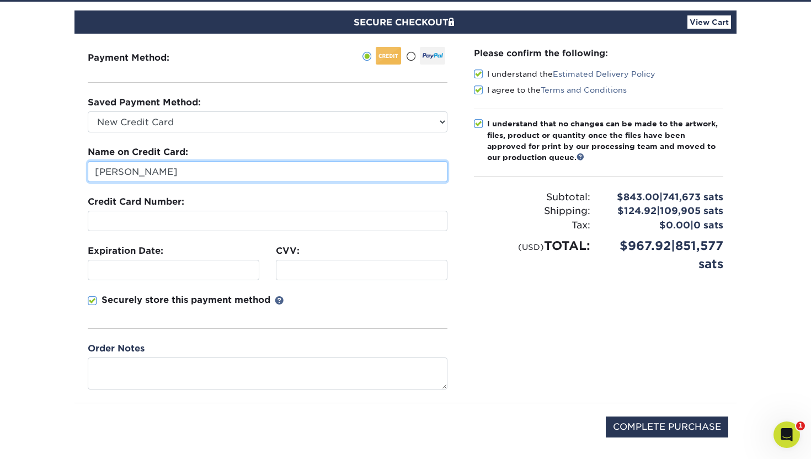
click at [141, 171] on input "[PERSON_NAME]" at bounding box center [268, 171] width 360 height 21
click at [158, 171] on input "[PERSON_NAME]" at bounding box center [268, 171] width 360 height 21
click at [128, 173] on input "[PERSON_NAME]" at bounding box center [268, 171] width 360 height 21
click at [120, 174] on input "[PERSON_NAME]" at bounding box center [268, 171] width 360 height 21
type input "[PERSON_NAME]"
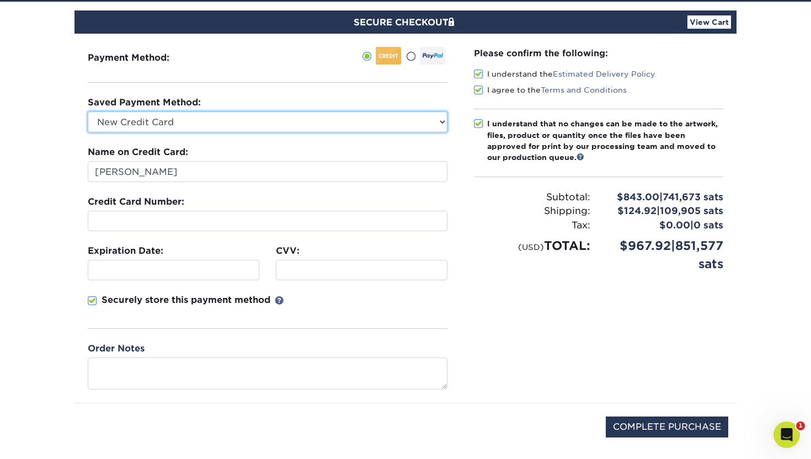
click at [174, 118] on select "Visa - XXXX9723 Visa - XXXX8445 New Credit Card" at bounding box center [268, 121] width 360 height 21
click at [109, 127] on select "Visa - XXXX9723 Visa - XXXX8445 New Credit Card" at bounding box center [268, 121] width 360 height 21
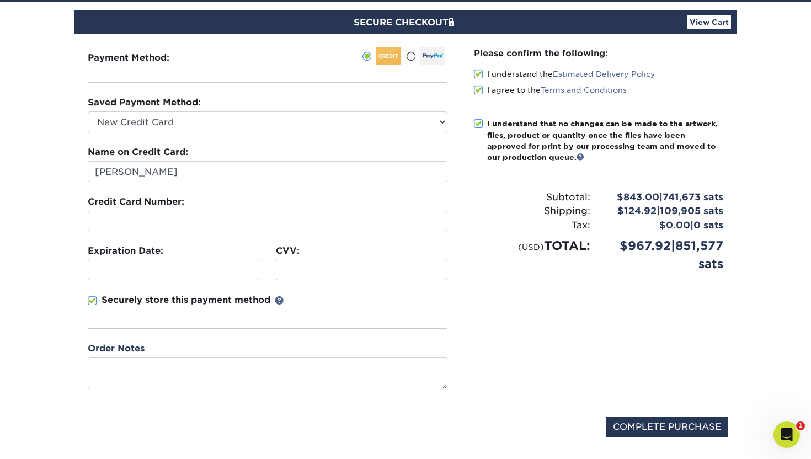
click at [114, 214] on div at bounding box center [268, 221] width 360 height 20
click at [106, 226] on div at bounding box center [268, 221] width 360 height 20
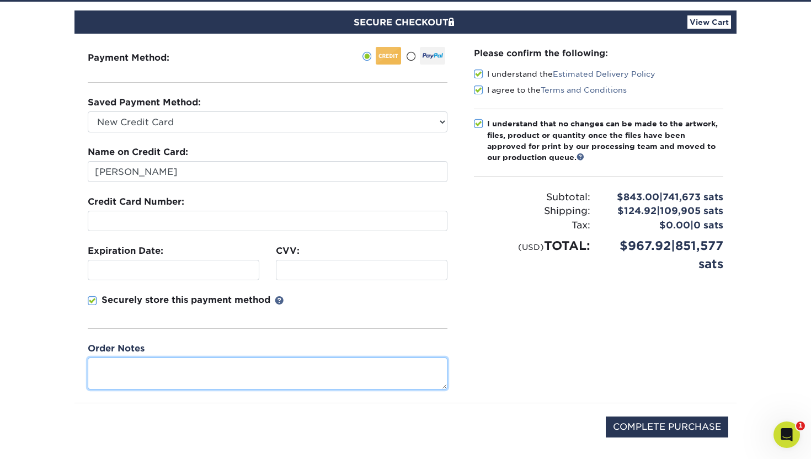
click at [112, 366] on textarea at bounding box center [268, 372] width 360 height 31
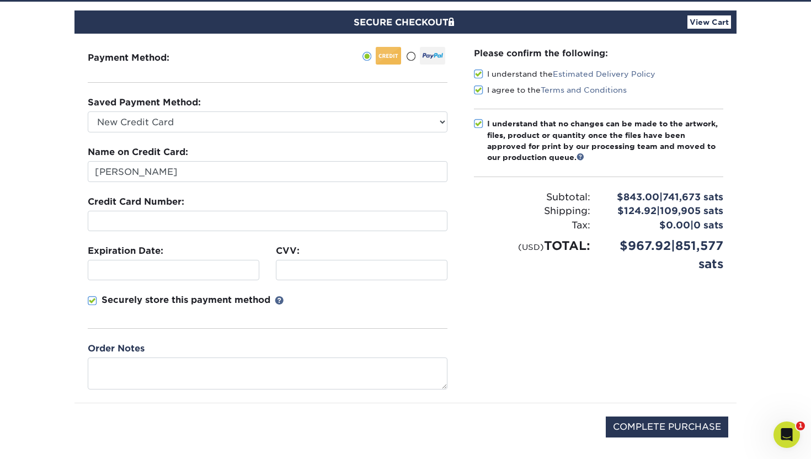
click at [90, 302] on span at bounding box center [92, 301] width 9 height 10
click at [0, 0] on input "Securely store this payment method" at bounding box center [0, 0] width 0 height 0
click at [92, 301] on span at bounding box center [92, 301] width 9 height 10
click at [0, 0] on input "Securely store this payment method" at bounding box center [0, 0] width 0 height 0
click at [410, 56] on span at bounding box center [410, 56] width 9 height 10
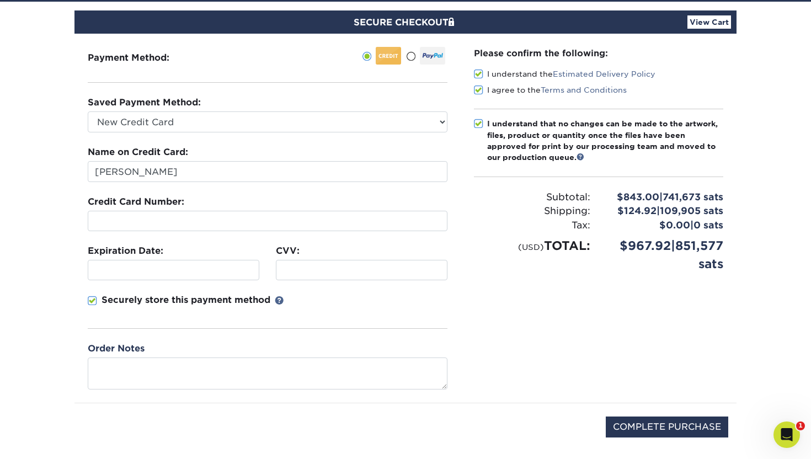
click at [0, 0] on input "radio" at bounding box center [0, 0] width 0 height 0
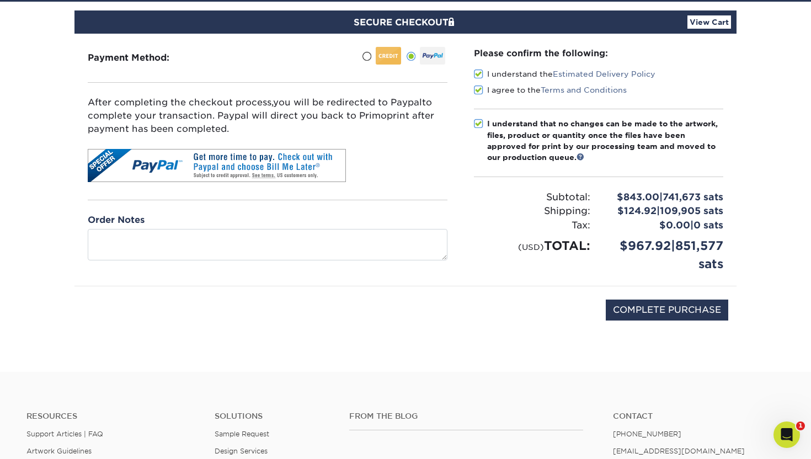
click at [363, 56] on span at bounding box center [366, 56] width 9 height 10
click at [0, 0] on input "radio" at bounding box center [0, 0] width 0 height 0
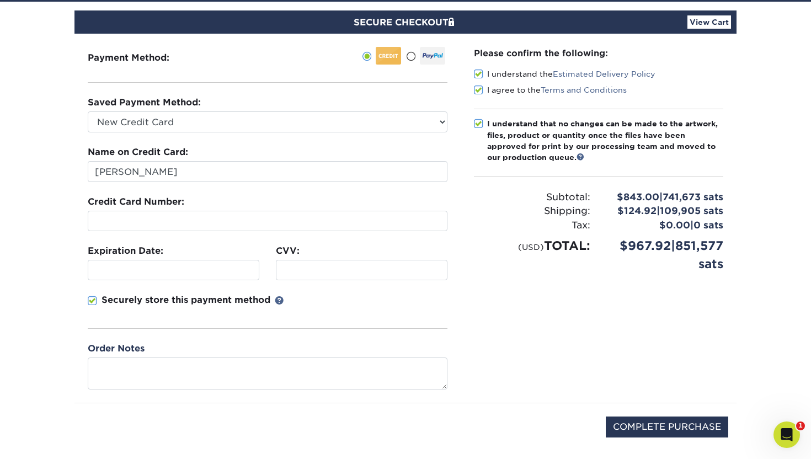
click at [116, 208] on div "Credit Card Number:" at bounding box center [268, 213] width 360 height 36
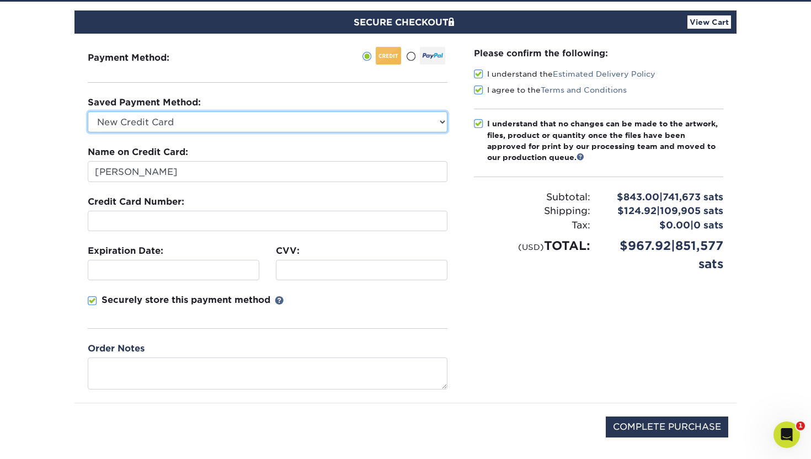
click at [142, 124] on select "Visa - XXXX9723 Visa - XXXX8445 New Credit Card" at bounding box center [268, 121] width 360 height 21
select select "70375"
click at [88, 111] on select "Visa - XXXX9723 Visa - XXXX8445 New Credit Card" at bounding box center [268, 121] width 360 height 21
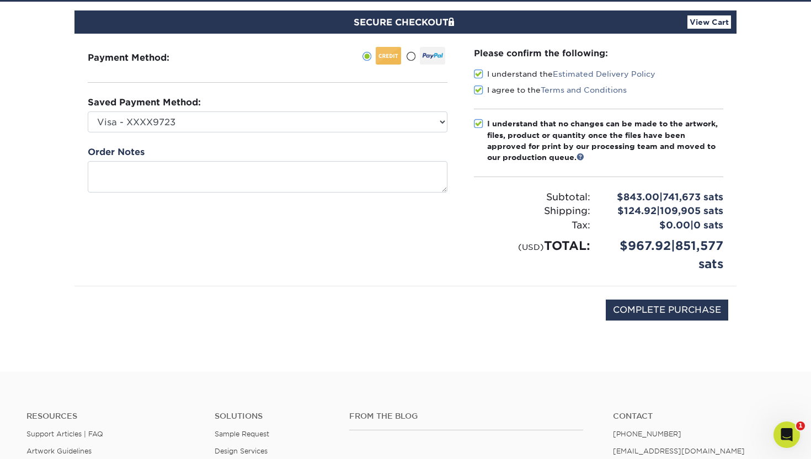
click at [320, 243] on div "Payment Method:" at bounding box center [267, 160] width 386 height 252
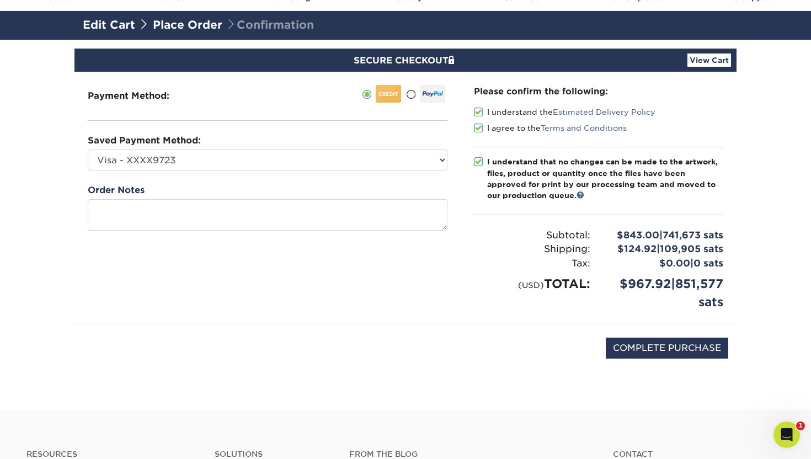
scroll to position [57, 0]
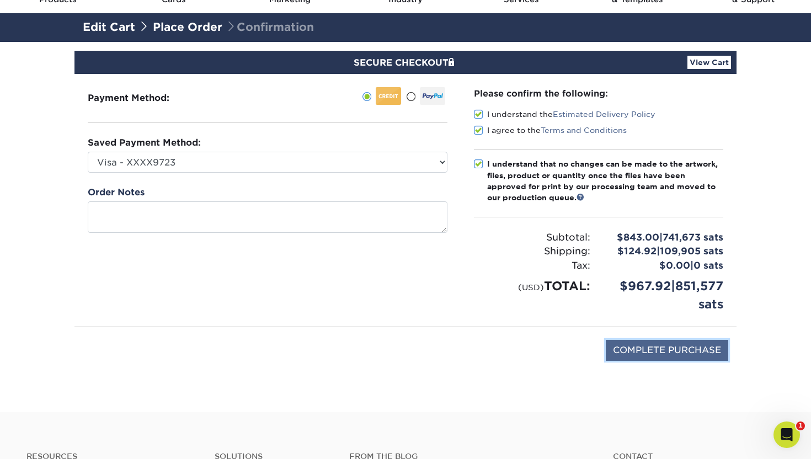
click at [636, 354] on input "COMPLETE PURCHASE" at bounding box center [666, 350] width 122 height 21
type input "PROCESSING, PLEASE WAIT..."
